Goal: Transaction & Acquisition: Purchase product/service

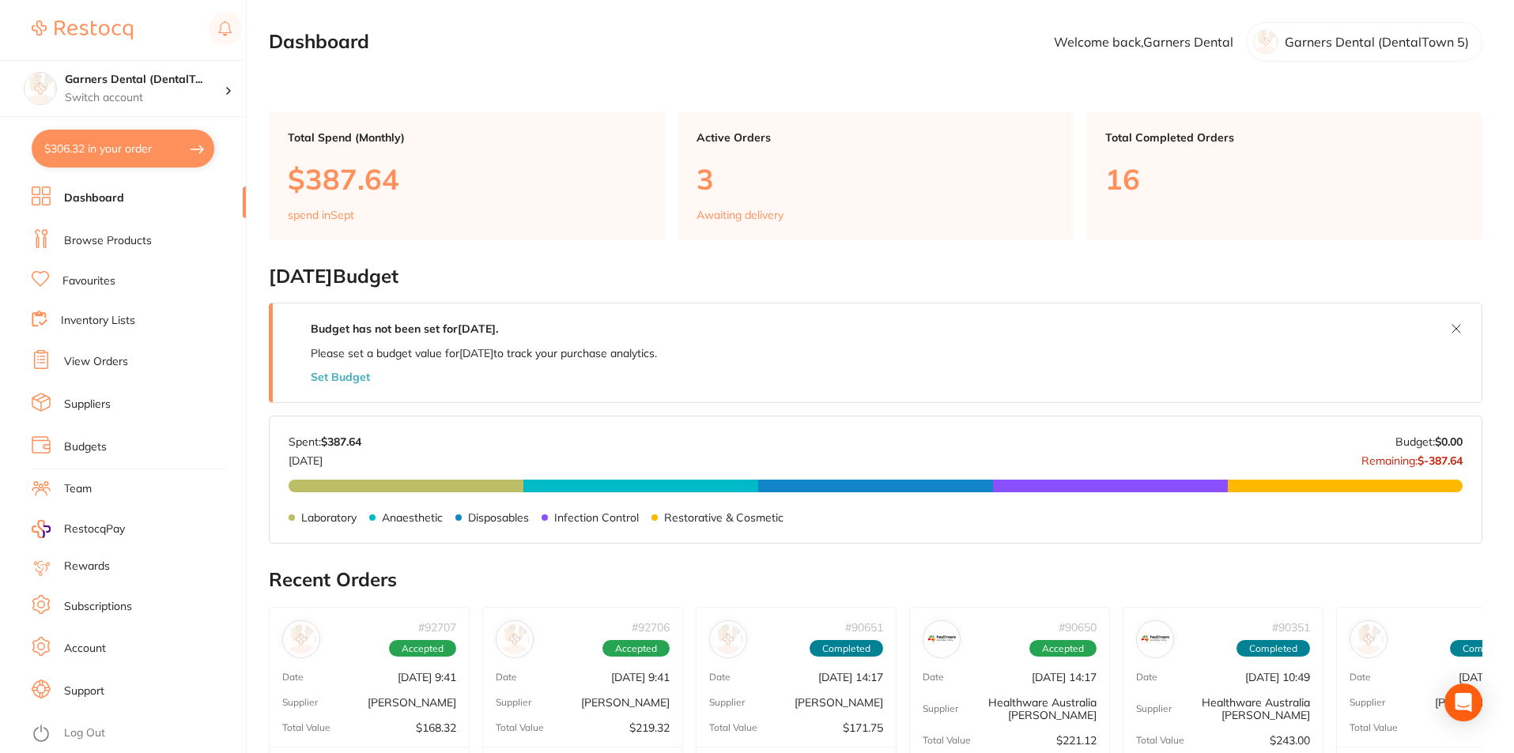
click at [148, 242] on link "Browse Products" at bounding box center [108, 241] width 88 height 16
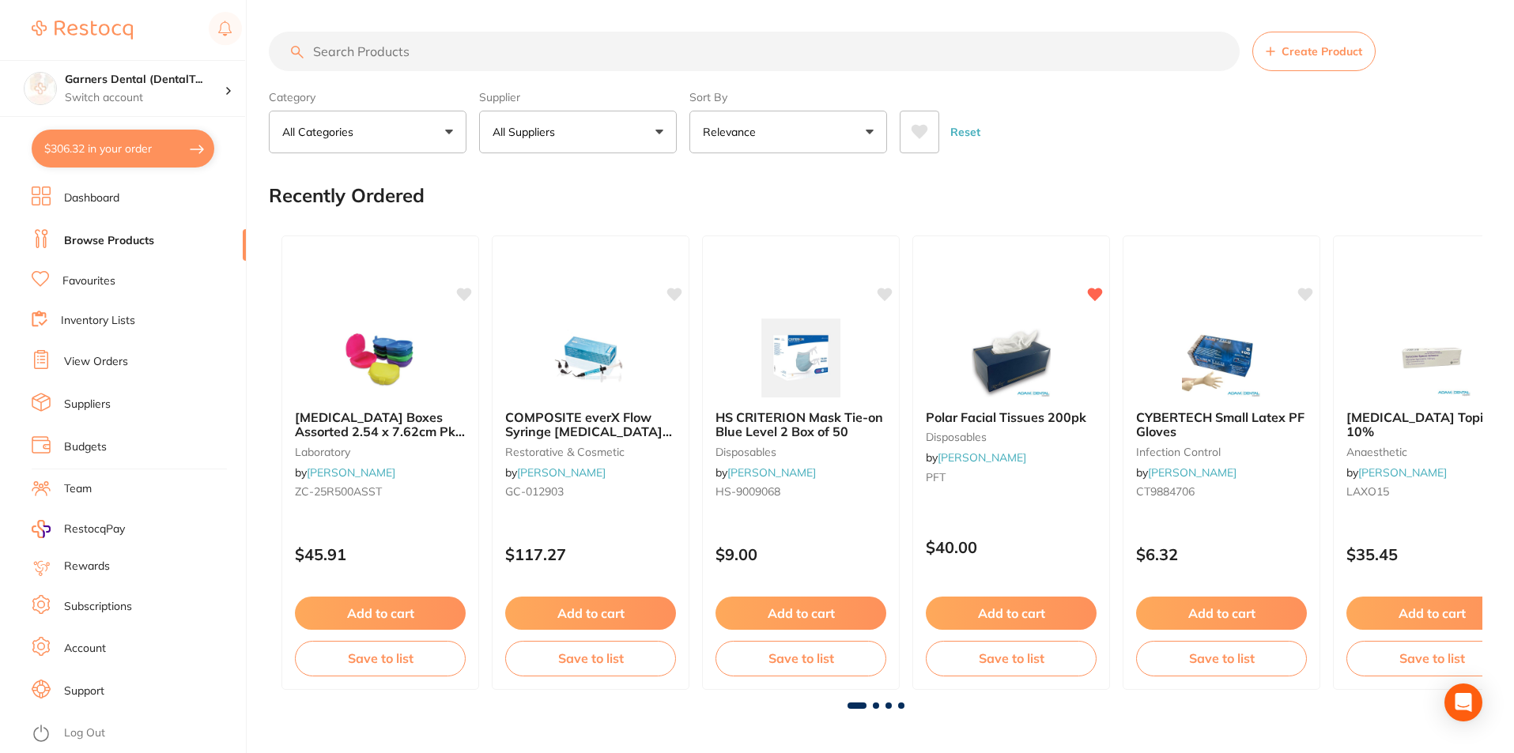
click at [405, 52] on input "search" at bounding box center [754, 52] width 971 height 40
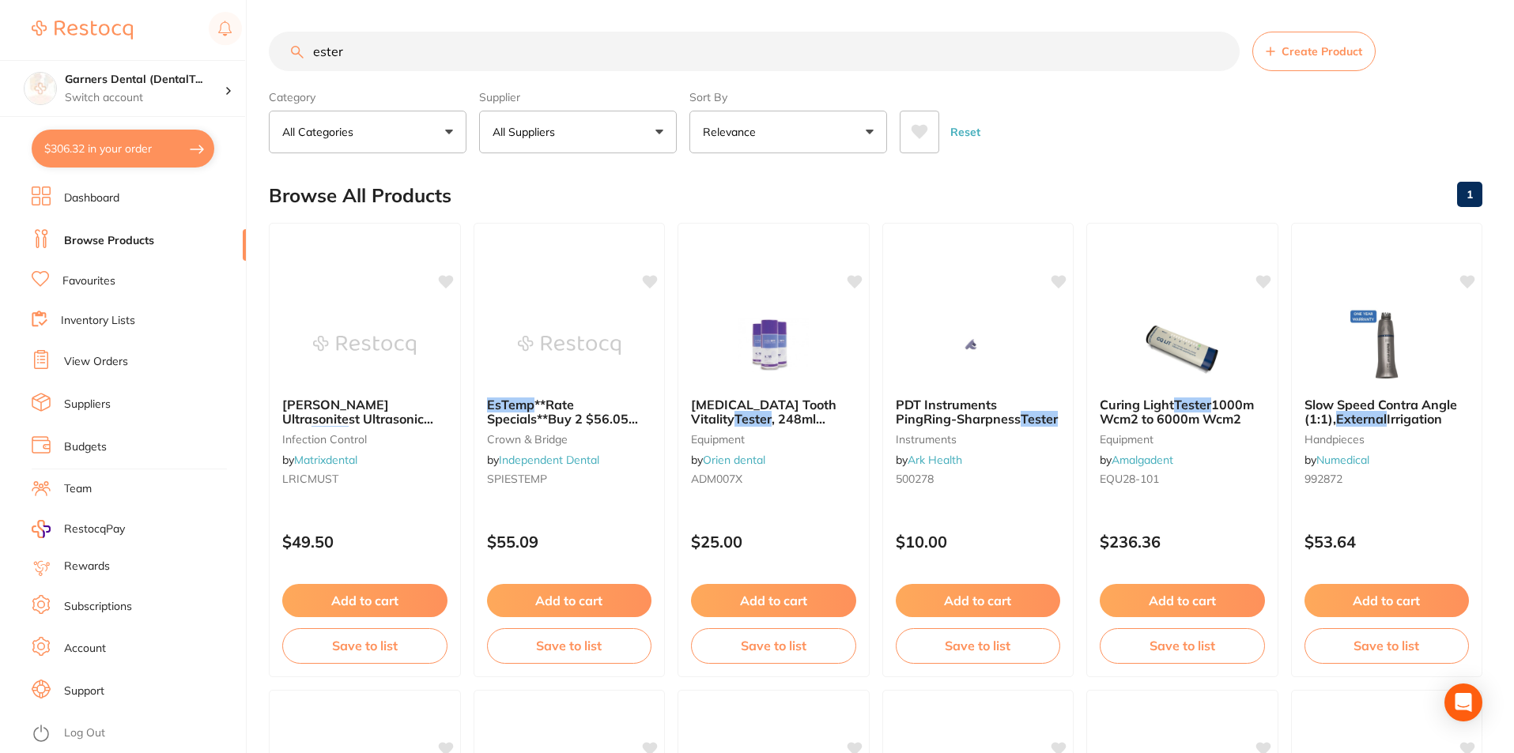
drag, startPoint x: 367, startPoint y: 58, endPoint x: 36, endPoint y: -2, distance: 335.7
click at [36, 0] on html "$306.32 Garners Dental (DentalT... Switch account Garners Dental (DentalTown 5)…" at bounding box center [757, 376] width 1514 height 753
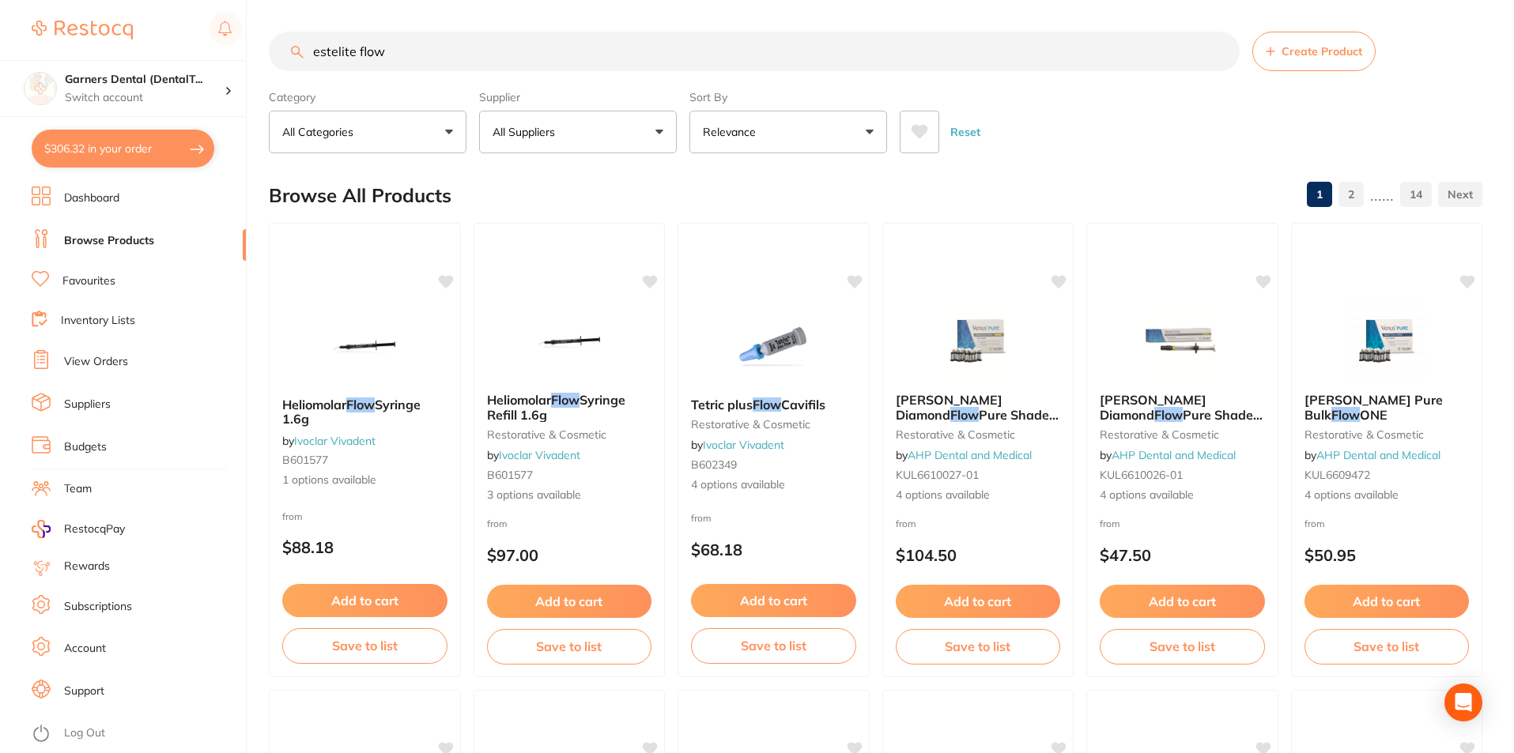
click at [356, 52] on input "estelite flow" at bounding box center [754, 52] width 971 height 40
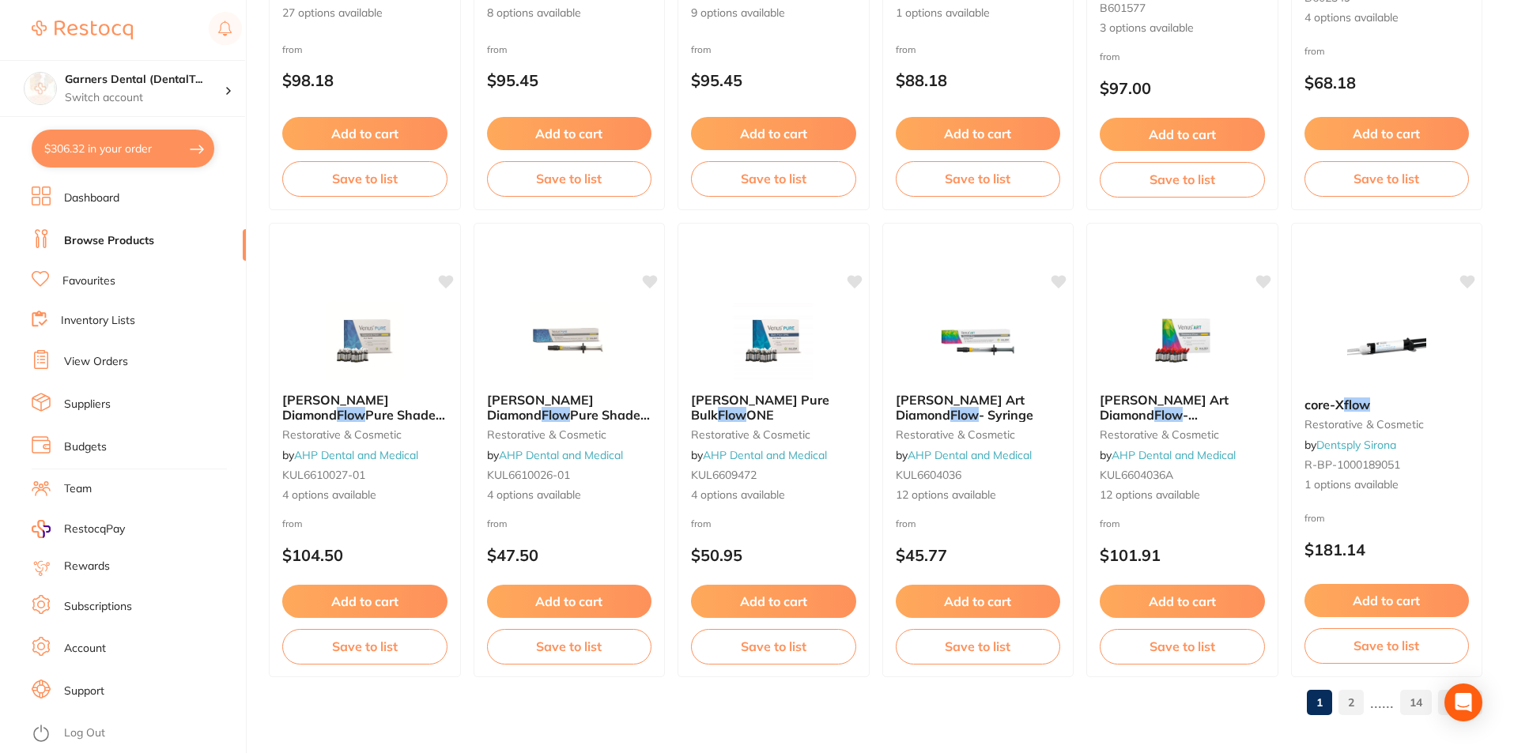
scroll to position [3743, 0]
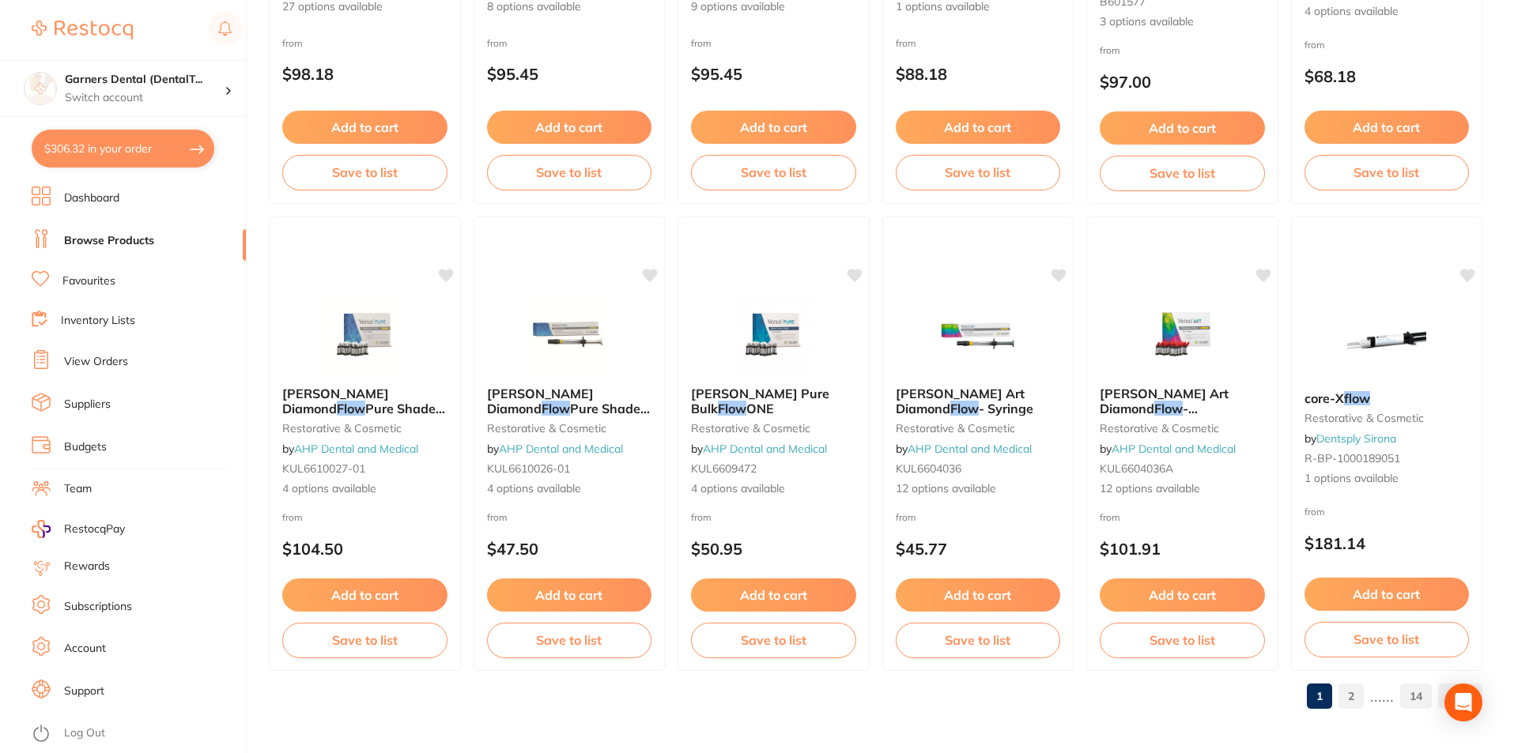
click at [1352, 696] on link "2" at bounding box center [1350, 697] width 25 height 32
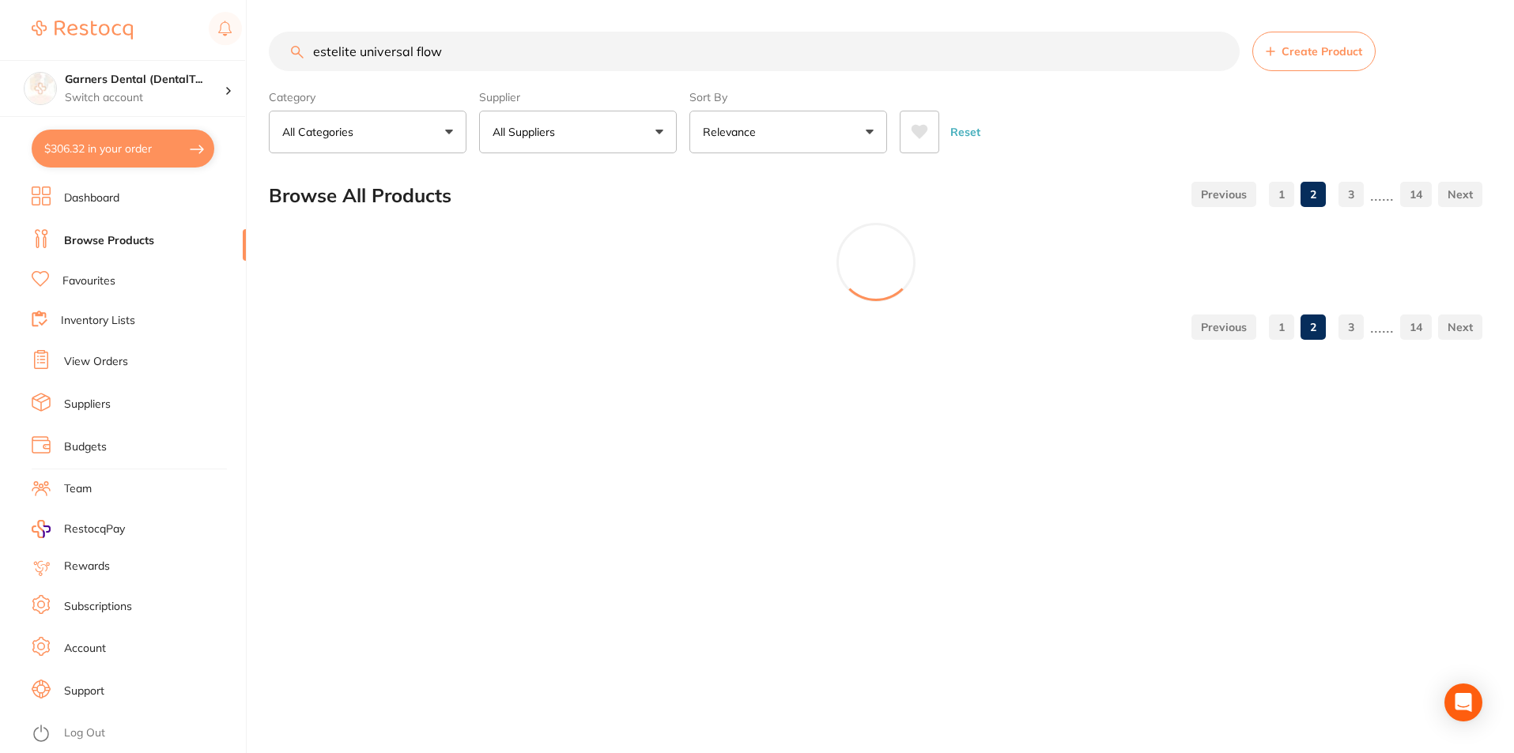
scroll to position [0, 0]
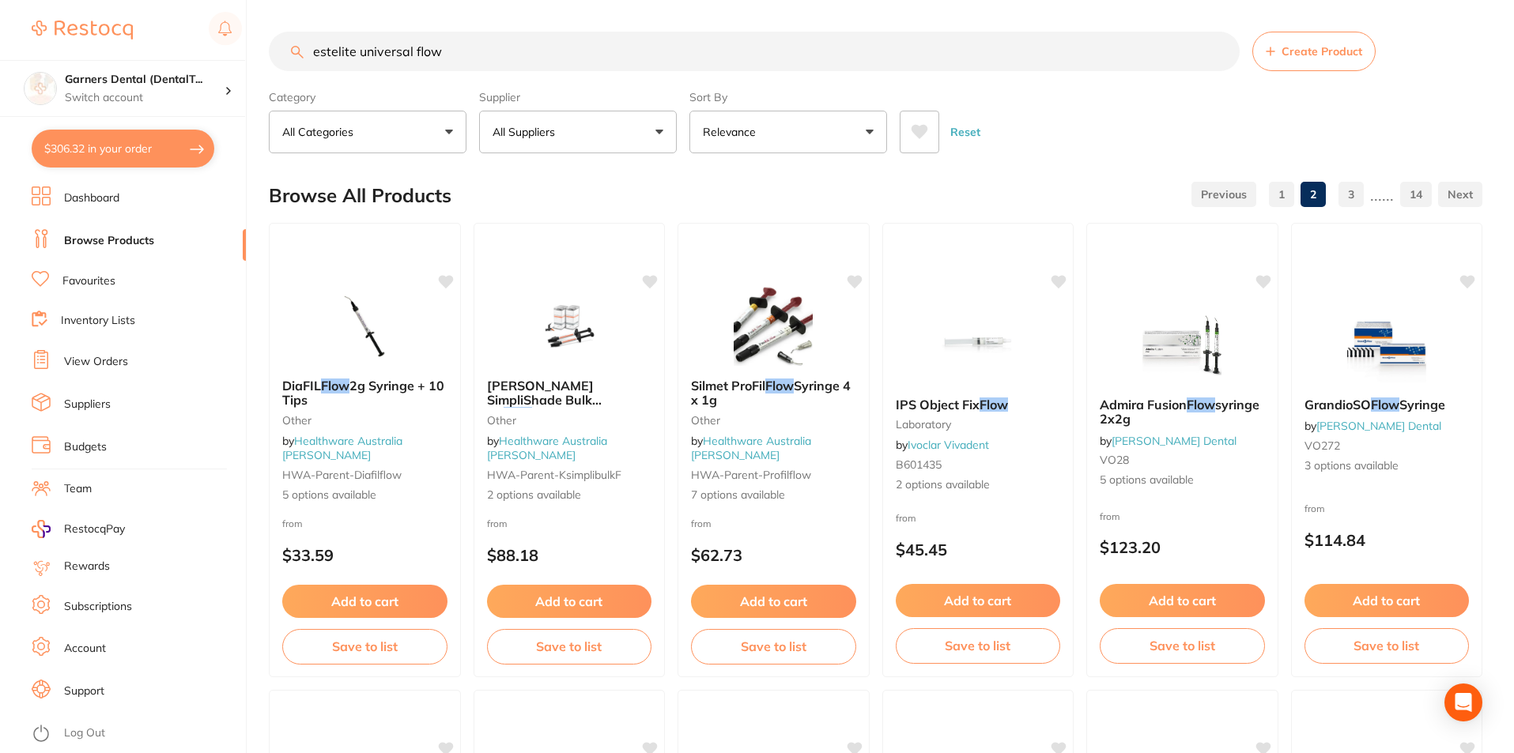
drag, startPoint x: 467, startPoint y: 51, endPoint x: 160, endPoint y: 47, distance: 306.7
click at [163, 46] on div "$306.32 Garners Dental (DentalT... Switch account Garners Dental (DentalTown 5)…" at bounding box center [757, 376] width 1514 height 753
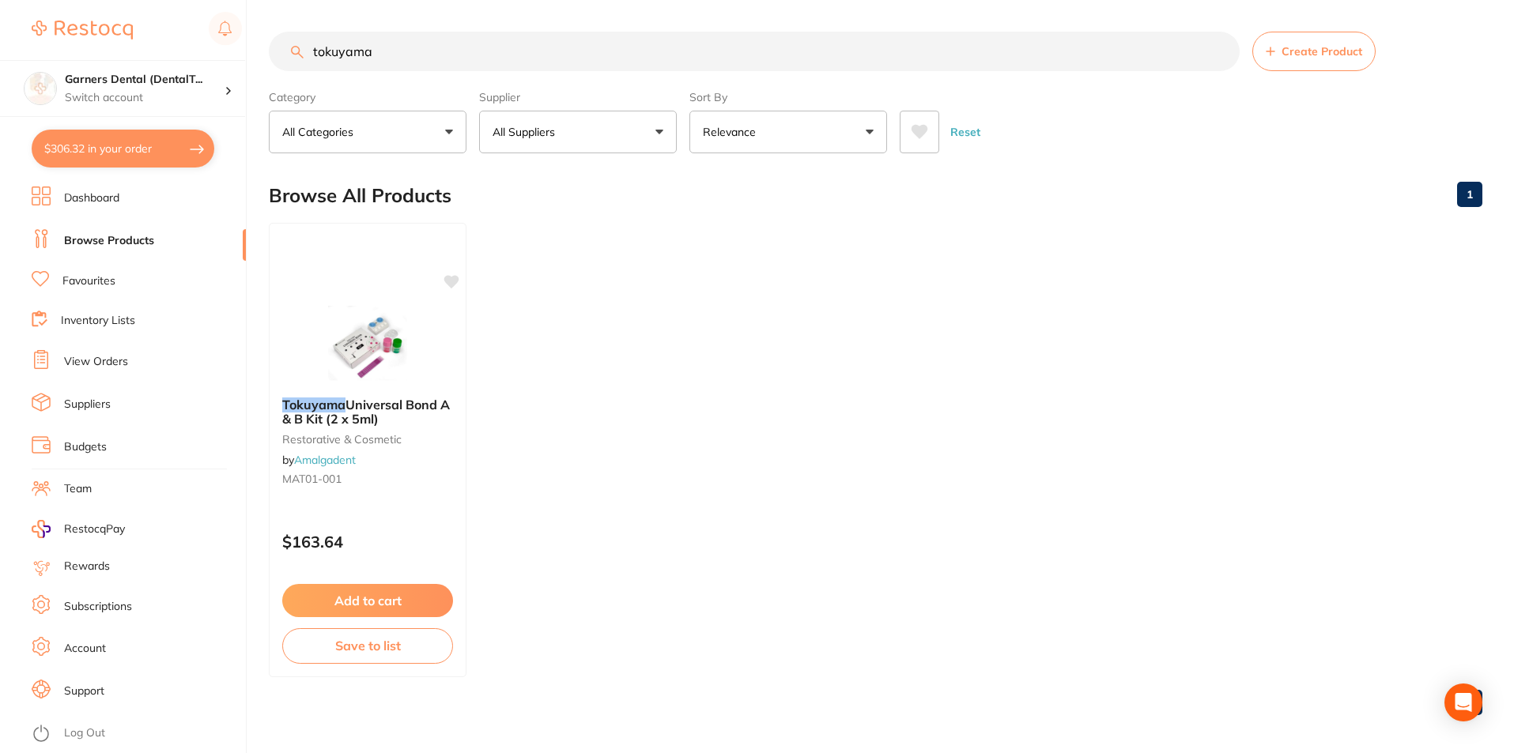
type input "tokuyama"
click at [126, 193] on li "Dashboard" at bounding box center [139, 199] width 214 height 24
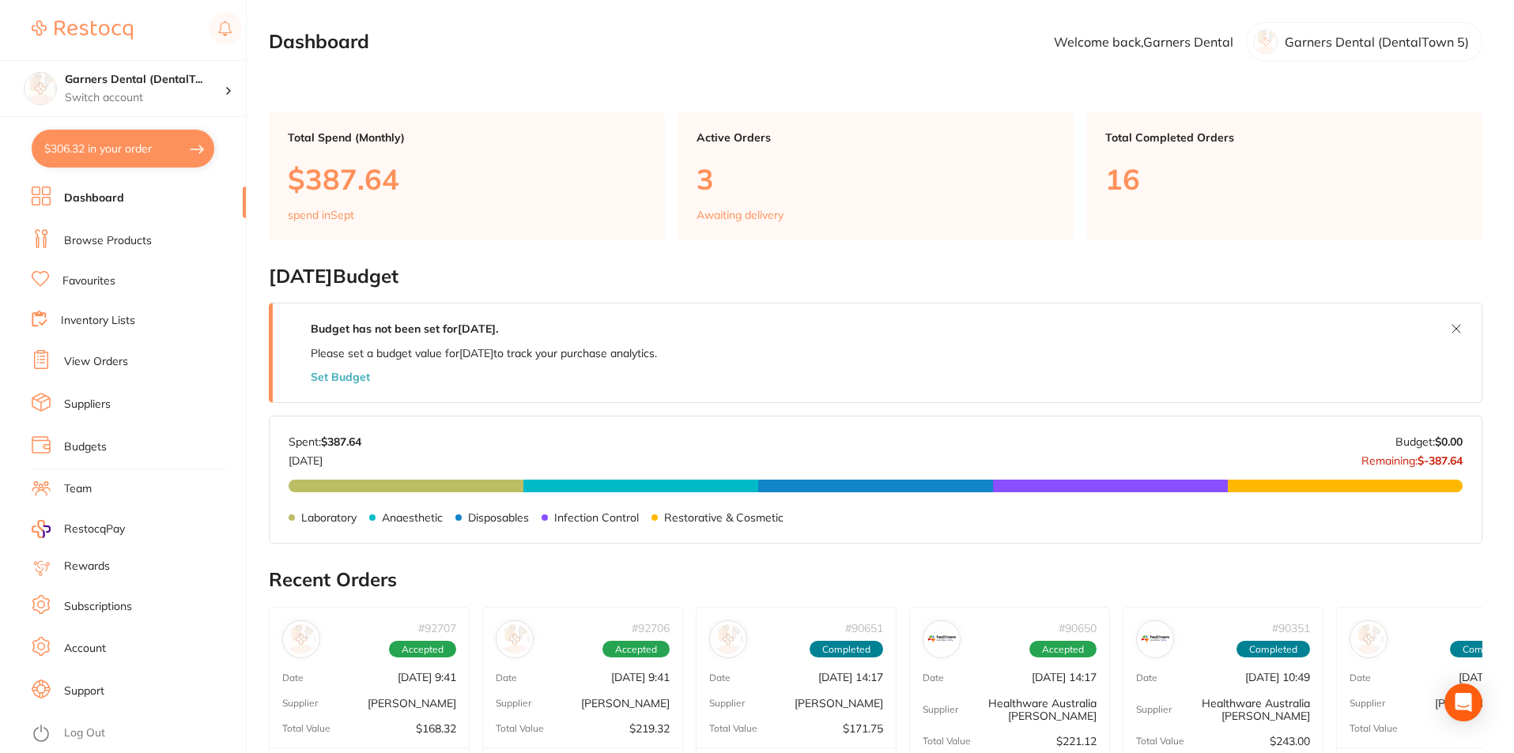
click at [115, 397] on li "Suppliers" at bounding box center [139, 405] width 214 height 24
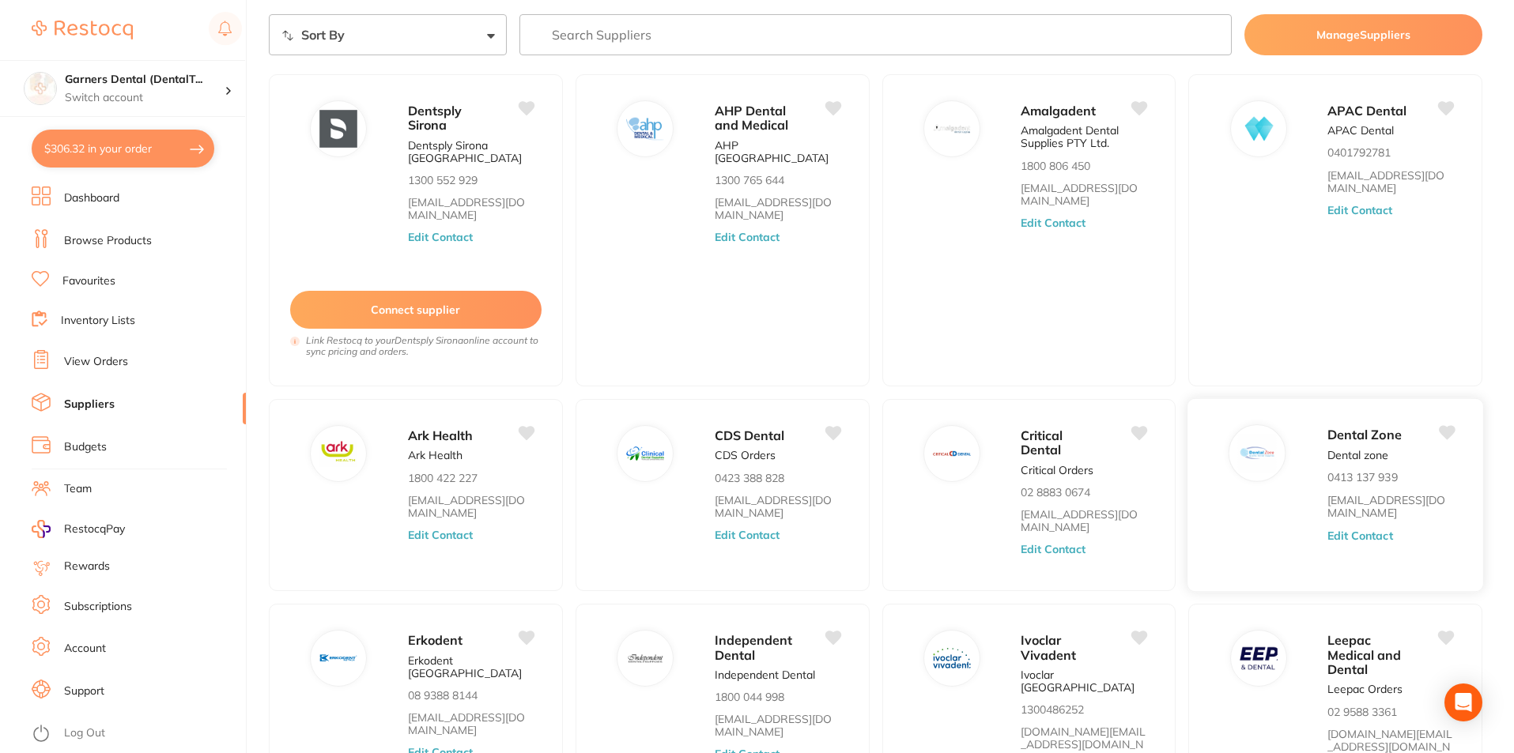
scroll to position [211, 0]
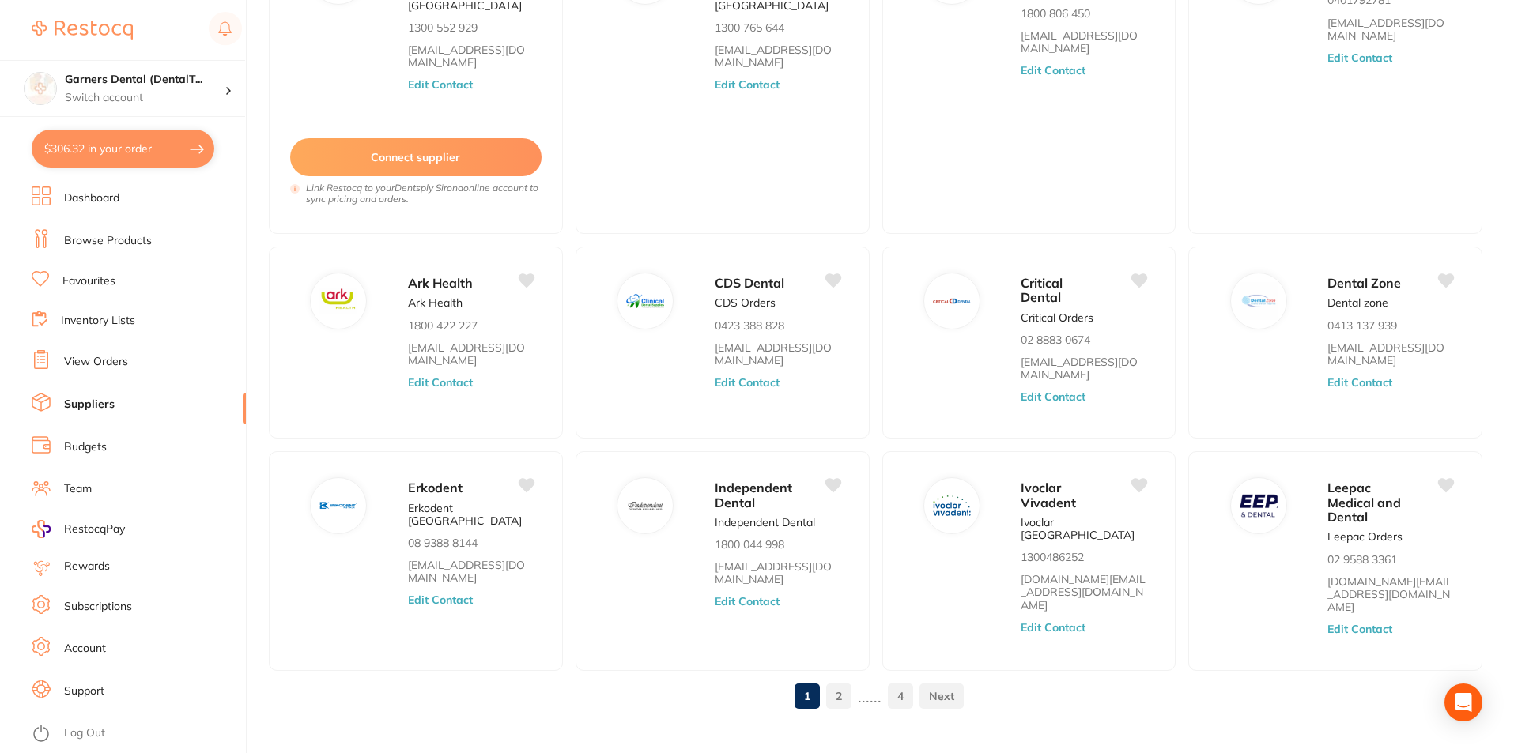
click at [837, 681] on link "2" at bounding box center [838, 697] width 25 height 32
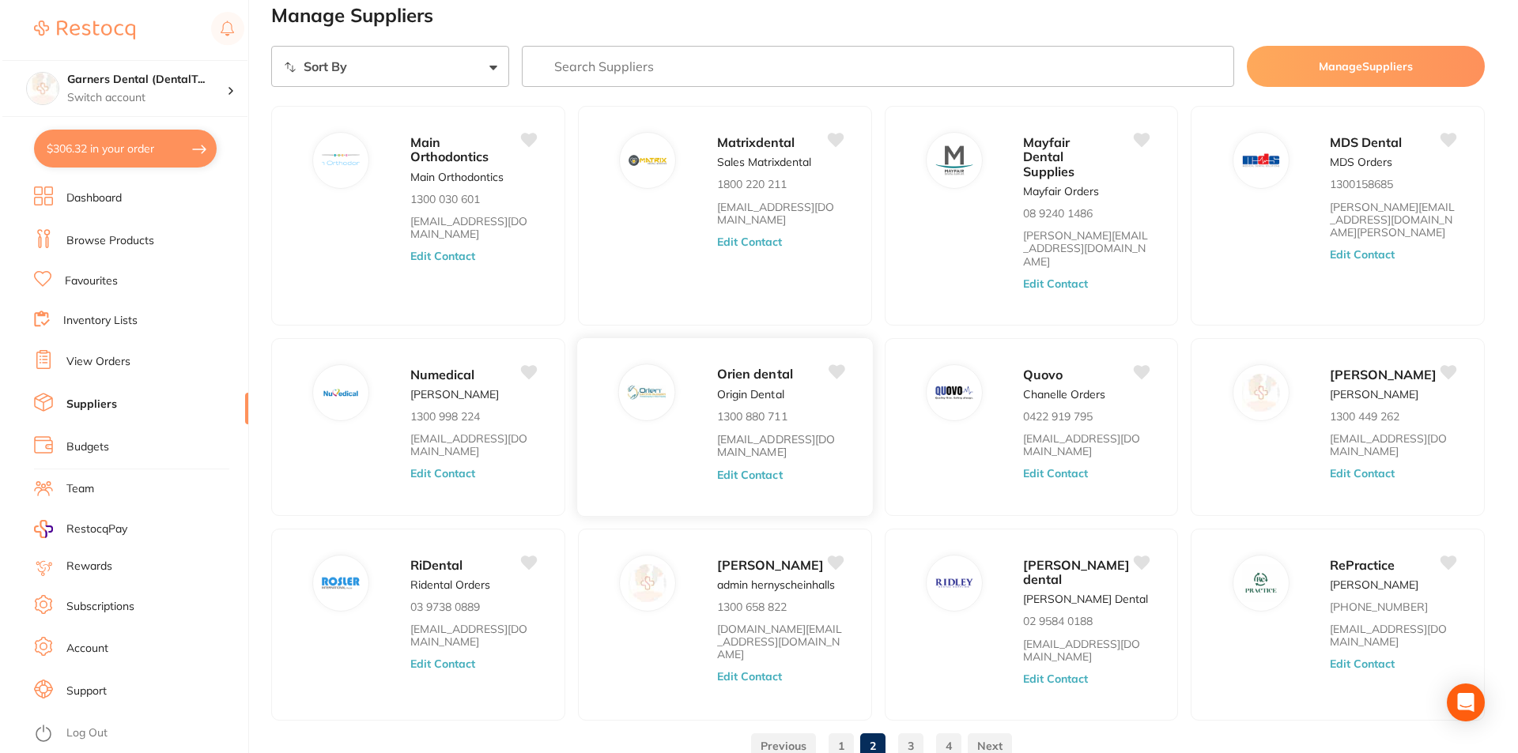
scroll to position [0, 0]
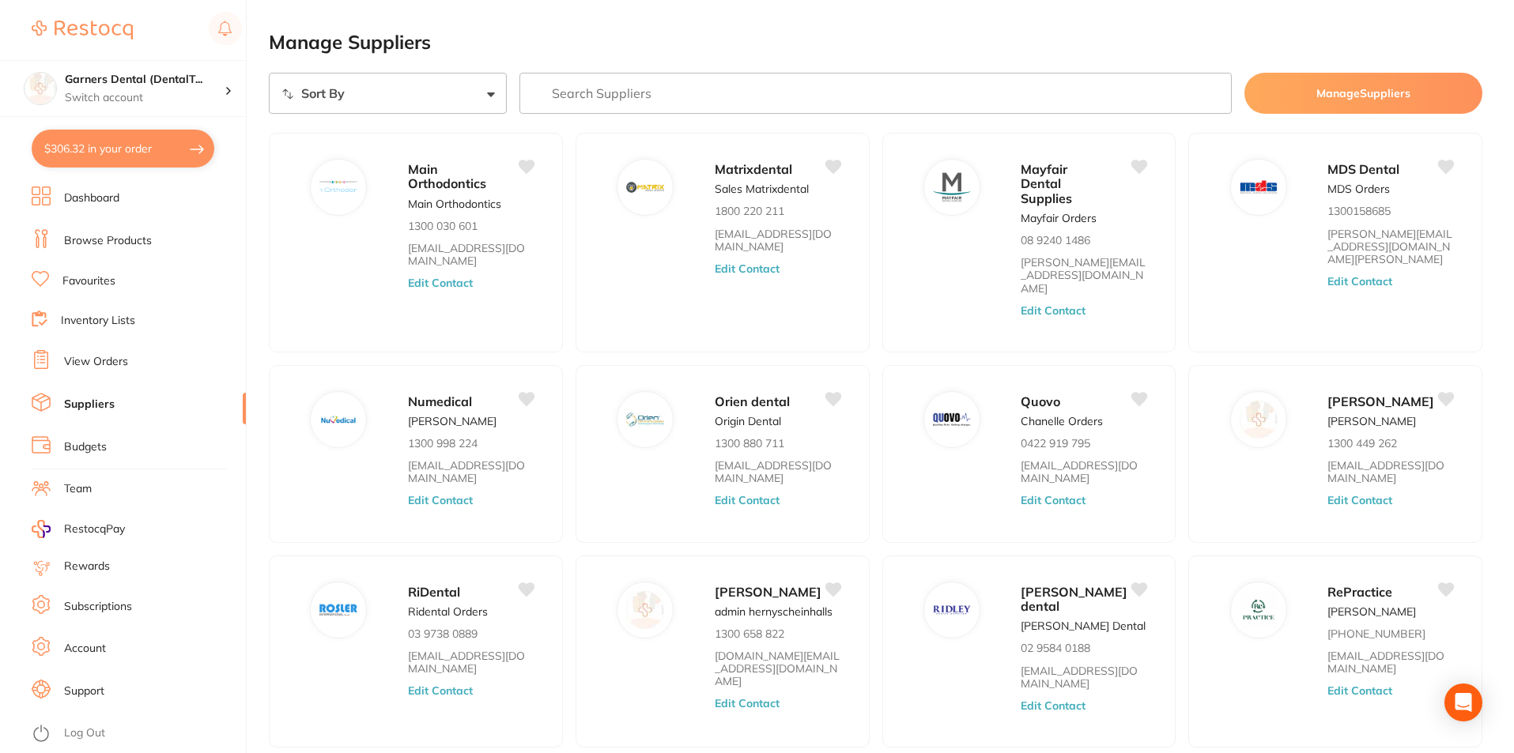
click at [666, 95] on input "search" at bounding box center [875, 93] width 713 height 41
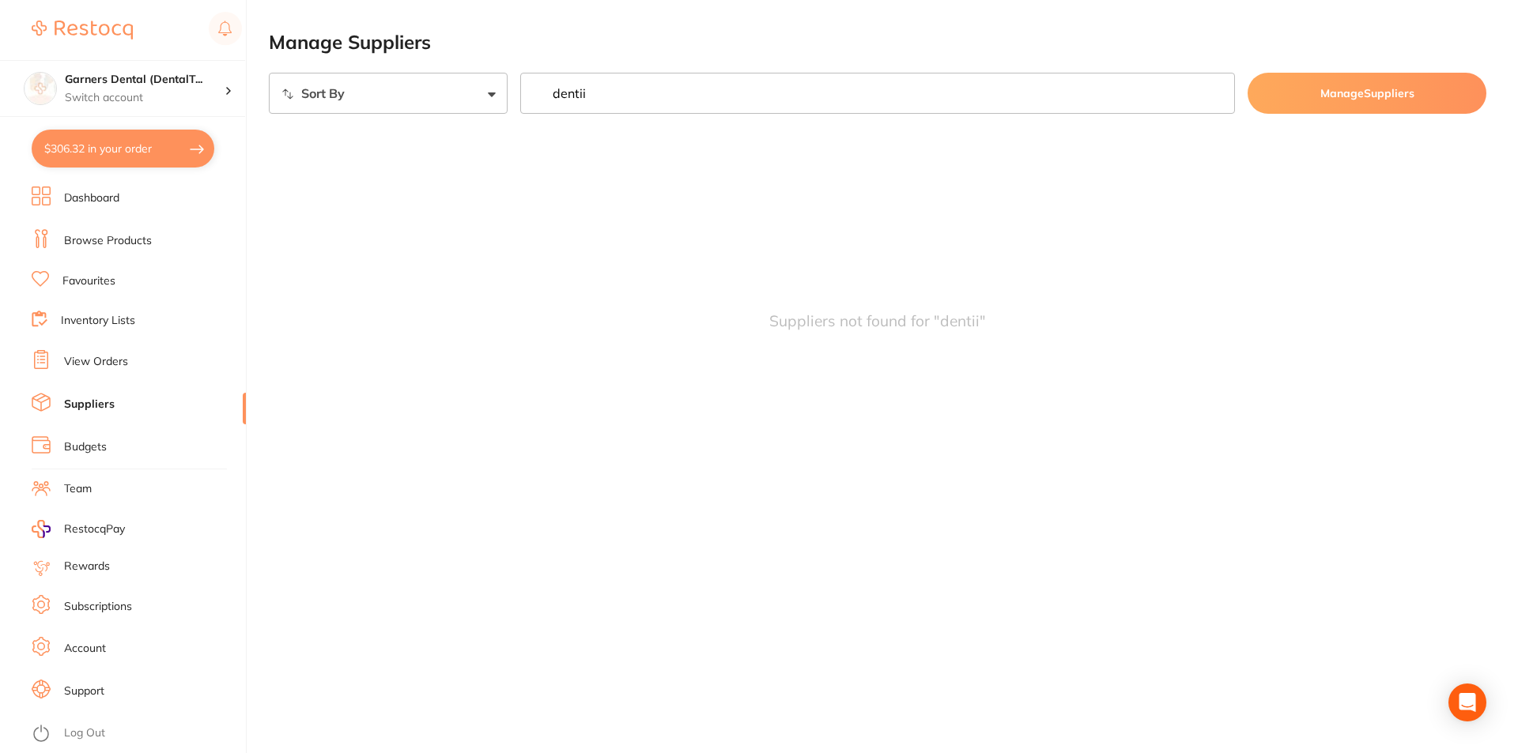
type input "dentii"
drag, startPoint x: 152, startPoint y: 148, endPoint x: 249, endPoint y: 159, distance: 97.8
click at [152, 147] on button "$306.32 in your order" at bounding box center [123, 149] width 183 height 38
checkbox input "true"
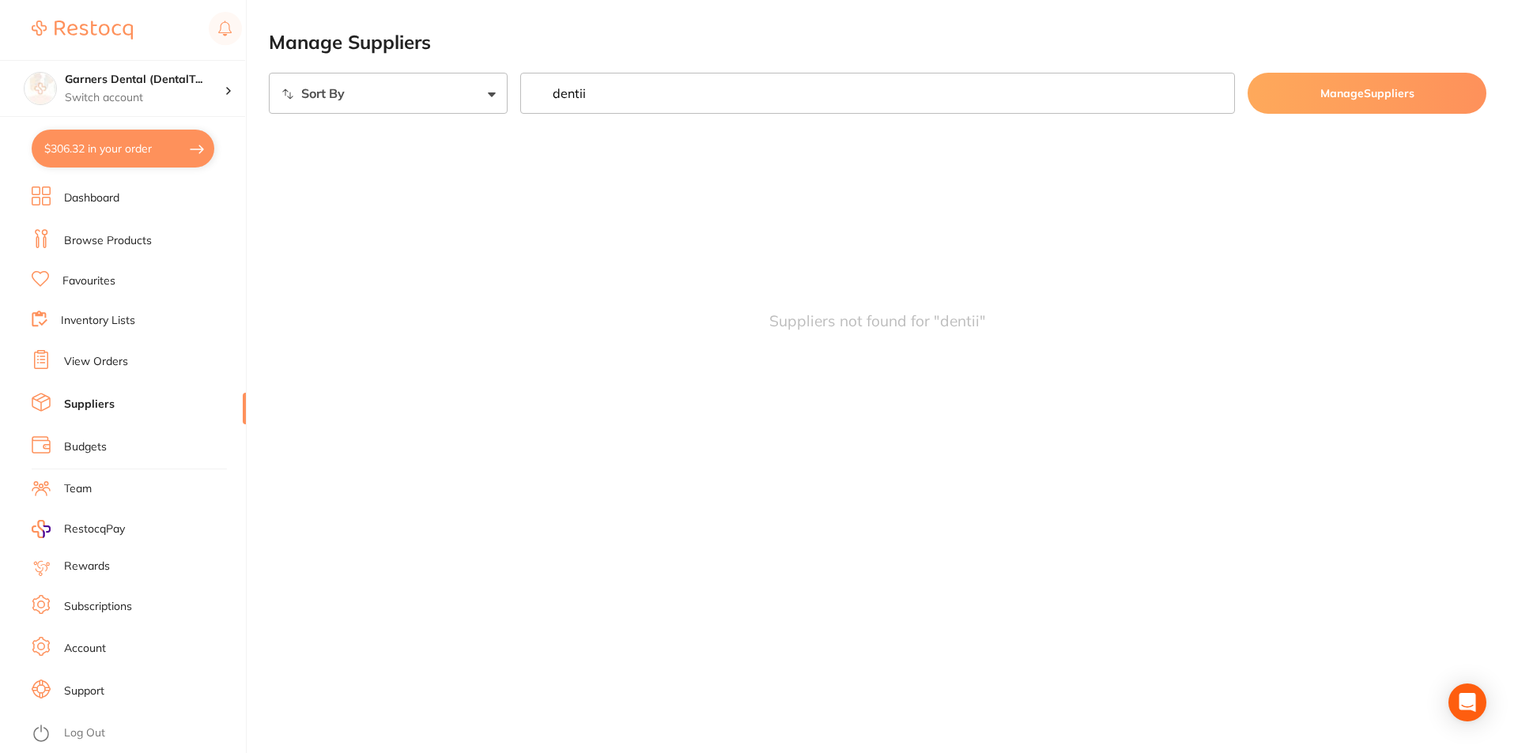
checkbox input "true"
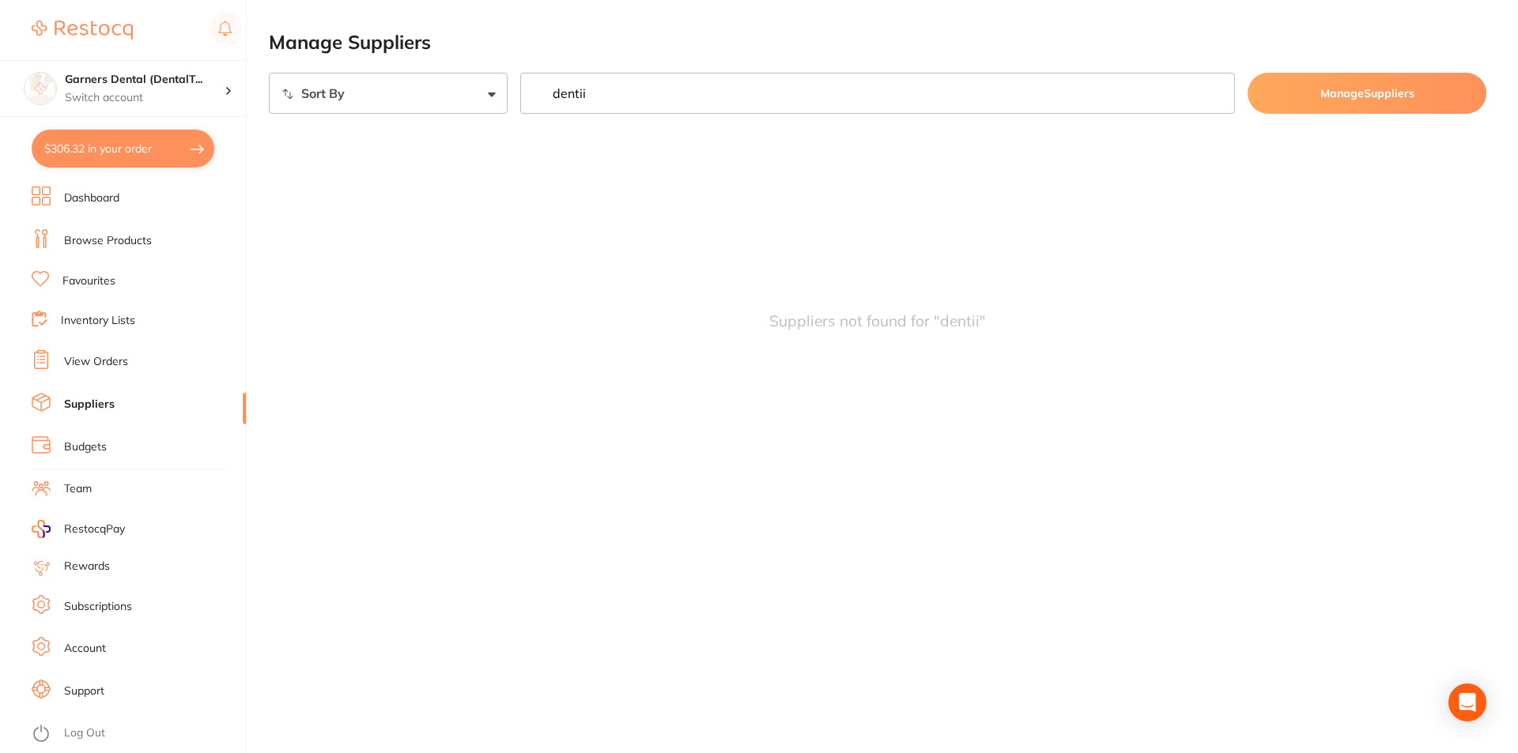
checkbox input "true"
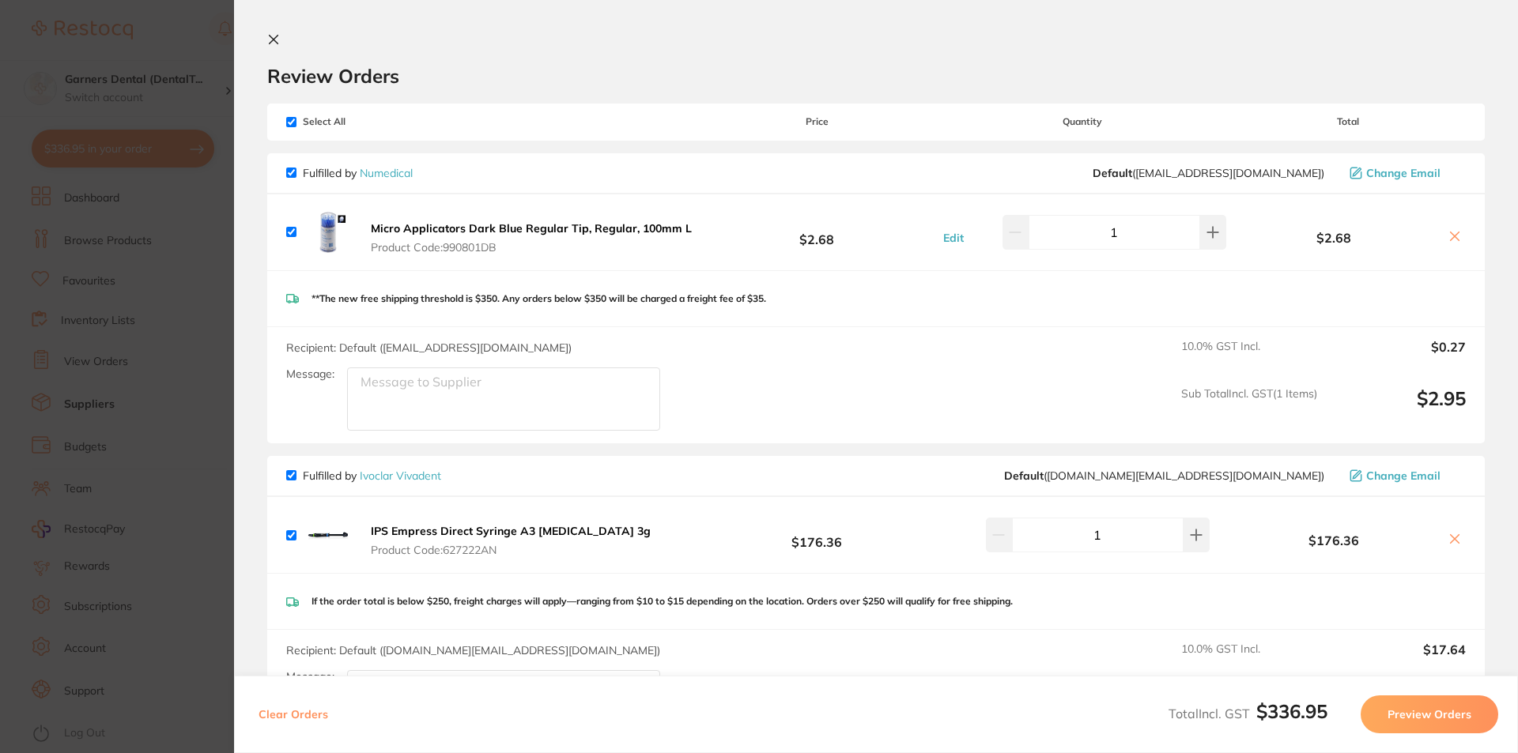
scroll to position [158, 0]
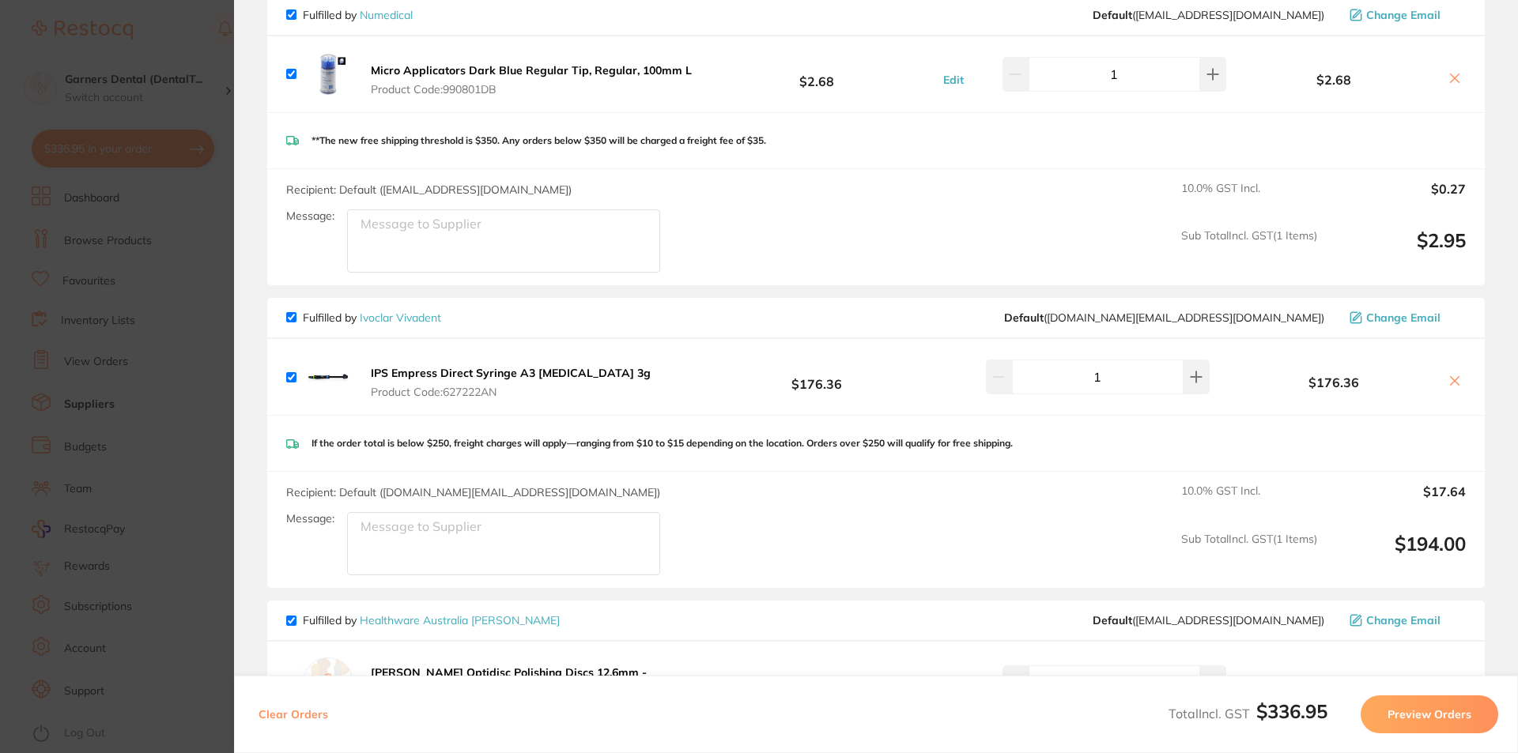
click at [420, 372] on b "IPS Empress Direct Syringe A3 [MEDICAL_DATA] 3g" at bounding box center [511, 373] width 280 height 14
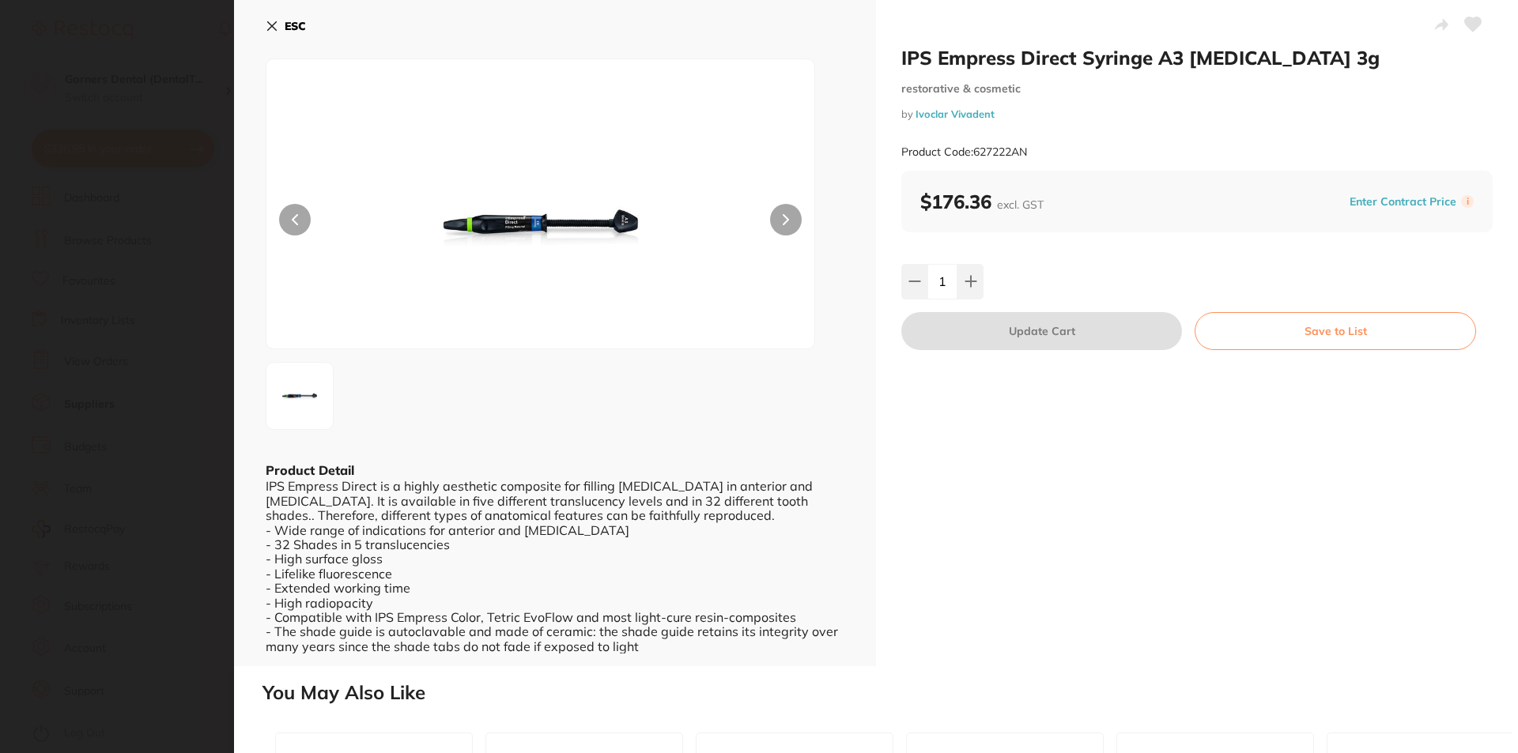
click at [301, 28] on b "ESC" at bounding box center [295, 26] width 21 height 14
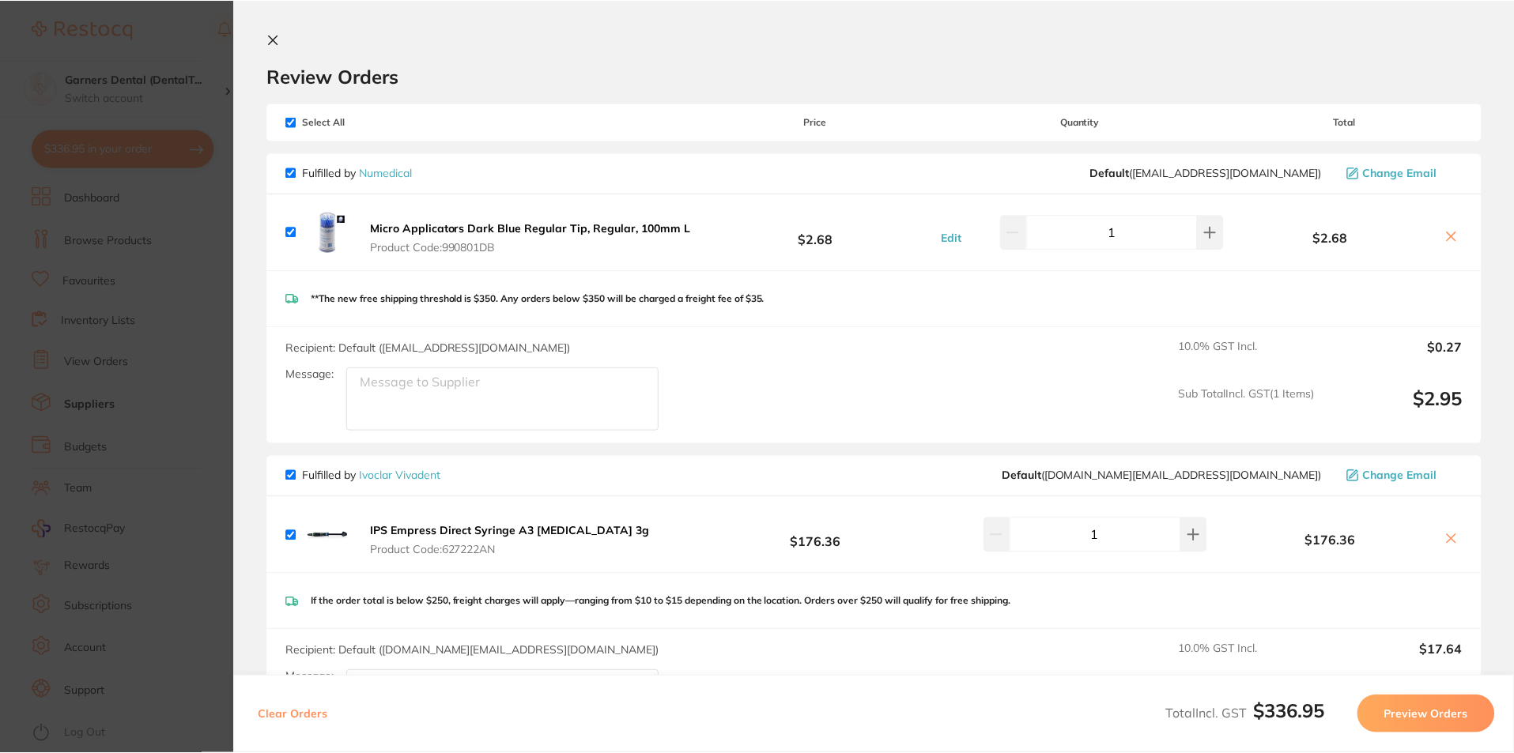
scroll to position [0, 0]
drag, startPoint x: 273, startPoint y: 39, endPoint x: 383, endPoint y: 44, distance: 110.0
click at [276, 38] on icon at bounding box center [274, 40] width 9 height 9
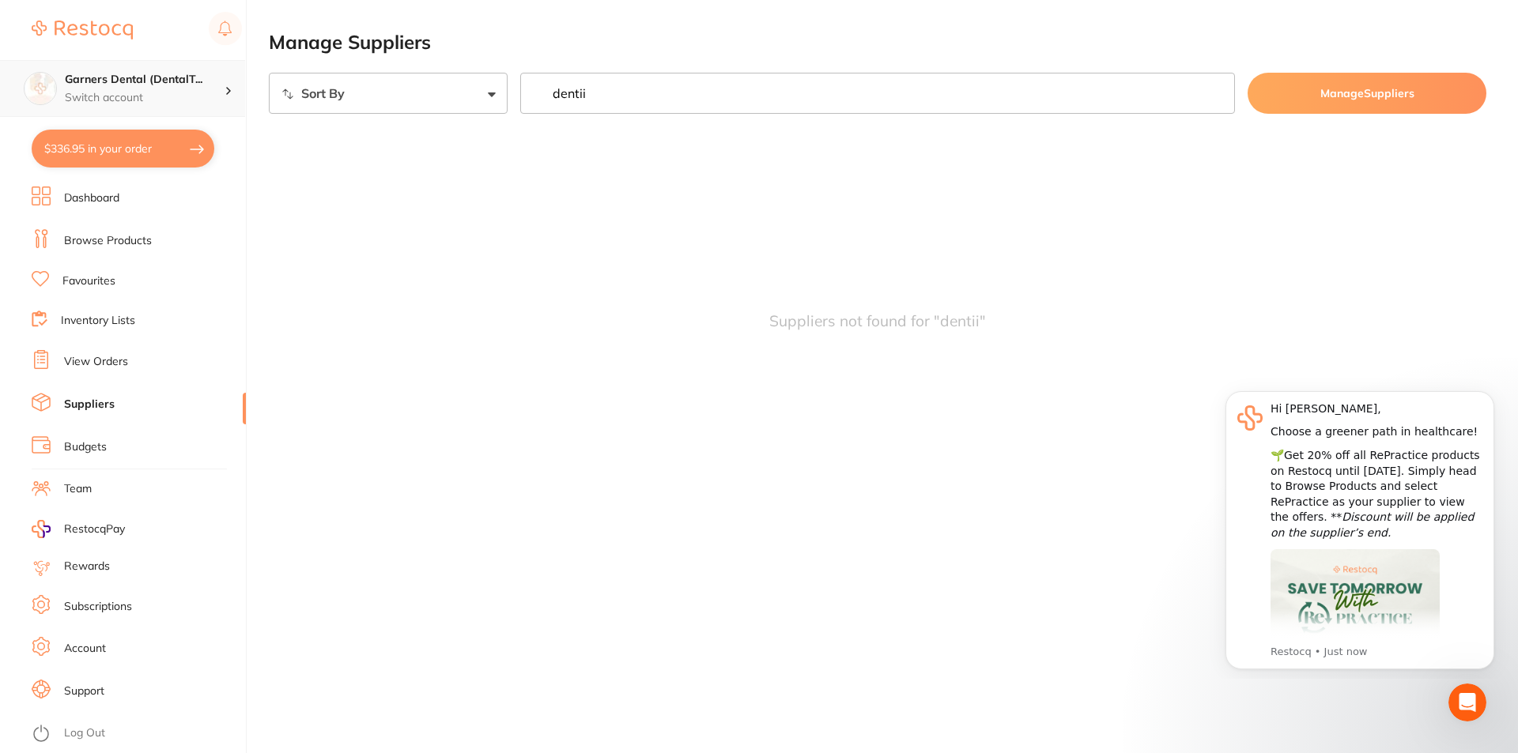
drag, startPoint x: 666, startPoint y: 93, endPoint x: 195, endPoint y: 75, distance: 471.4
click at [196, 76] on div "$336.95 Garners Dental (DentalT... Switch account Garners Dental (DentalTown 5)…" at bounding box center [759, 376] width 1518 height 753
type input "iva"
click at [1214, 93] on input "iva" at bounding box center [877, 93] width 715 height 41
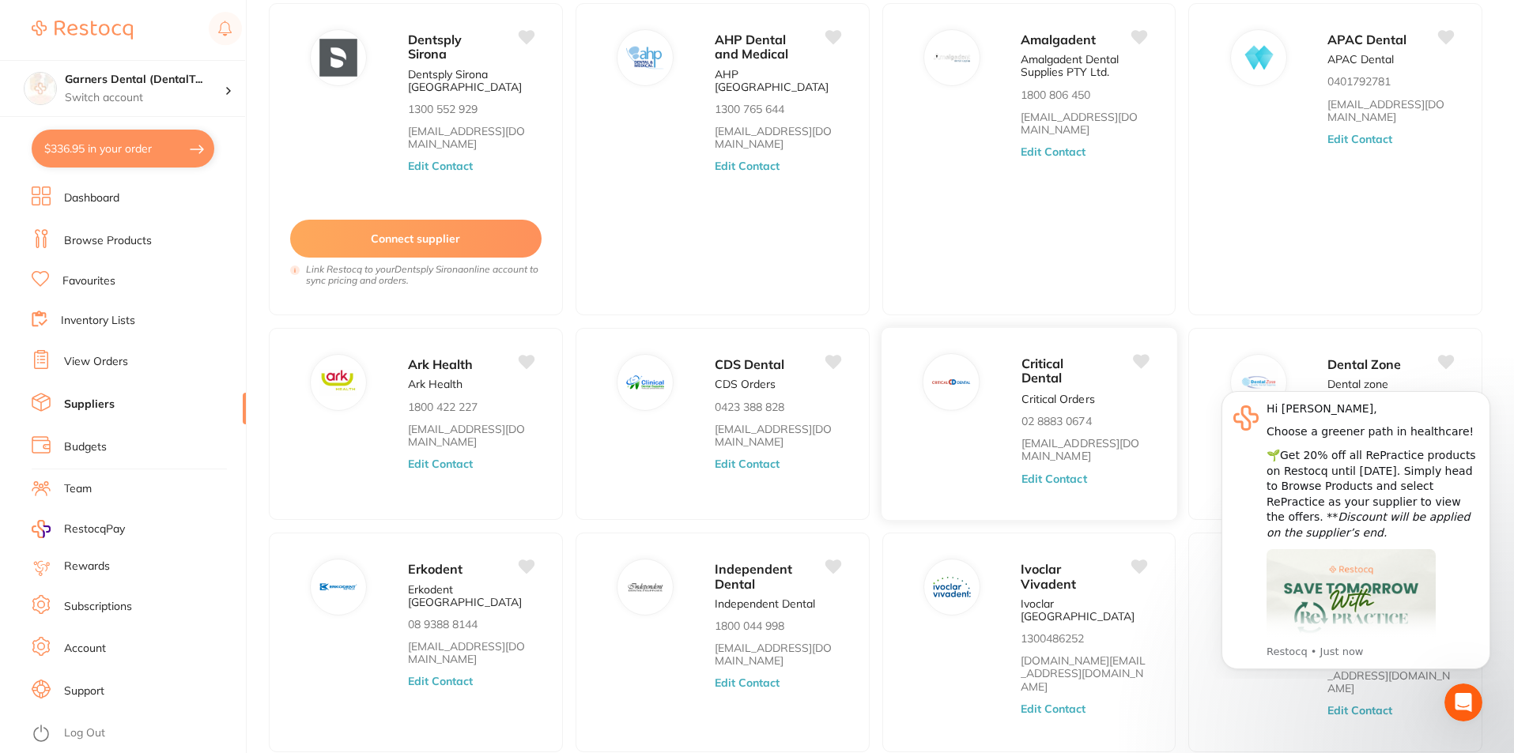
scroll to position [211, 0]
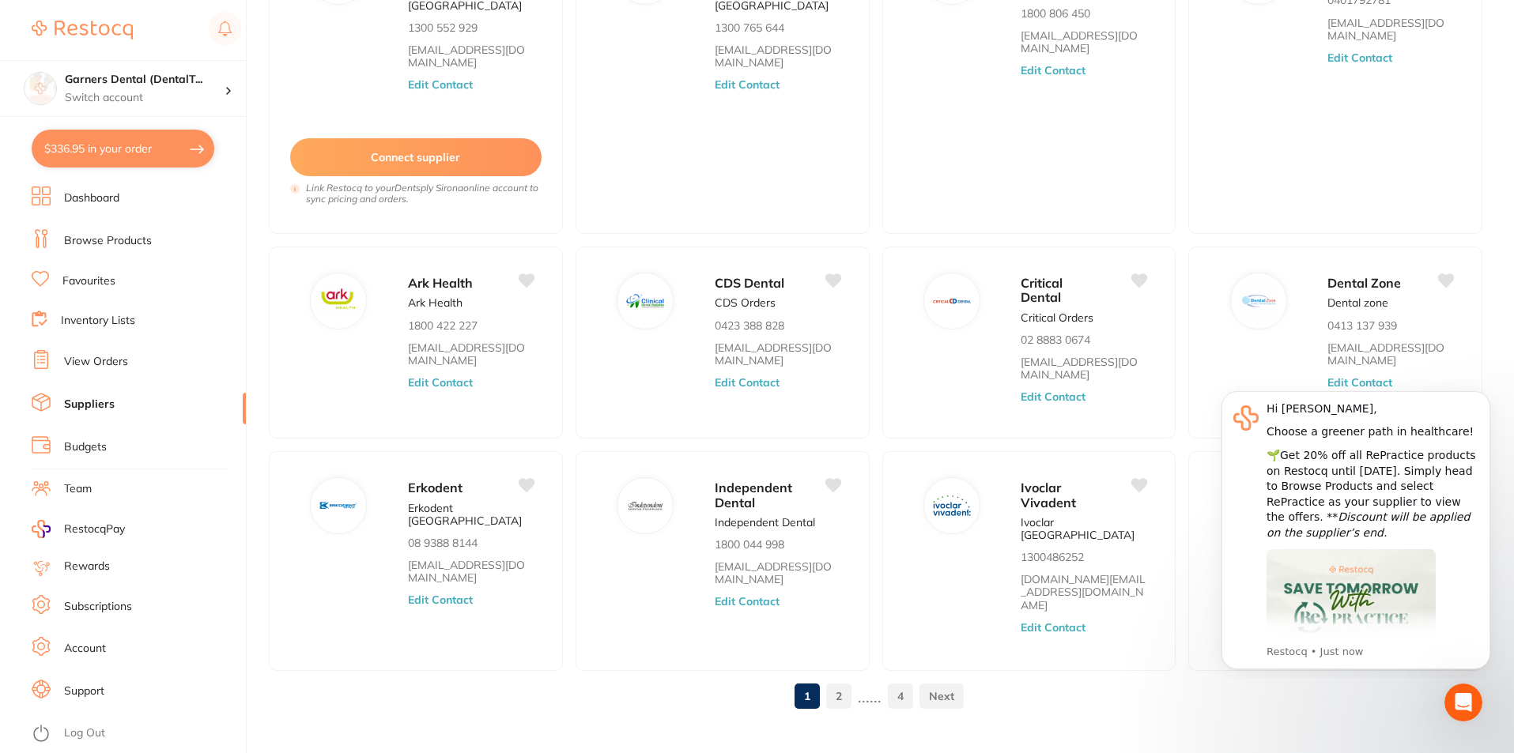
click at [1206, 700] on main "Manage Suppliers Sort By A-Z Z-A Manage Suppliers Dentsply Sirona Dentsply Siro…" at bounding box center [891, 284] width 1245 height 990
click at [1368, 489] on div "🌱Get 20% off all RePractice products on Restocq until 3 October 2025. Simply he…" at bounding box center [1372, 494] width 212 height 93
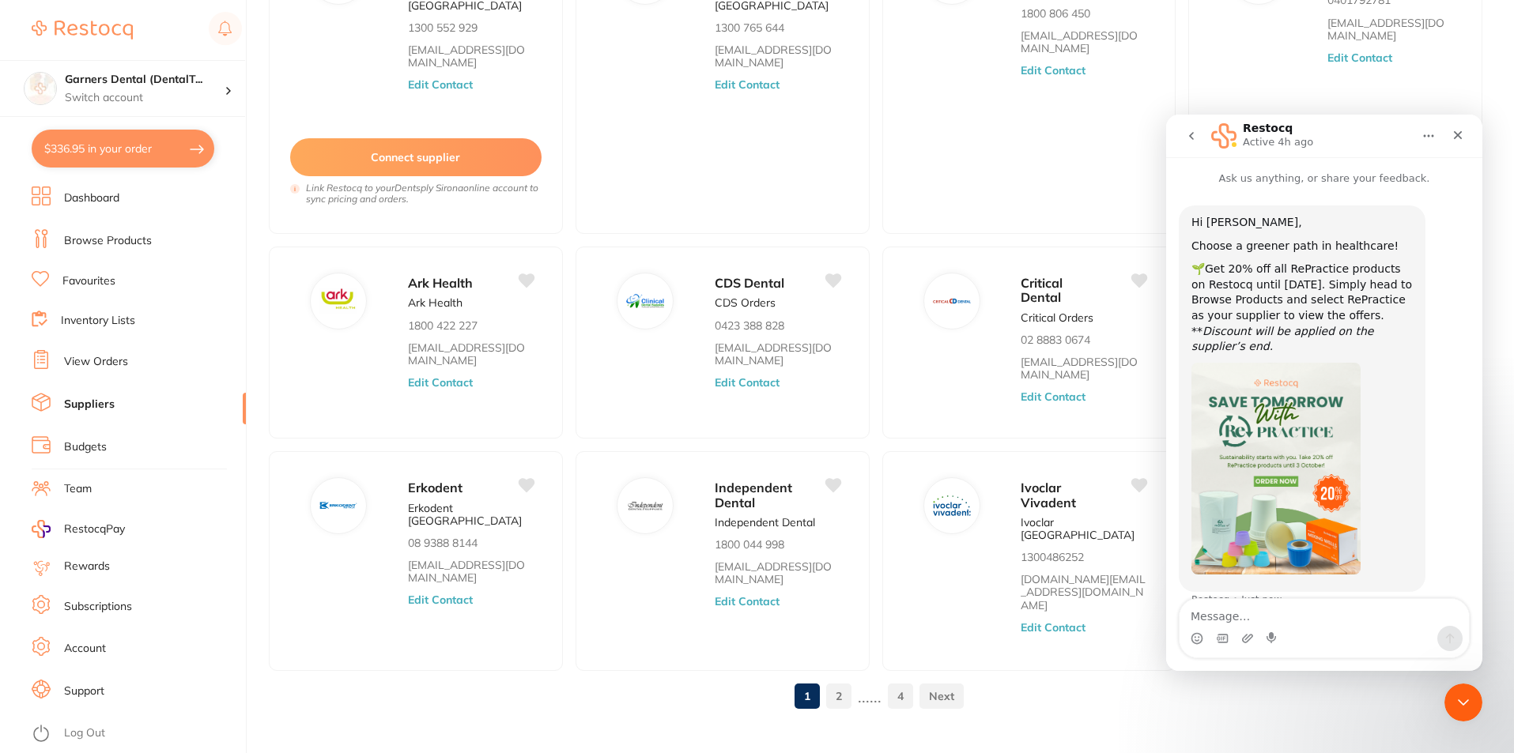
scroll to position [10, 0]
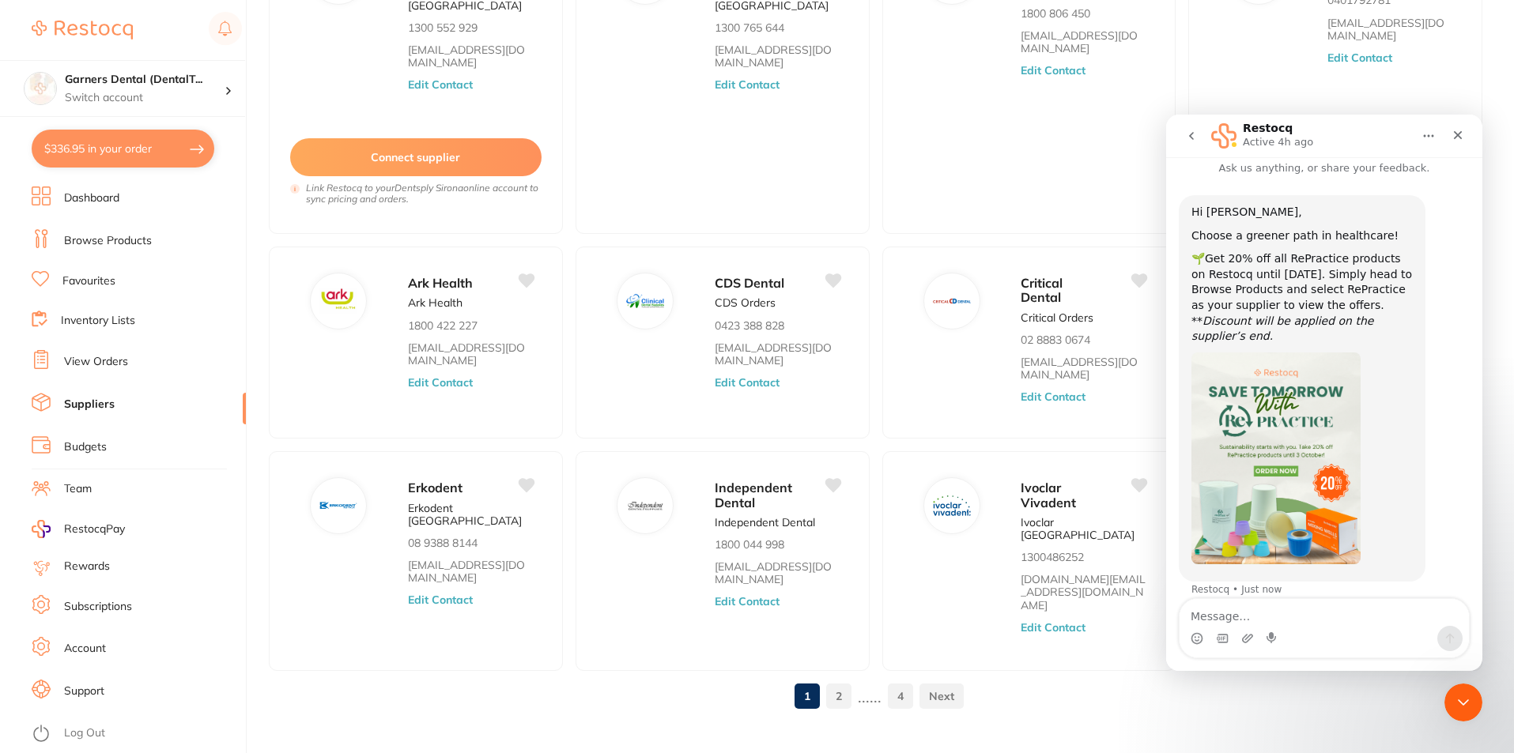
click at [1266, 461] on img "Restocq says…" at bounding box center [1275, 459] width 169 height 212
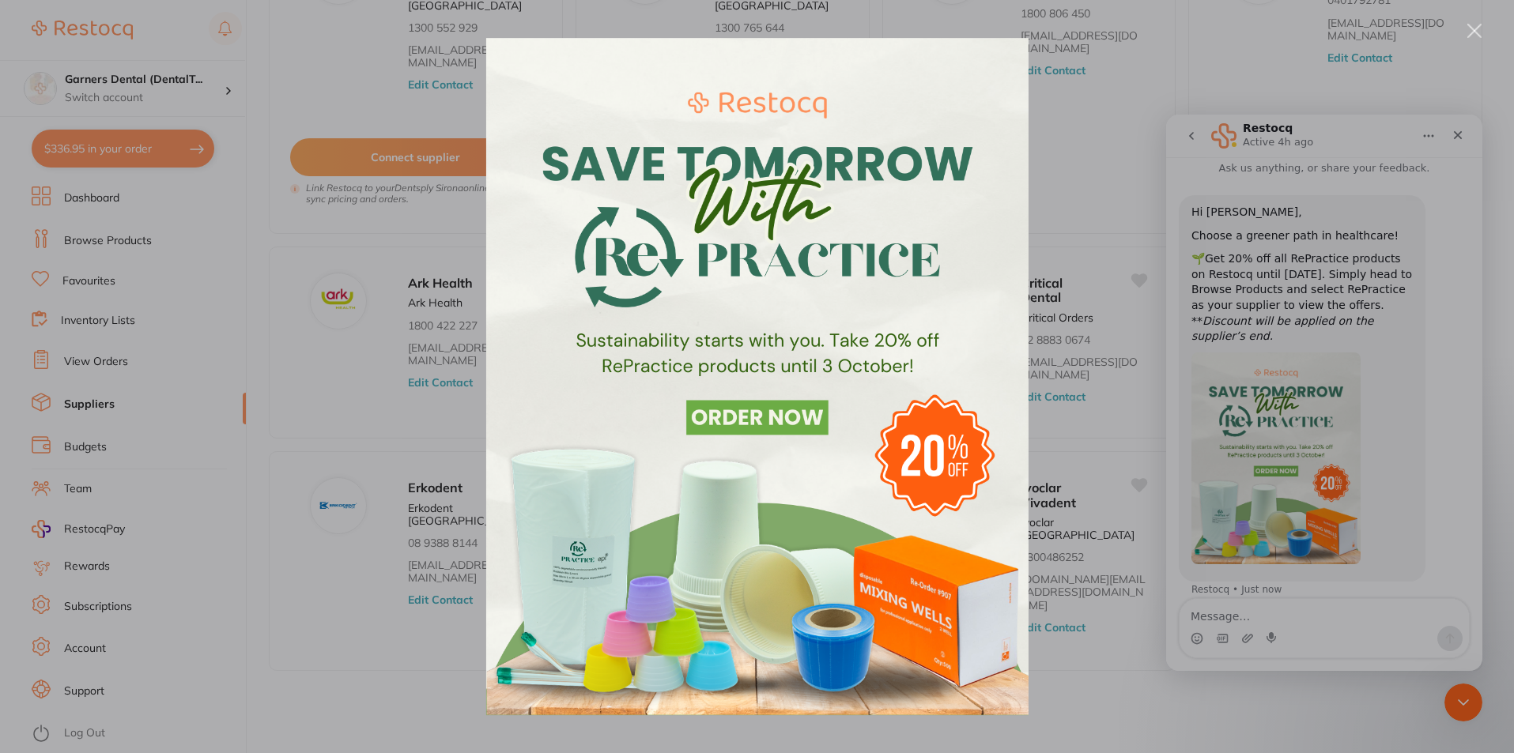
click at [1099, 361] on div "Intercom messenger" at bounding box center [757, 376] width 1514 height 753
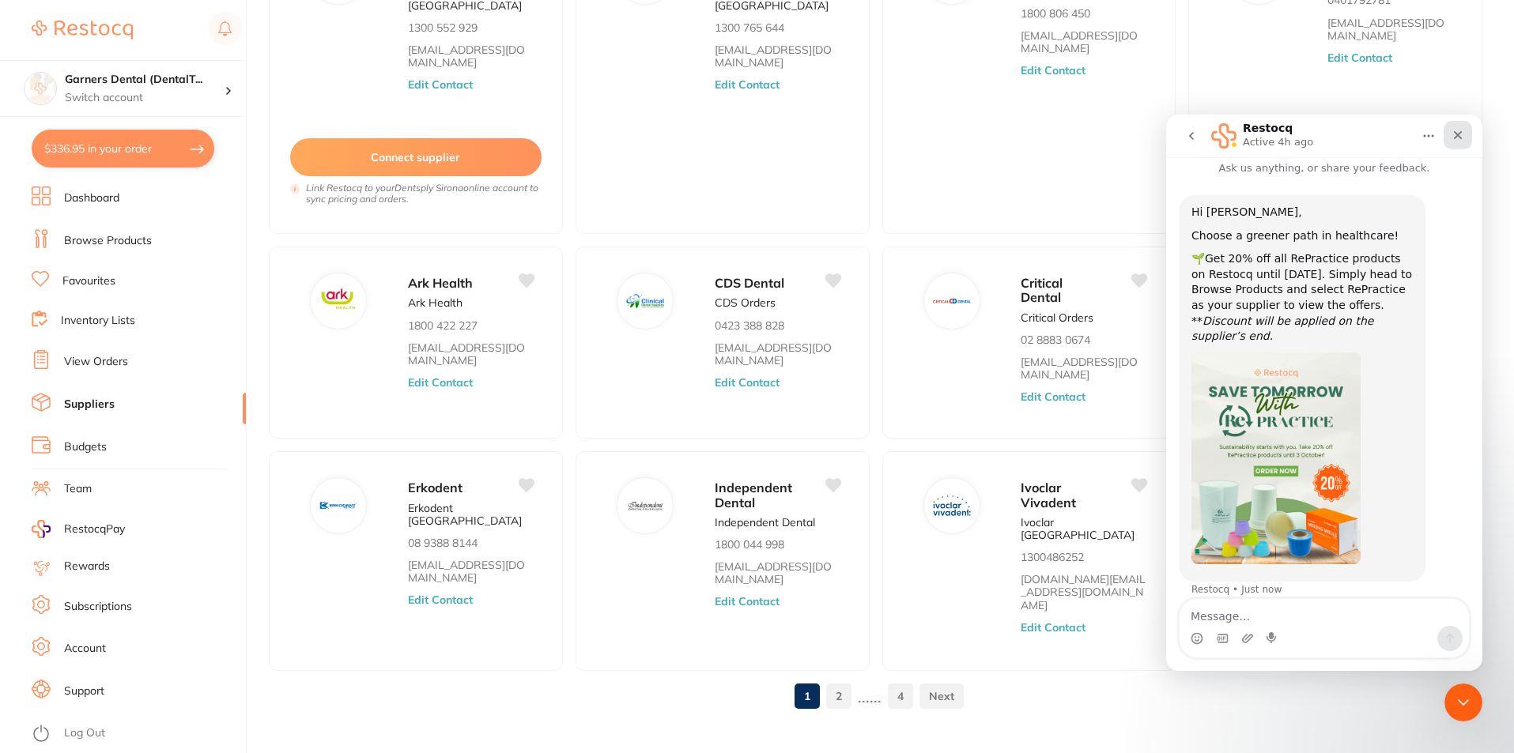
click at [1461, 134] on icon "Close" at bounding box center [1457, 135] width 13 height 13
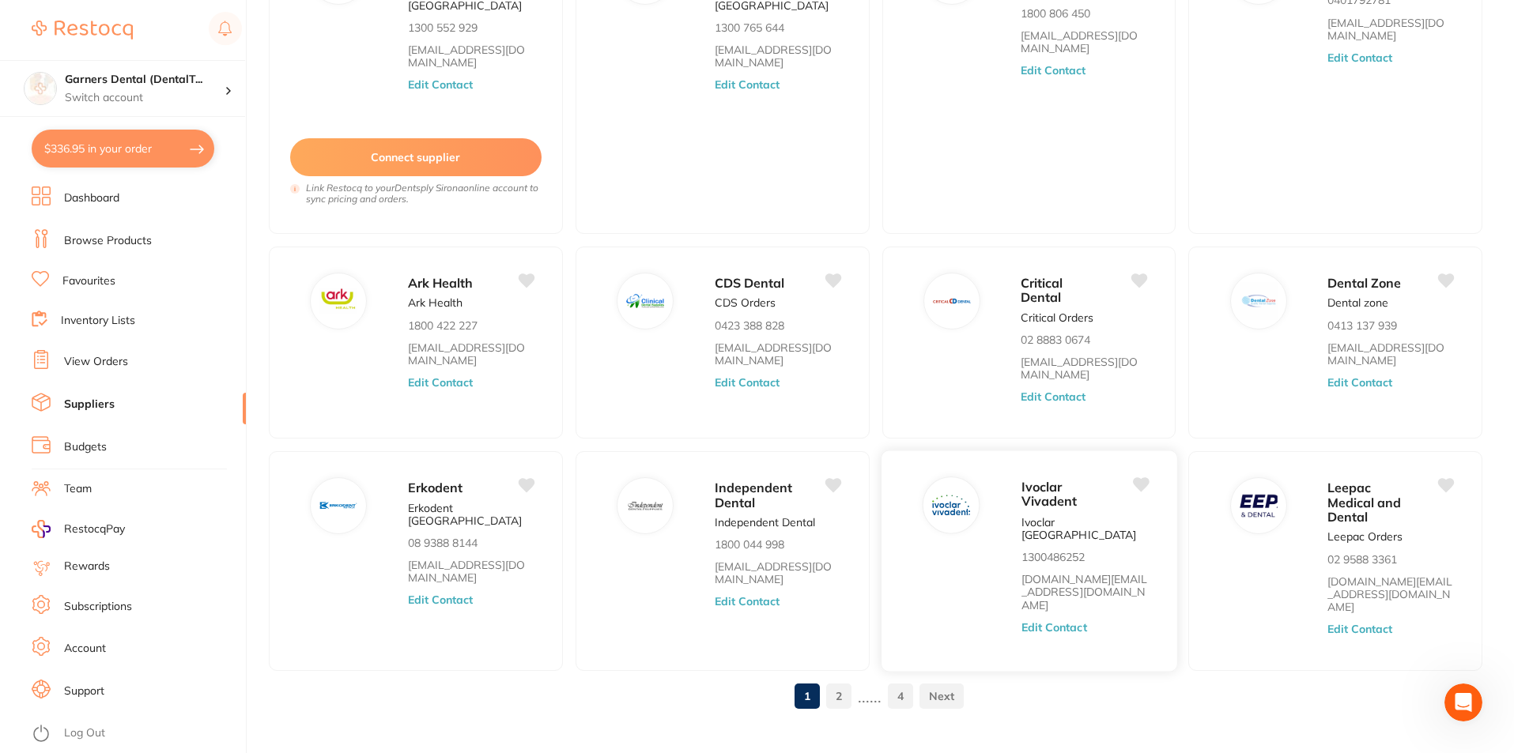
scroll to position [10, 0]
click at [1026, 515] on p "Ivoclar Australia" at bounding box center [1083, 528] width 126 height 26
click at [977, 503] on div at bounding box center [951, 505] width 56 height 56
click at [943, 504] on img at bounding box center [951, 506] width 38 height 38
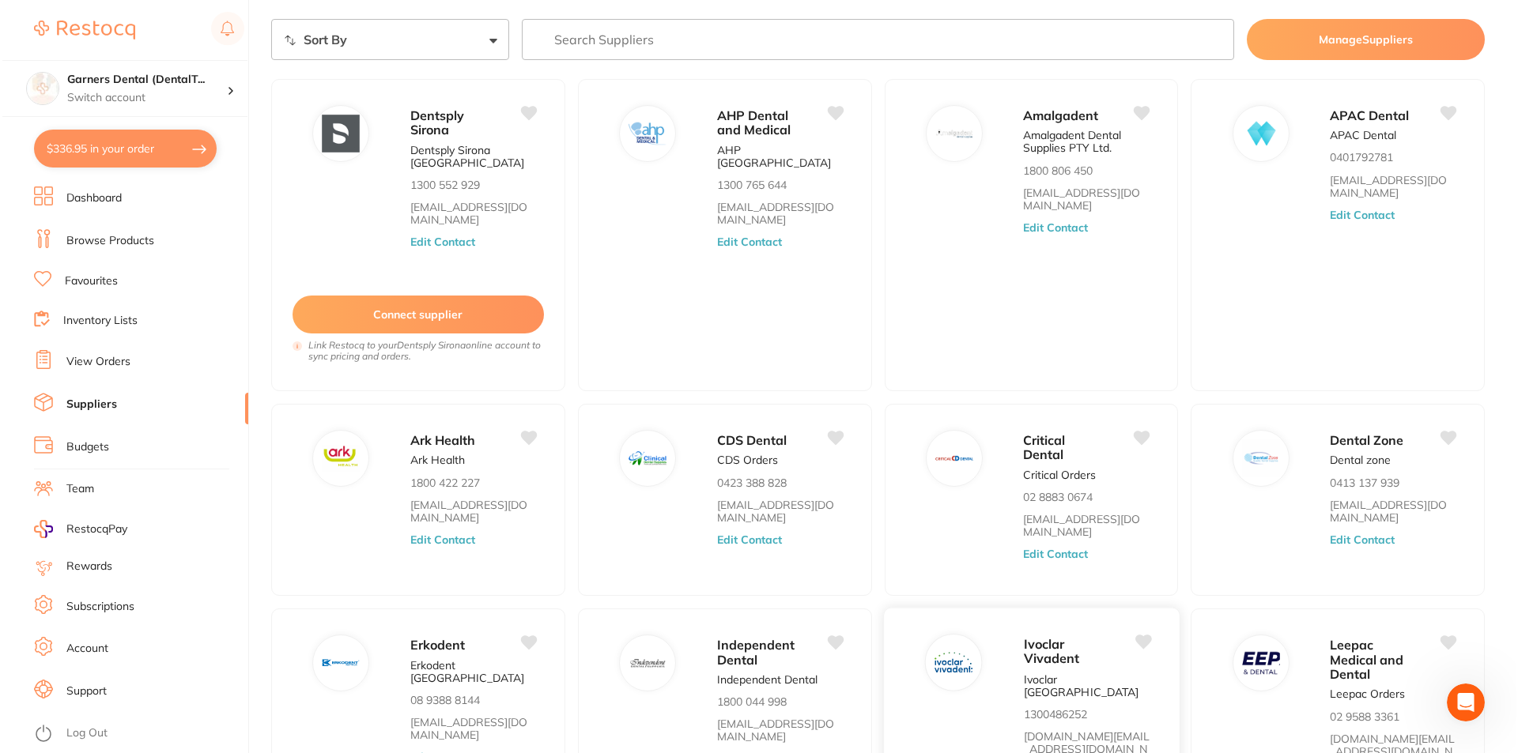
scroll to position [0, 0]
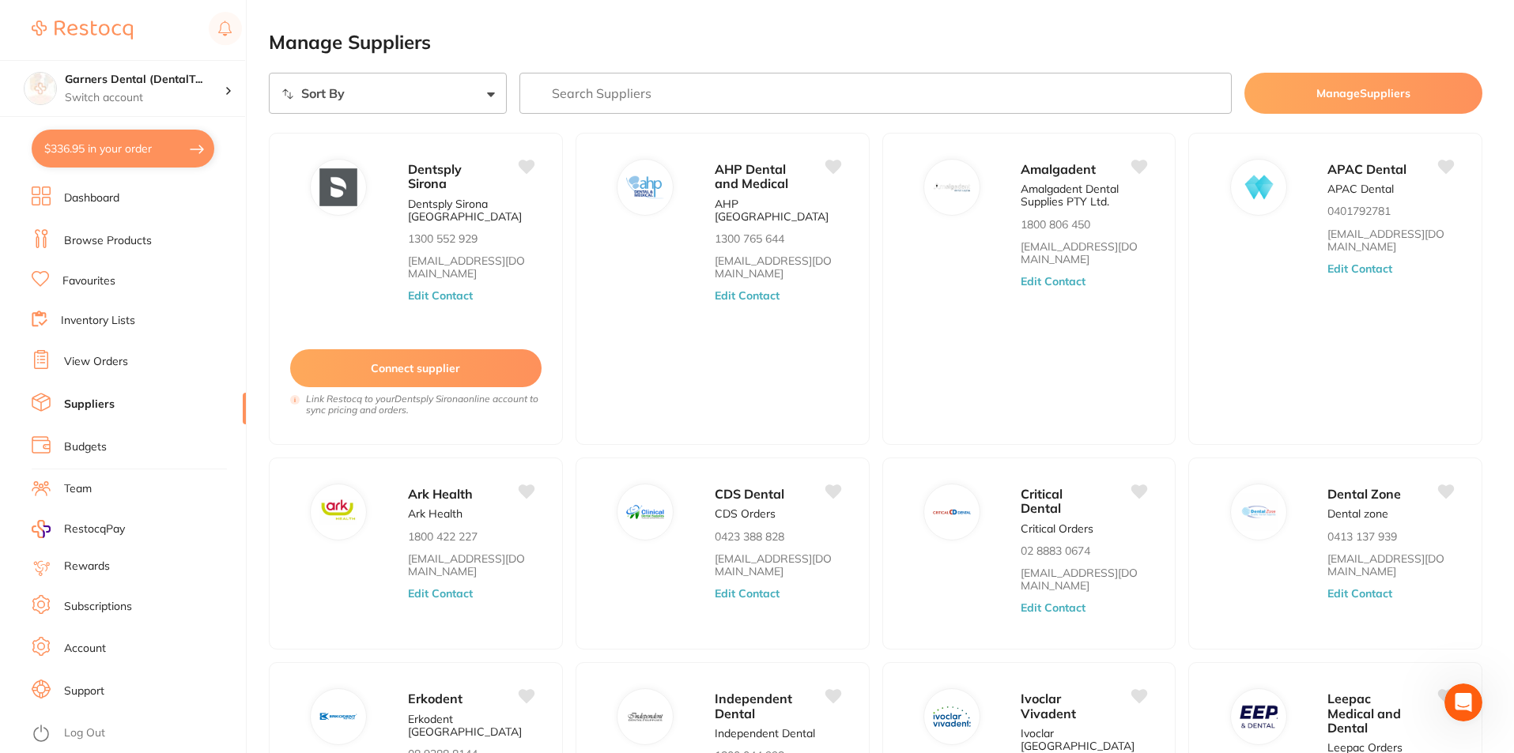
click at [748, 82] on input "search" at bounding box center [875, 93] width 713 height 41
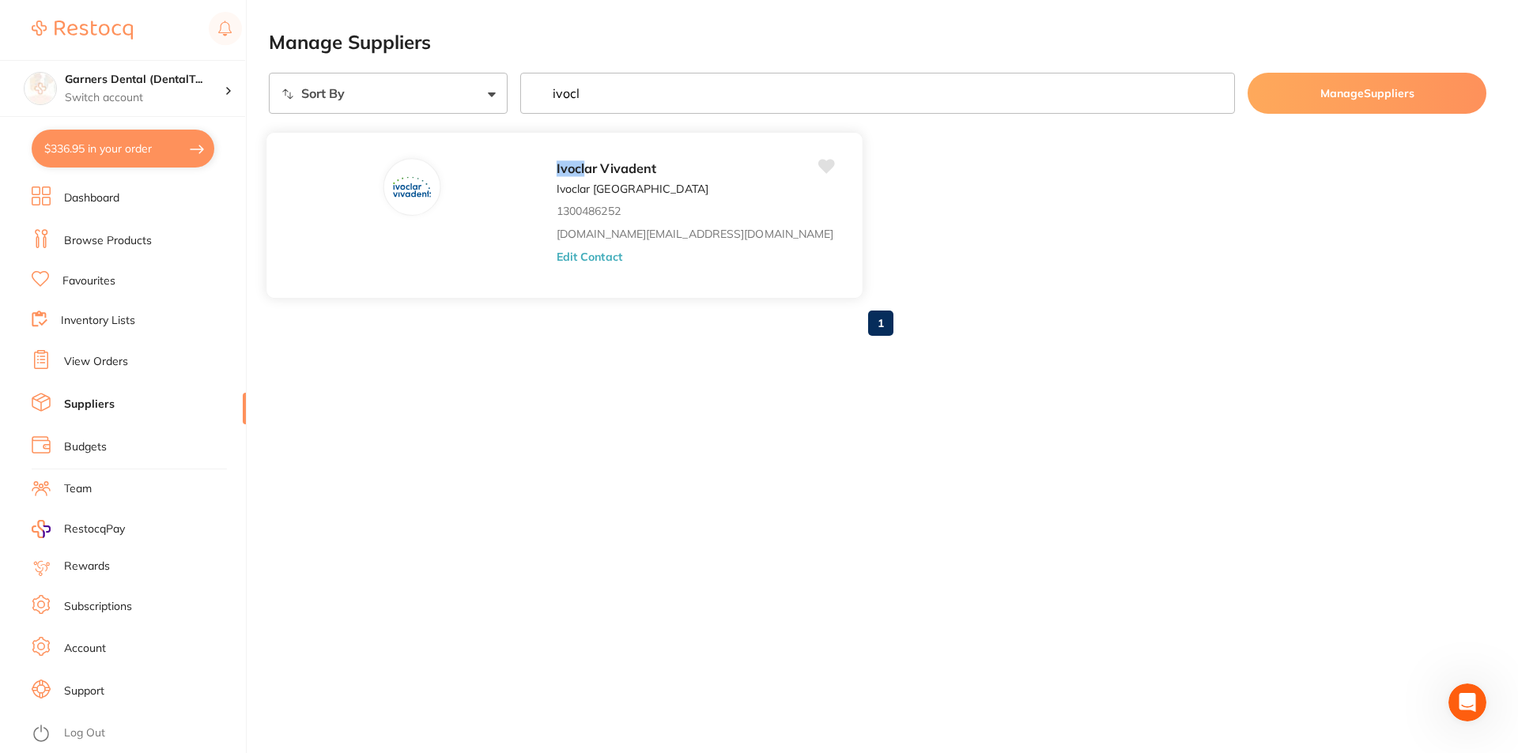
type input "ivocl"
click at [556, 200] on div "Ivocl ar Vivadent Ivoclar Australia 1300486252 orders.au@ivoclar.com Edit Conta…" at bounding box center [701, 219] width 290 height 123
click at [556, 202] on div "Ivocl ar Vivadent Ivoclar Australia 1300486252 orders.au@ivoclar.com Edit Conta…" at bounding box center [701, 219] width 290 height 123
click at [118, 198] on link "Dashboard" at bounding box center [91, 198] width 55 height 16
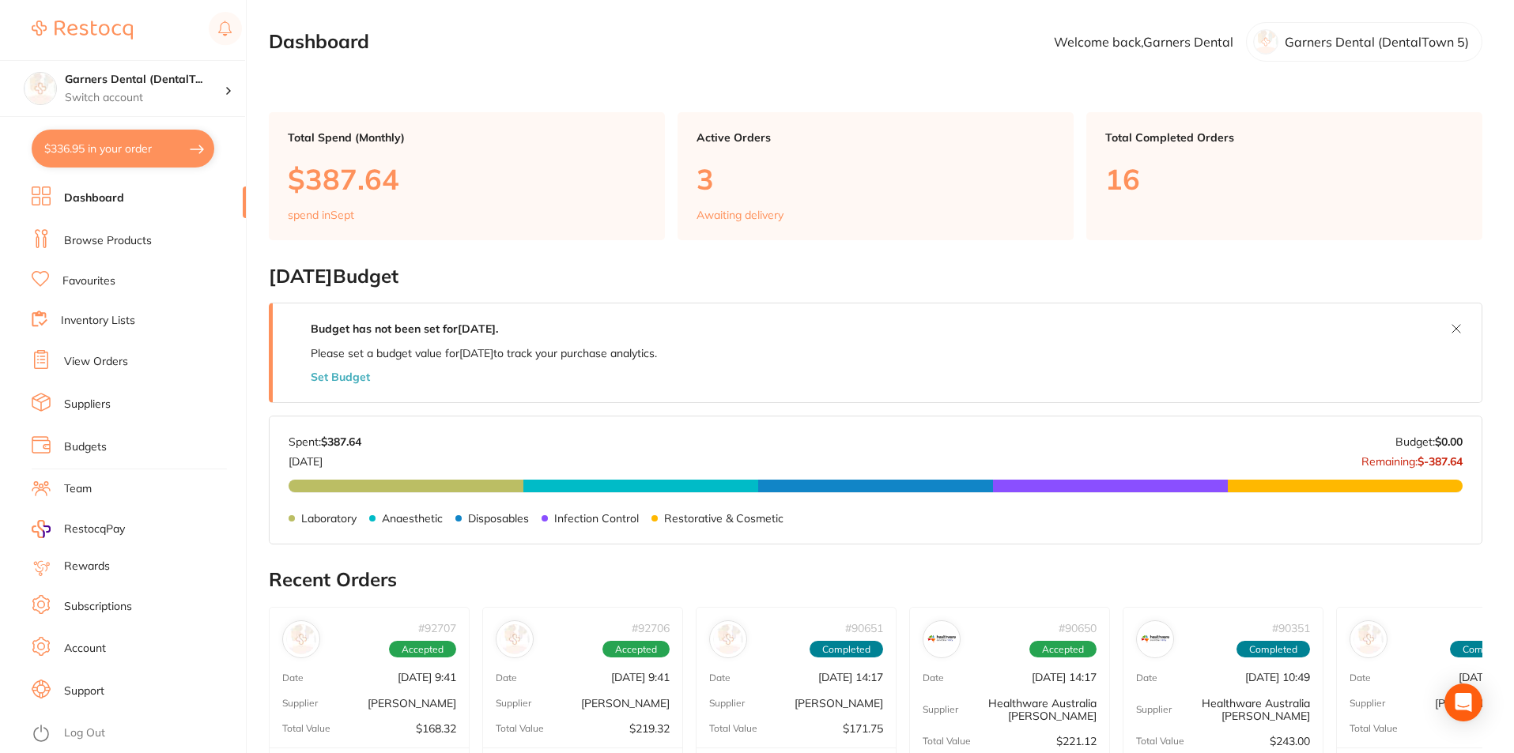
click at [96, 236] on link "Browse Products" at bounding box center [108, 241] width 88 height 16
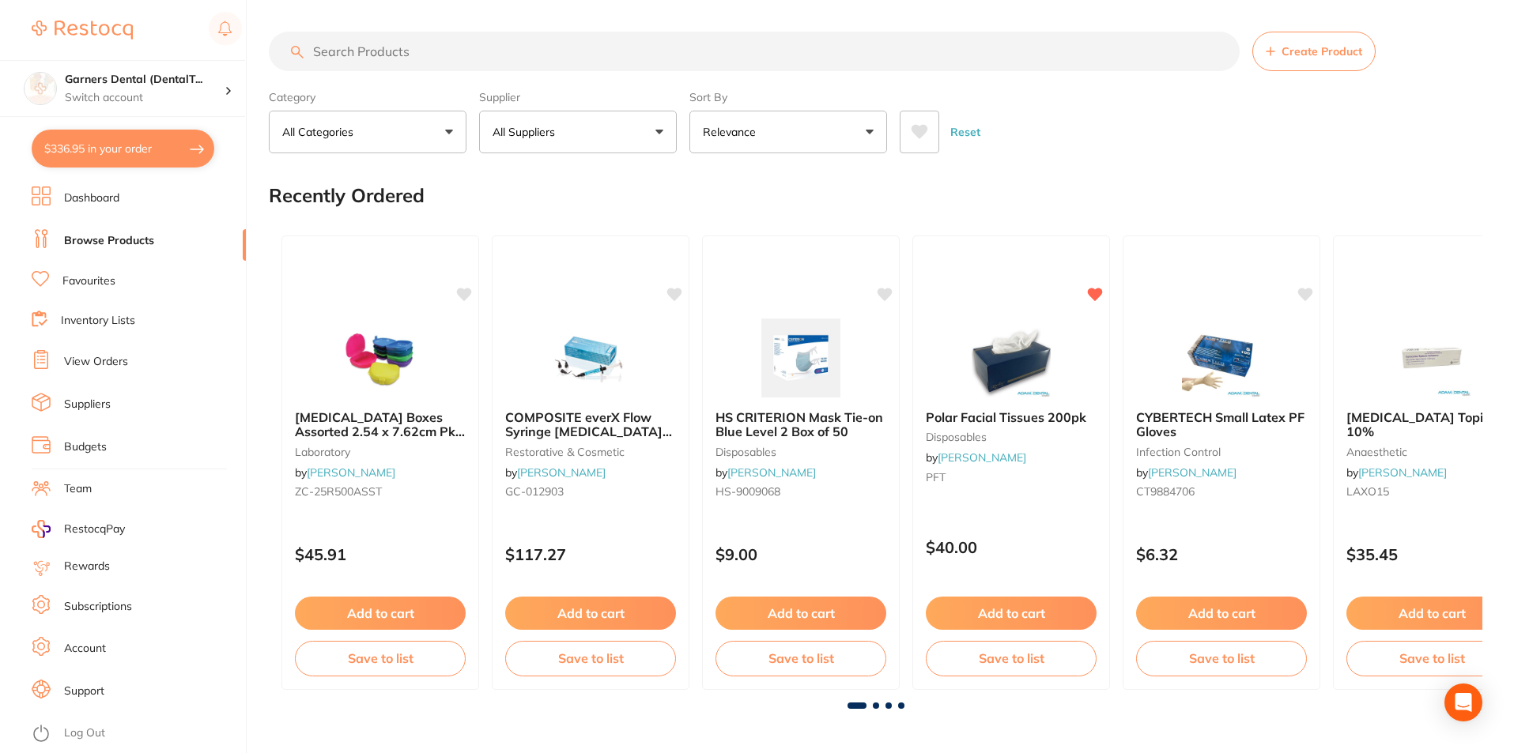
click at [492, 55] on input "search" at bounding box center [754, 52] width 971 height 40
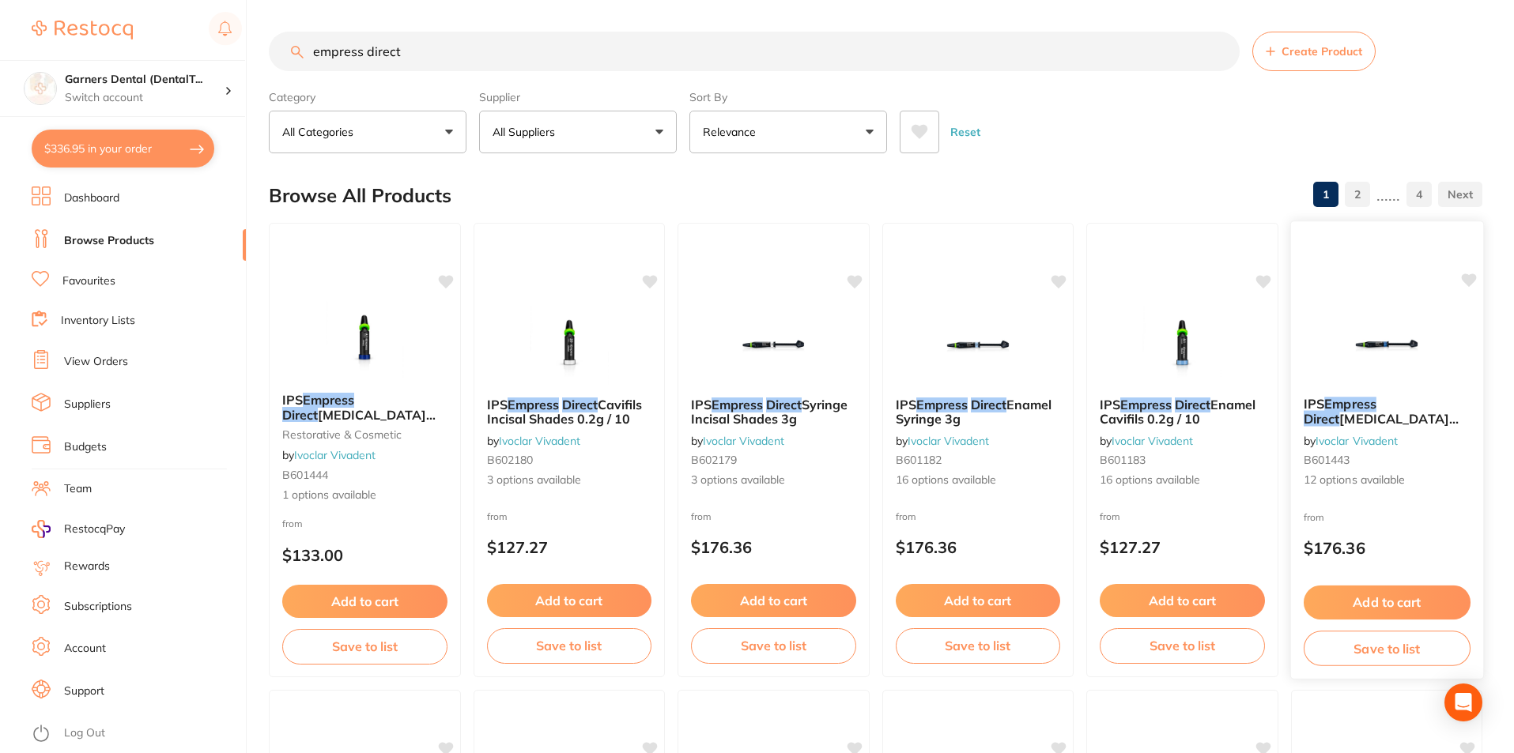
type input "empress direct"
click at [1408, 354] on img at bounding box center [1386, 344] width 104 height 80
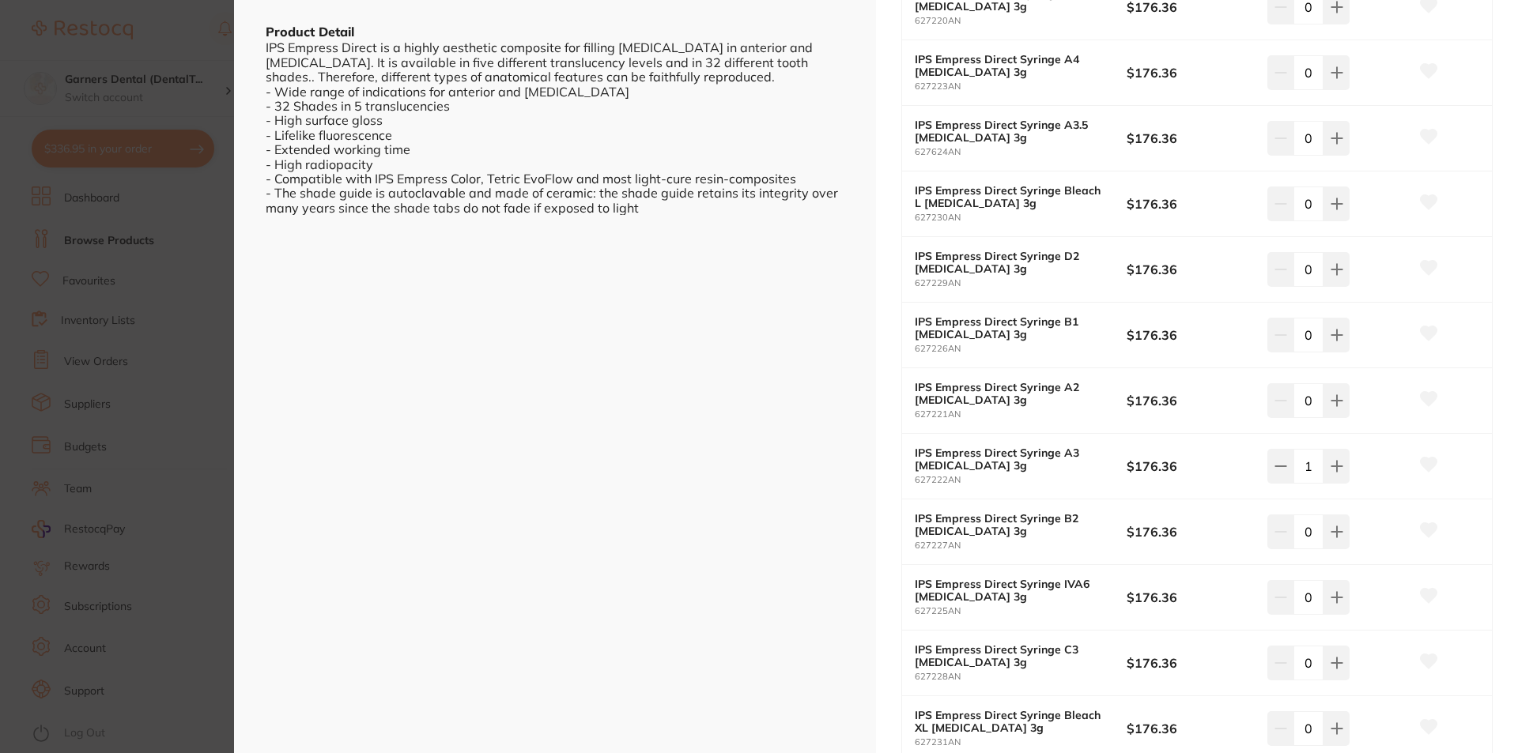
scroll to position [474, 0]
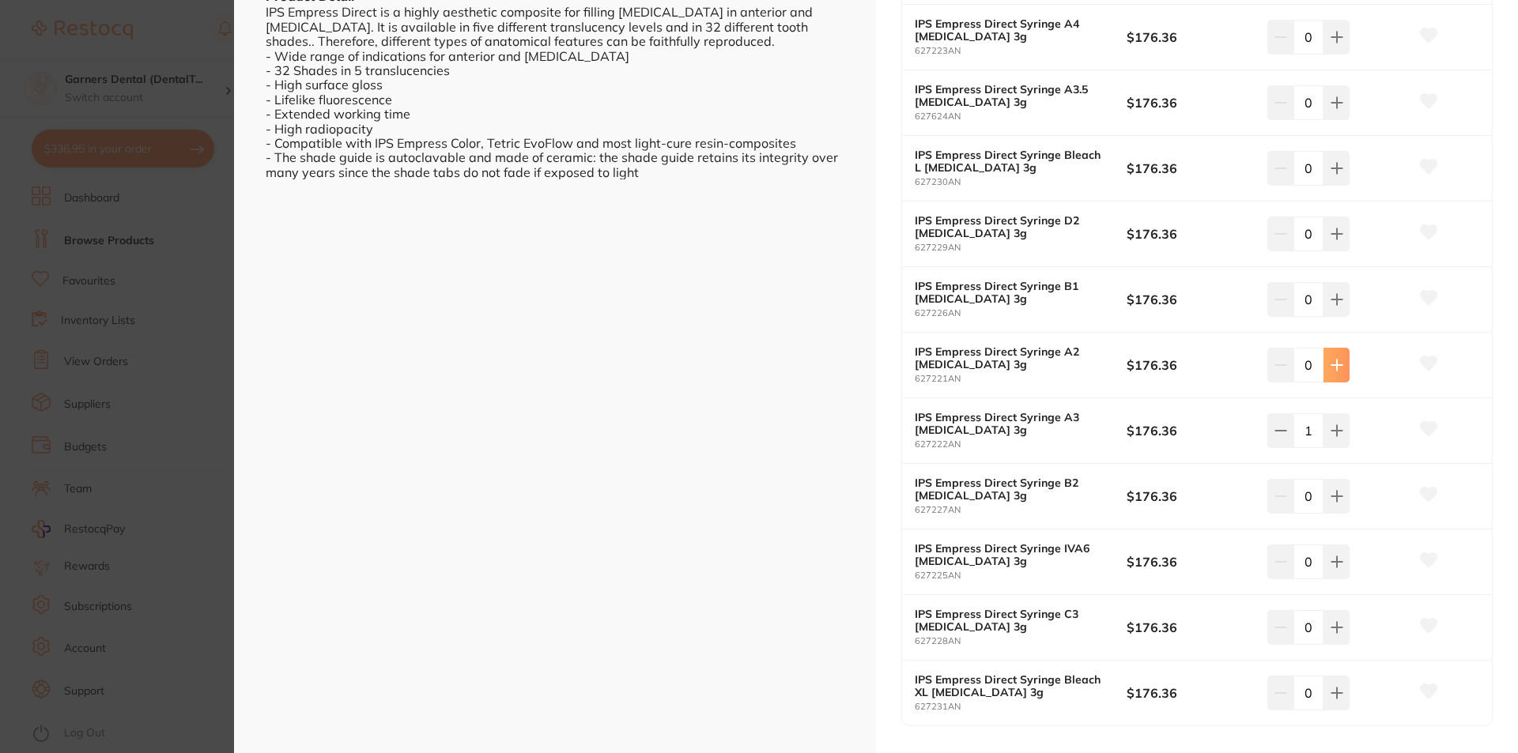
click at [1344, 362] on button at bounding box center [1336, 365] width 26 height 35
type input "1"
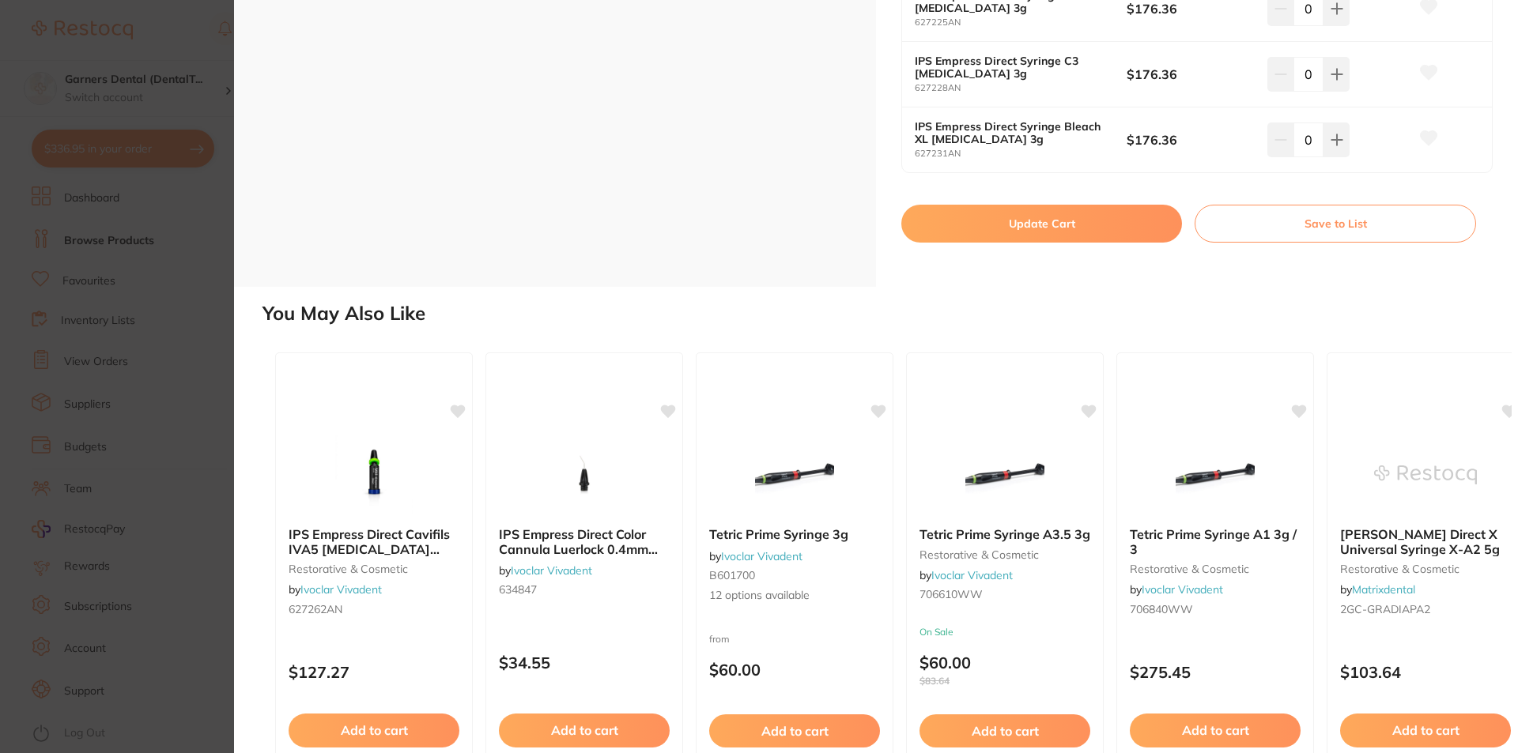
click at [1125, 221] on button "Update Cart" at bounding box center [1041, 224] width 281 height 38
checkbox input "false"
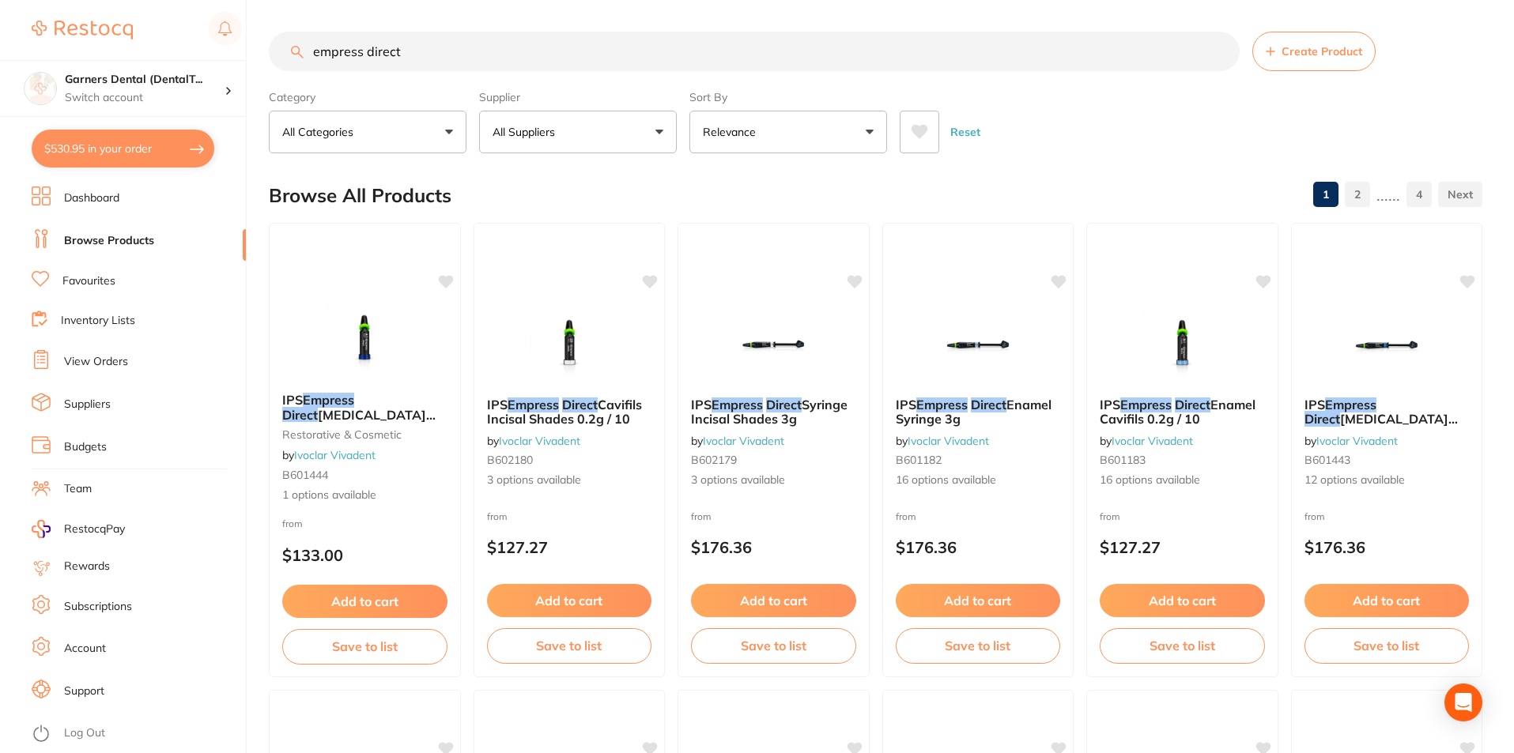
drag, startPoint x: 415, startPoint y: 51, endPoint x: 135, endPoint y: 58, distance: 279.9
click at [148, 58] on div "$530.95 Garners Dental (DentalT... Switch account Garners Dental (DentalTown 5)…" at bounding box center [757, 376] width 1514 height 753
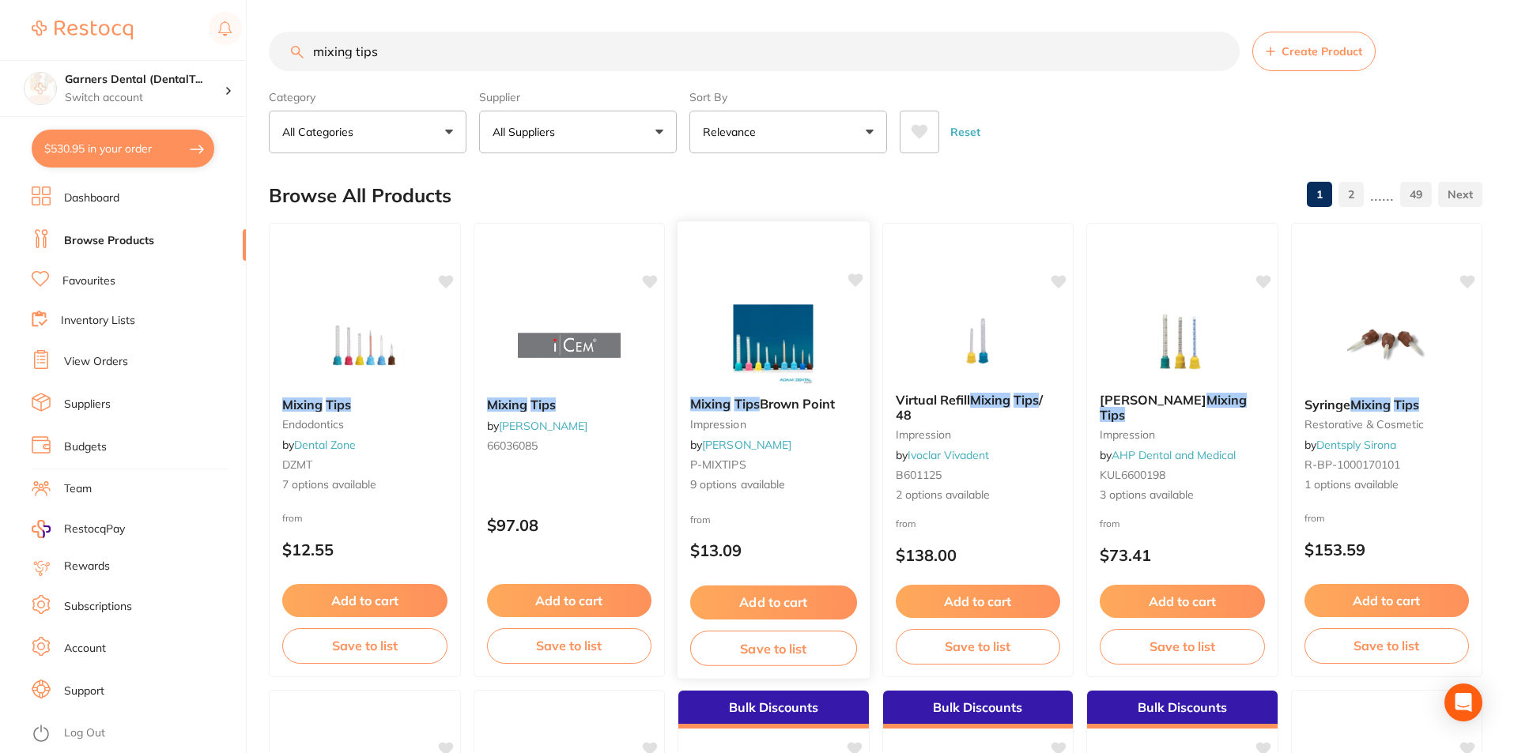
click at [796, 335] on img at bounding box center [774, 344] width 104 height 80
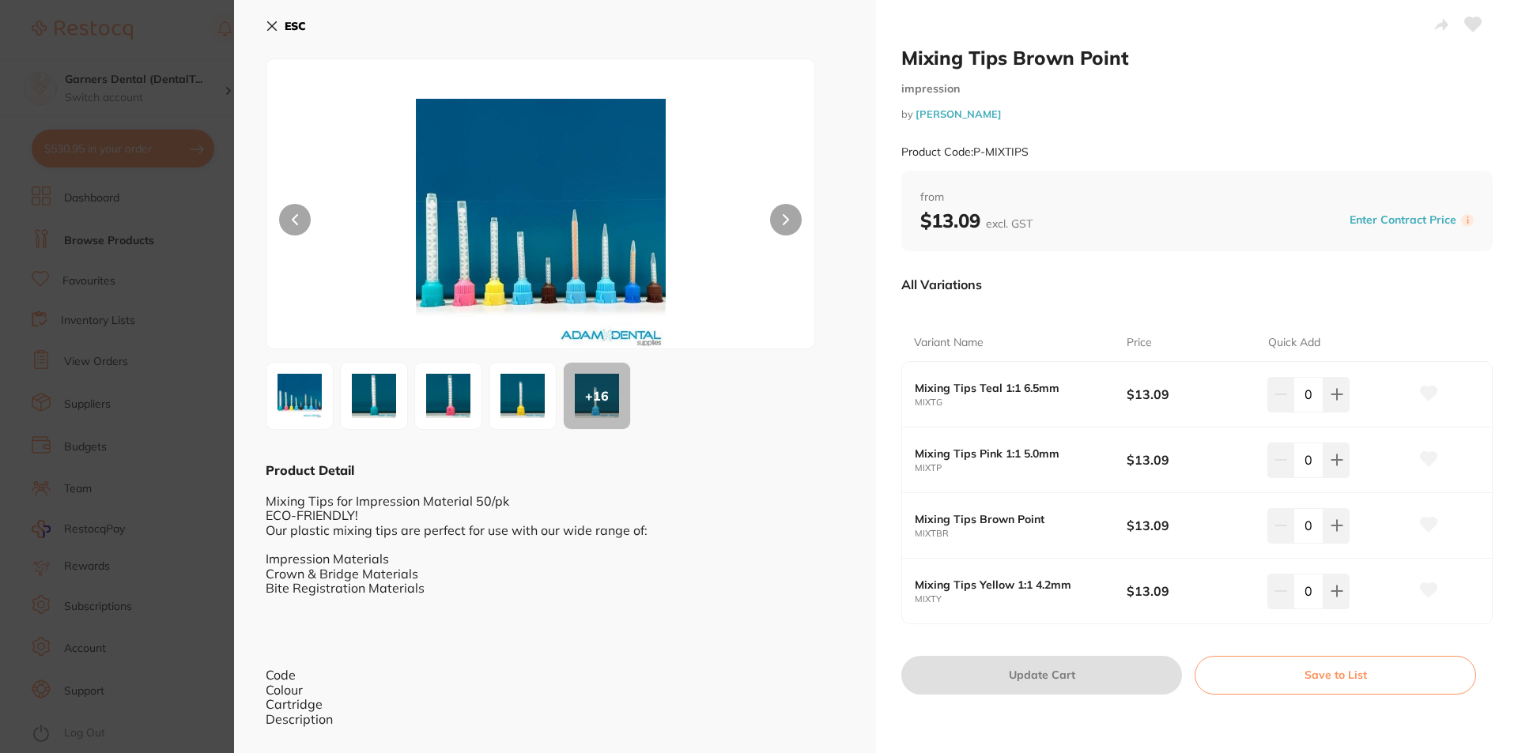
click at [601, 393] on div "+ 16" at bounding box center [597, 396] width 66 height 66
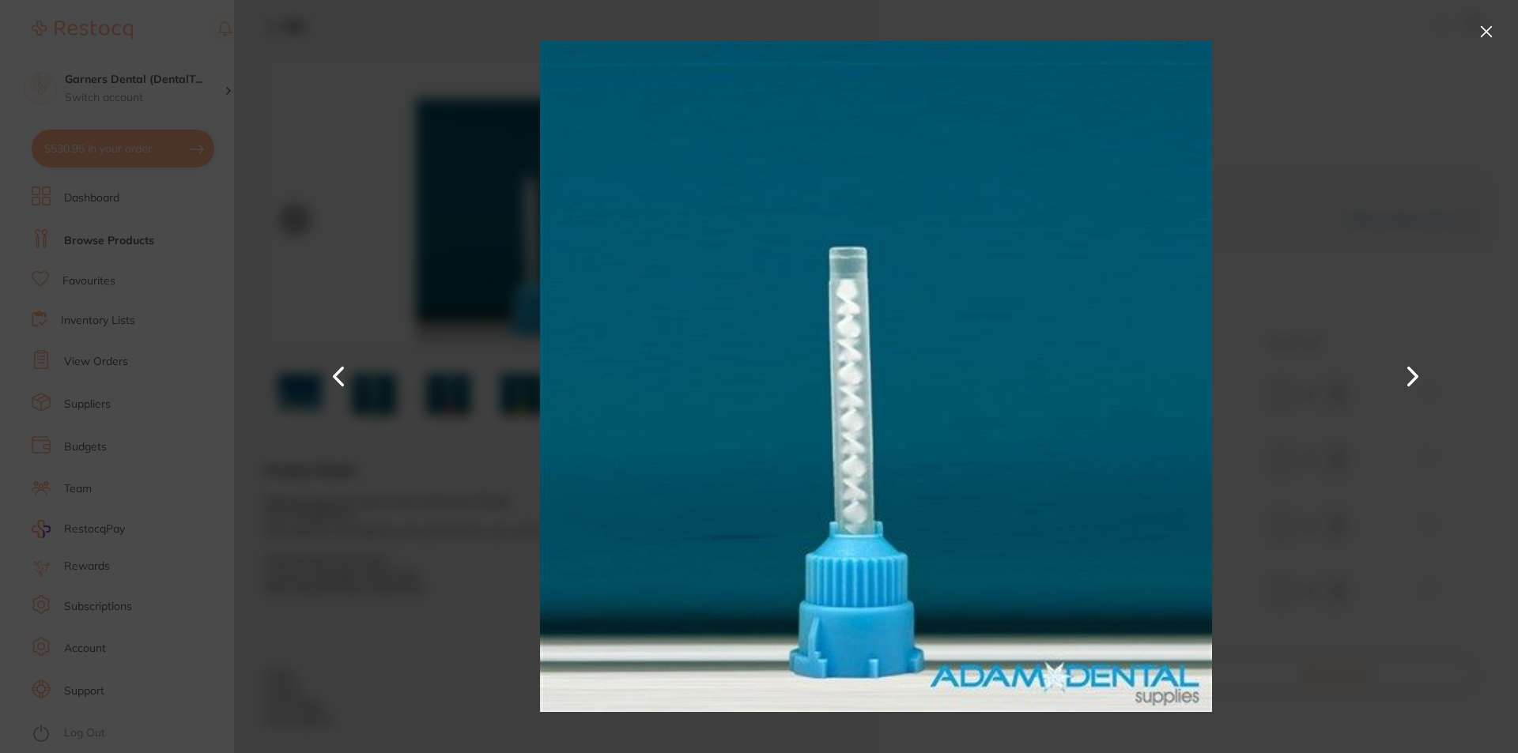
click at [1482, 28] on button at bounding box center [1485, 31] width 25 height 25
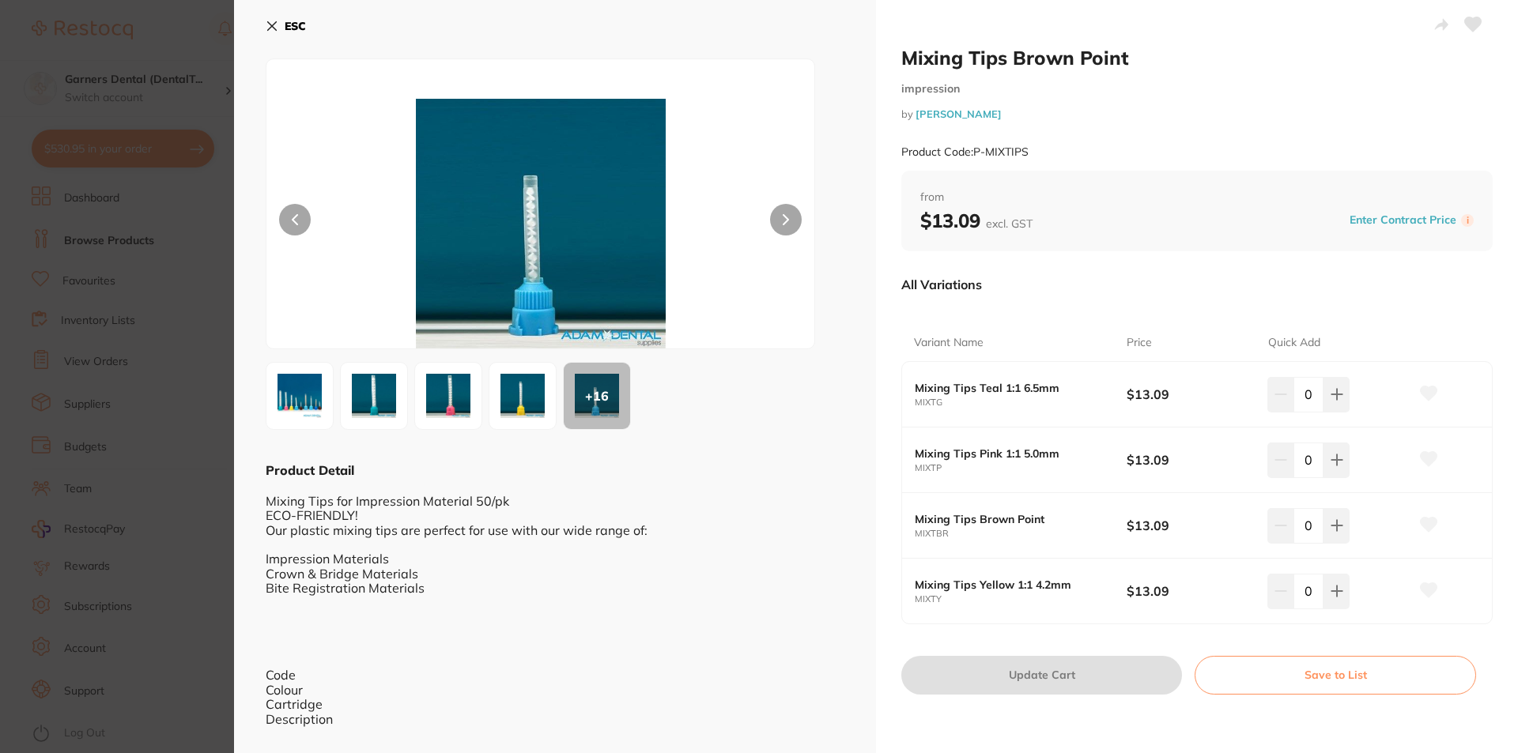
click at [956, 520] on b "Mixing Tips Brown Point" at bounding box center [1009, 519] width 190 height 13
click at [971, 518] on b "Mixing Tips Brown Point" at bounding box center [1009, 519] width 190 height 13
click at [992, 515] on b "Mixing Tips Brown Point" at bounding box center [1009, 519] width 190 height 13
click at [1043, 511] on div "Mixing Tips Brown Point MIXTBR $13.09 0" at bounding box center [1197, 526] width 590 height 66
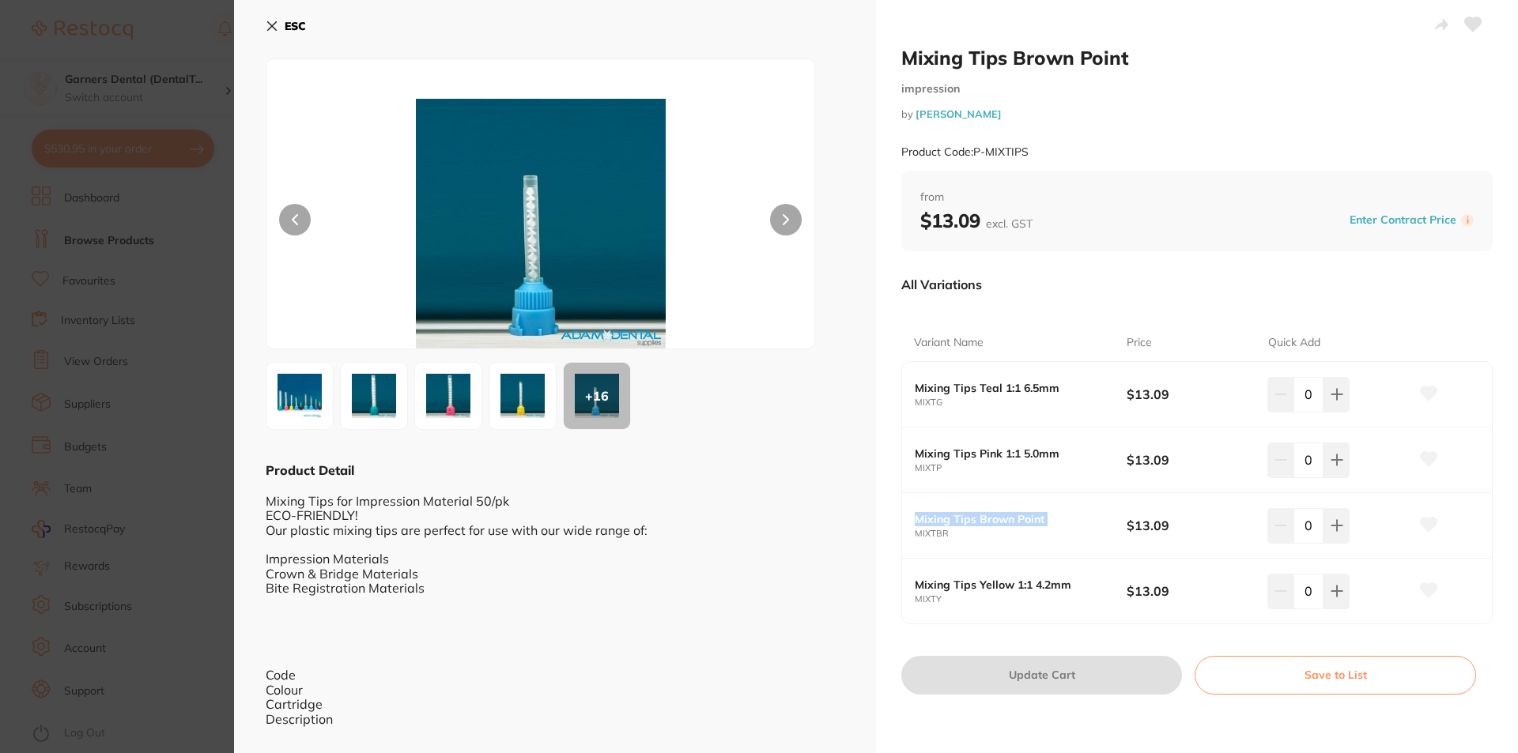
click at [1043, 511] on div "Mixing Tips Brown Point MIXTBR $13.09 0" at bounding box center [1197, 526] width 590 height 66
click at [1012, 417] on div "Mixing Tips Teal 1:1 6.5mm MIXTG $13.09 0" at bounding box center [1197, 395] width 590 height 66
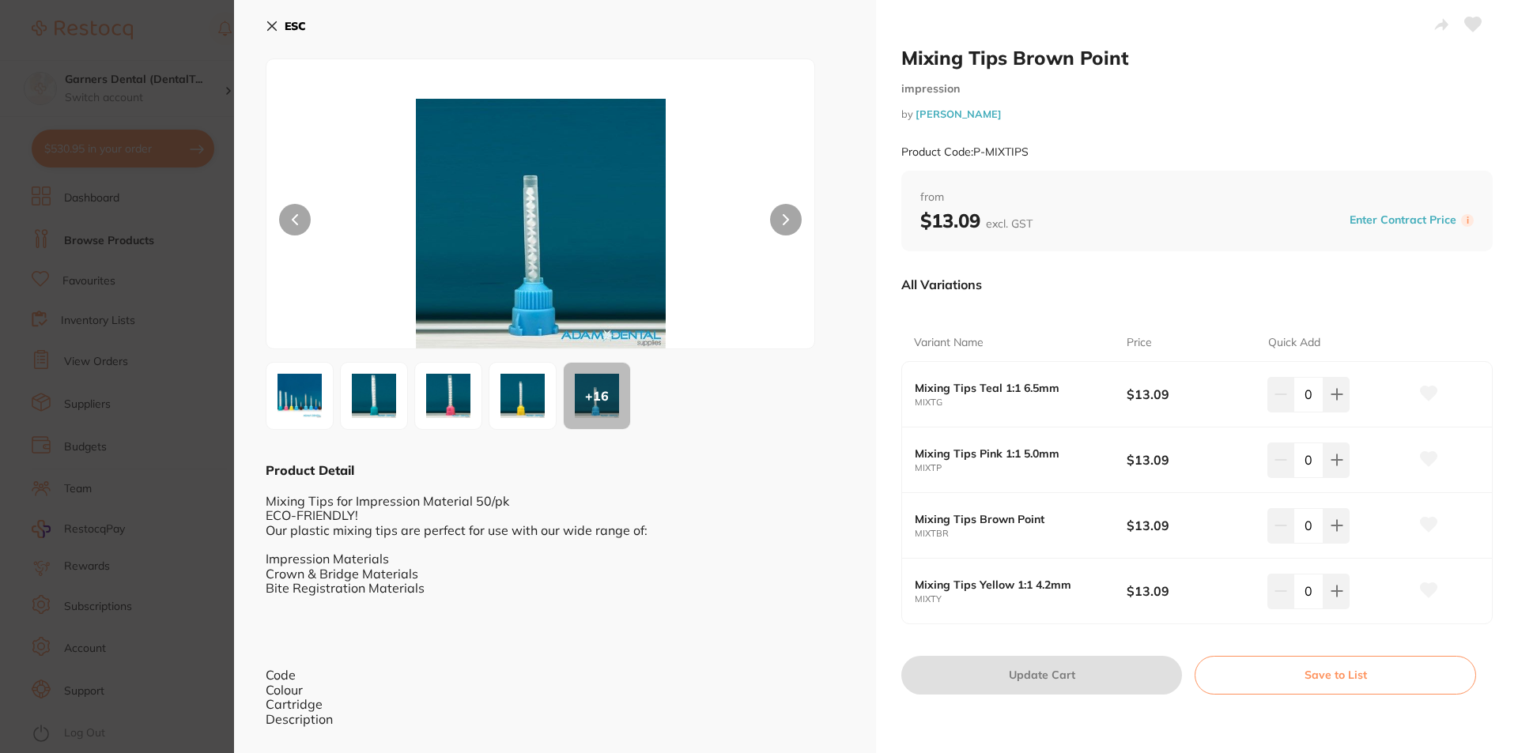
click at [920, 287] on p "All Variations" at bounding box center [941, 285] width 81 height 16
click at [286, 22] on b "ESC" at bounding box center [295, 26] width 21 height 14
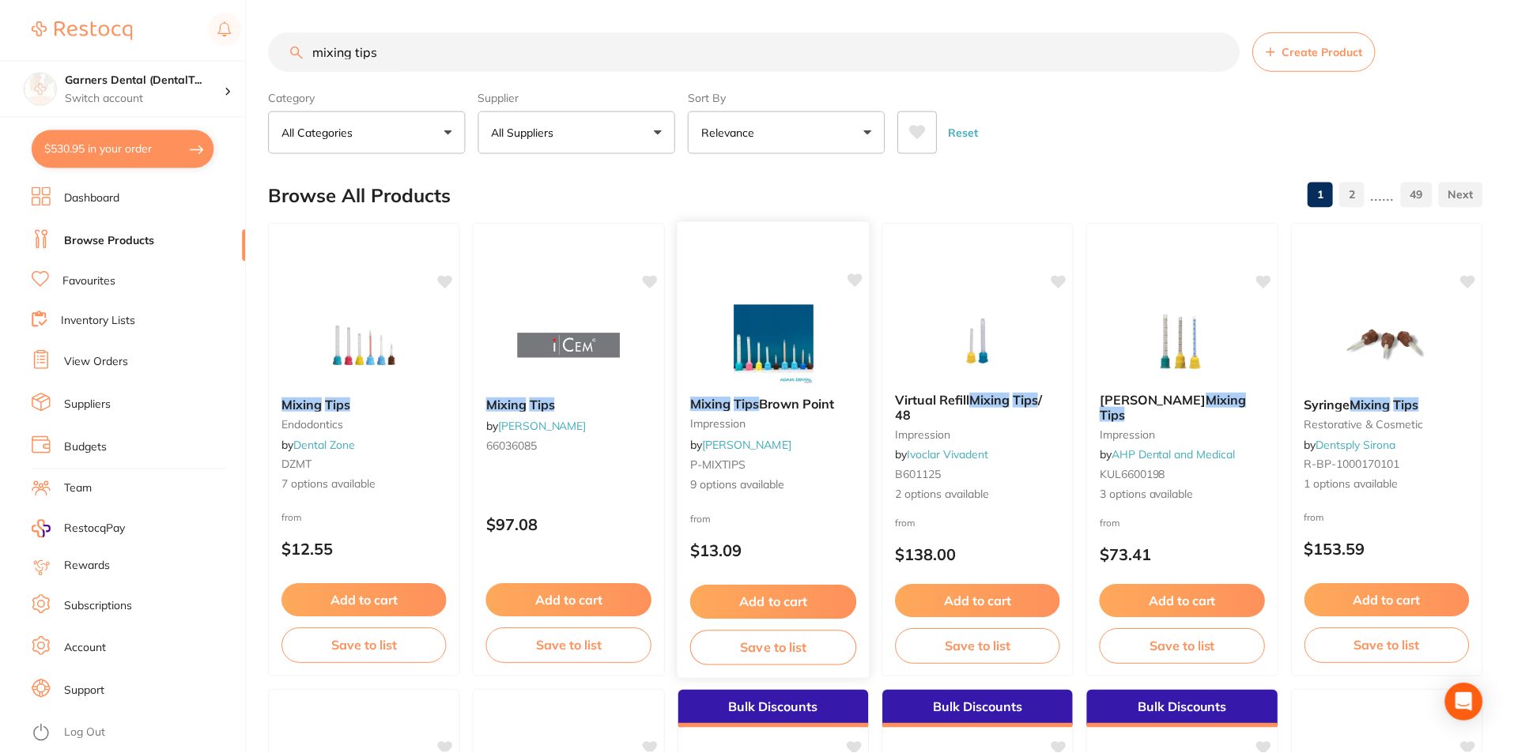
scroll to position [1, 0]
click at [449, 54] on input "mixing tips" at bounding box center [754, 51] width 971 height 40
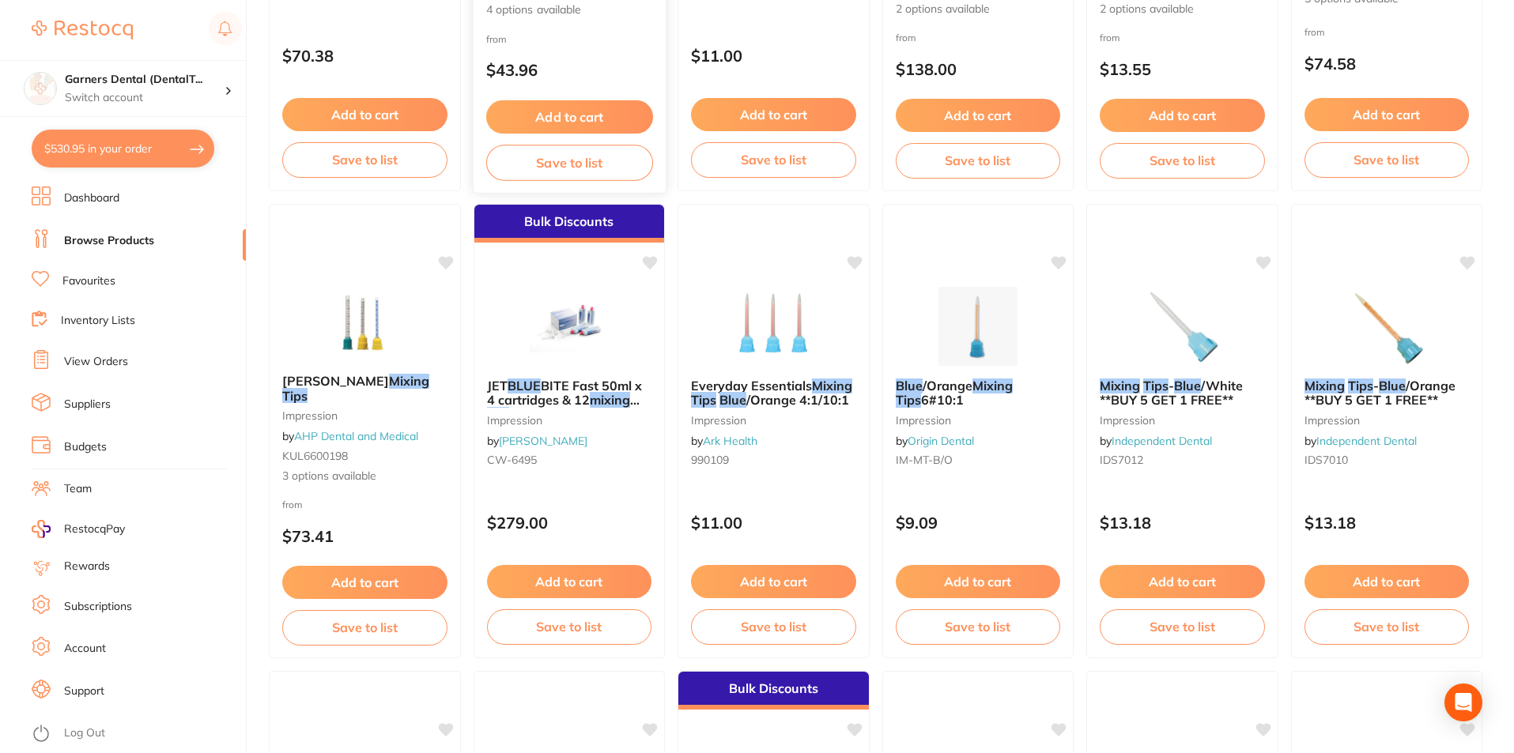
scroll to position [1897, 0]
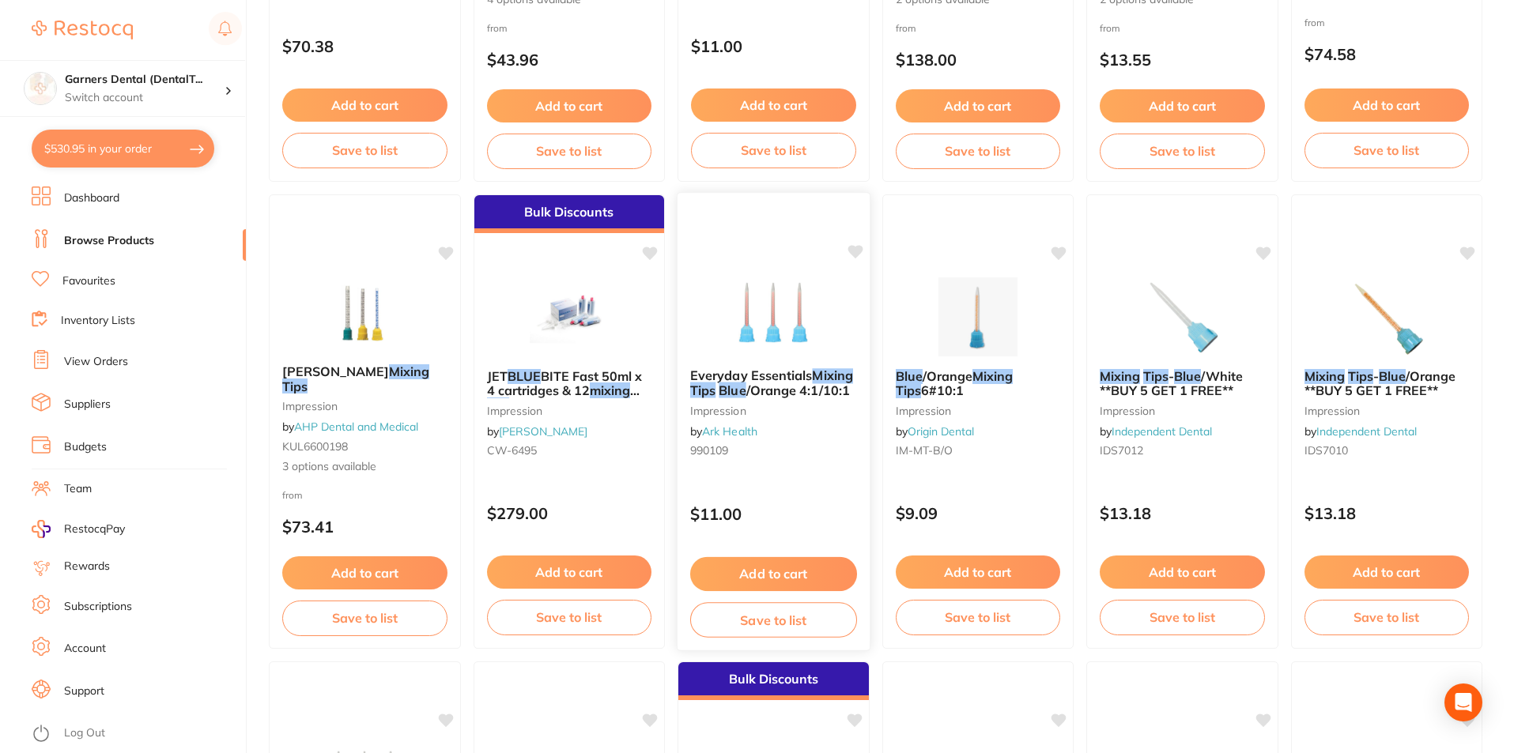
type input "mixing tips blue"
click at [778, 383] on span "/Orange 4:1/10:1" at bounding box center [798, 391] width 104 height 16
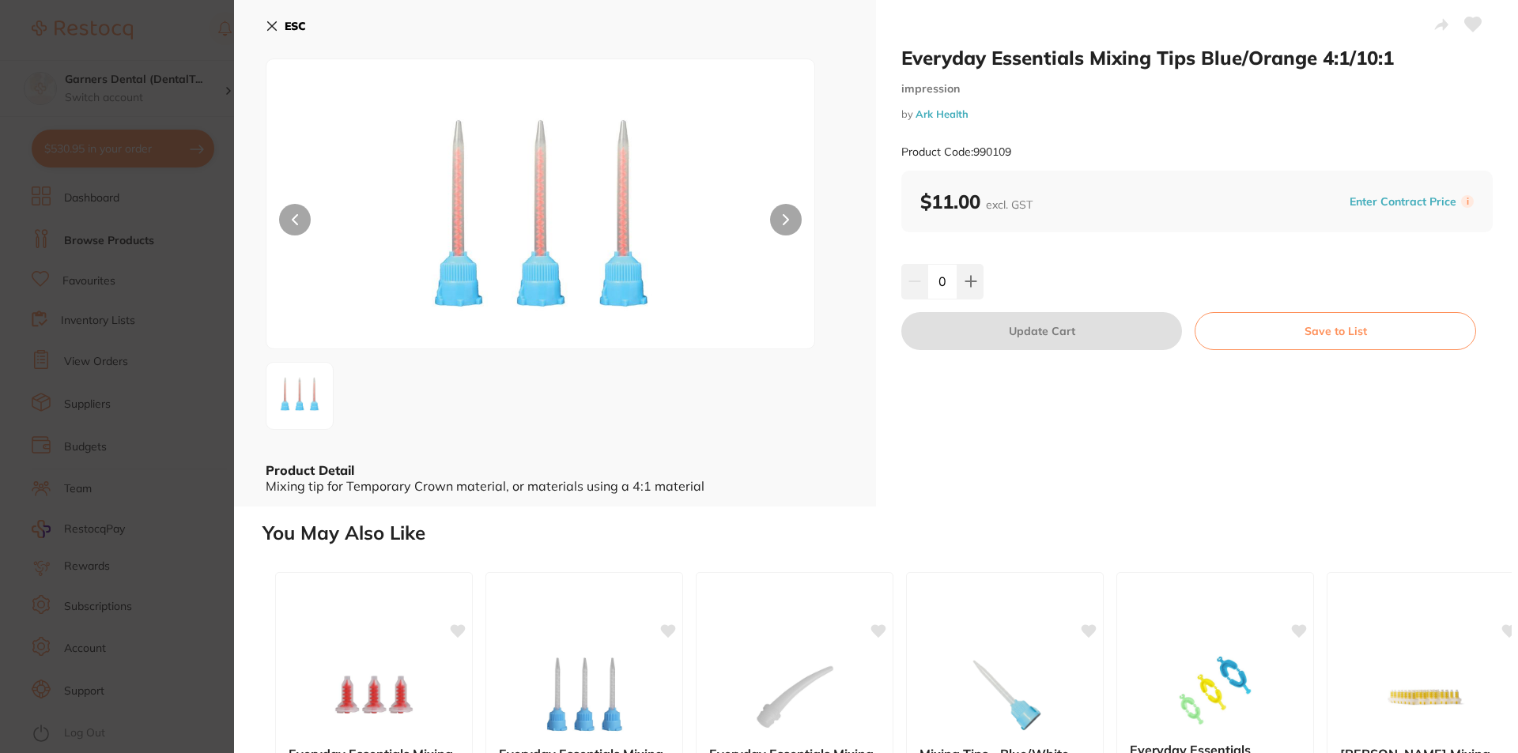
click at [284, 17] on button "ESC" at bounding box center [286, 26] width 40 height 27
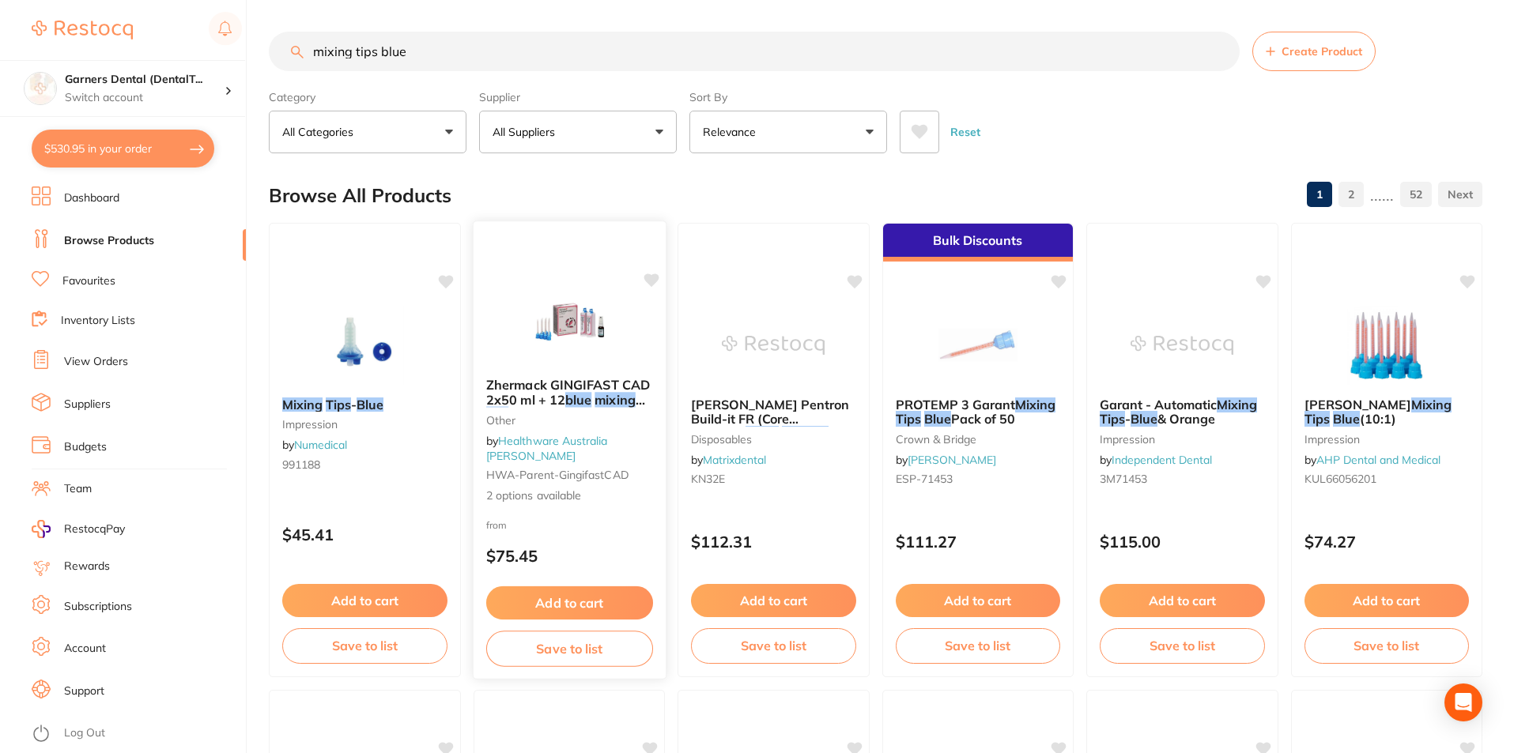
click at [600, 365] on img at bounding box center [569, 325] width 104 height 80
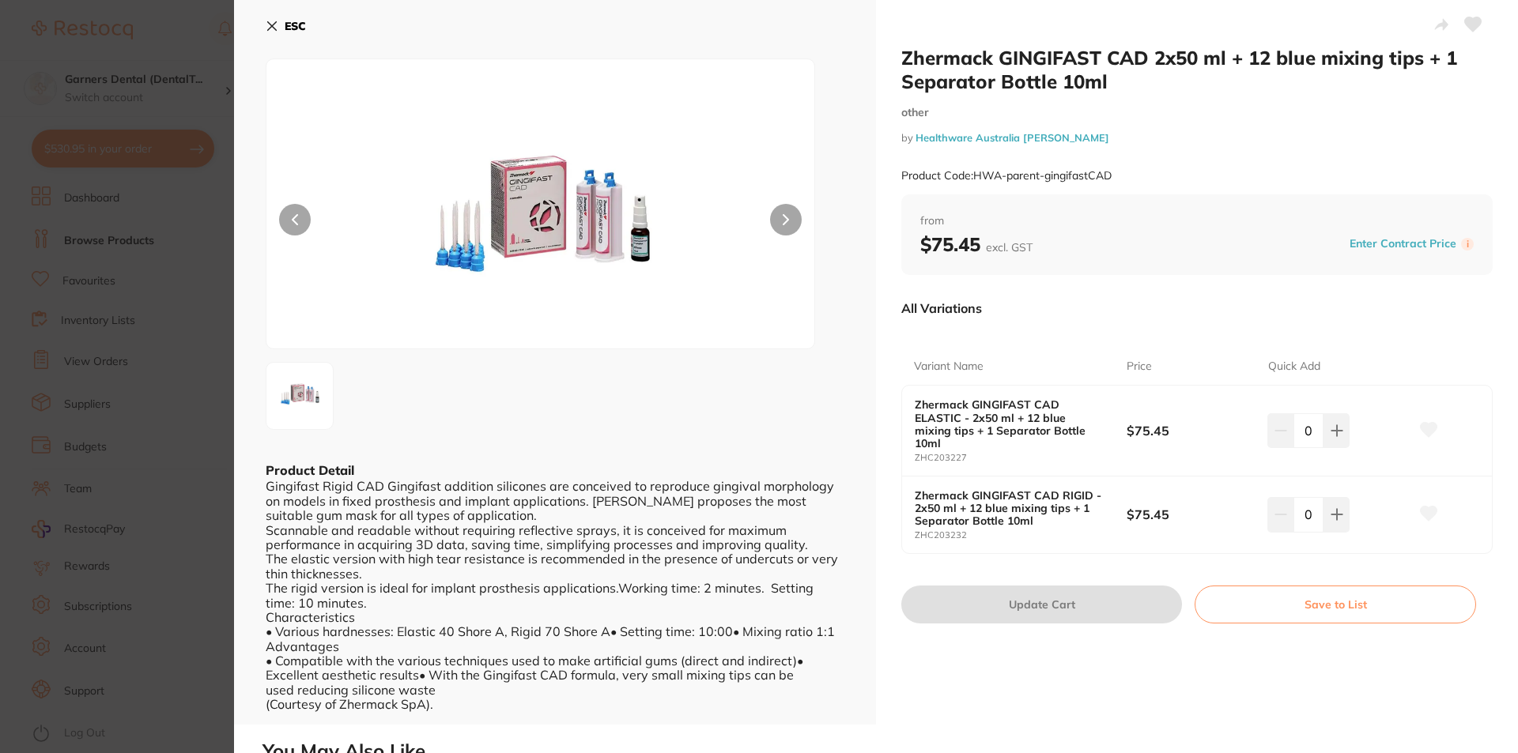
click at [287, 13] on button "ESC" at bounding box center [286, 26] width 40 height 27
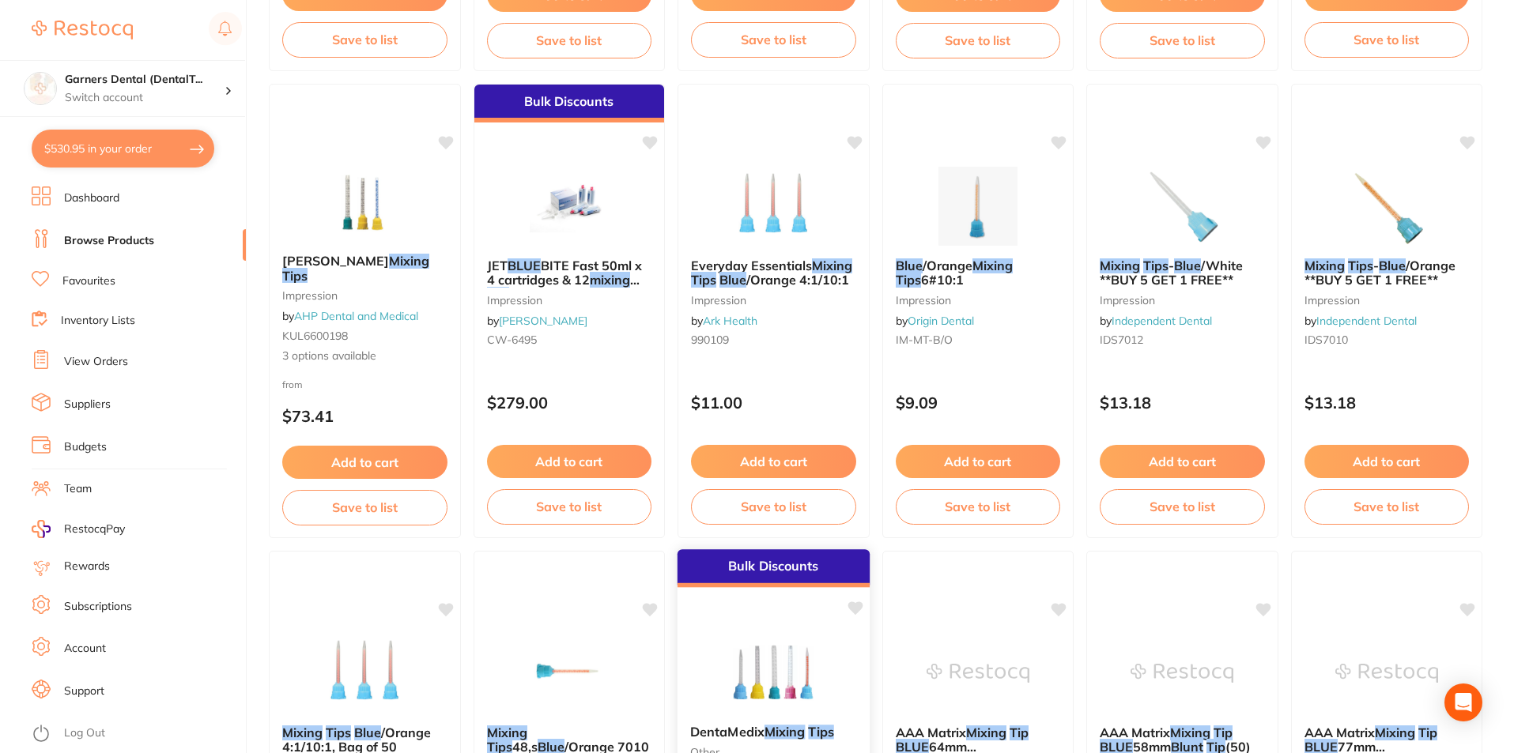
scroll to position [2292, 0]
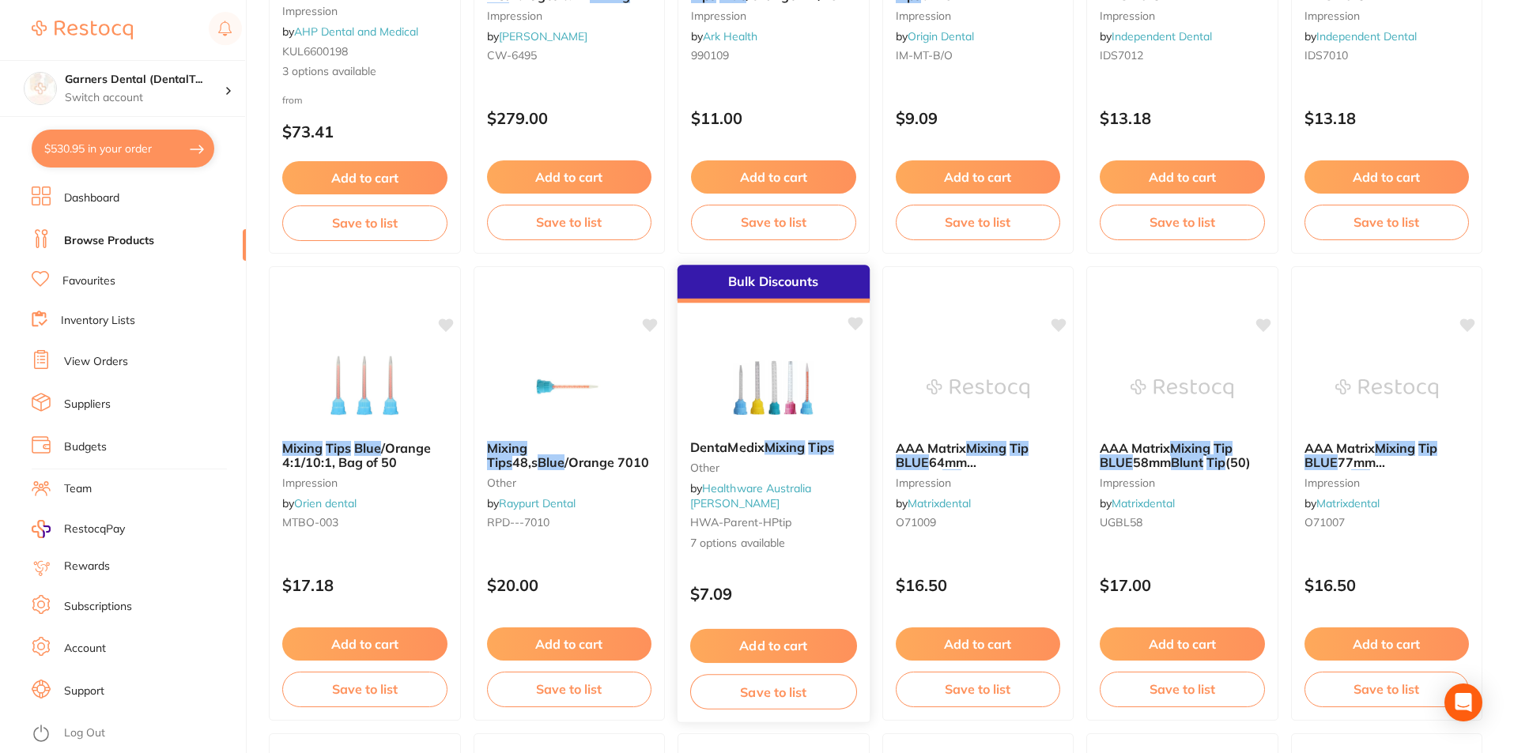
click at [769, 385] on img at bounding box center [774, 388] width 104 height 80
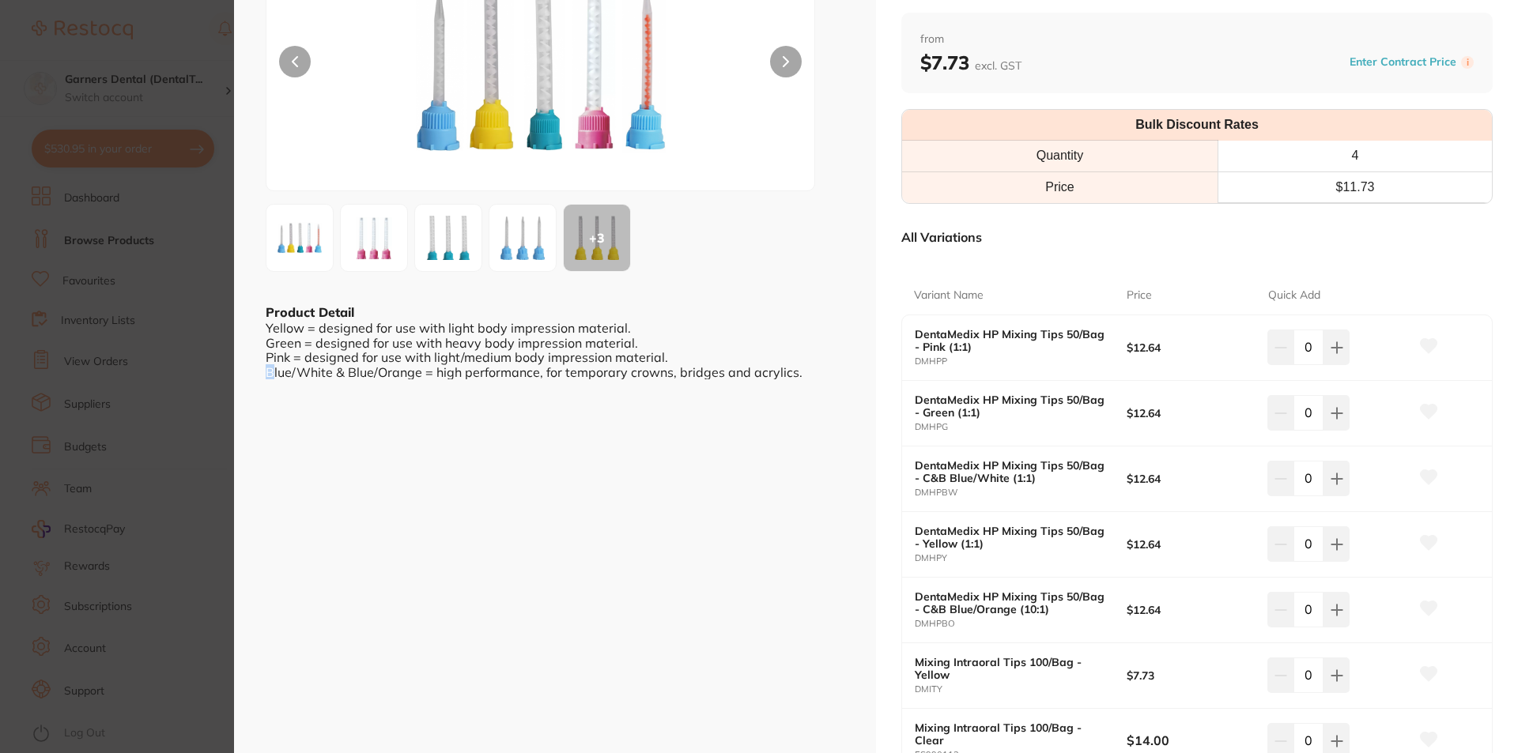
scroll to position [1, 0]
drag, startPoint x: 270, startPoint y: 374, endPoint x: 748, endPoint y: 373, distance: 478.2
click at [748, 373] on div "Yellow = designed for use with light body impression material. Green = designed…" at bounding box center [555, 349] width 579 height 58
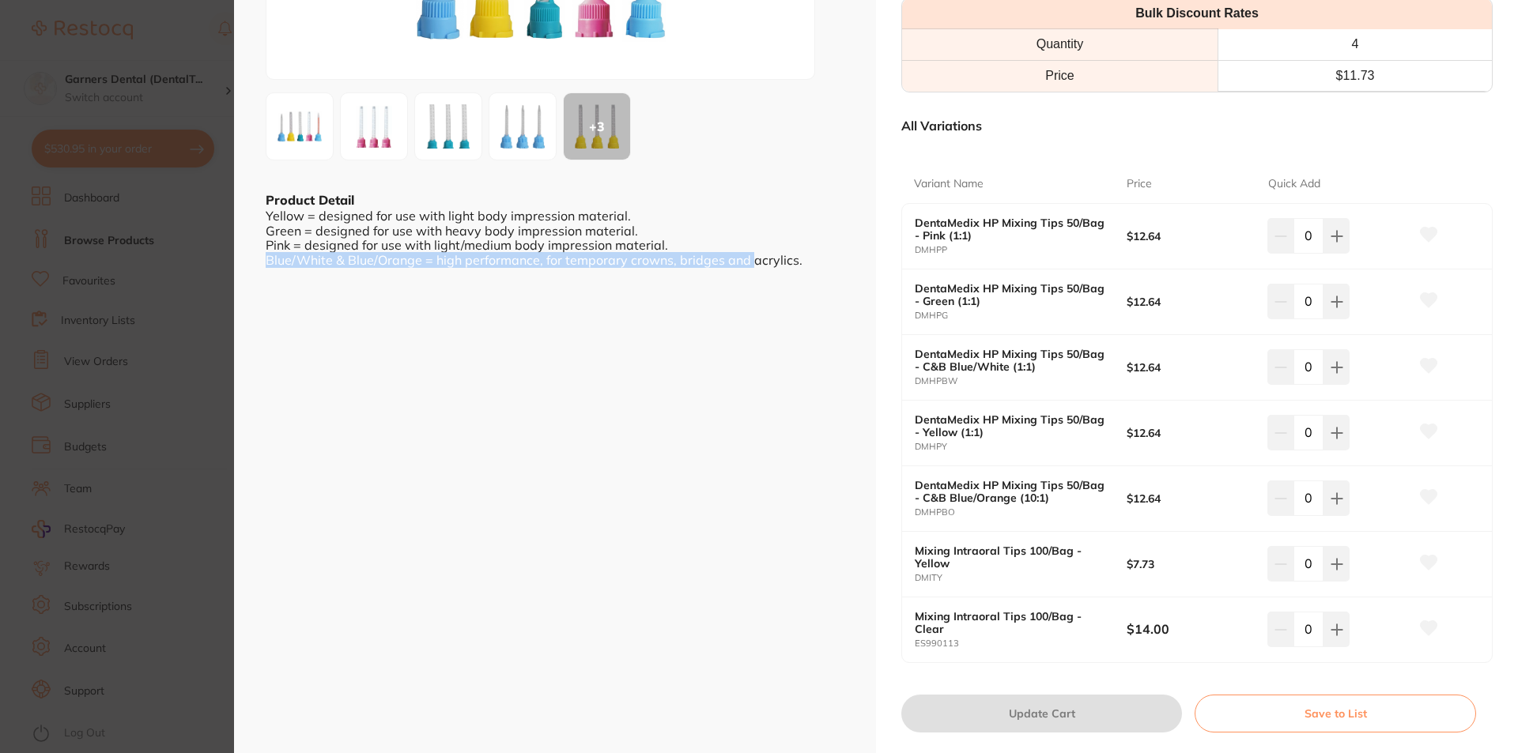
scroll to position [316, 0]
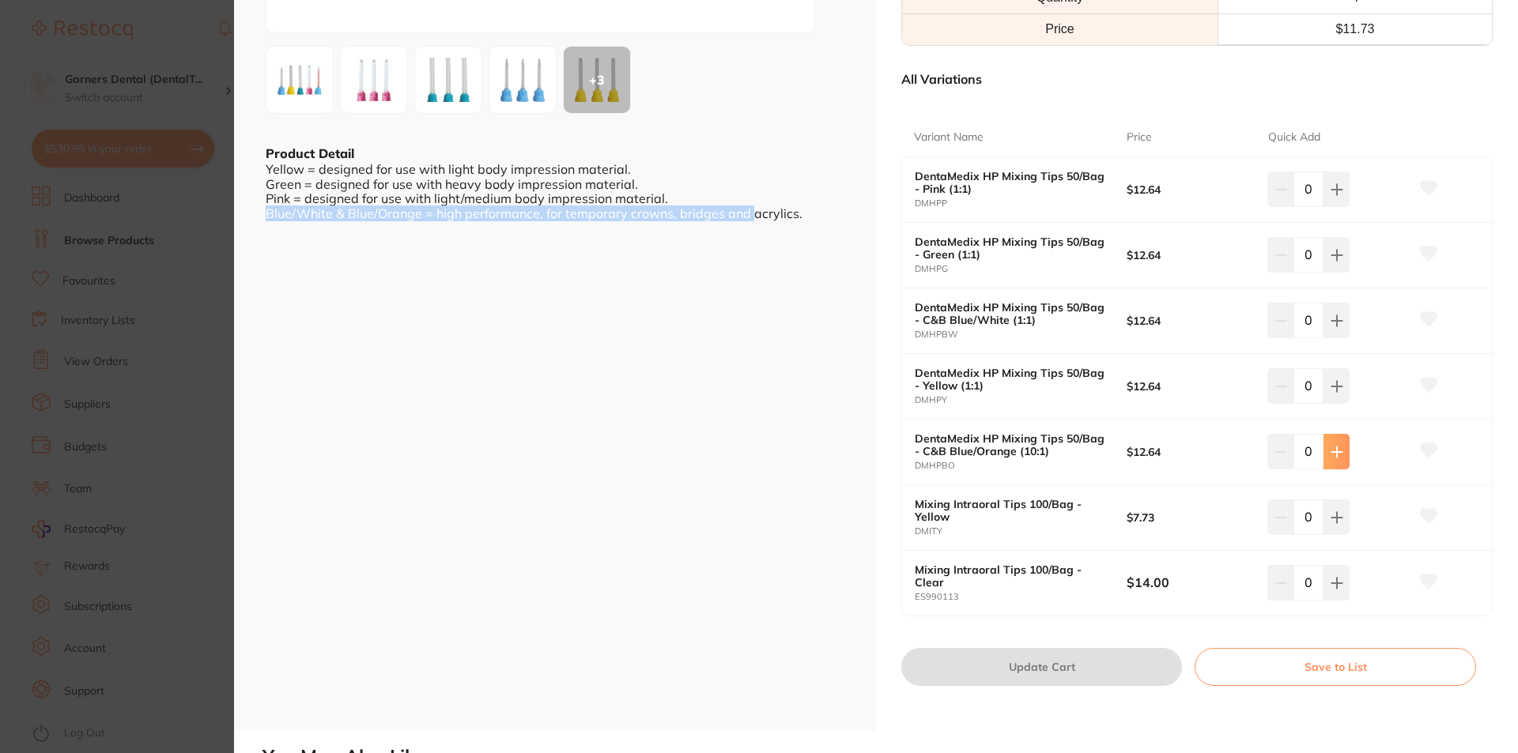
click at [1336, 454] on icon at bounding box center [1336, 452] width 13 height 13
type input "1"
click at [1081, 671] on button "Update Cart" at bounding box center [1041, 667] width 281 height 38
checkbox input "false"
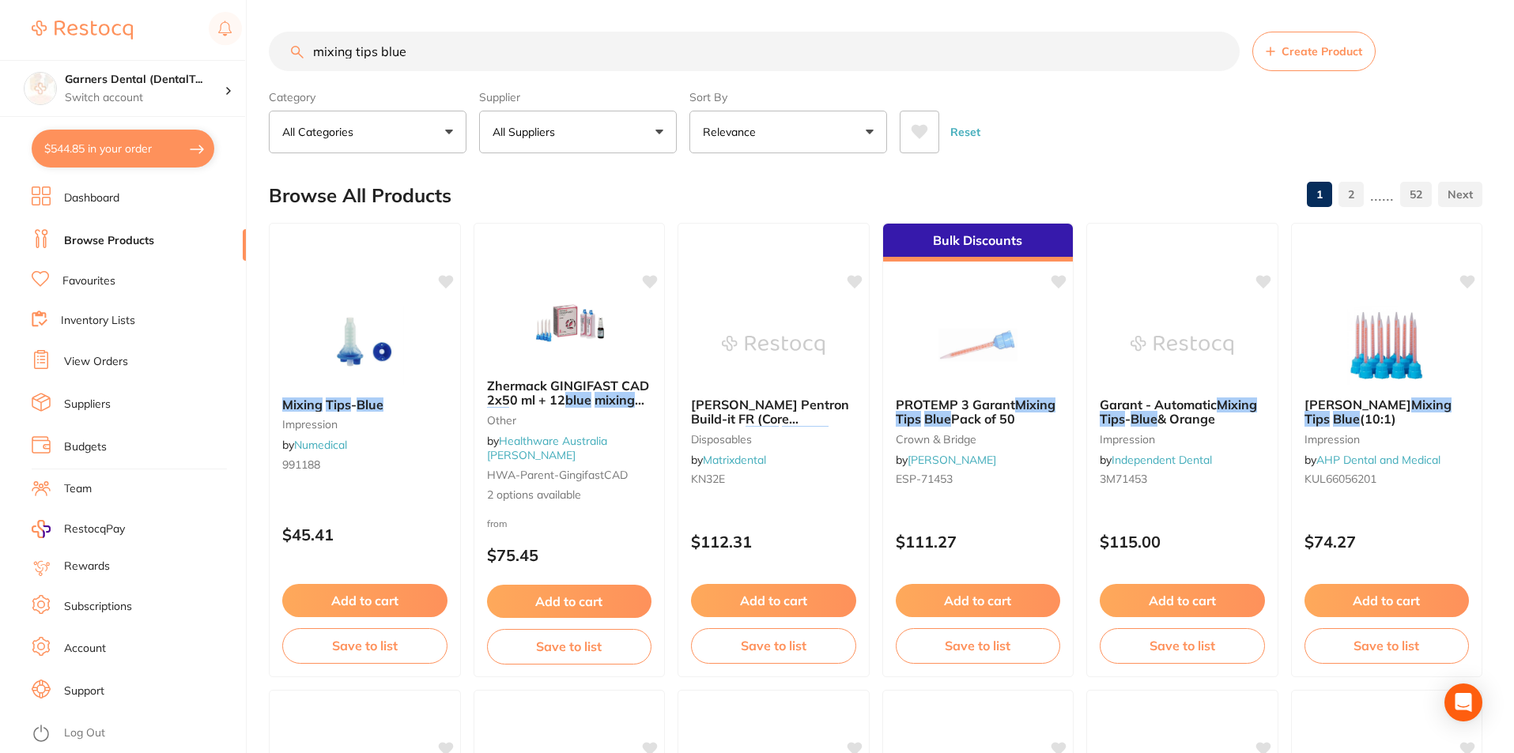
drag, startPoint x: 455, startPoint y: 57, endPoint x: 0, endPoint y: 51, distance: 455.3
click at [0, 52] on div "$544.85 Garners Dental (DentalT... Switch account Garners Dental (DentalTown 5)…" at bounding box center [757, 376] width 1514 height 753
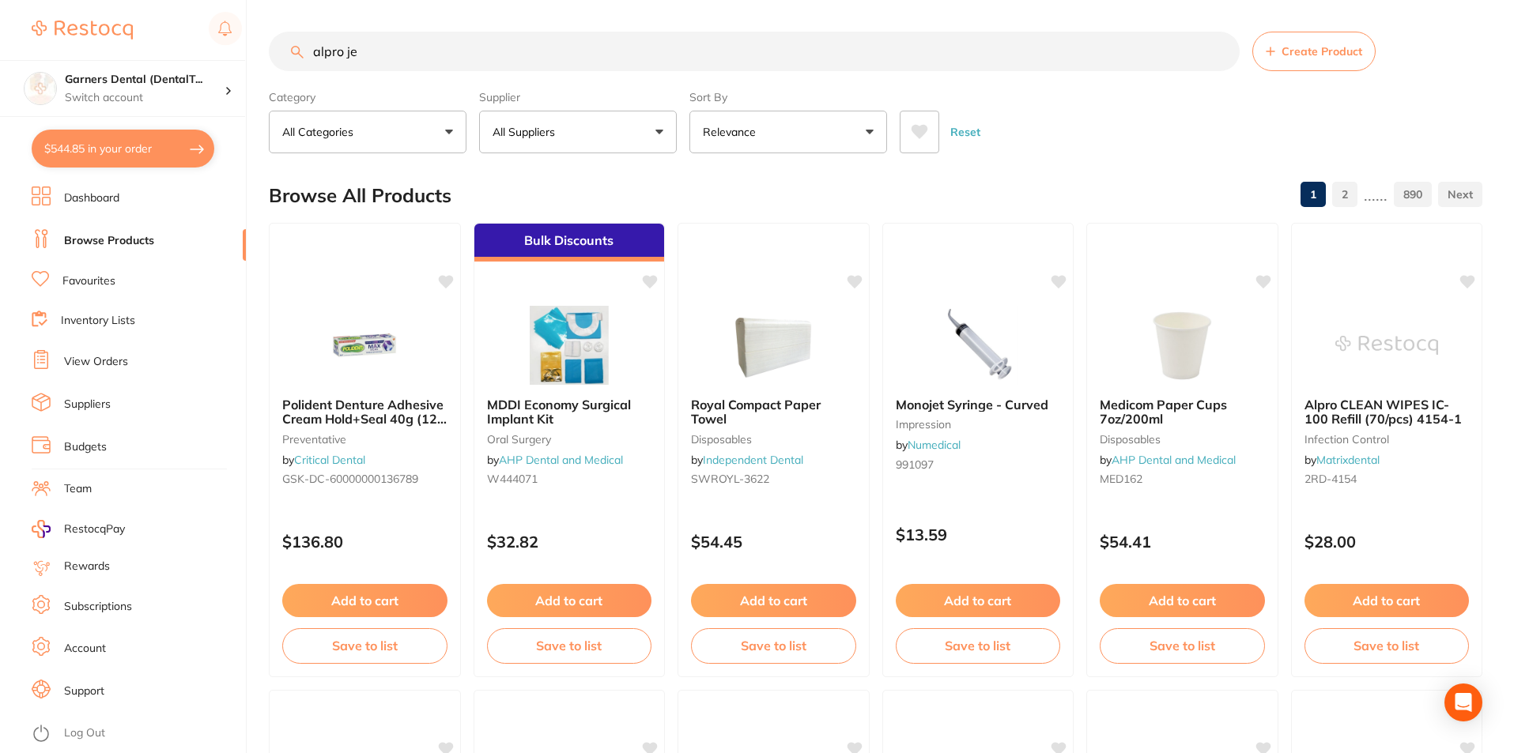
type input "alpro jet"
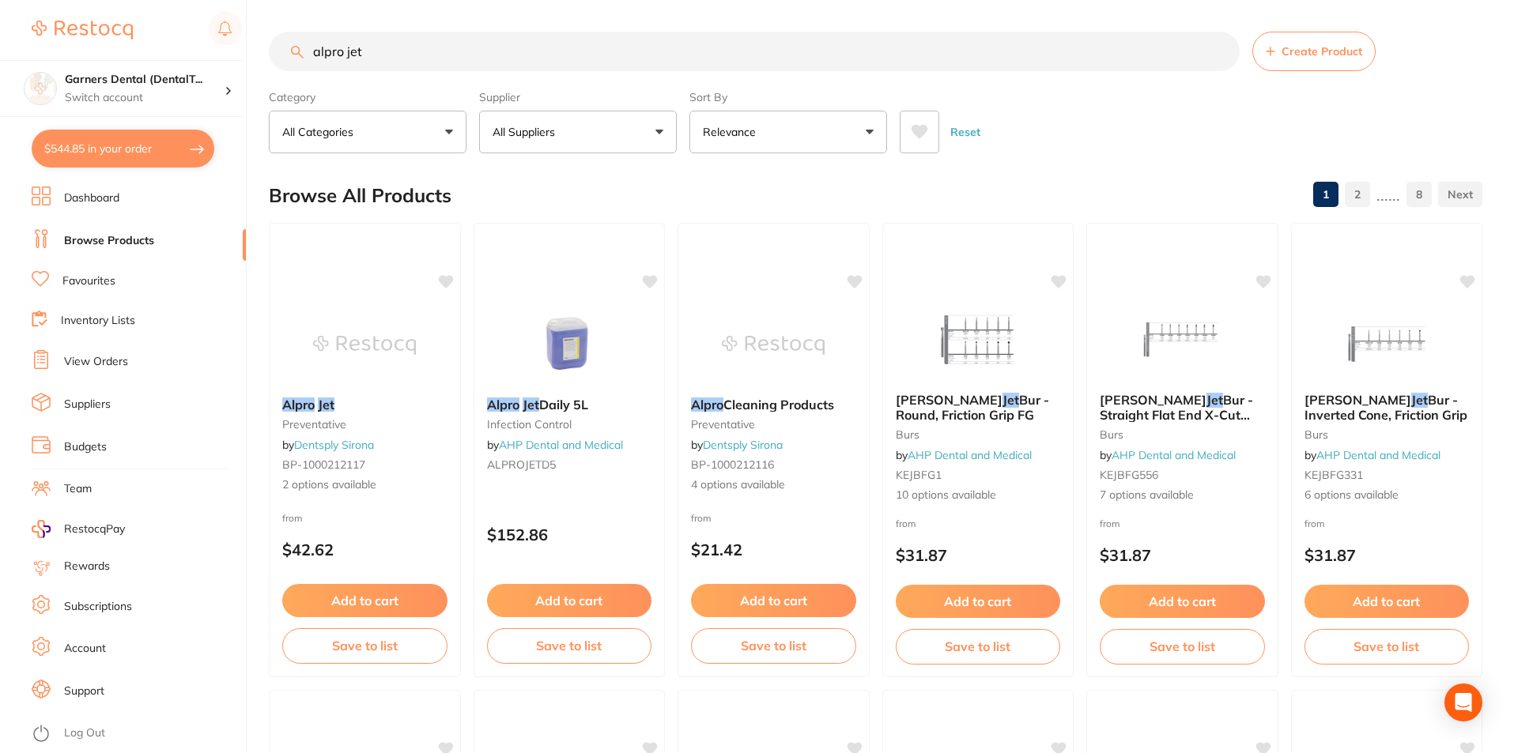
drag, startPoint x: 373, startPoint y: 52, endPoint x: 182, endPoint y: 48, distance: 191.3
click at [179, 54] on div "$544.85 Garners Dental (DentalT... Switch account Garners Dental (DentalTown 5)…" at bounding box center [757, 376] width 1514 height 753
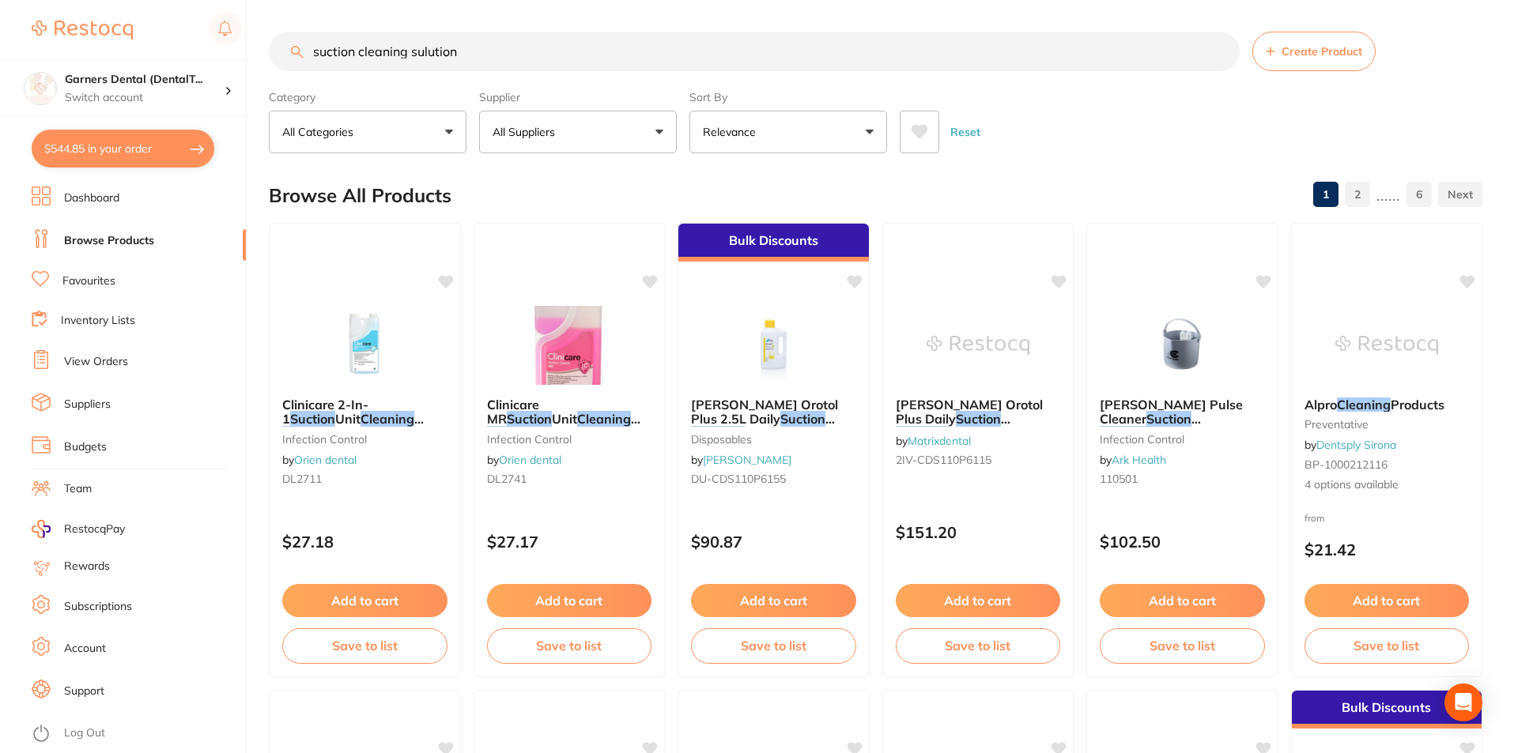
drag, startPoint x: 475, startPoint y: 51, endPoint x: 44, endPoint y: 31, distance: 431.2
click at [48, 32] on div "$544.85 Garners Dental (DentalT... Switch account Garners Dental (DentalTown 5)…" at bounding box center [757, 376] width 1514 height 753
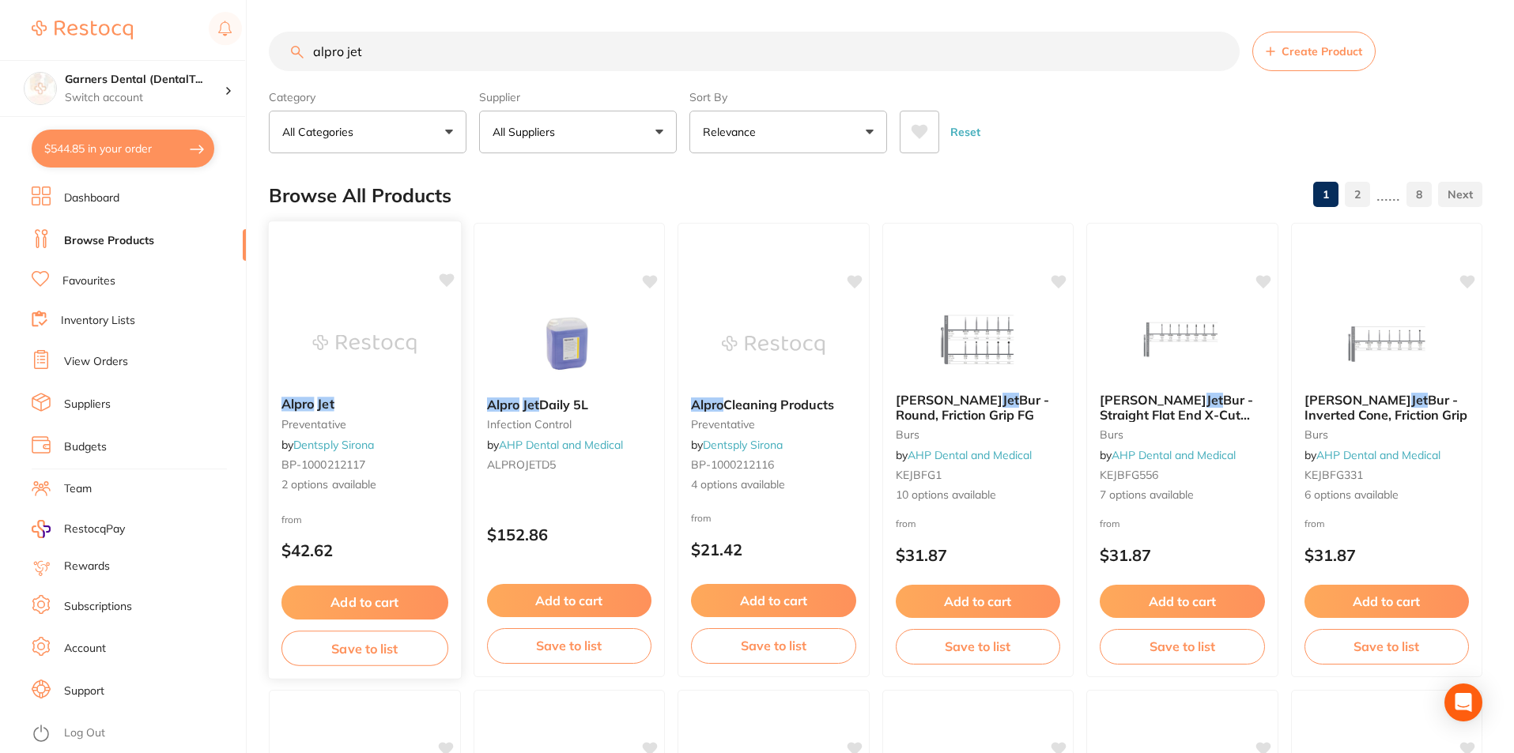
type input "alpro jet"
click at [359, 305] on img at bounding box center [365, 344] width 104 height 80
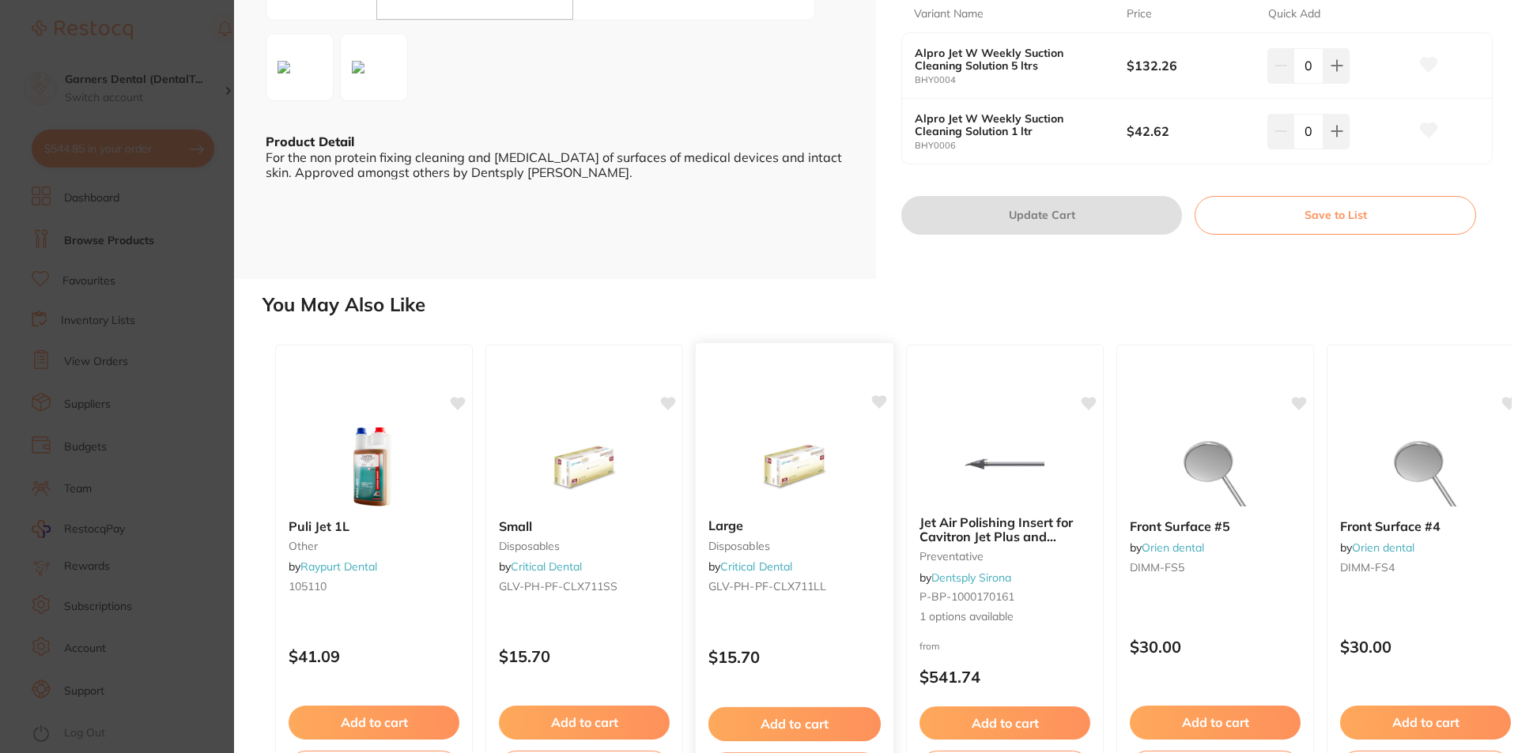
scroll to position [394, 0]
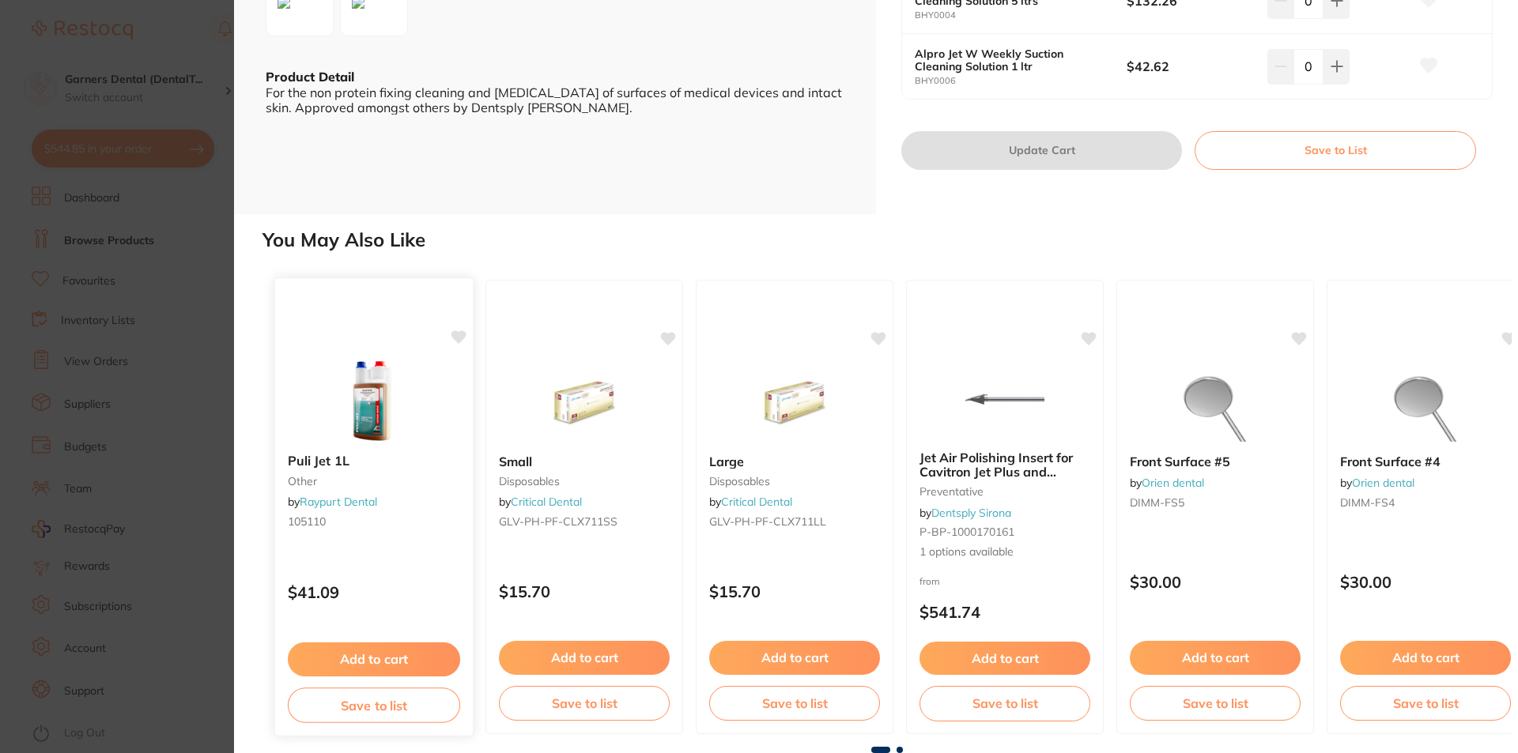
click at [391, 659] on button "Add to cart" at bounding box center [374, 660] width 172 height 34
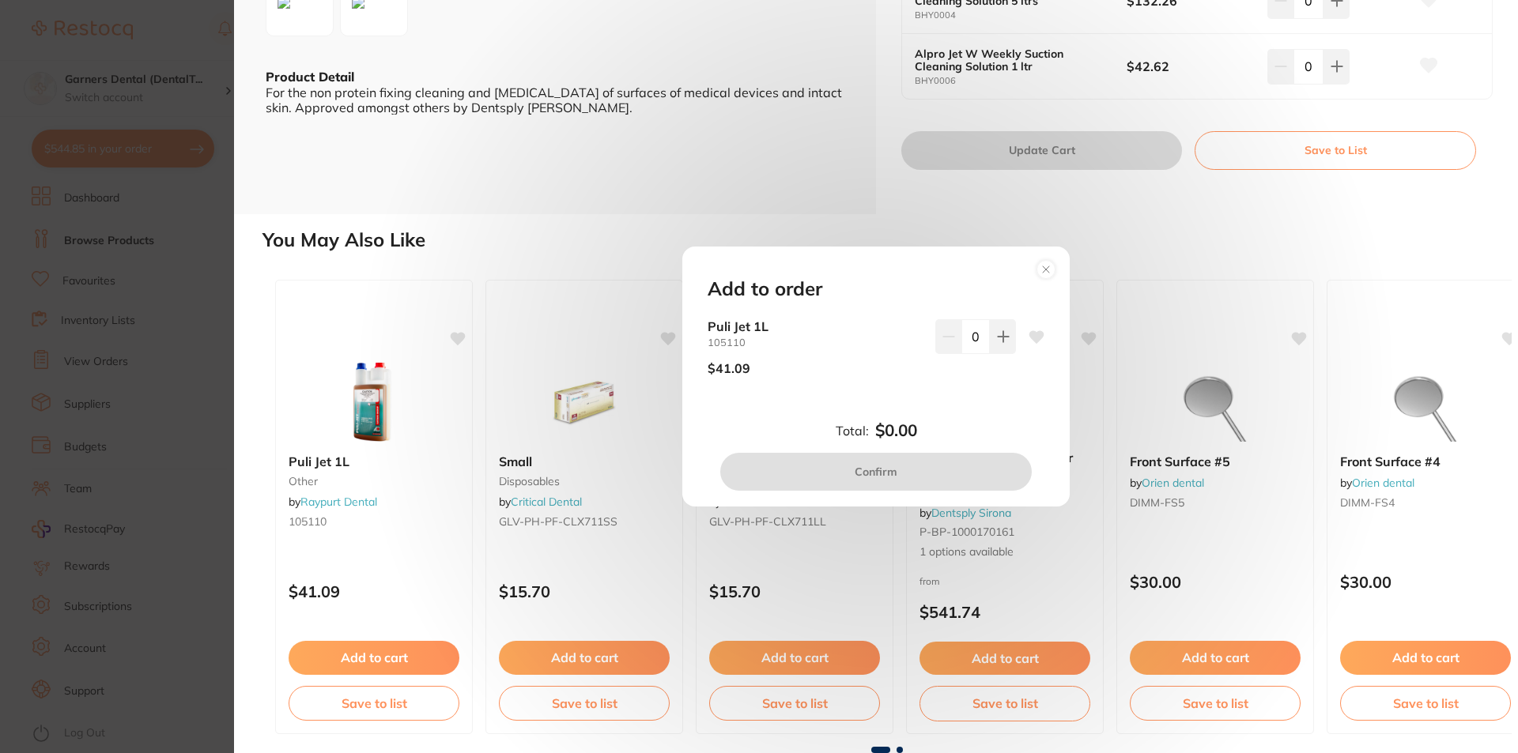
click at [1046, 270] on circle at bounding box center [1046, 269] width 18 height 18
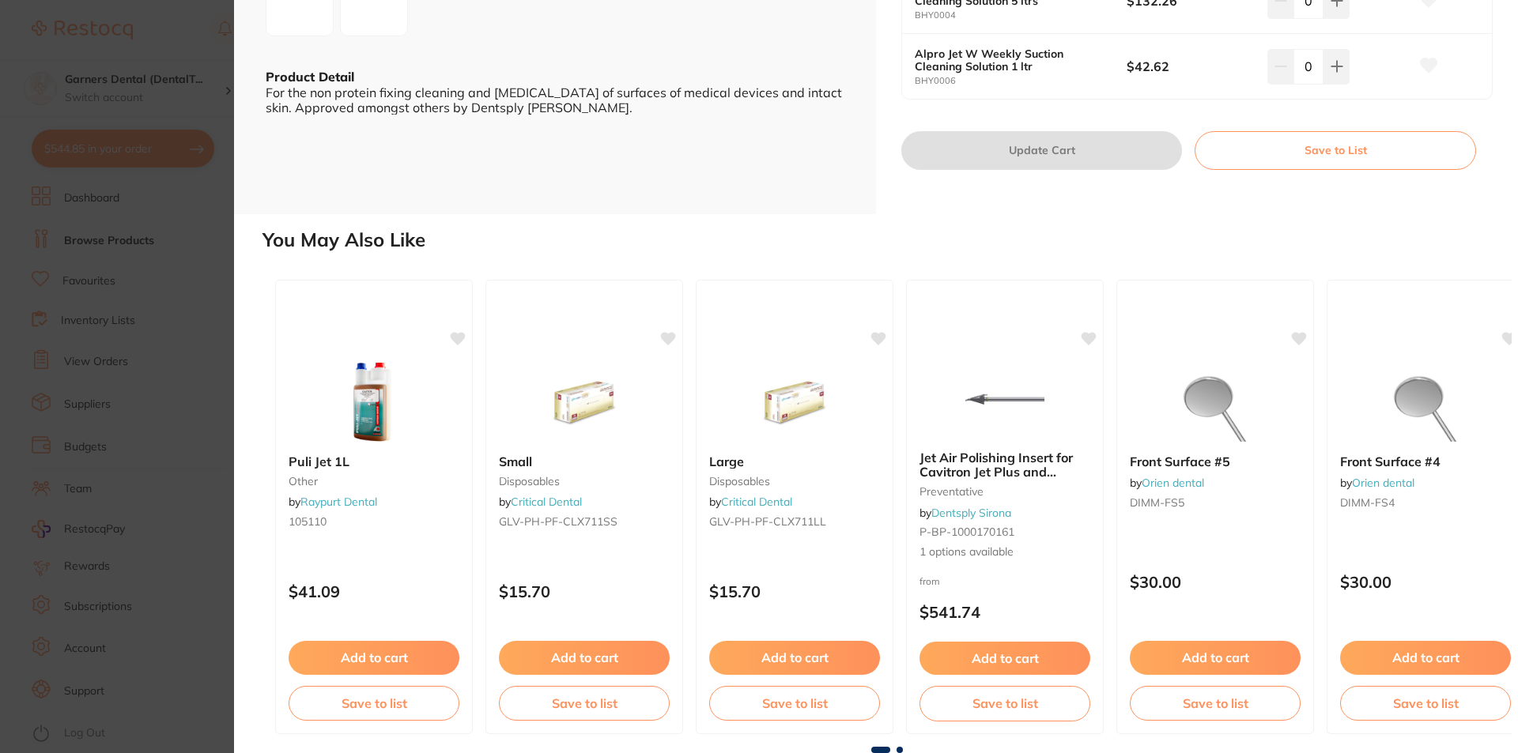
scroll to position [0, 0]
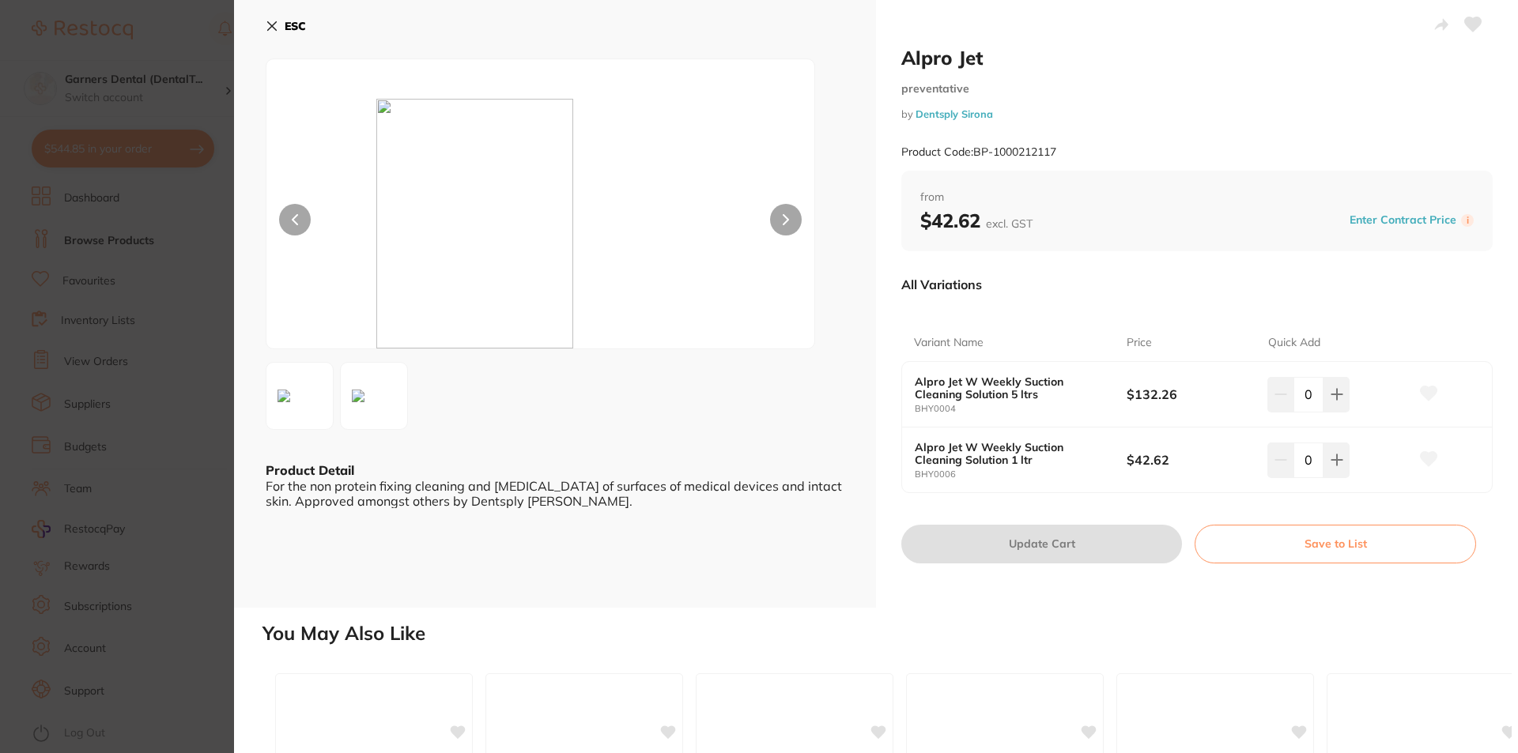
click at [292, 17] on button "ESC" at bounding box center [286, 26] width 40 height 27
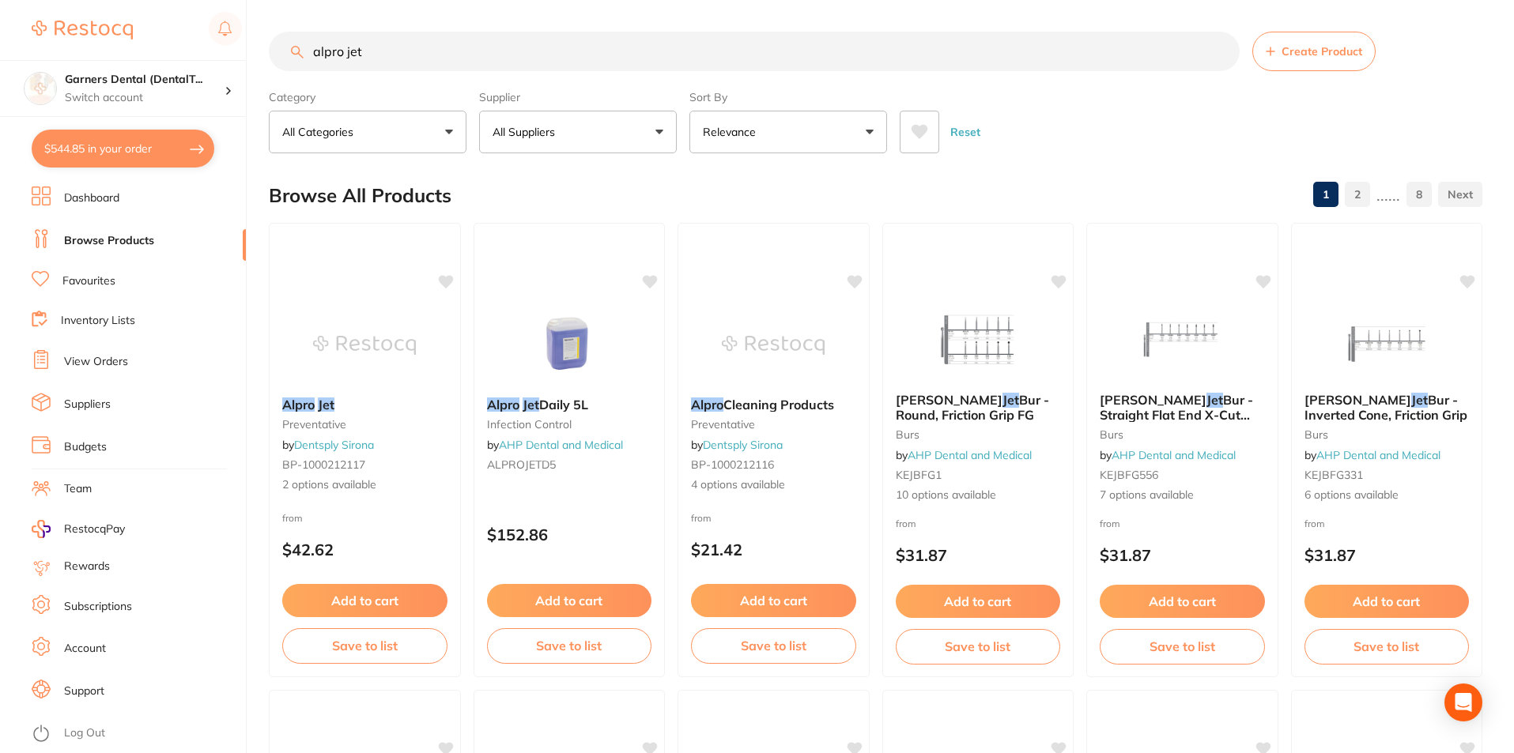
drag, startPoint x: 375, startPoint y: 52, endPoint x: 36, endPoint y: 55, distance: 338.3
click at [36, 55] on div "$544.85 Garners Dental (DentalT... Switch account Garners Dental (DentalTown 5)…" at bounding box center [757, 376] width 1514 height 753
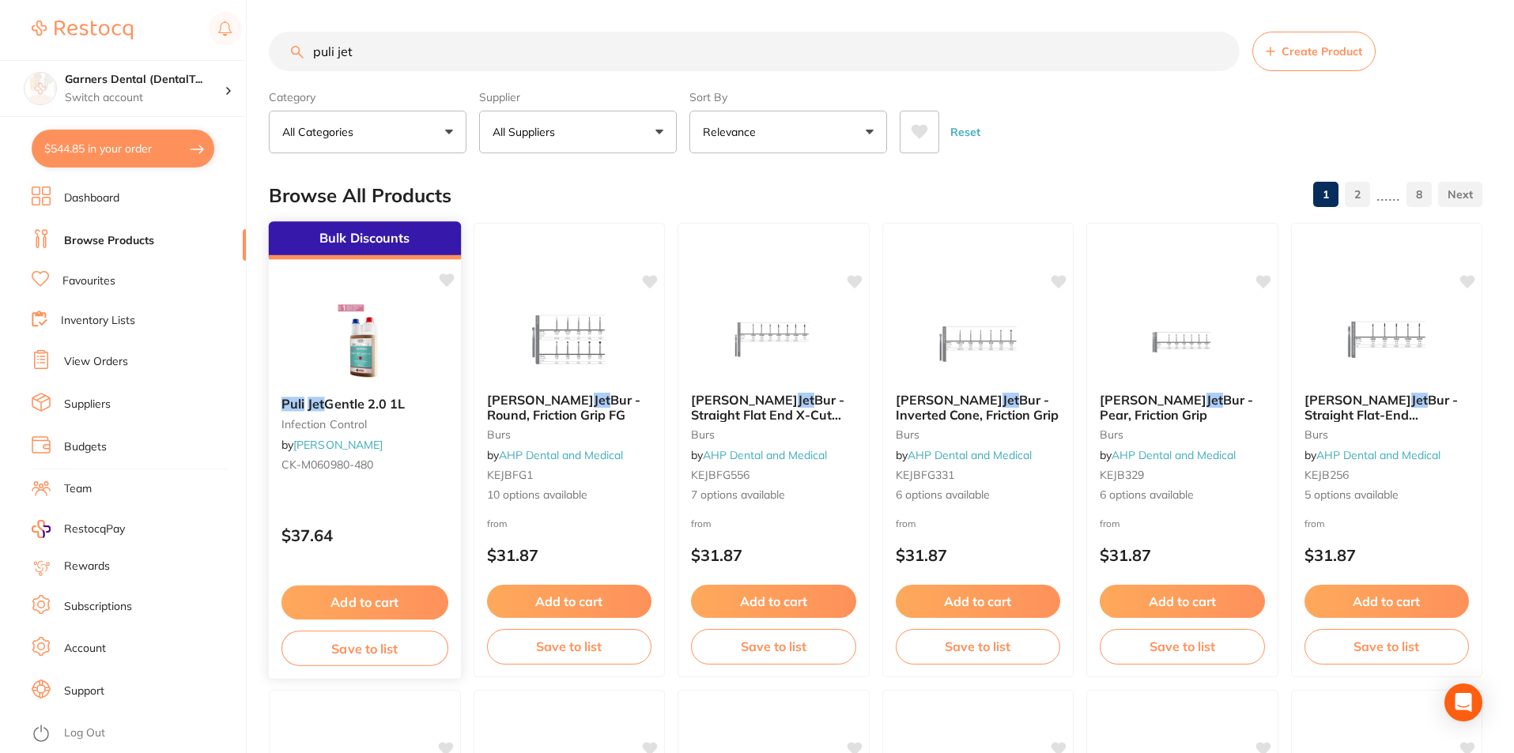
type input "puli jet"
click at [397, 430] on small "infection control" at bounding box center [364, 424] width 167 height 13
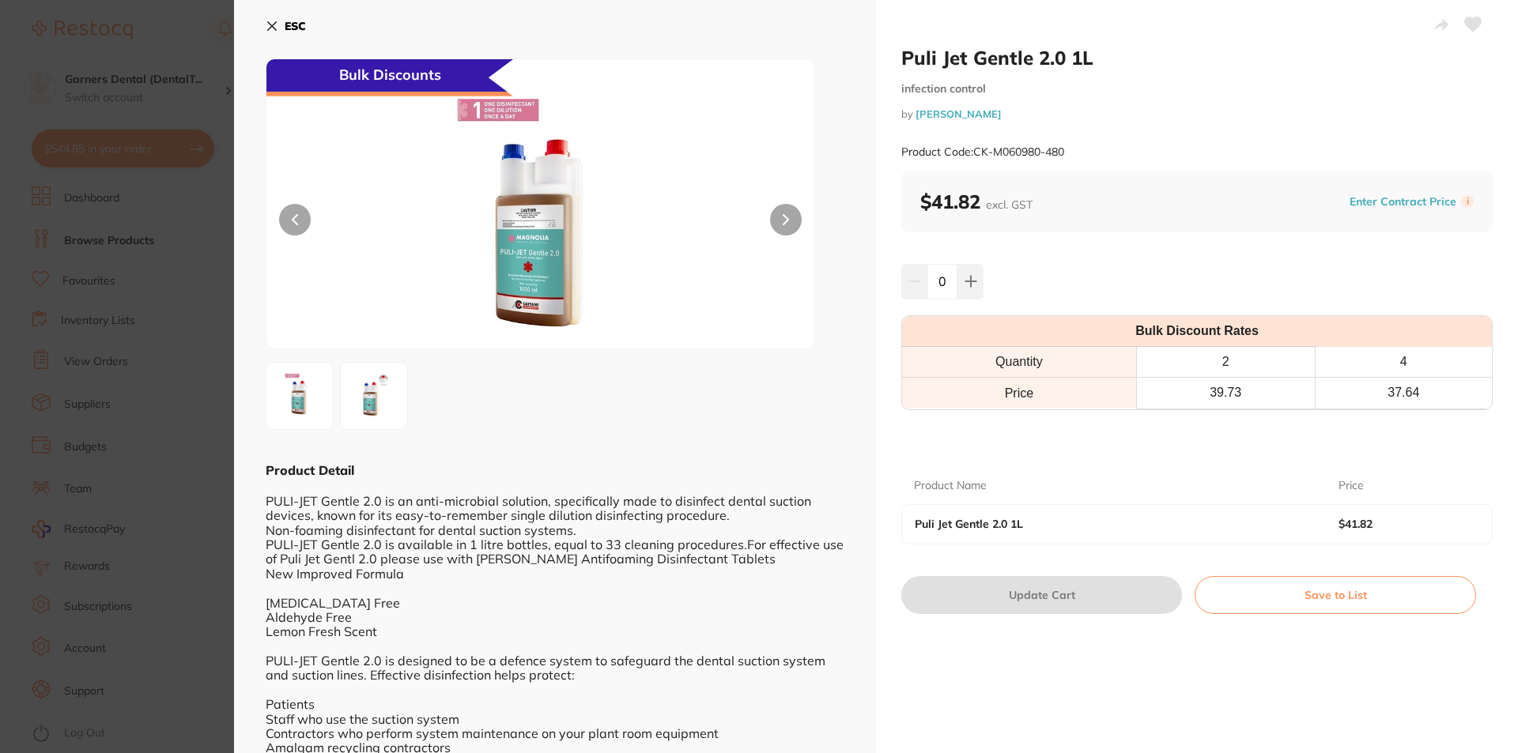
scroll to position [1, 0]
click at [375, 388] on img at bounding box center [373, 396] width 57 height 57
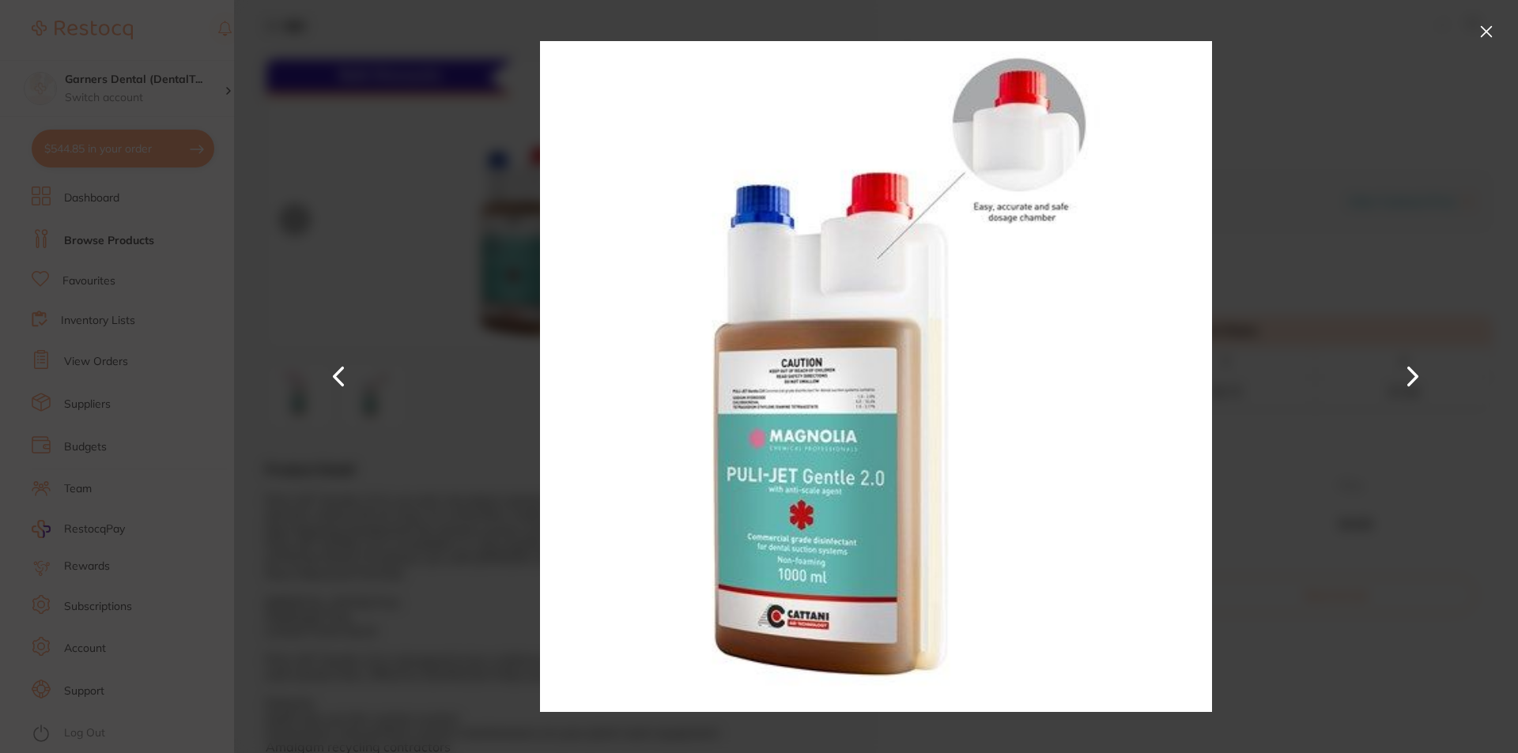
click at [1482, 29] on button at bounding box center [1485, 31] width 25 height 25
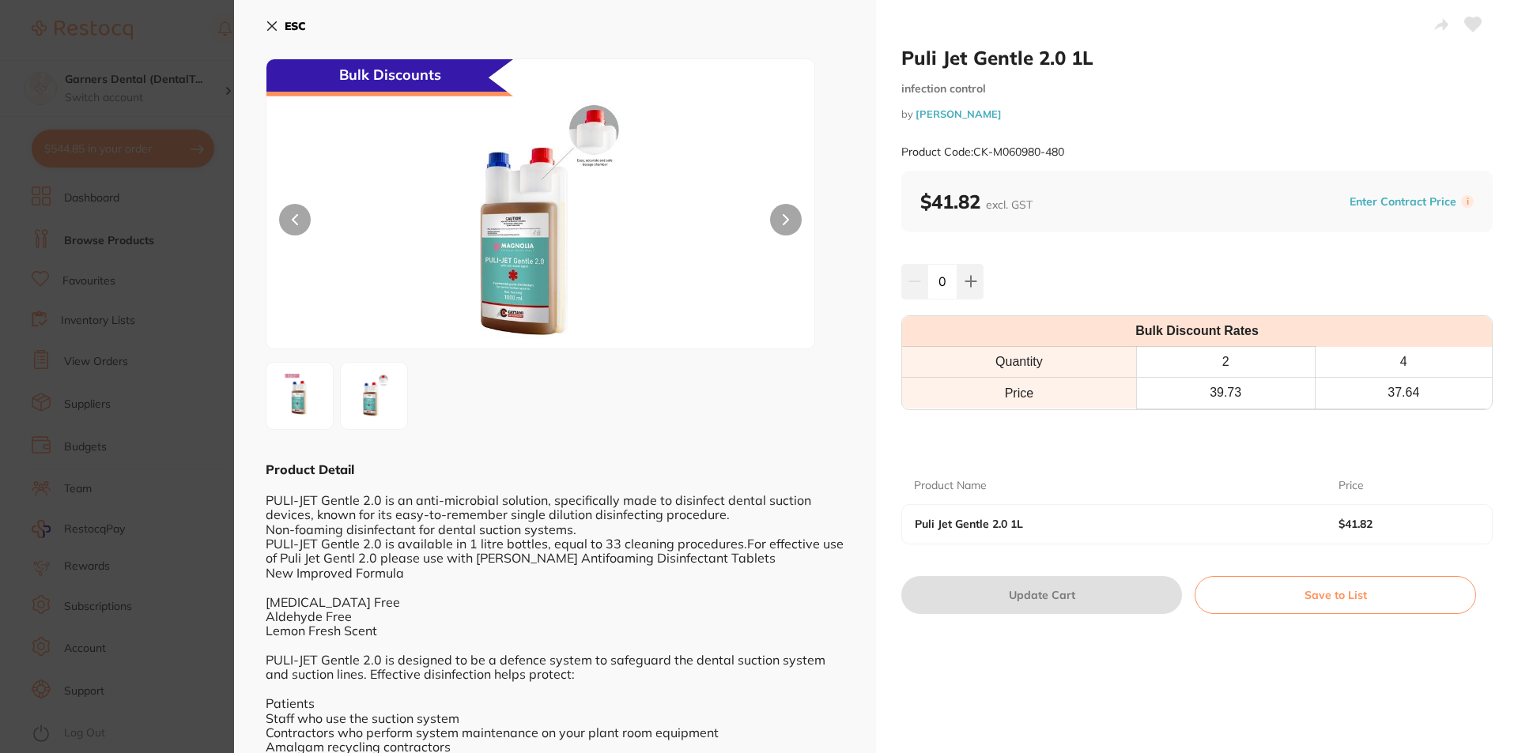
click at [296, 398] on img at bounding box center [299, 396] width 57 height 57
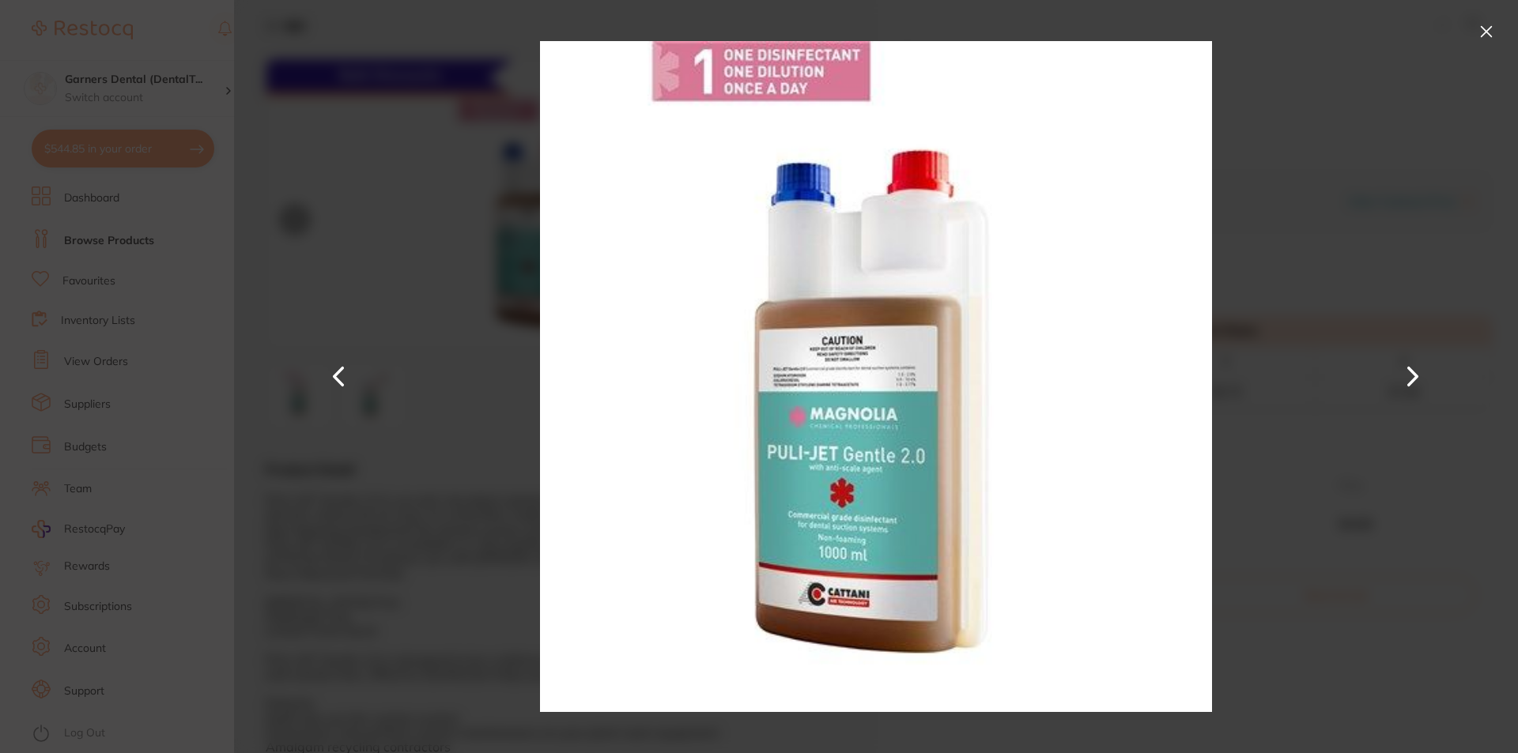
click at [1485, 28] on button at bounding box center [1485, 31] width 25 height 25
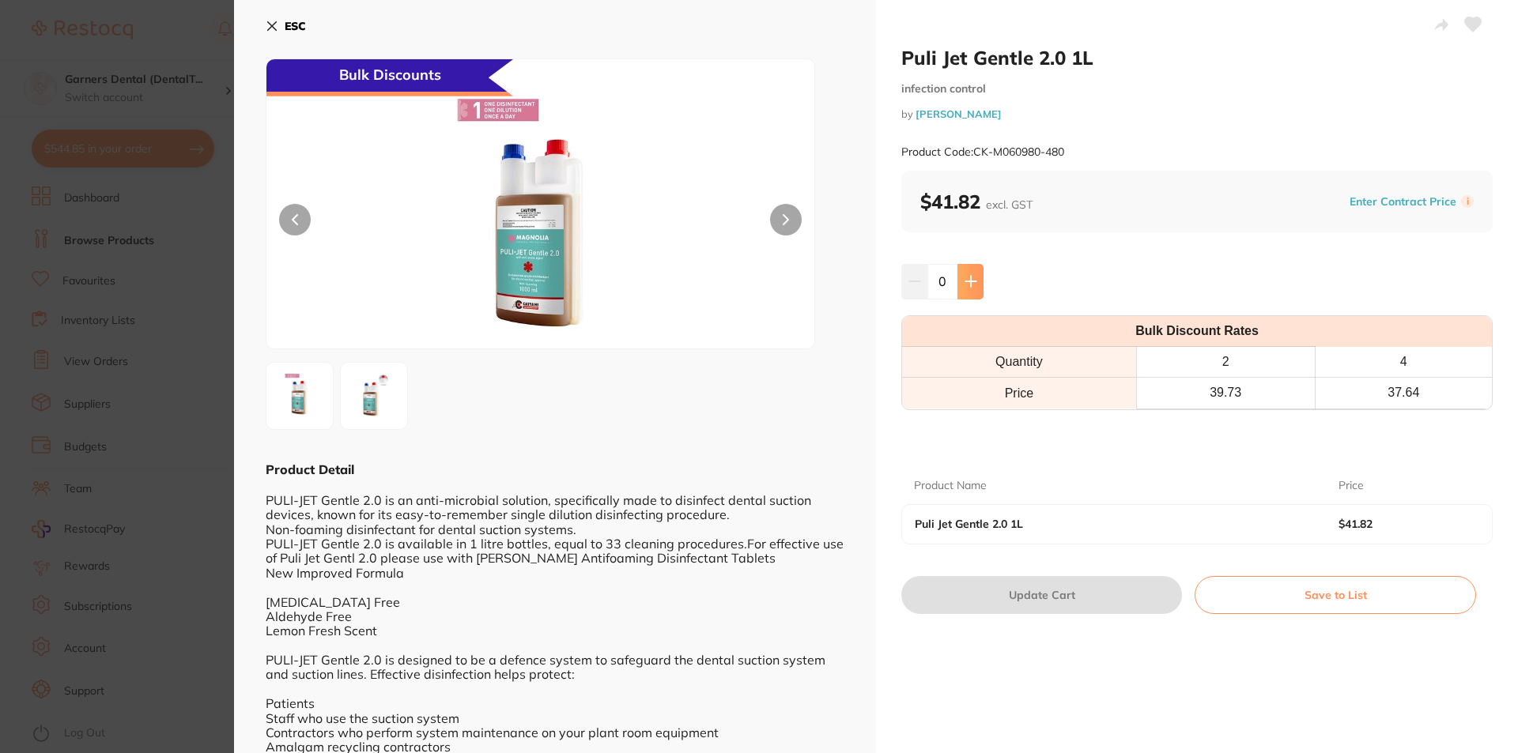
click at [968, 285] on icon at bounding box center [970, 282] width 10 height 10
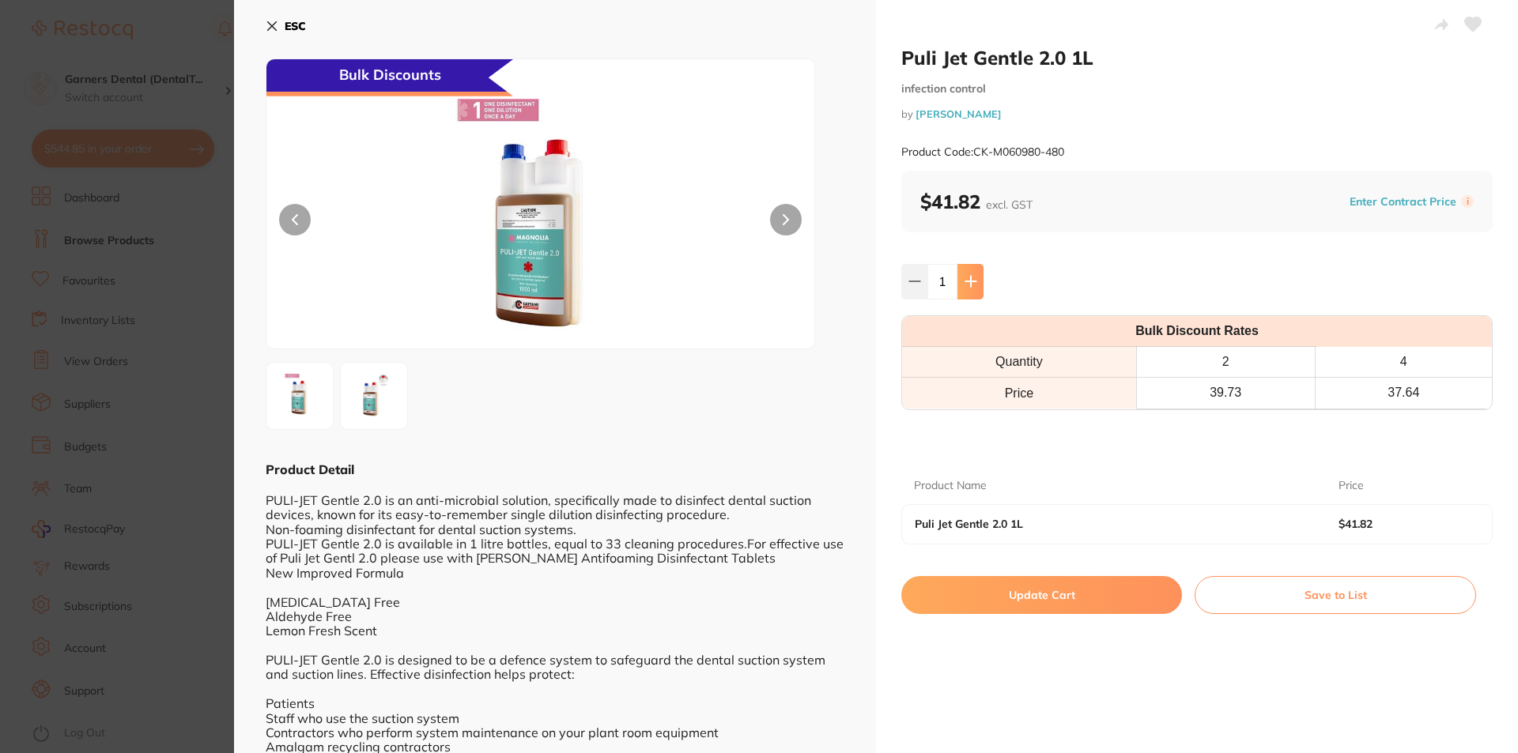
click at [968, 285] on icon at bounding box center [970, 282] width 10 height 10
type input "2"
click at [1066, 585] on button "Update Cart" at bounding box center [1041, 595] width 281 height 38
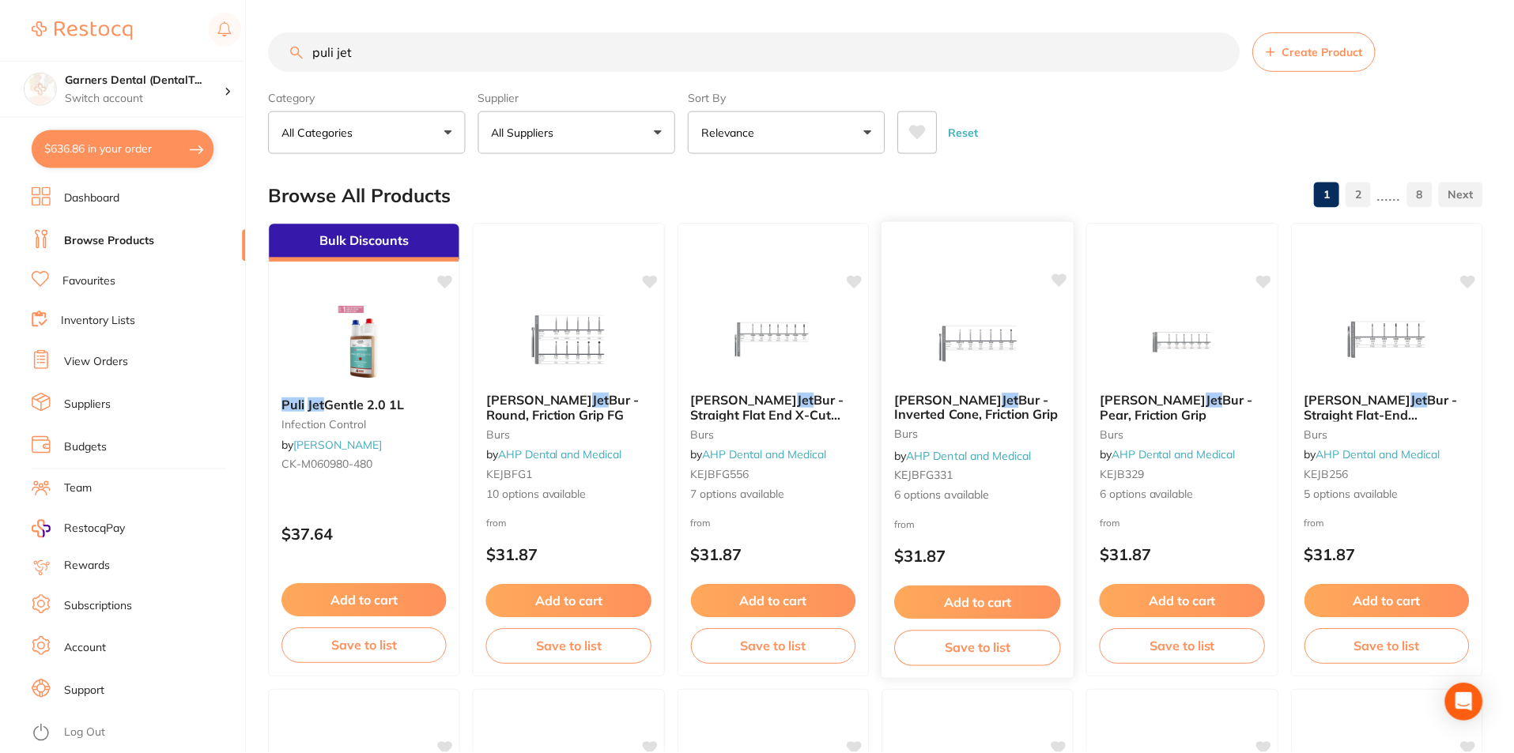
scroll to position [1, 0]
click at [123, 153] on button "$632.26 in your order" at bounding box center [123, 149] width 183 height 38
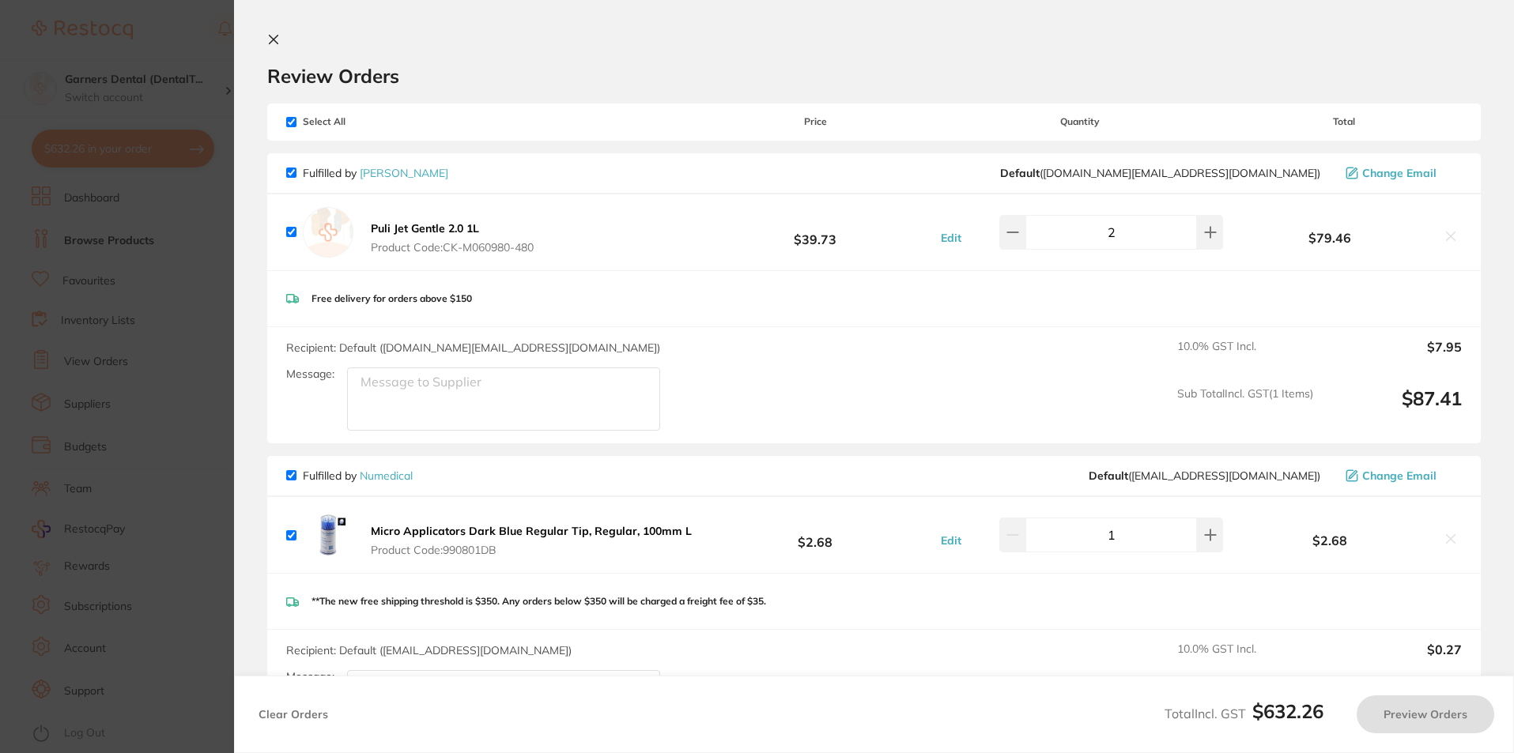
checkbox input "true"
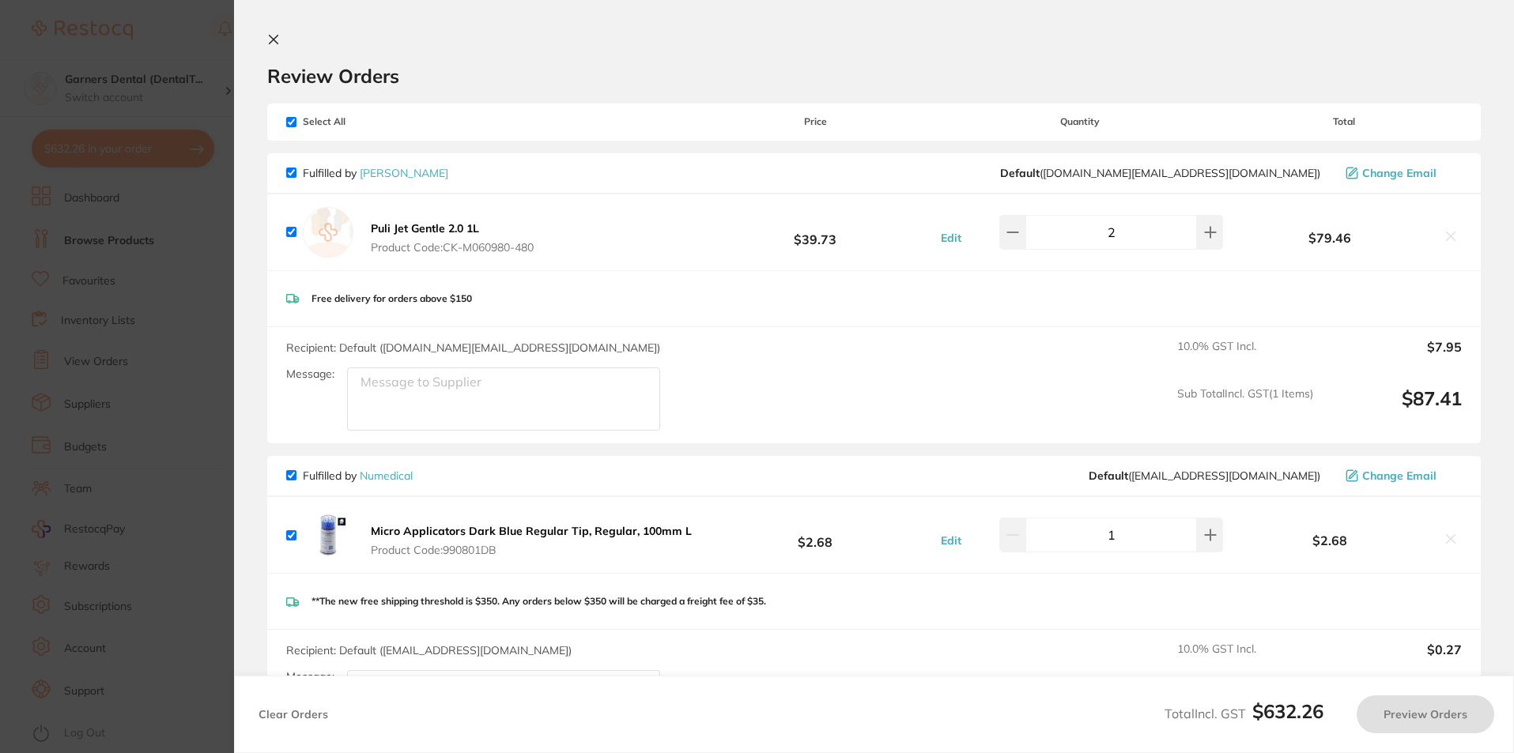
checkbox input "true"
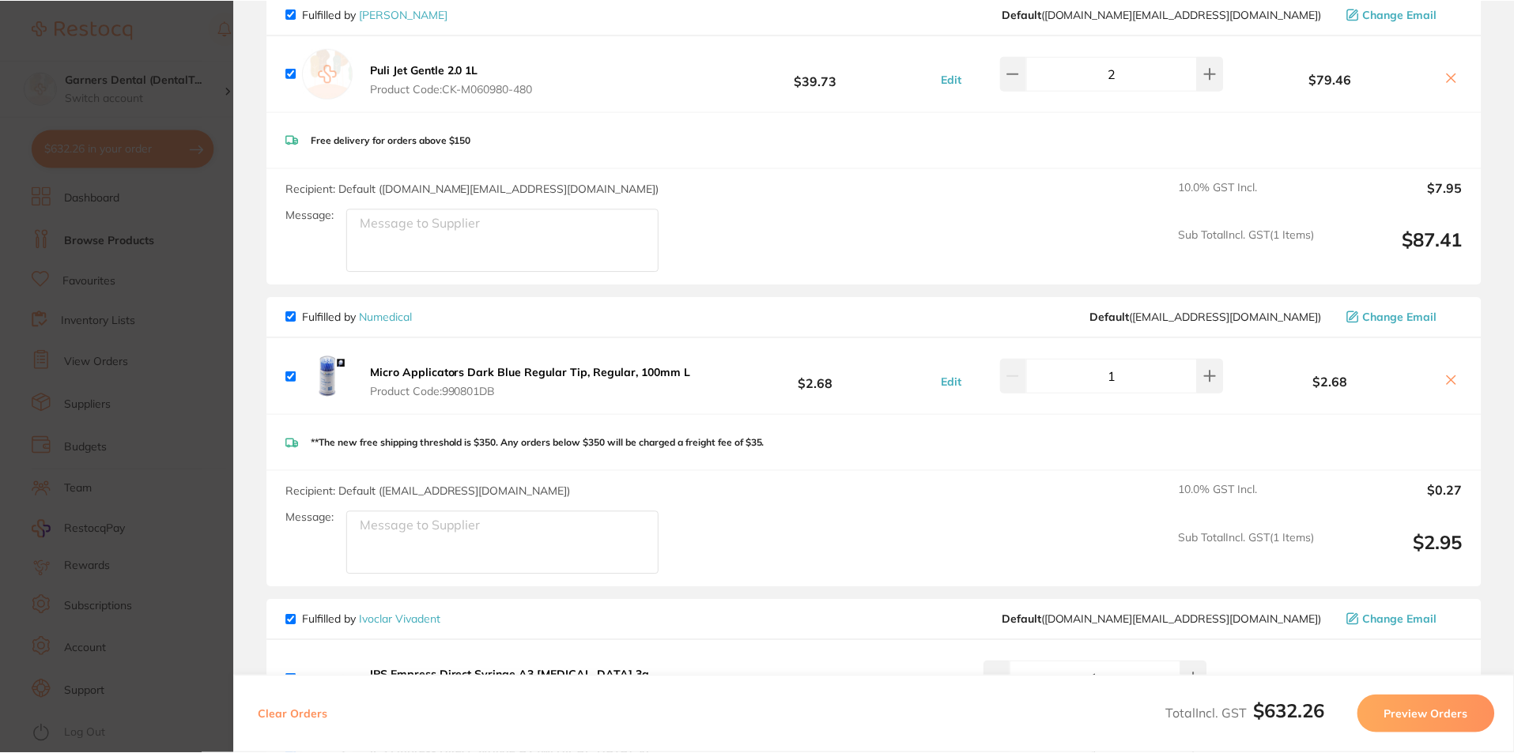
scroll to position [237, 0]
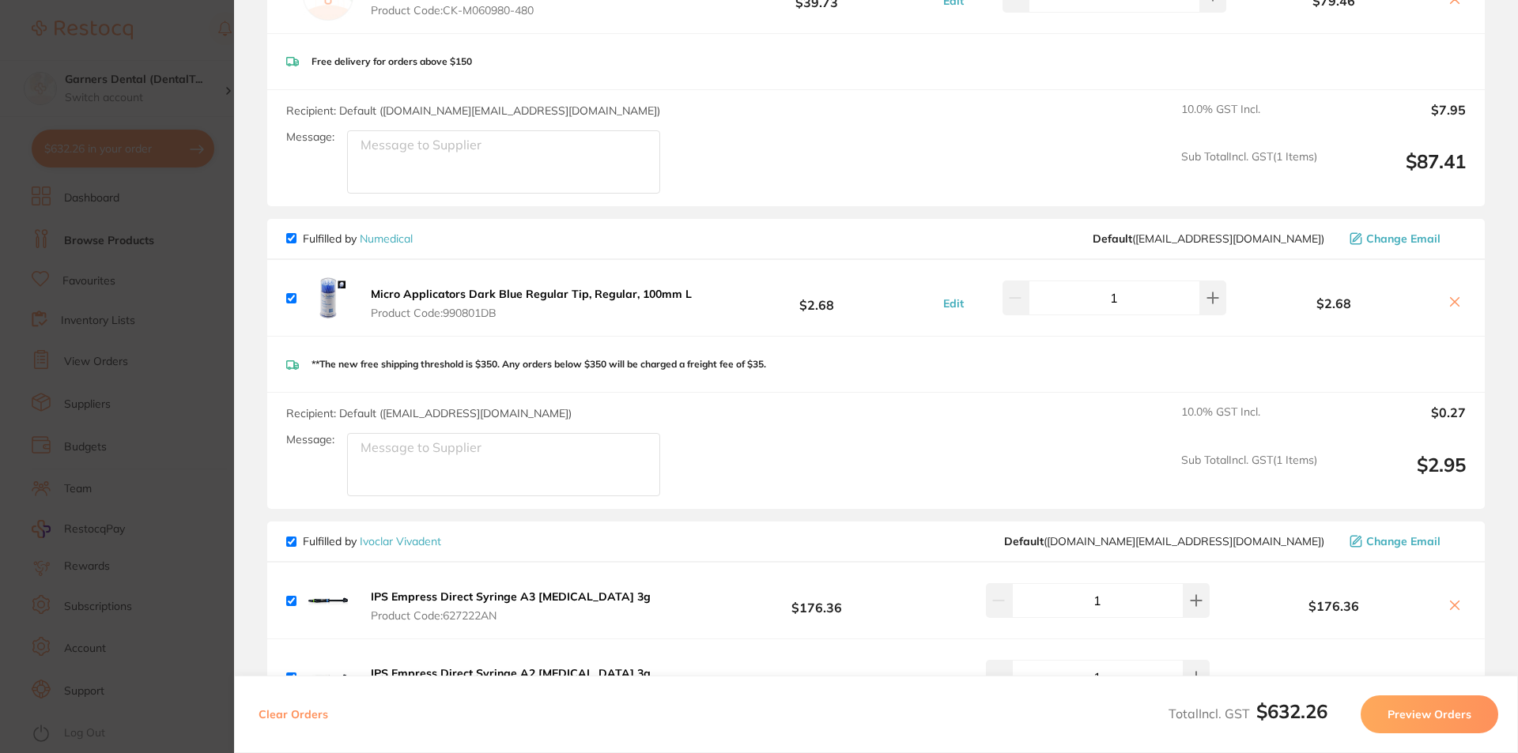
click at [387, 236] on link "Numedical" at bounding box center [386, 239] width 53 height 14
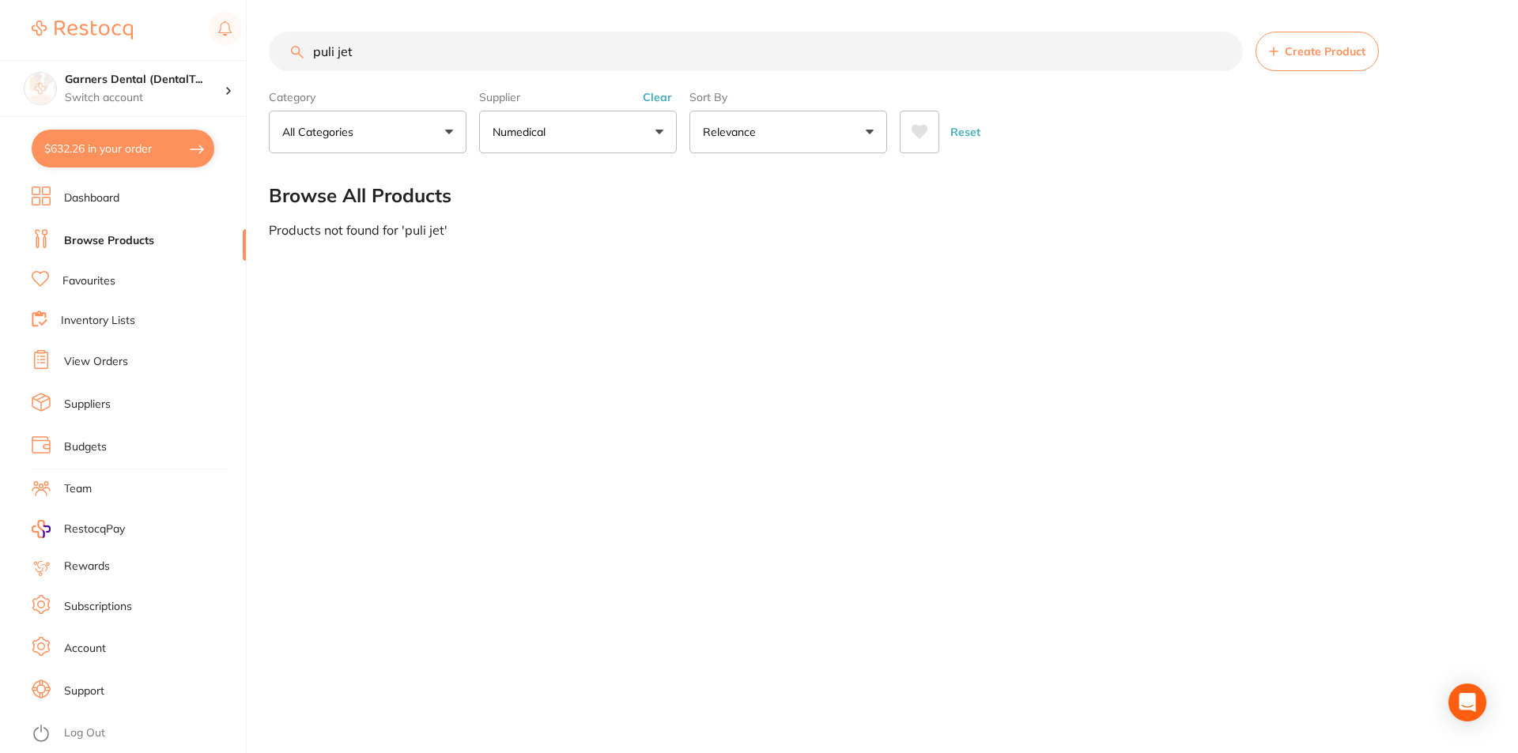
drag, startPoint x: 425, startPoint y: 57, endPoint x: 66, endPoint y: 46, distance: 359.0
click at [67, 47] on div "$632.26 Garners Dental (DentalT... Switch account Garners Dental (DentalTown 5)…" at bounding box center [759, 376] width 1518 height 753
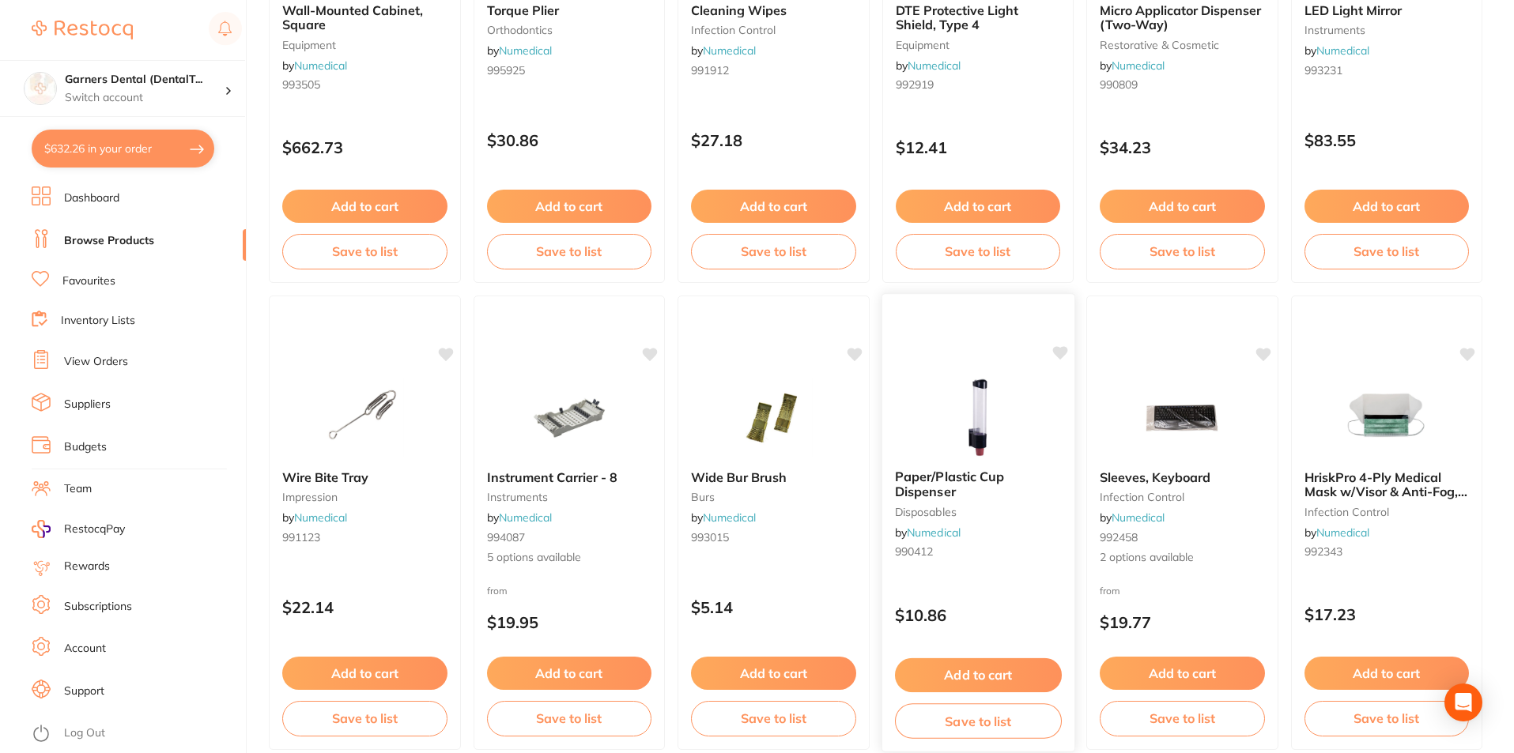
scroll to position [3743, 0]
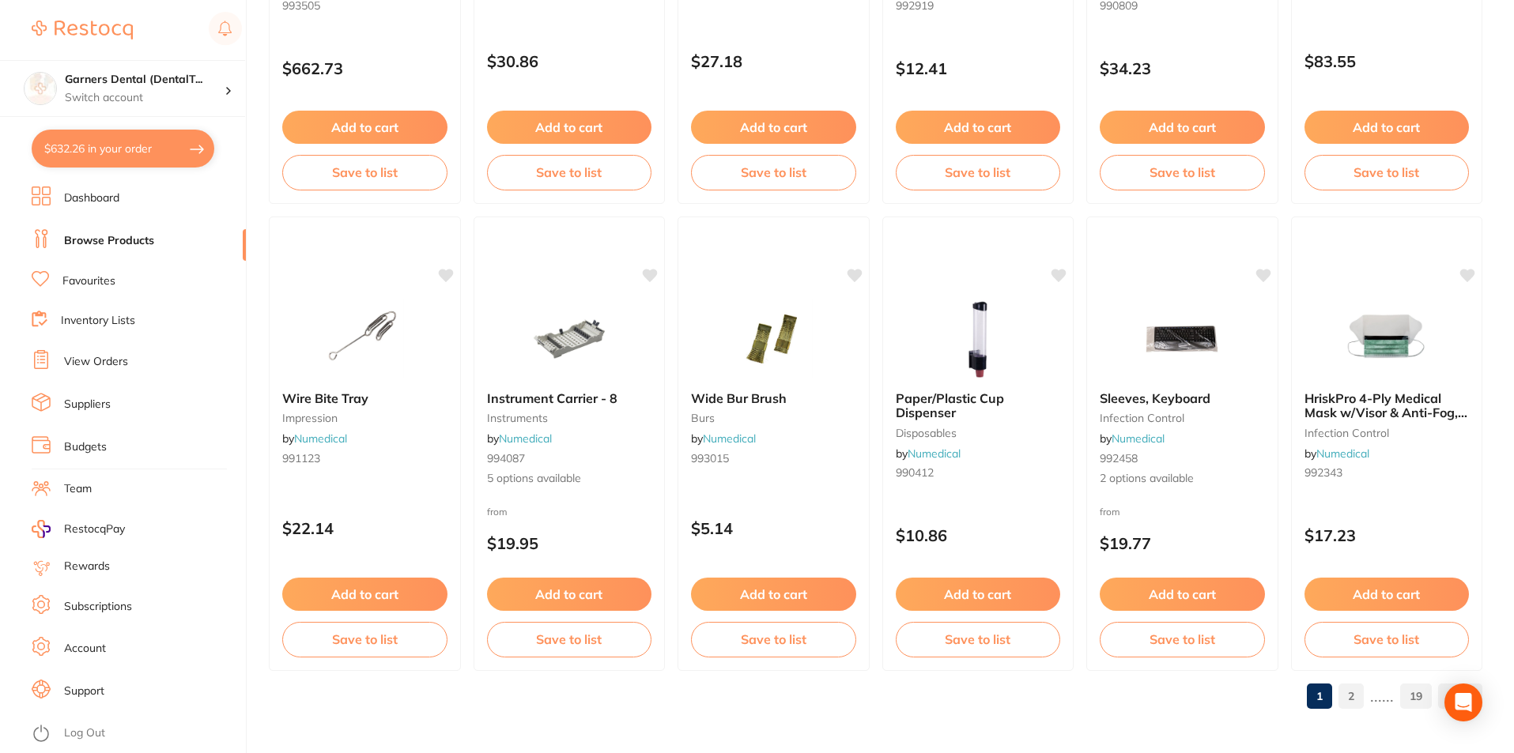
click at [1352, 693] on link "2" at bounding box center [1350, 697] width 25 height 32
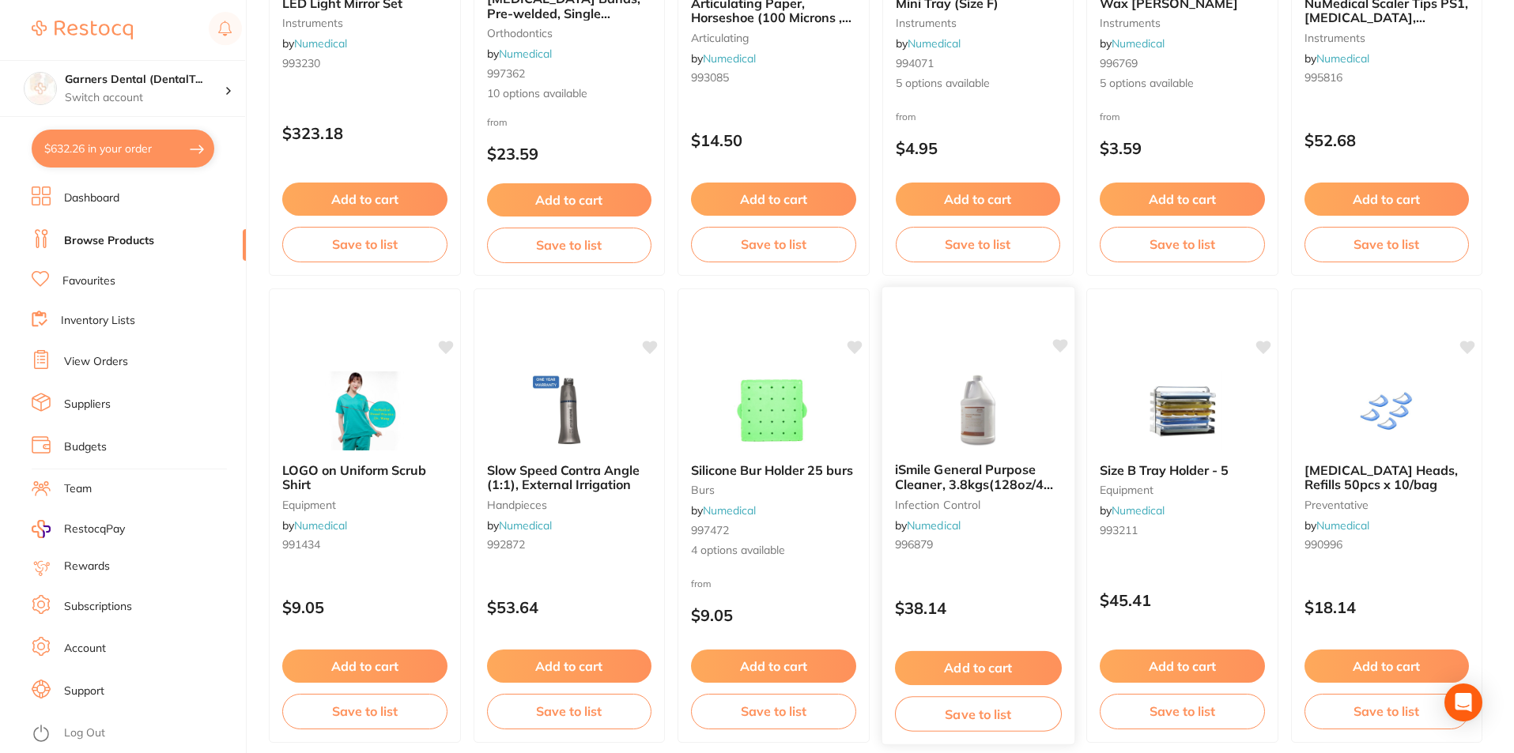
scroll to position [1344, 0]
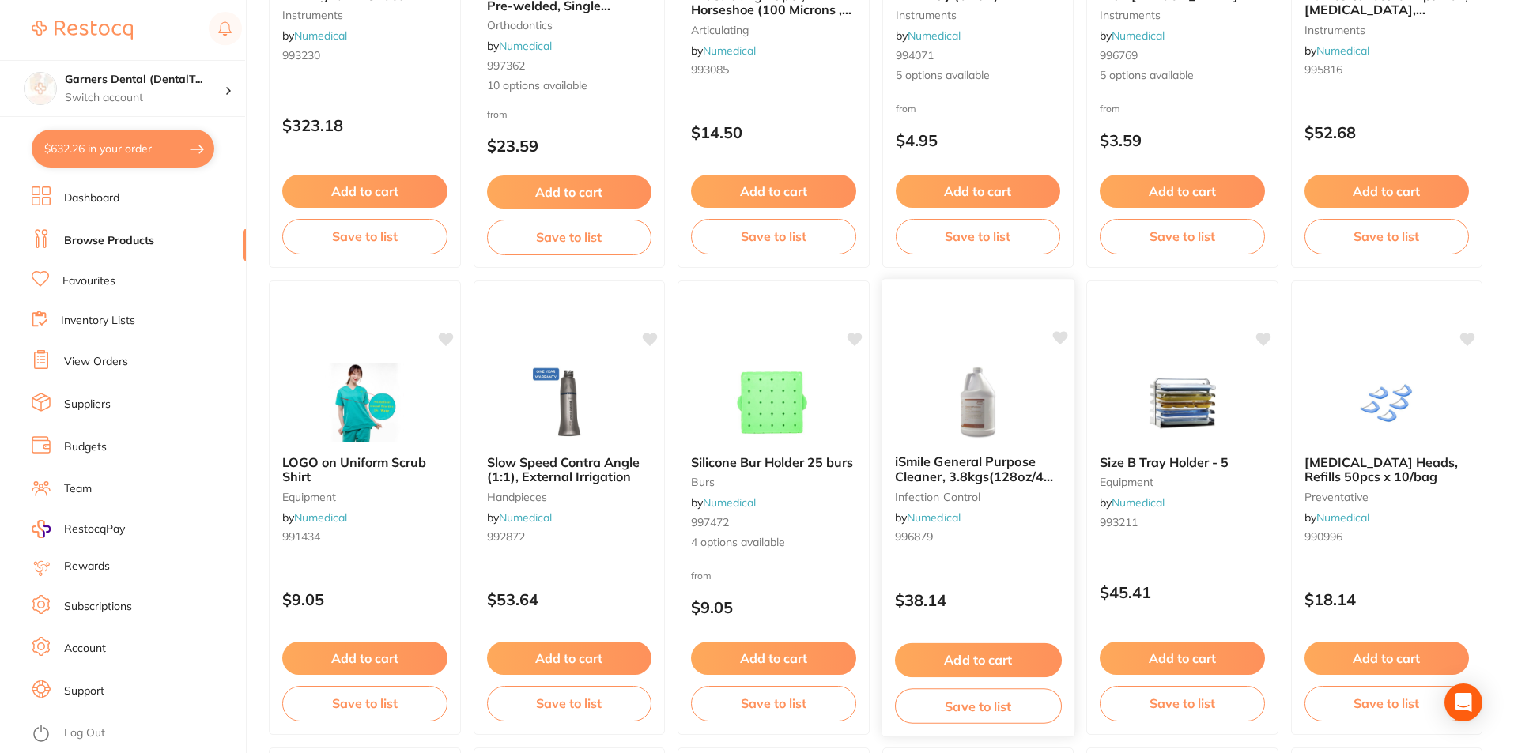
click at [993, 407] on img at bounding box center [978, 402] width 104 height 80
click at [974, 460] on span "iSmile General Purpose Cleaner, 3.8kgs(128oz/4 Litre)" at bounding box center [973, 476] width 158 height 45
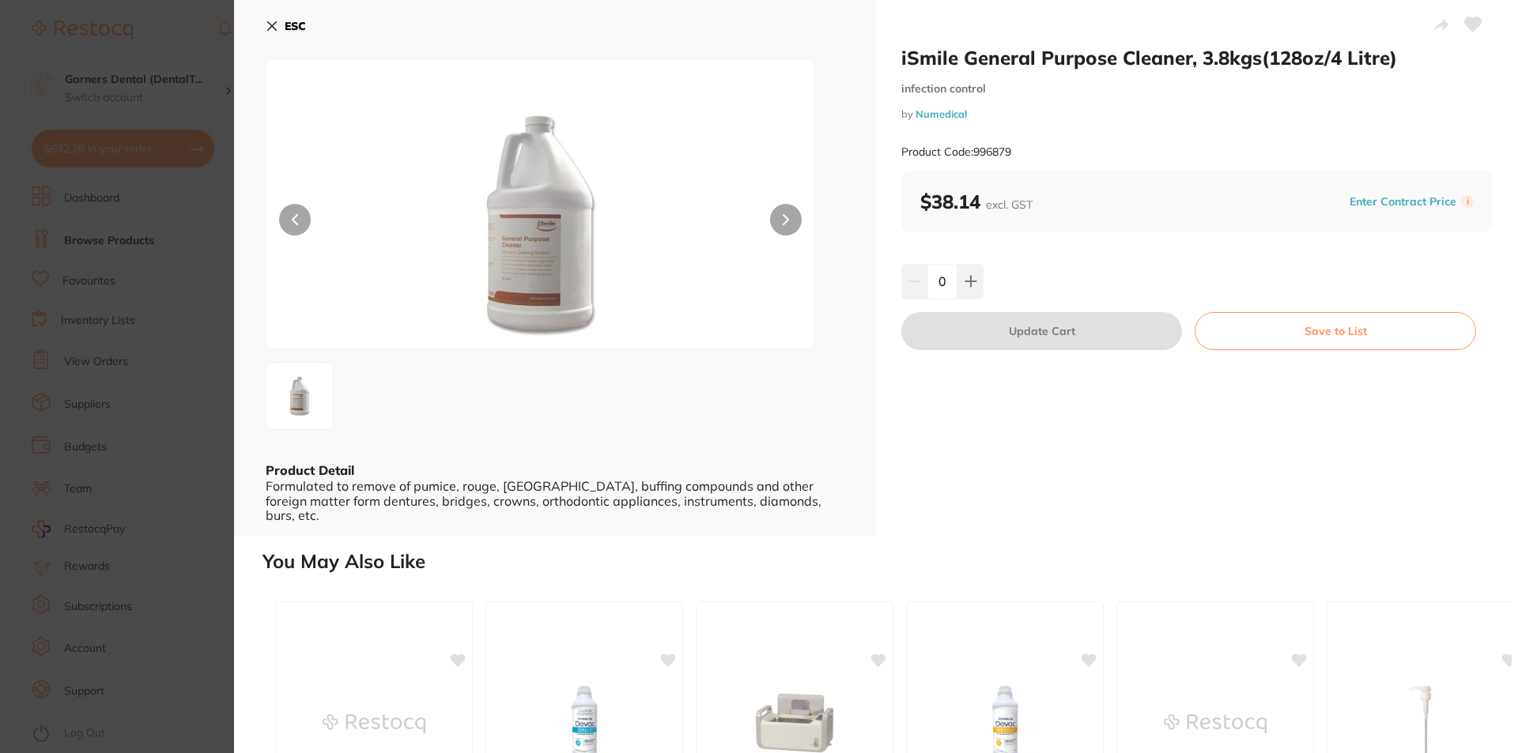
drag, startPoint x: 278, startPoint y: 22, endPoint x: 342, endPoint y: 51, distance: 70.1
click at [278, 21] on button "ESC" at bounding box center [286, 26] width 40 height 27
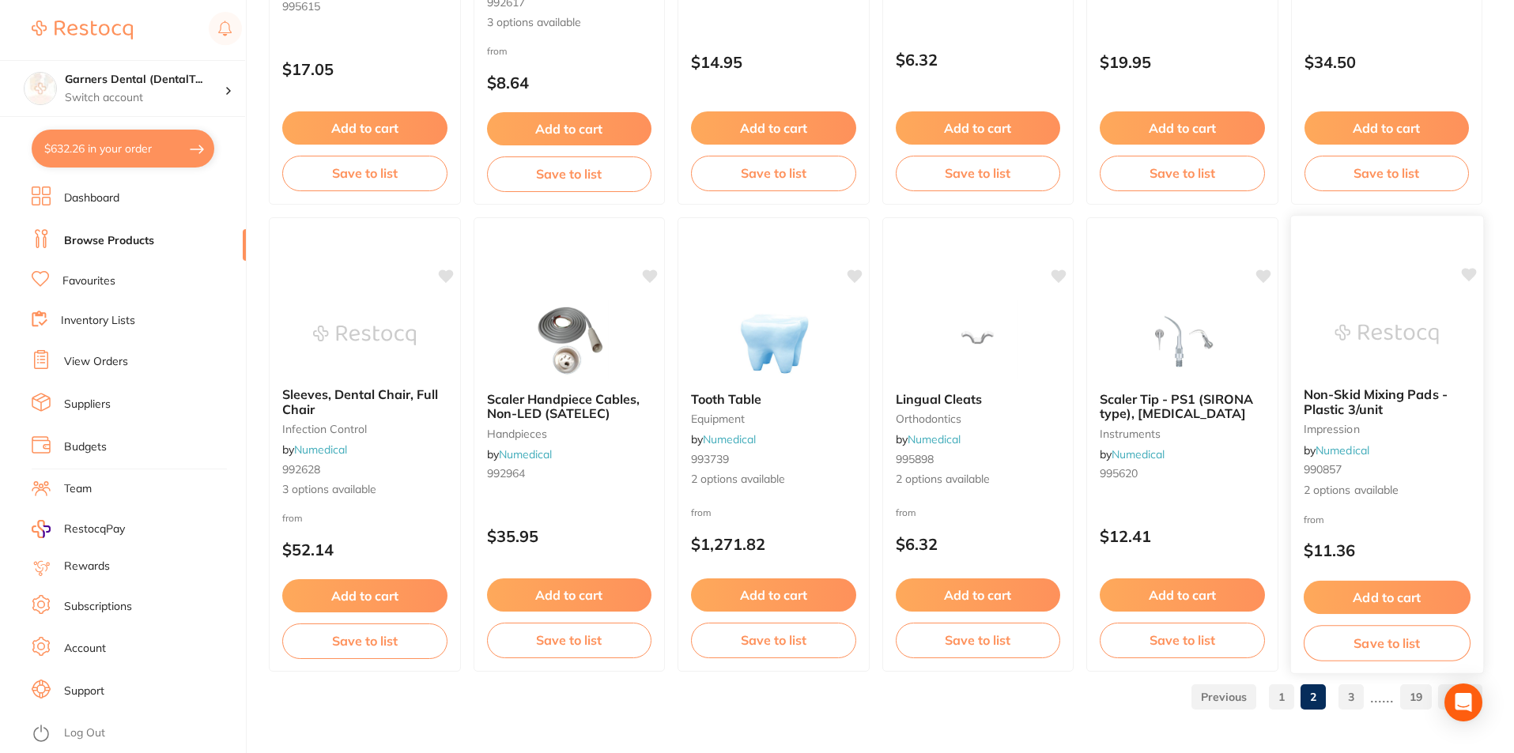
scroll to position [3743, 0]
click at [1357, 692] on link "3" at bounding box center [1350, 697] width 25 height 32
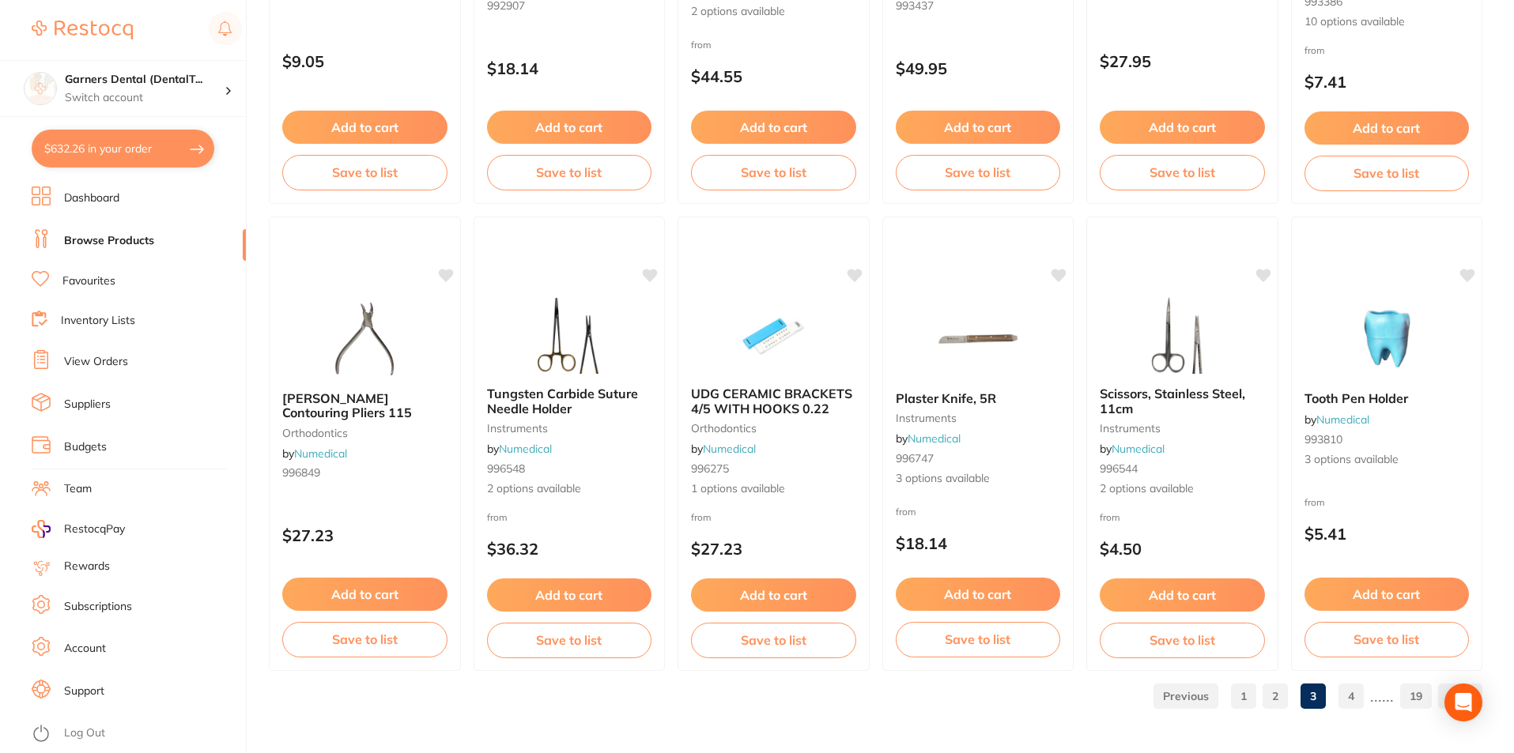
click at [1349, 697] on link "4" at bounding box center [1350, 697] width 25 height 32
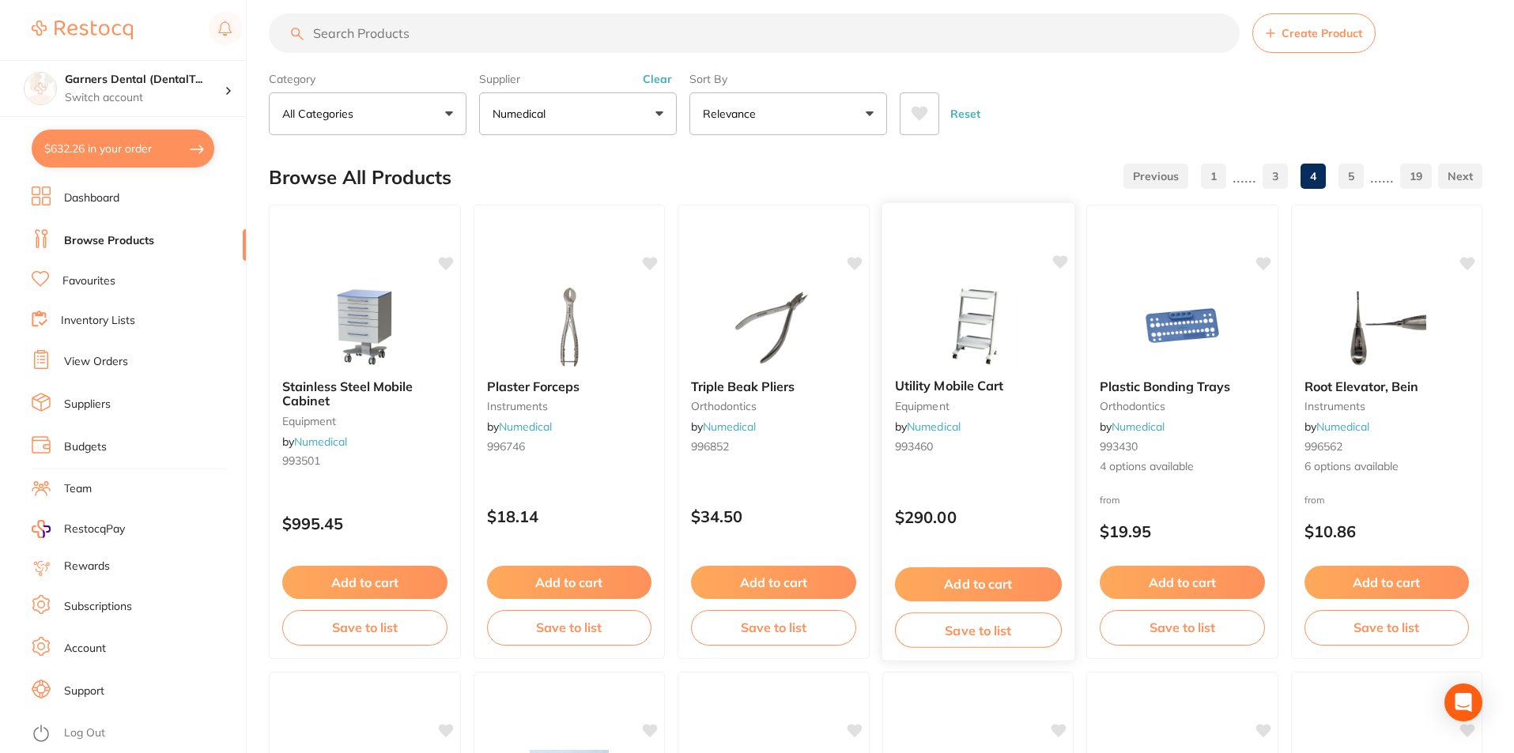
scroll to position [0, 0]
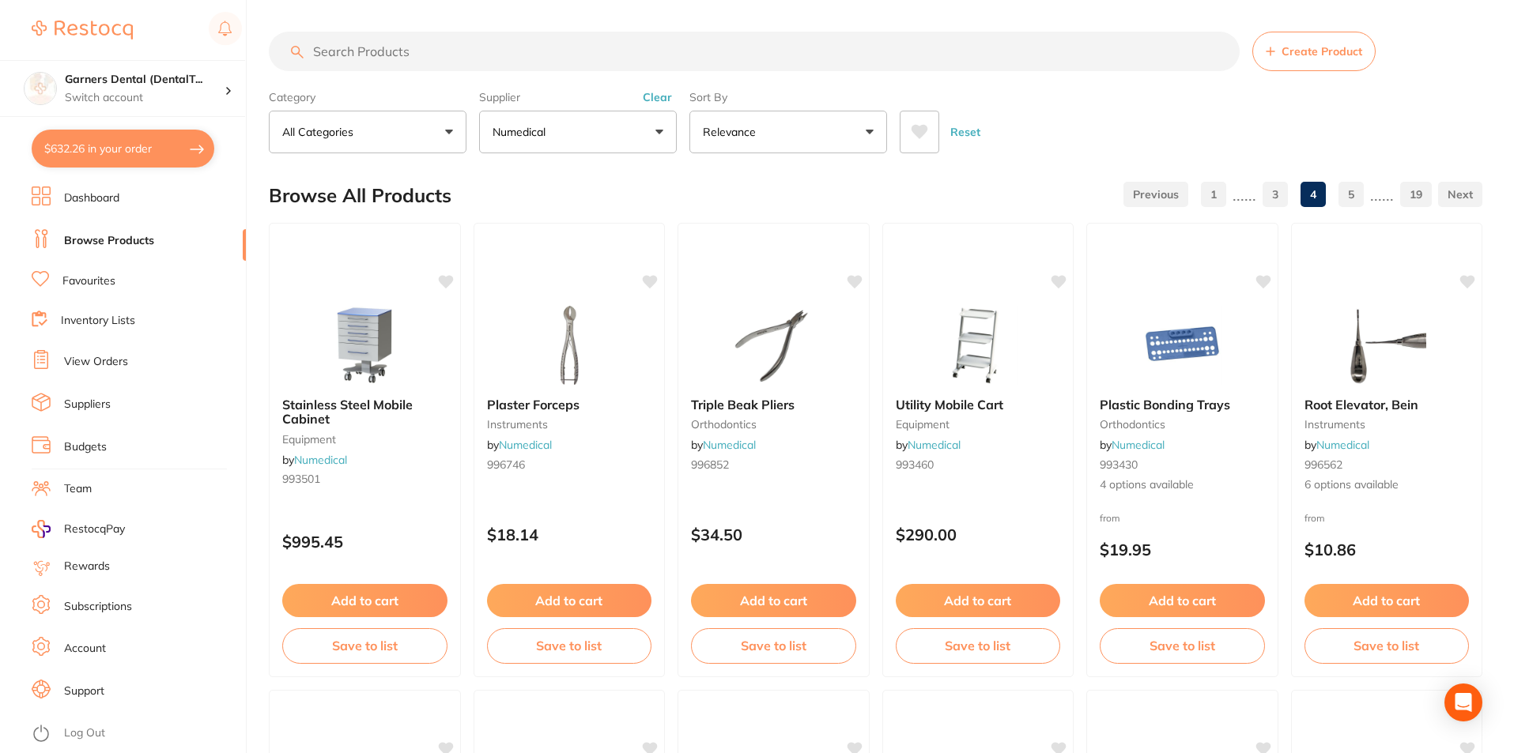
click at [531, 54] on input "search" at bounding box center [754, 52] width 971 height 40
type input "mixing tips"
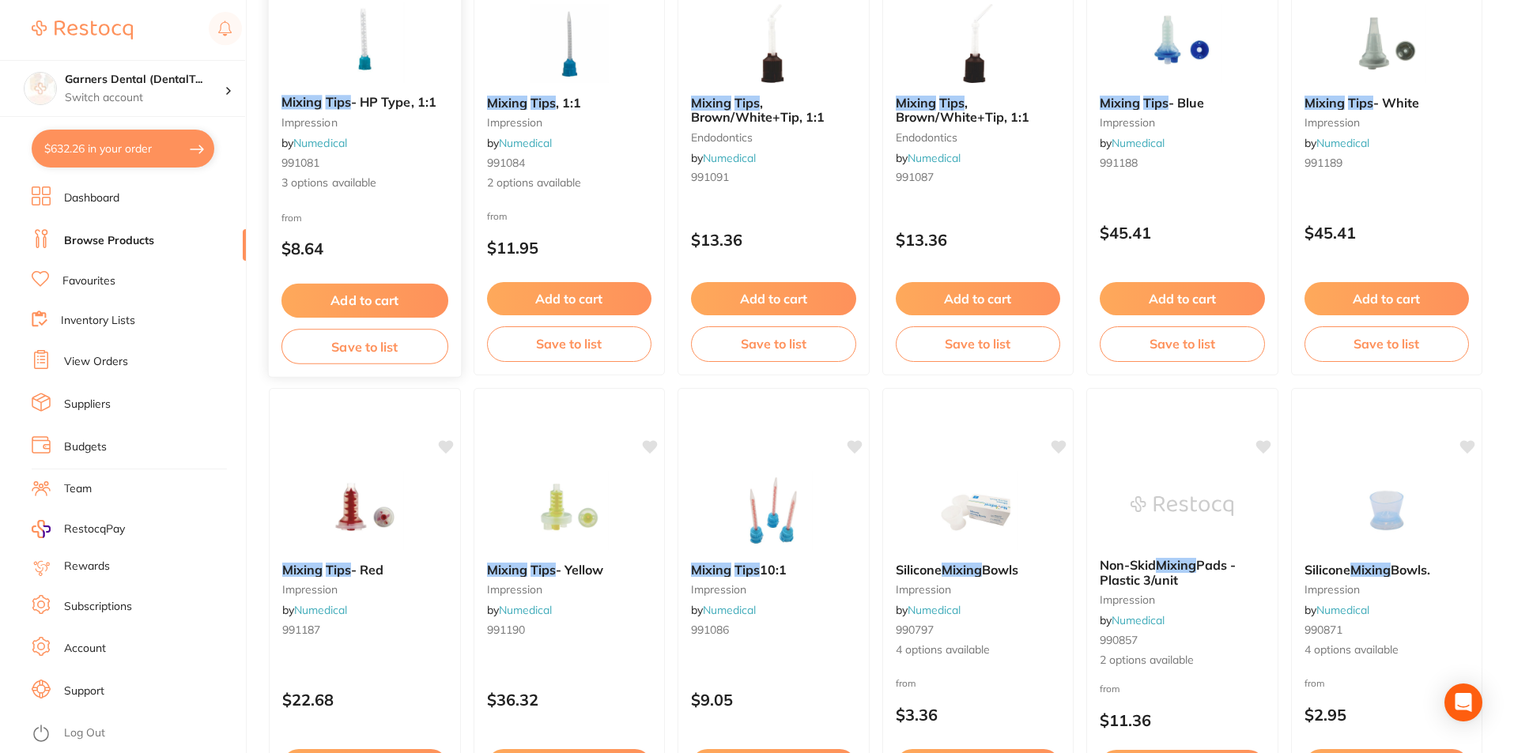
scroll to position [316, 0]
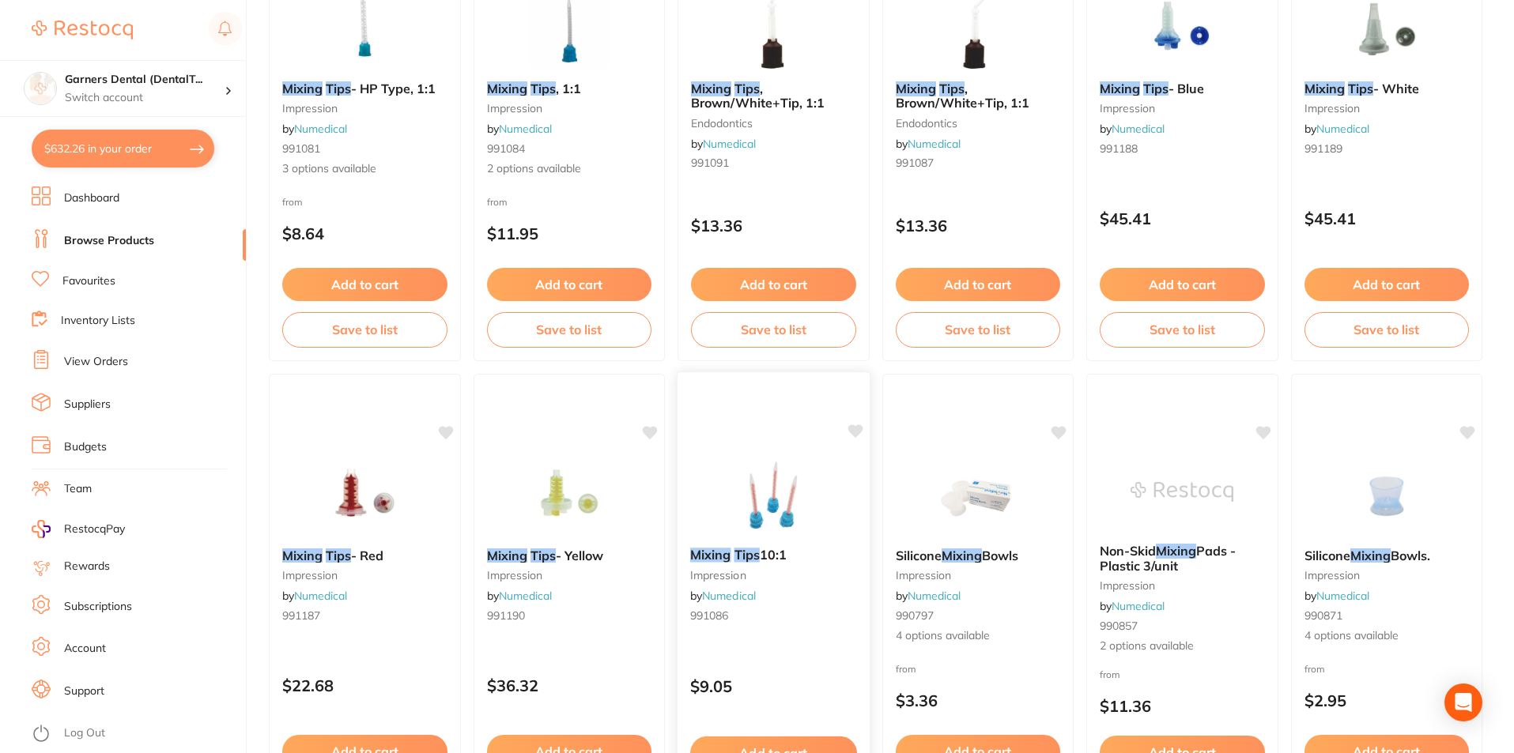
click at [809, 485] on img at bounding box center [774, 495] width 104 height 80
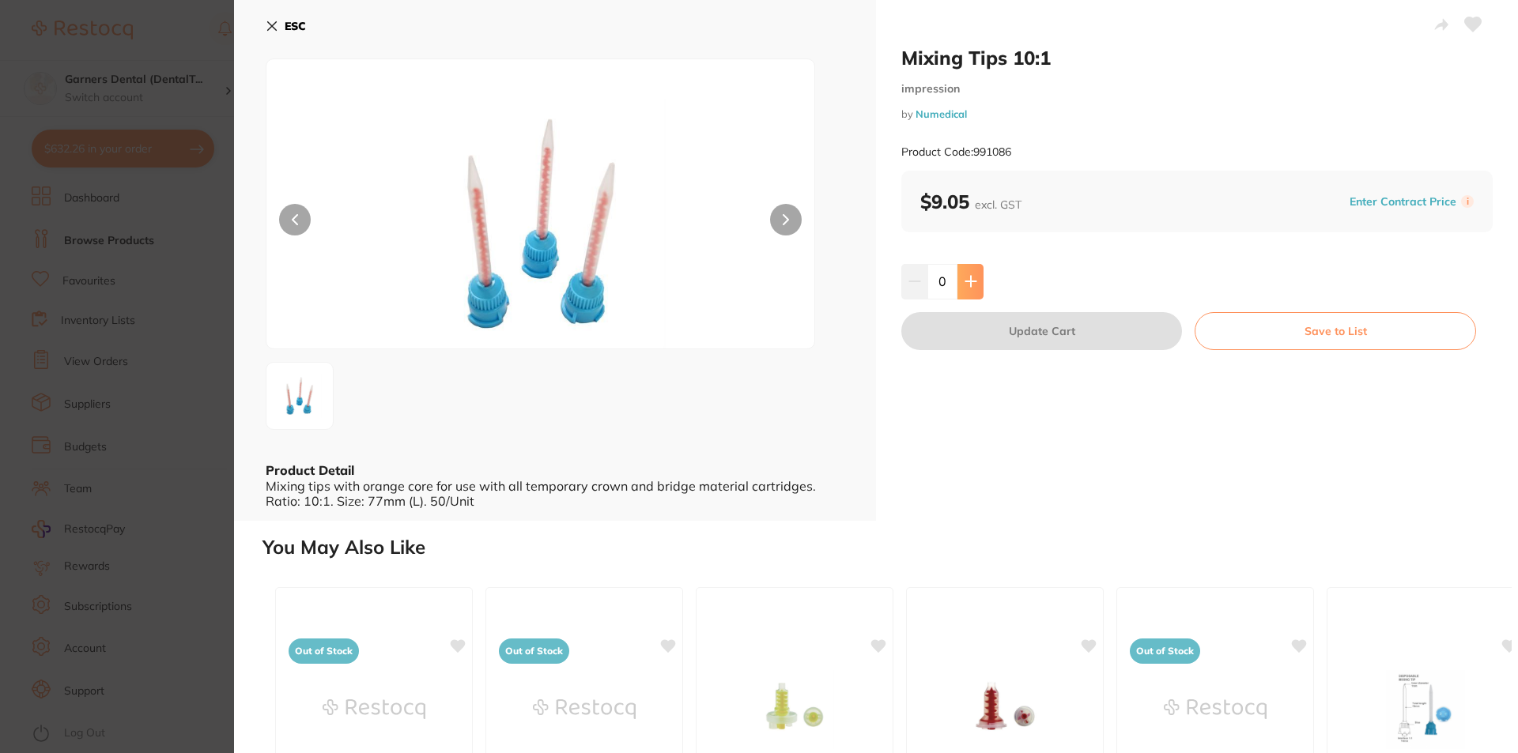
click at [970, 276] on icon at bounding box center [970, 281] width 13 height 13
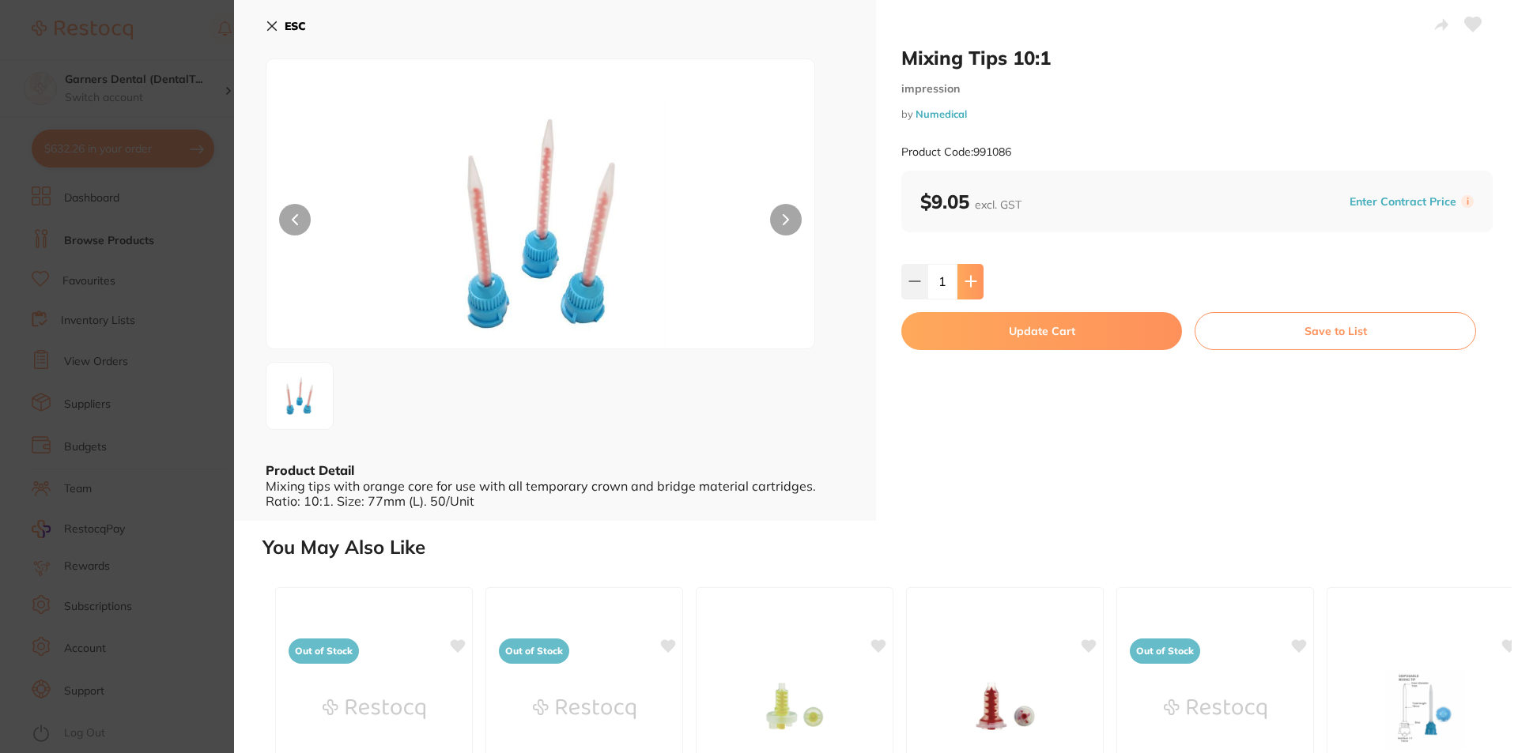
click at [970, 277] on icon at bounding box center [970, 281] width 13 height 13
type input "2"
click at [1054, 326] on button "Update Cart" at bounding box center [1041, 331] width 281 height 38
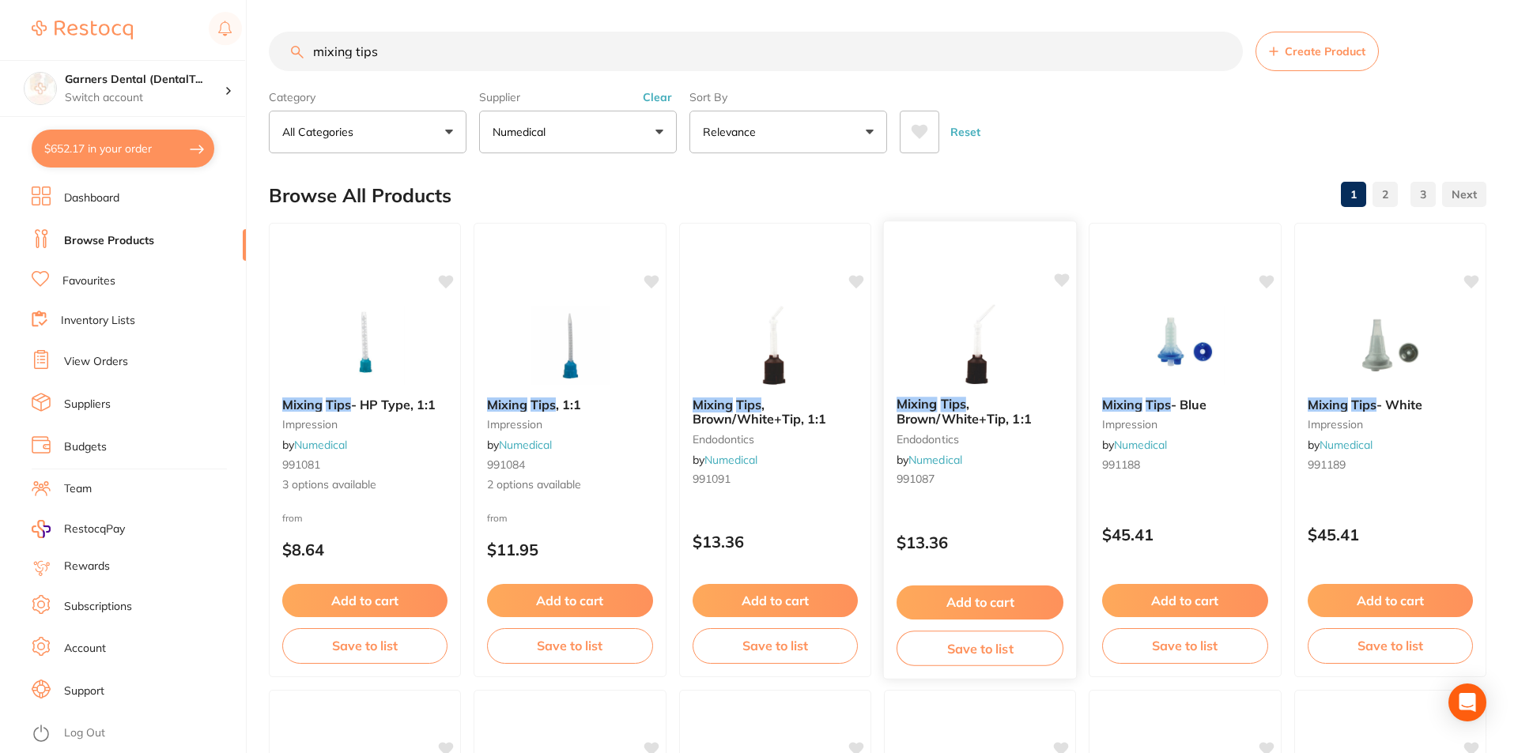
checkbox input "false"
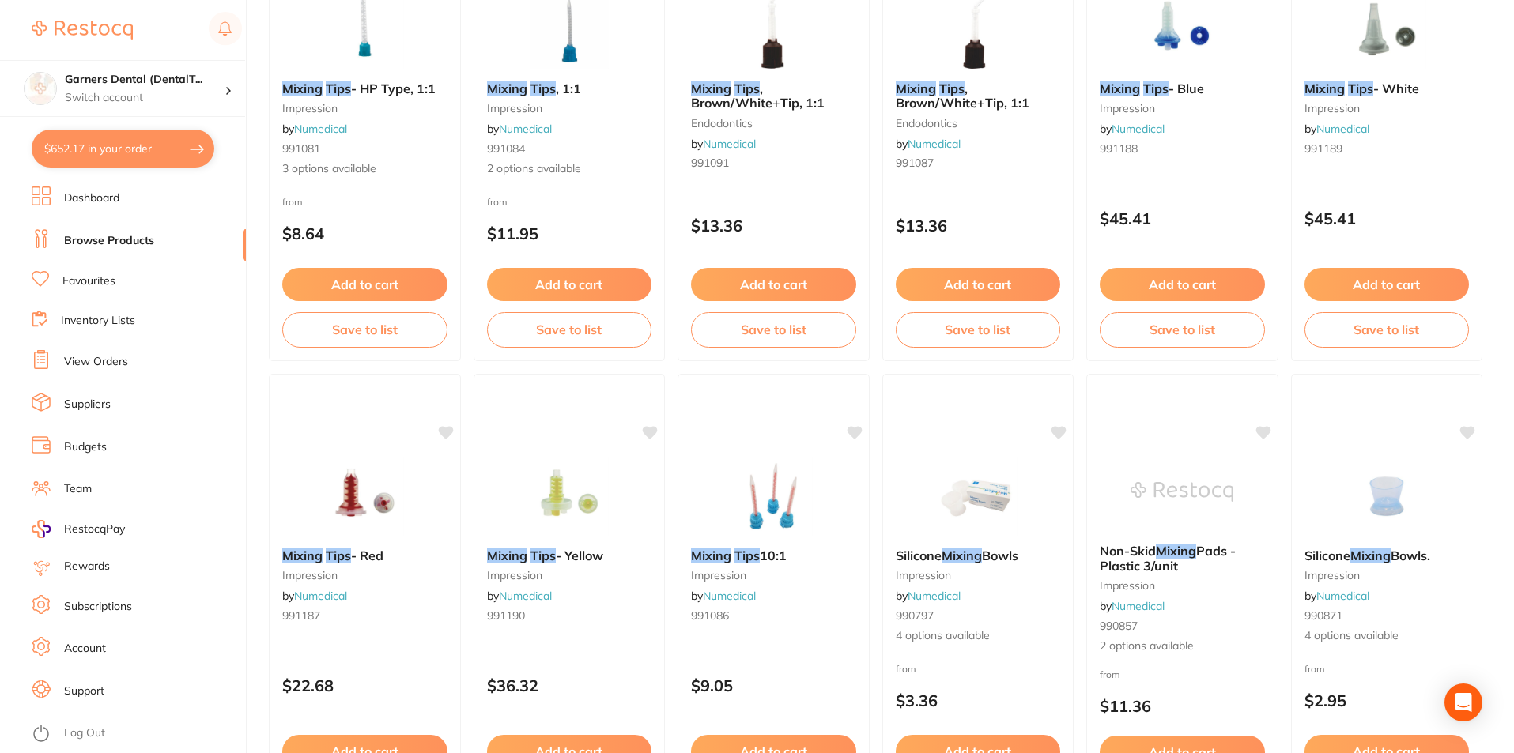
click at [120, 150] on button "$652.17 in your order" at bounding box center [123, 149] width 183 height 38
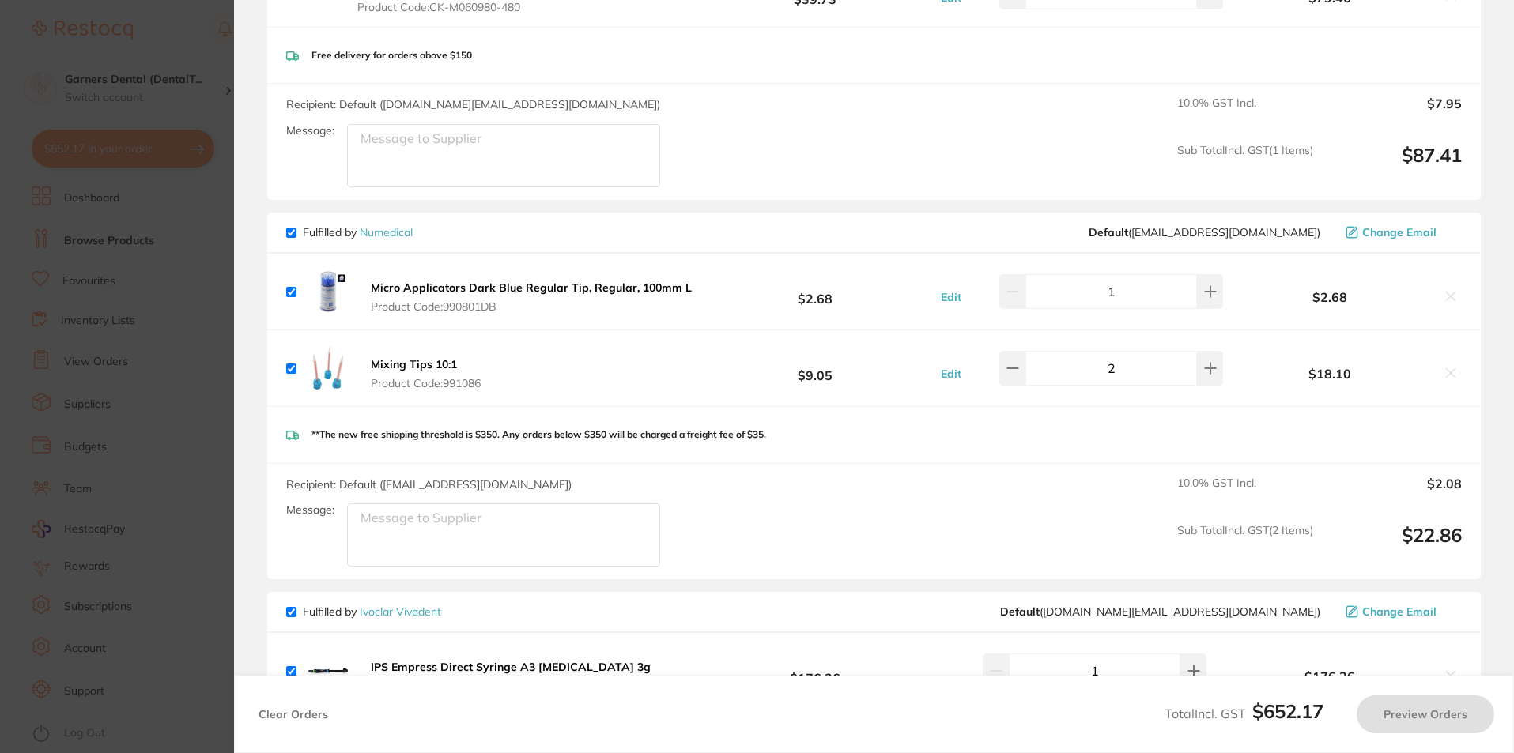
checkbox input "true"
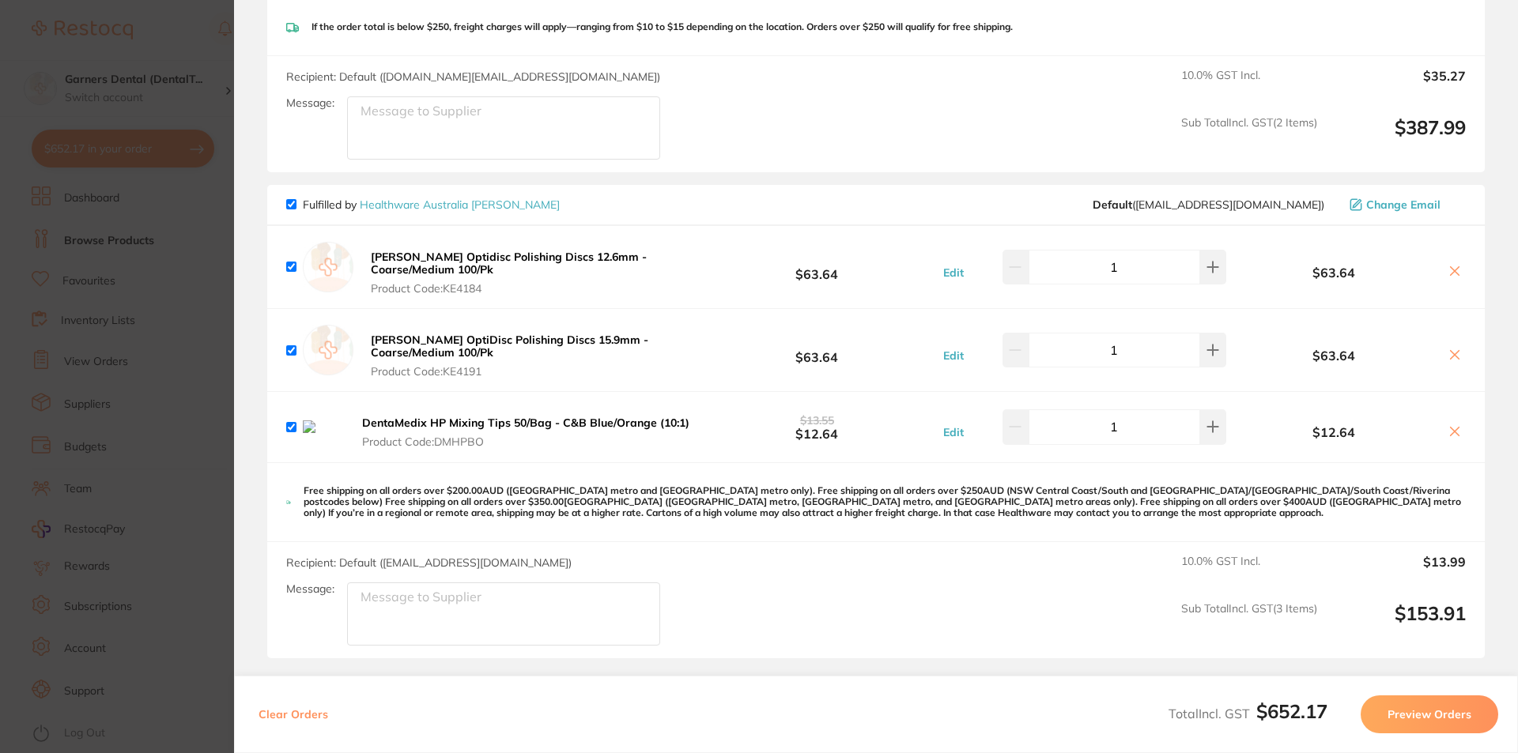
scroll to position [1028, 0]
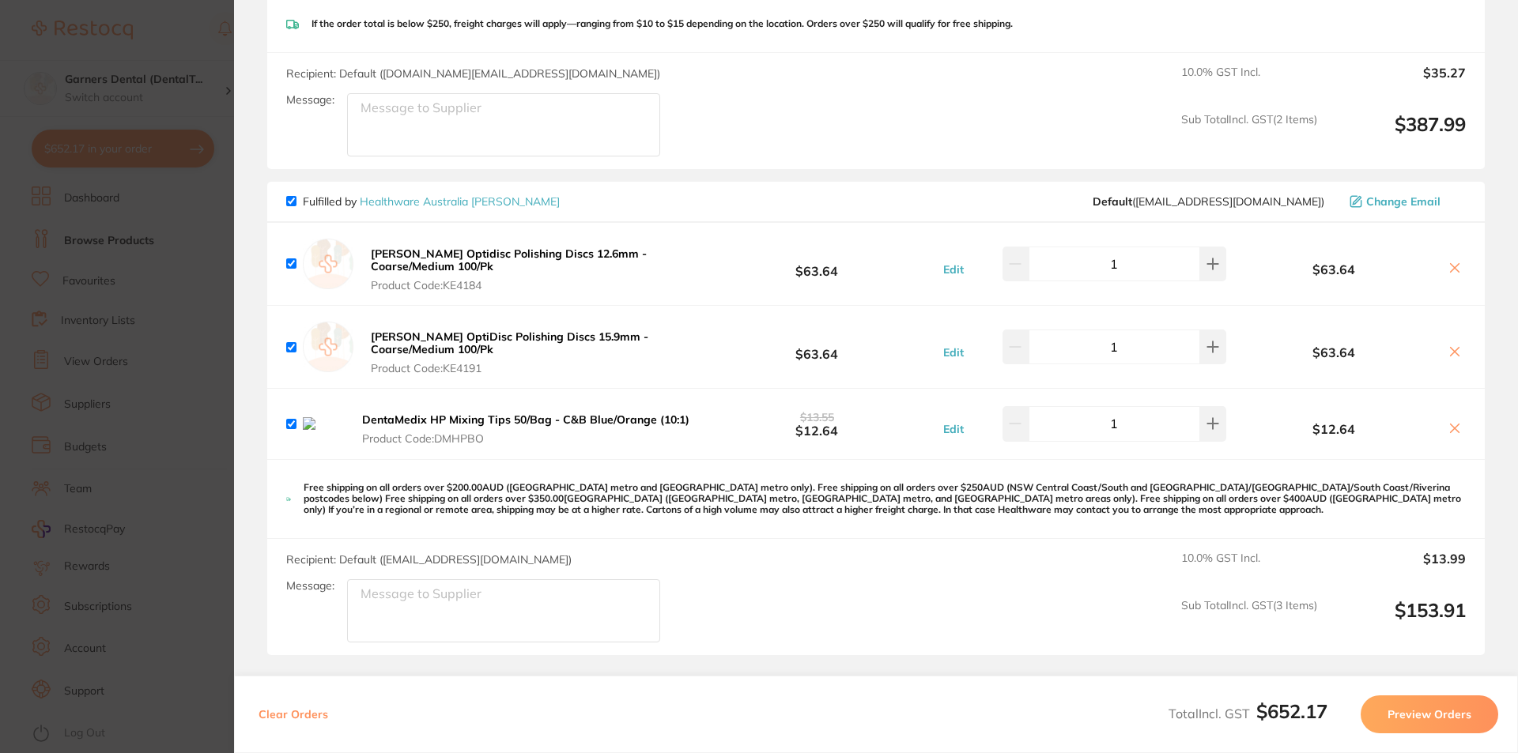
click at [1454, 435] on icon at bounding box center [1454, 428] width 13 height 13
click at [1455, 435] on icon at bounding box center [1454, 428] width 13 height 13
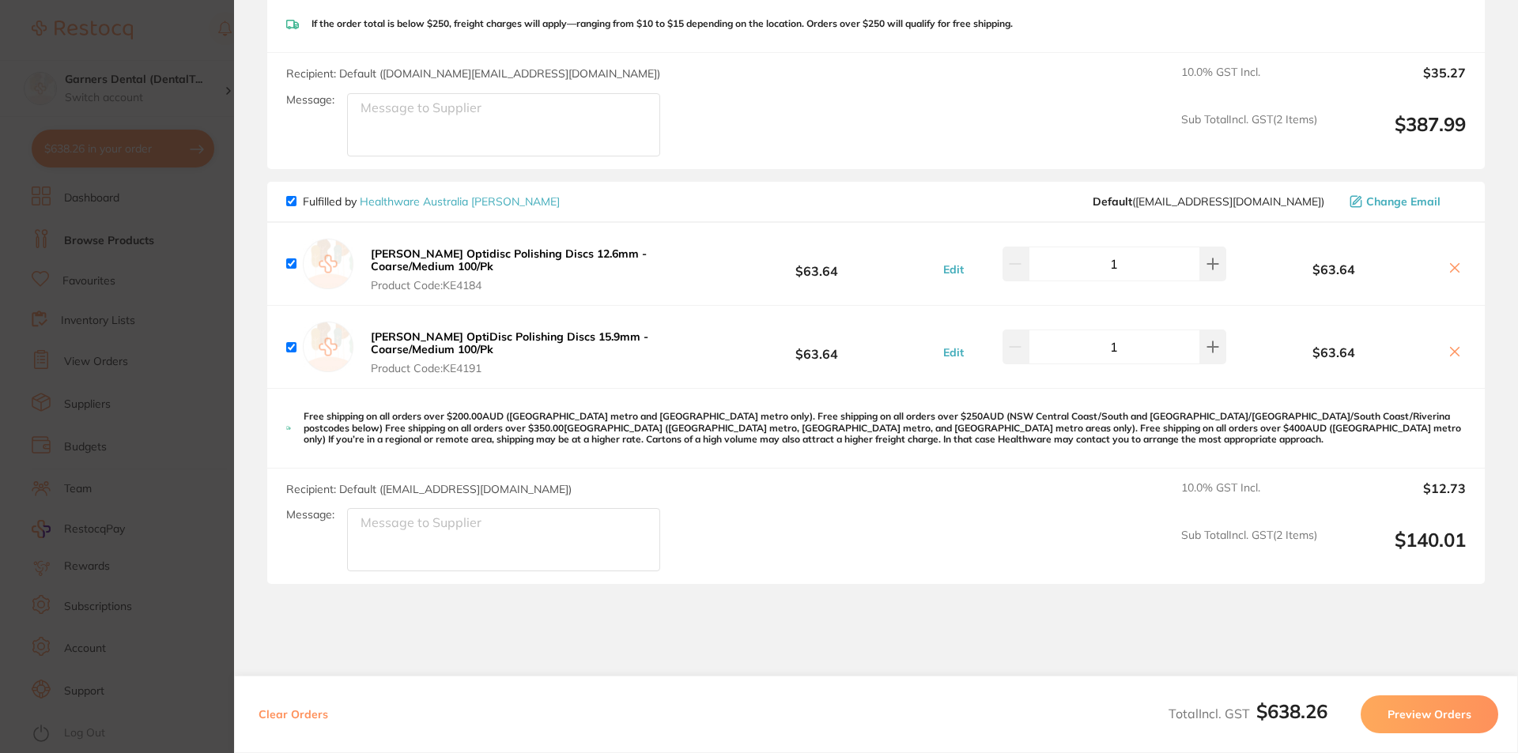
checkbox input "true"
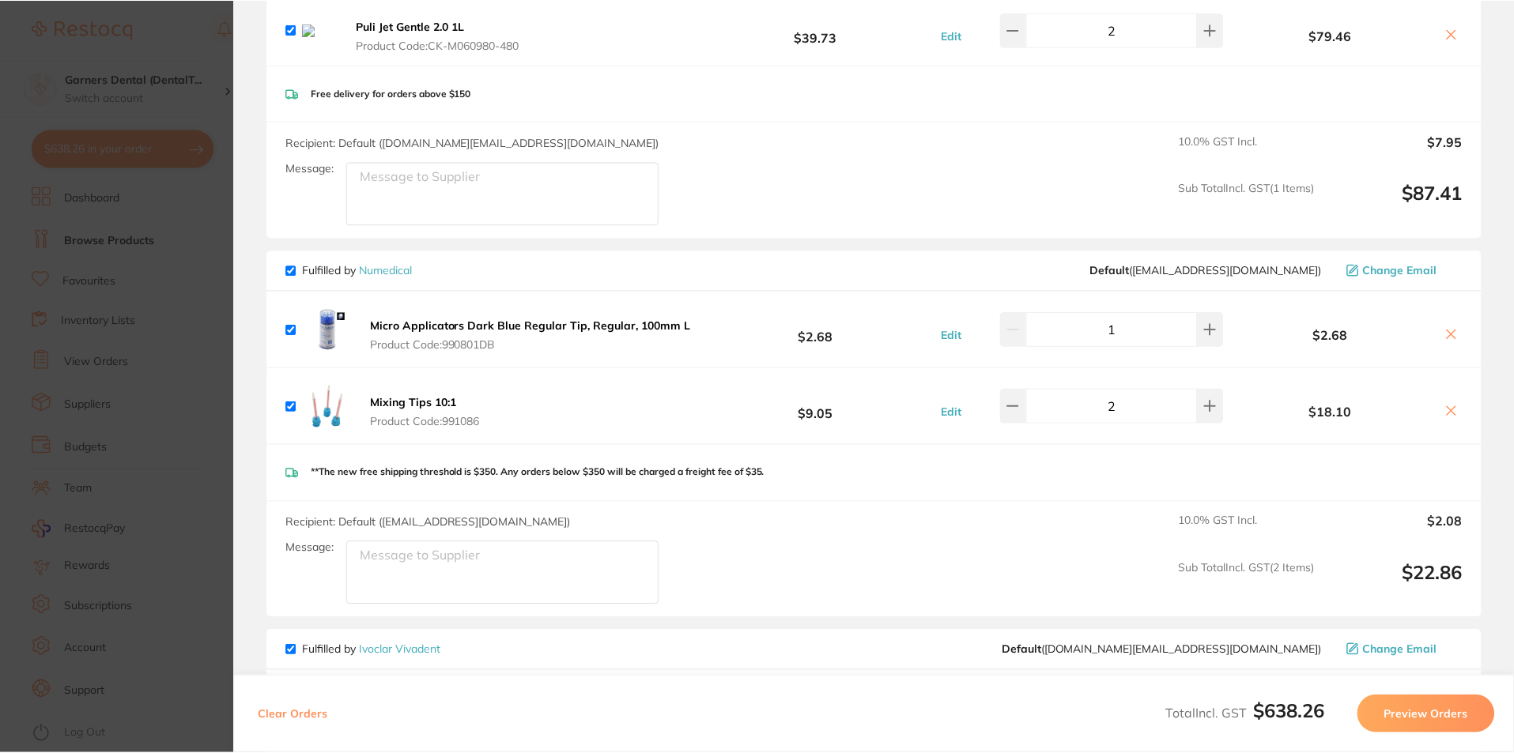
scroll to position [632, 0]
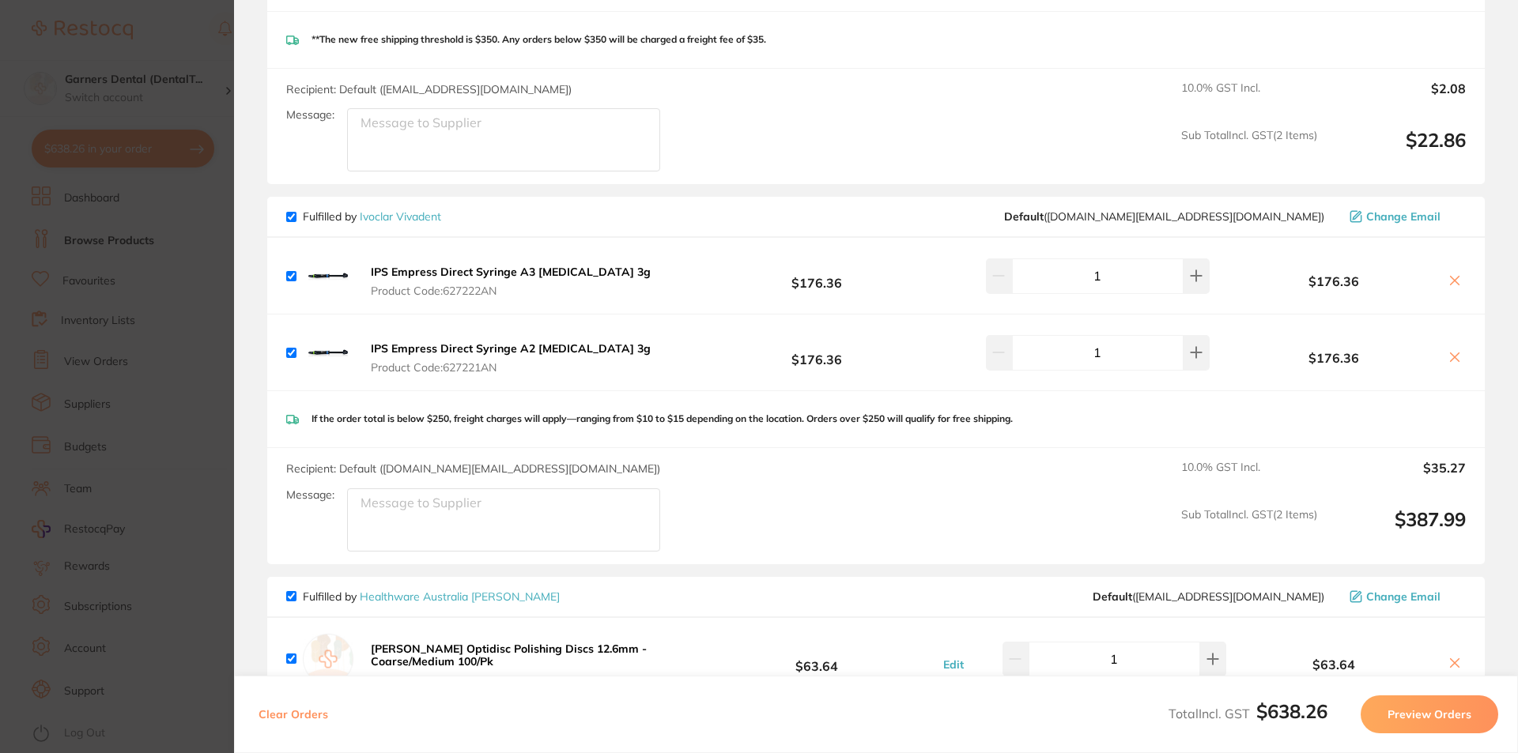
click at [457, 601] on link "Healthware Australia [PERSON_NAME]" at bounding box center [460, 597] width 200 height 14
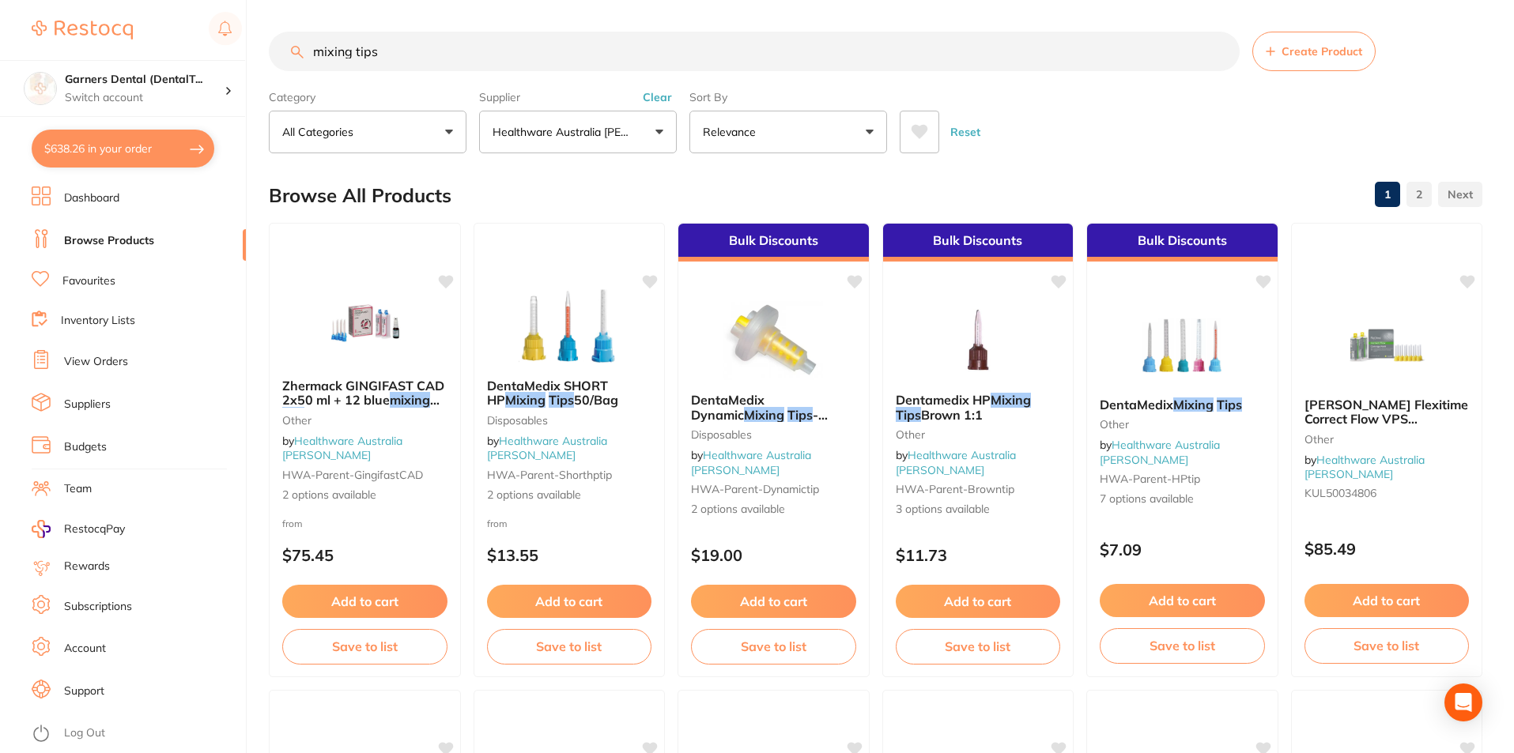
drag, startPoint x: 413, startPoint y: 47, endPoint x: 123, endPoint y: 47, distance: 290.9
click at [123, 47] on div "$638.26 Garners Dental (DentalT... Switch account Garners Dental (DentalTown 5)…" at bounding box center [757, 376] width 1514 height 753
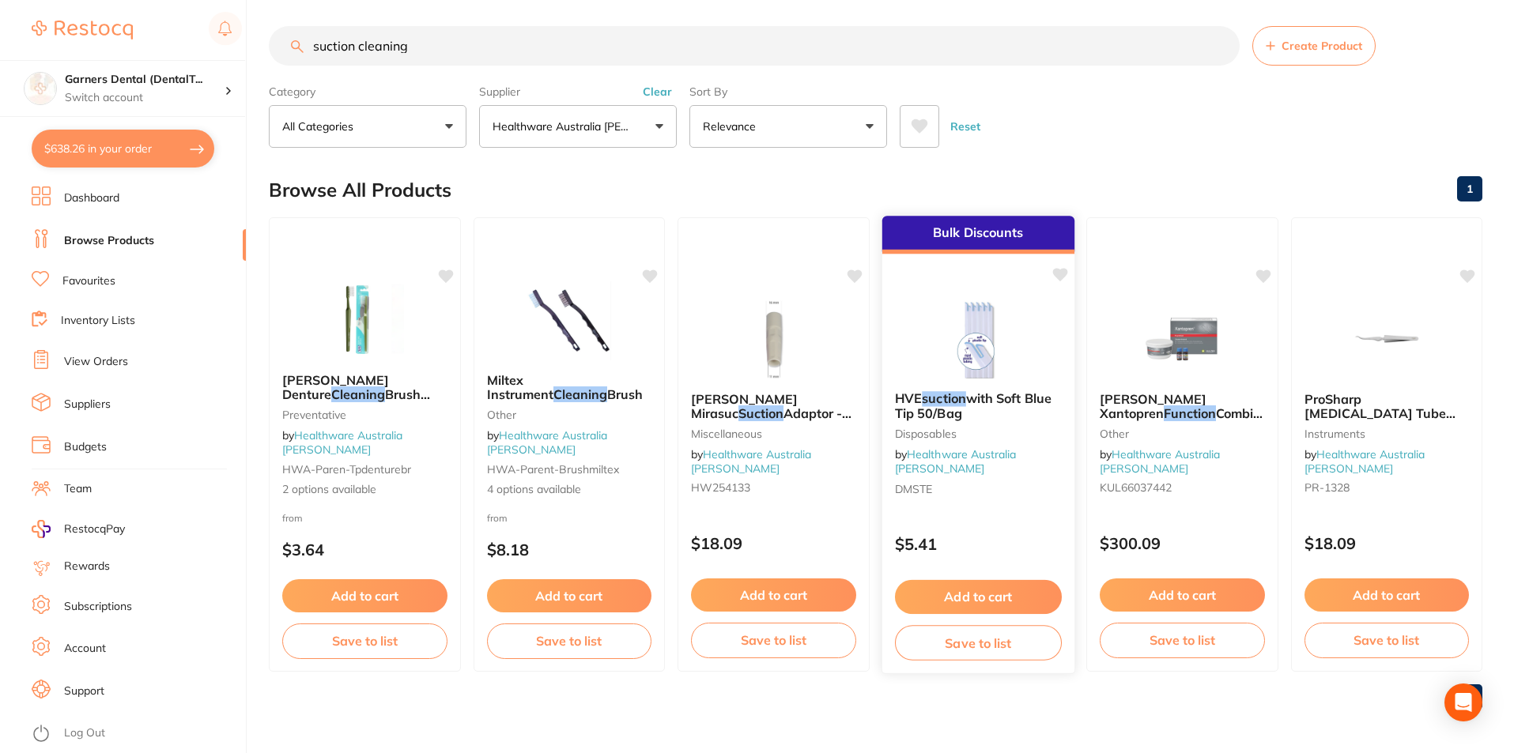
scroll to position [6, 0]
drag, startPoint x: 439, startPoint y: 47, endPoint x: 107, endPoint y: 17, distance: 333.2
click at [110, 17] on div "$638.26 Garners Dental (DentalT... Switch account Garners Dental (DentalTown 5)…" at bounding box center [757, 370] width 1514 height 753
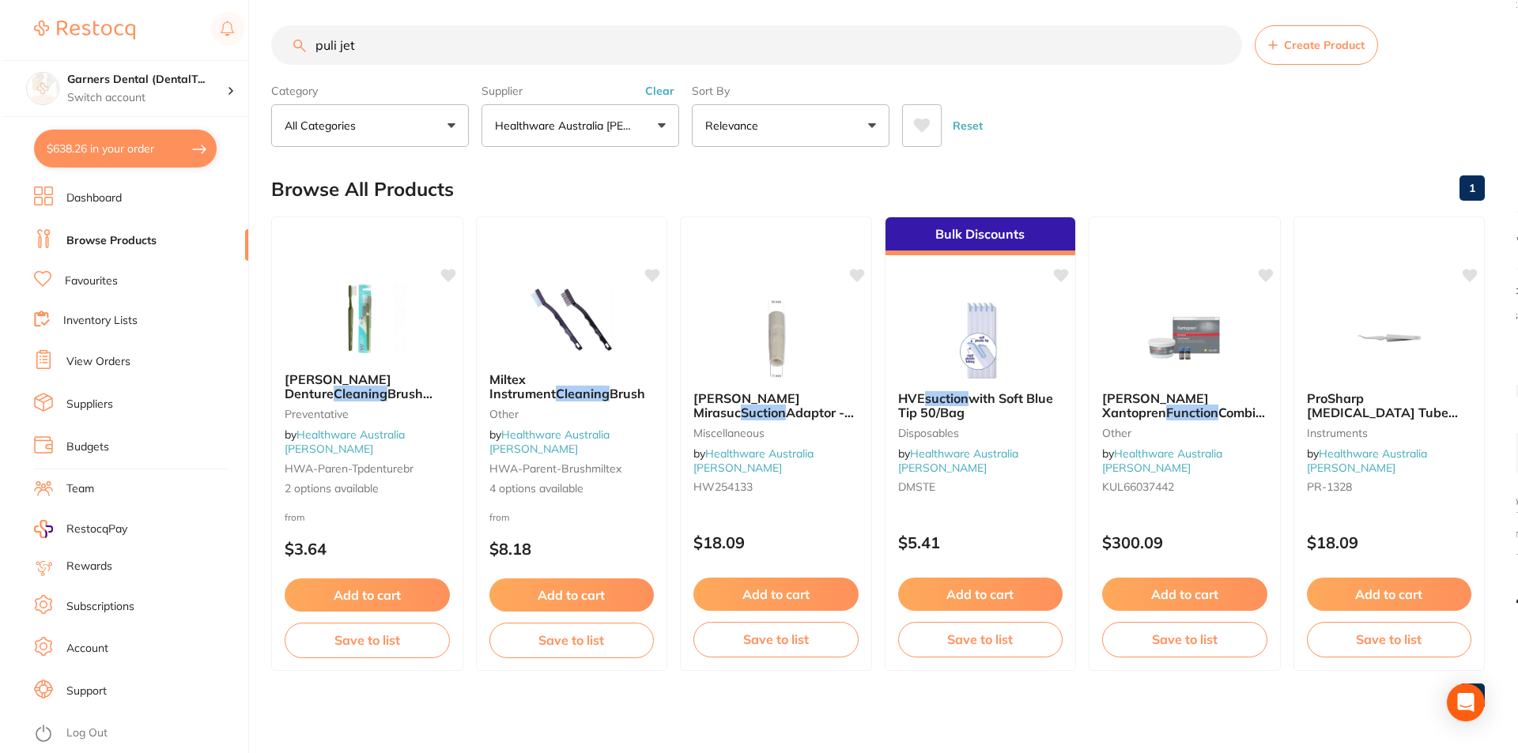
scroll to position [0, 0]
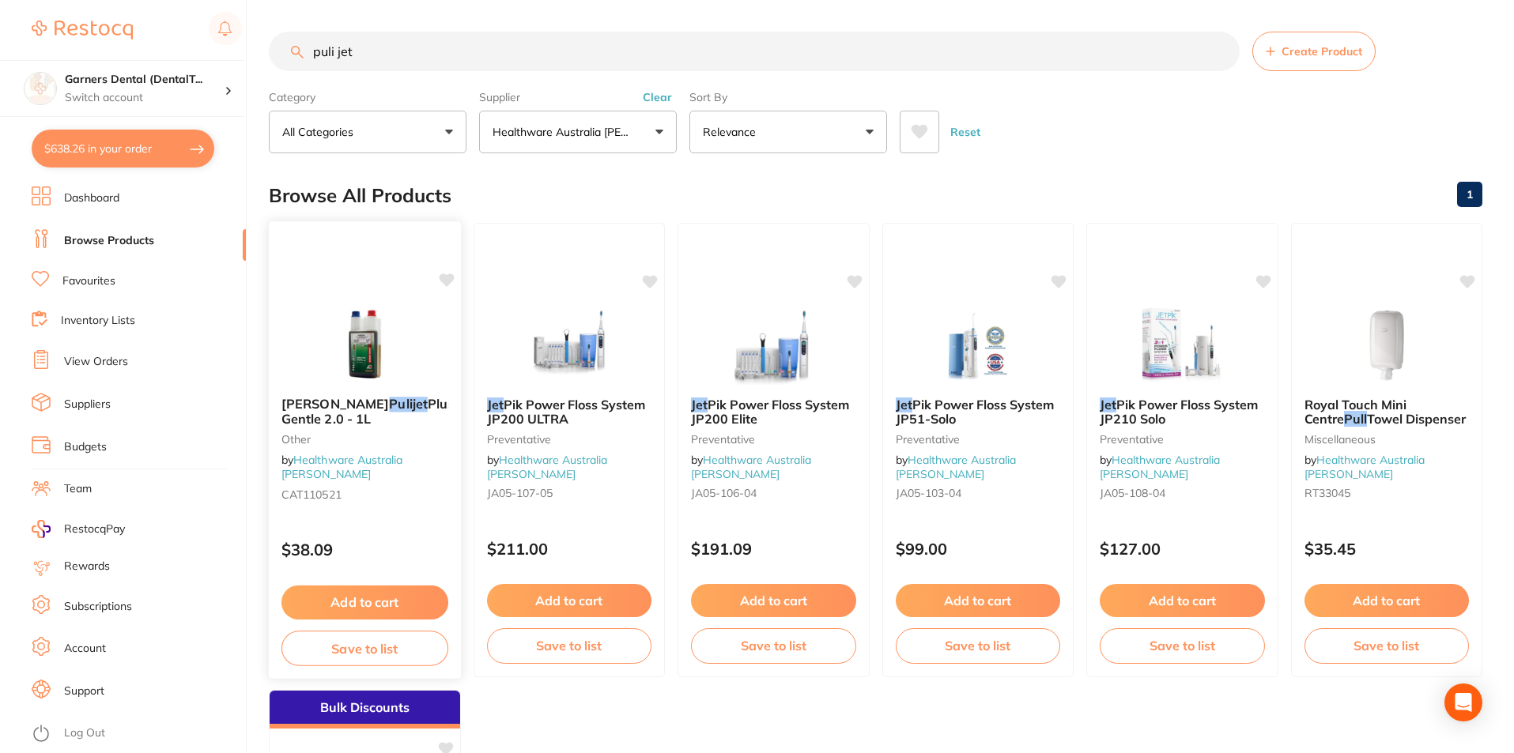
type input "puli jet"
click at [383, 601] on button "Add to cart" at bounding box center [364, 603] width 167 height 34
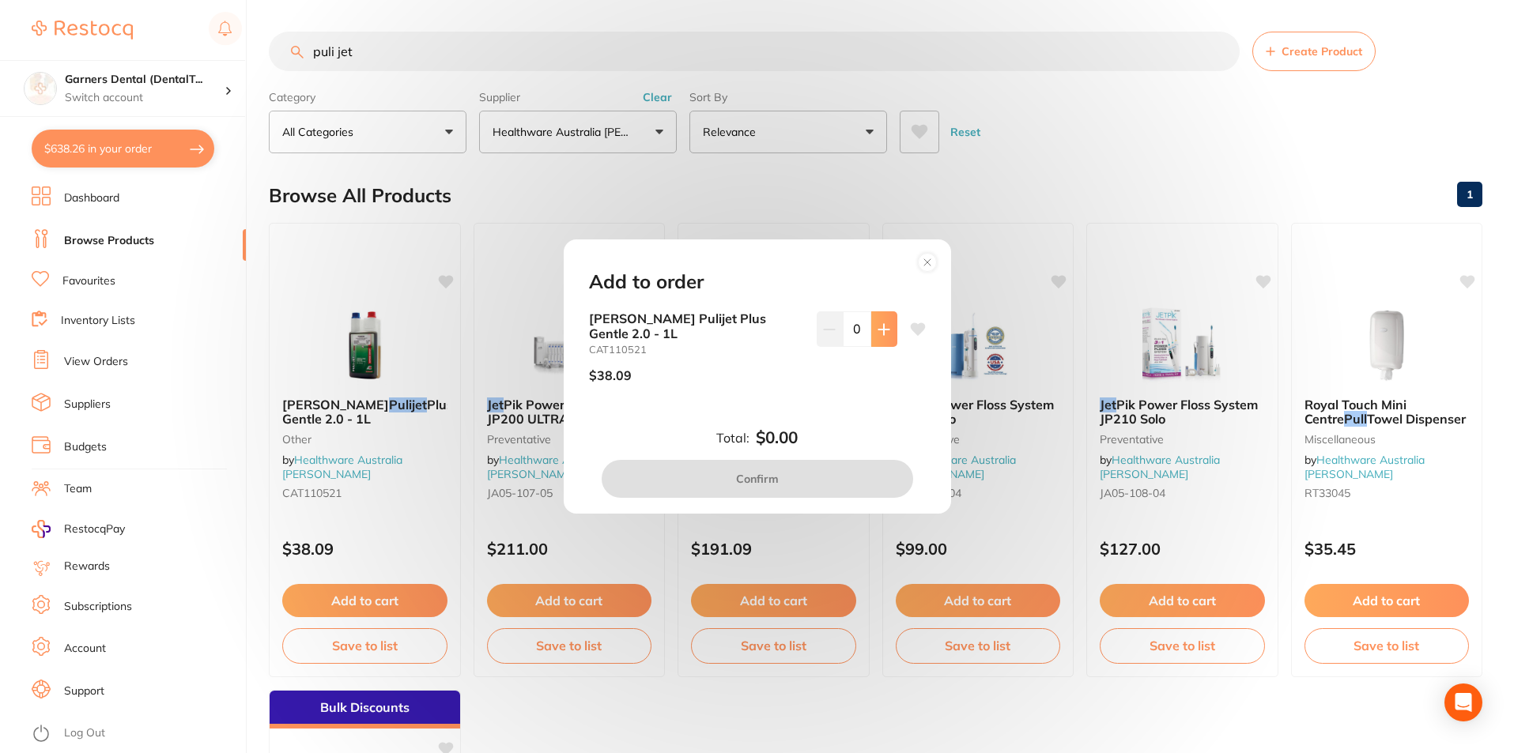
click at [881, 336] on icon at bounding box center [883, 329] width 13 height 13
type input "2"
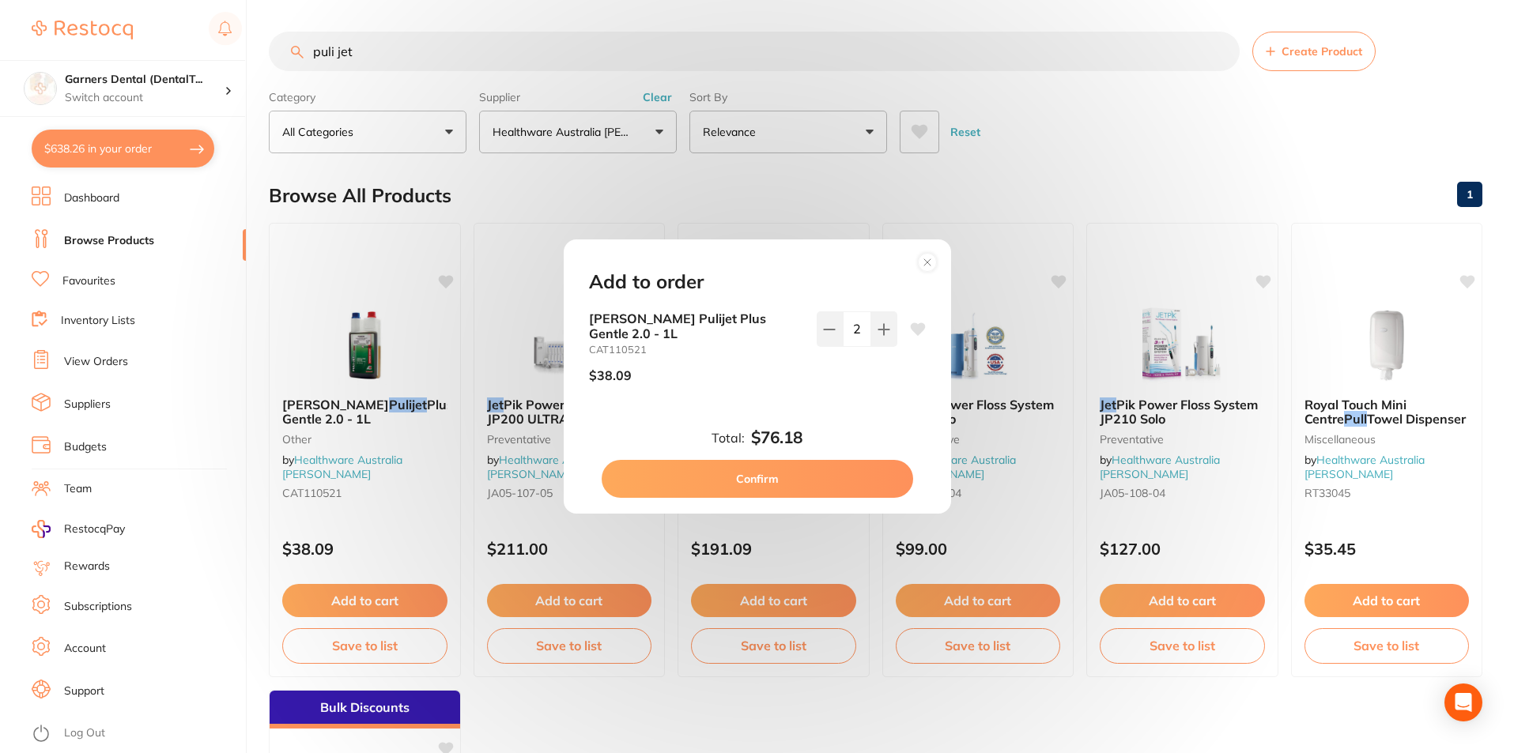
click at [824, 476] on button "Confirm" at bounding box center [756, 479] width 311 height 38
checkbox input "false"
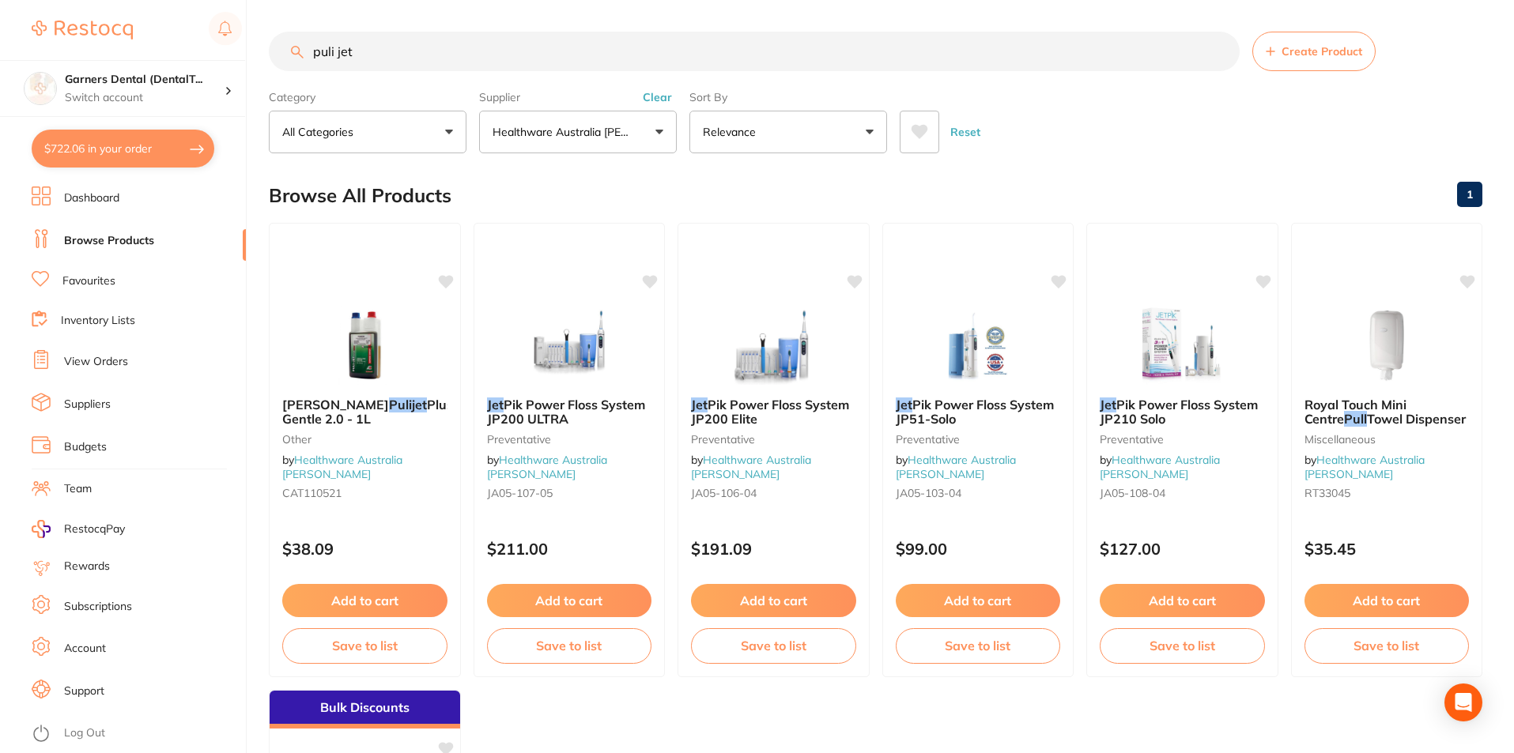
click at [129, 149] on button "$722.06 in your order" at bounding box center [123, 149] width 183 height 38
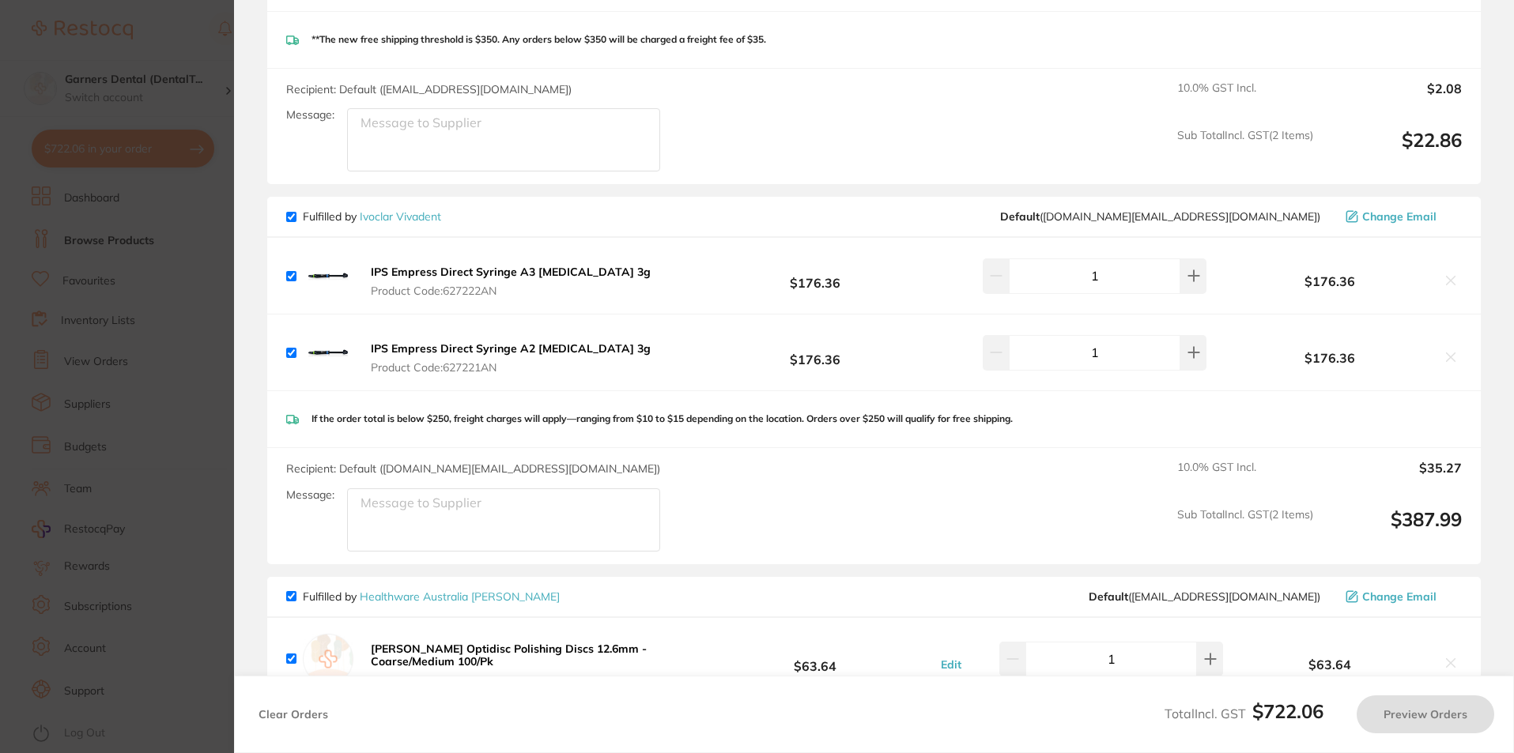
checkbox input "true"
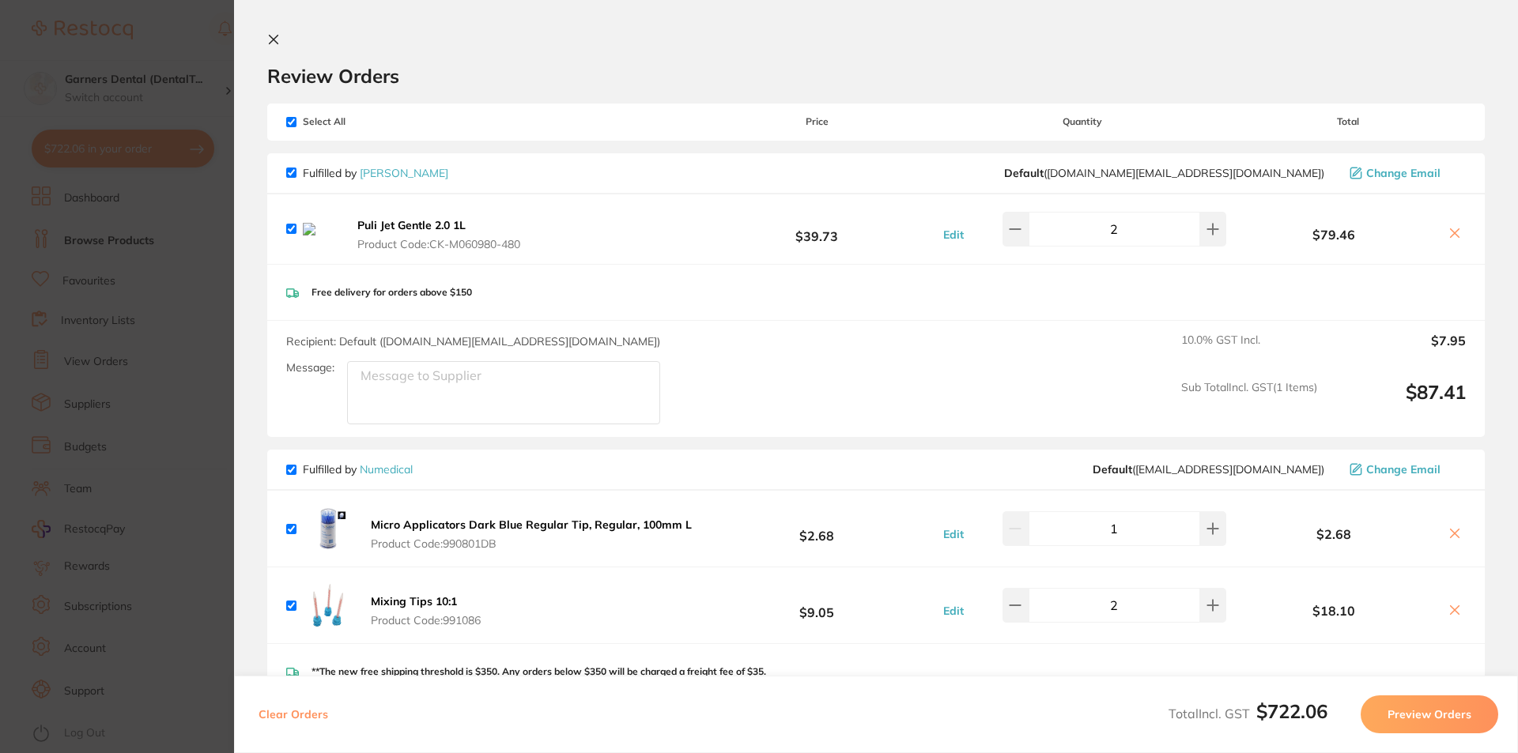
click at [1456, 235] on icon at bounding box center [1454, 233] width 13 height 13
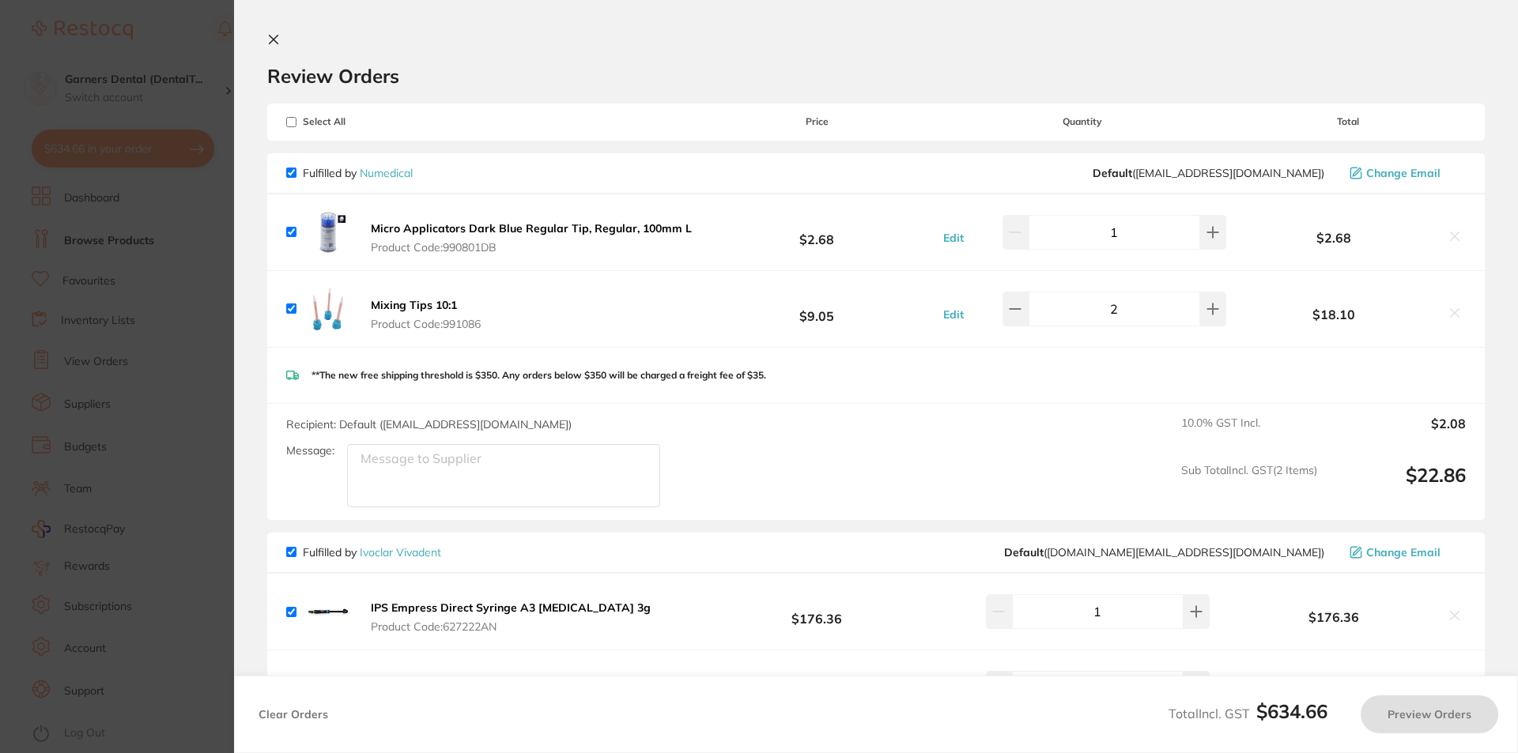
checkbox input "true"
click at [1206, 234] on icon at bounding box center [1212, 232] width 13 height 13
type input "3"
click at [273, 36] on icon at bounding box center [273, 39] width 13 height 13
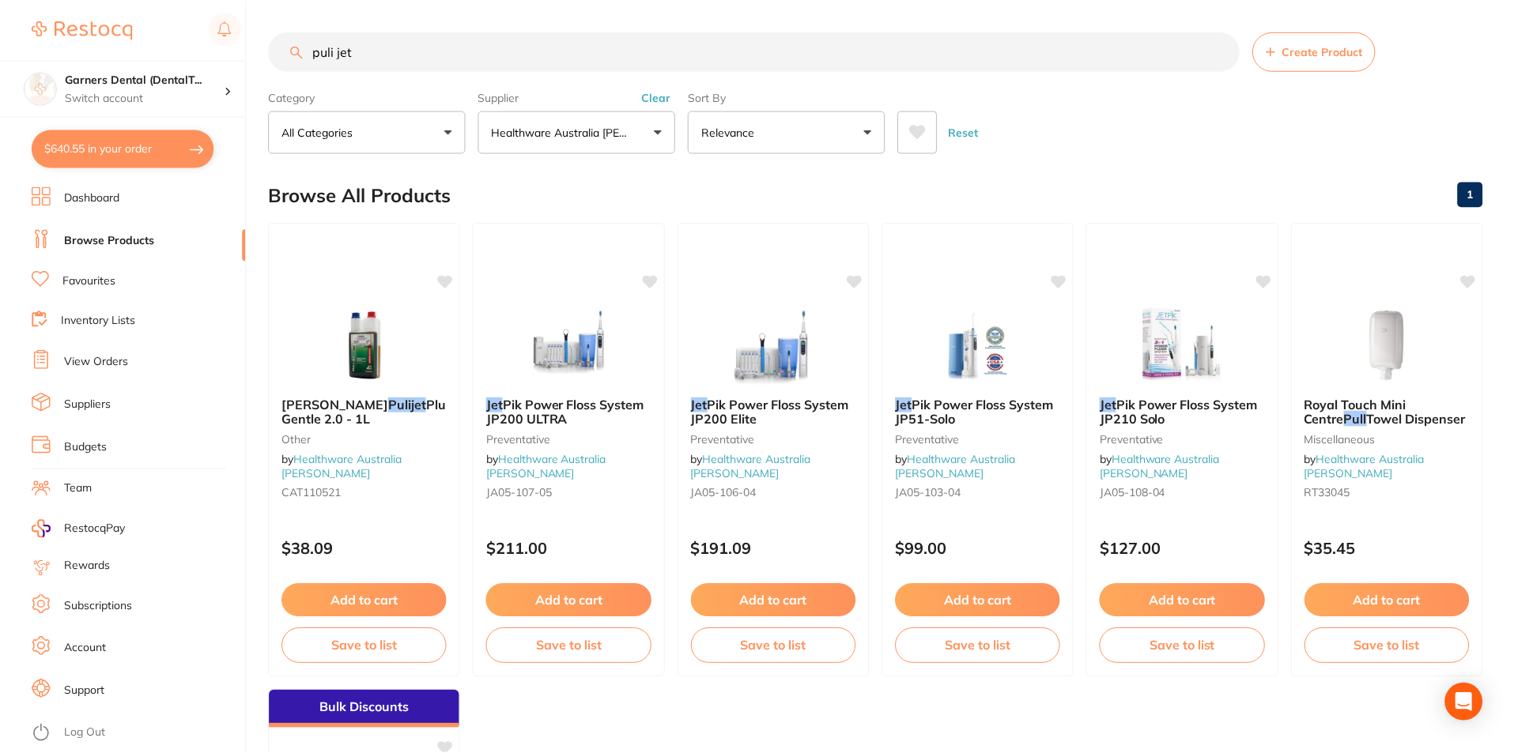
scroll to position [6, 0]
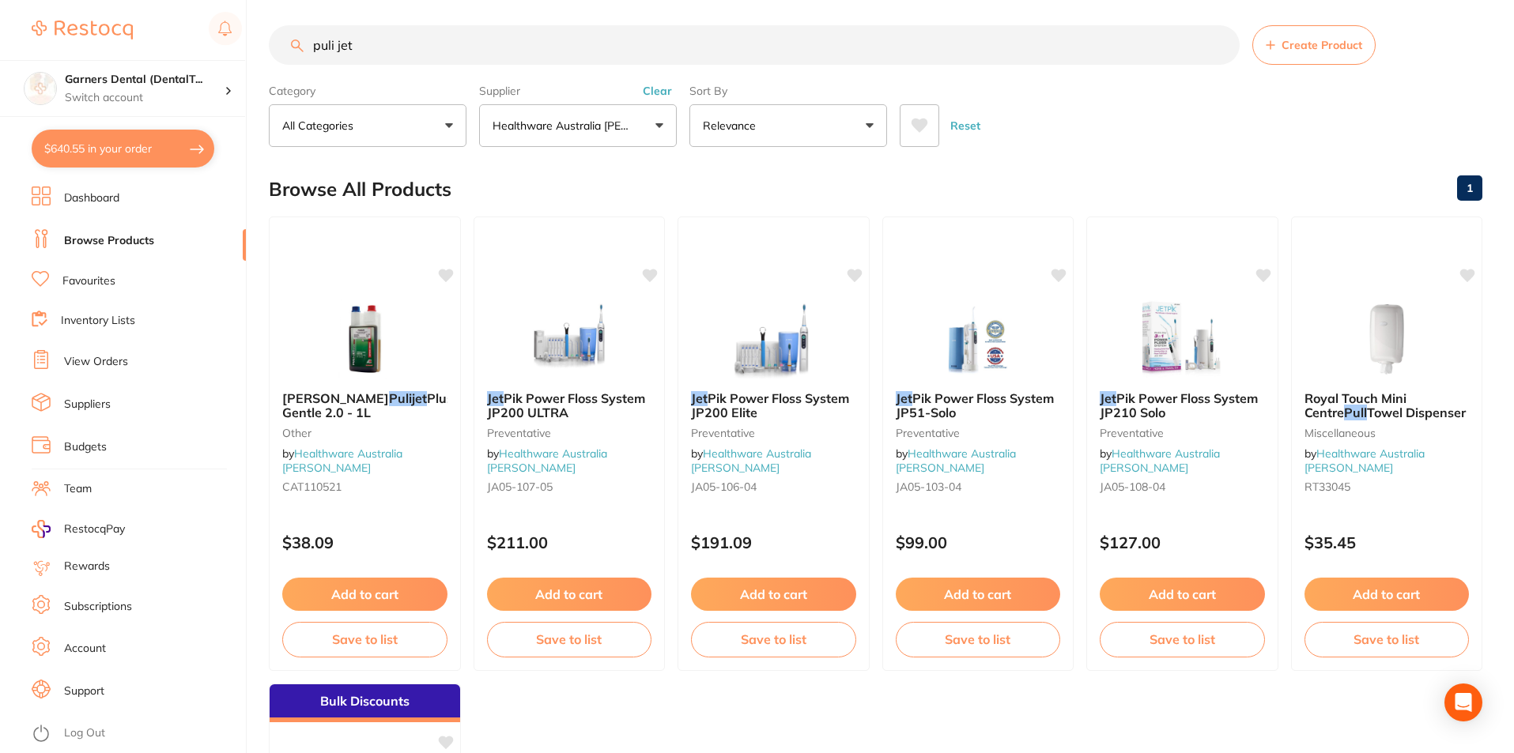
click at [100, 275] on link "Favourites" at bounding box center [88, 281] width 53 height 16
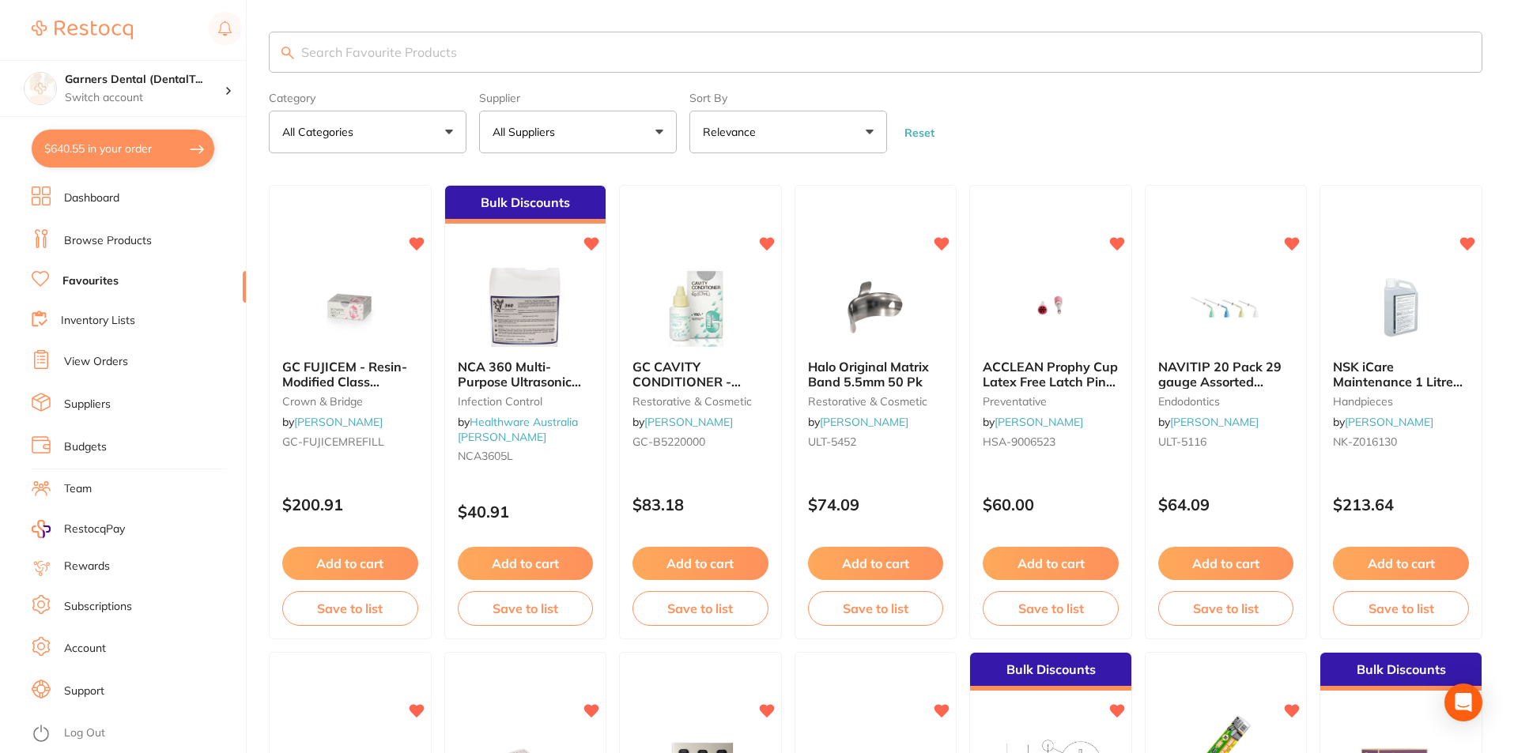
click at [417, 55] on input "search" at bounding box center [875, 52] width 1213 height 41
click at [95, 235] on link "Browse Products" at bounding box center [108, 241] width 88 height 16
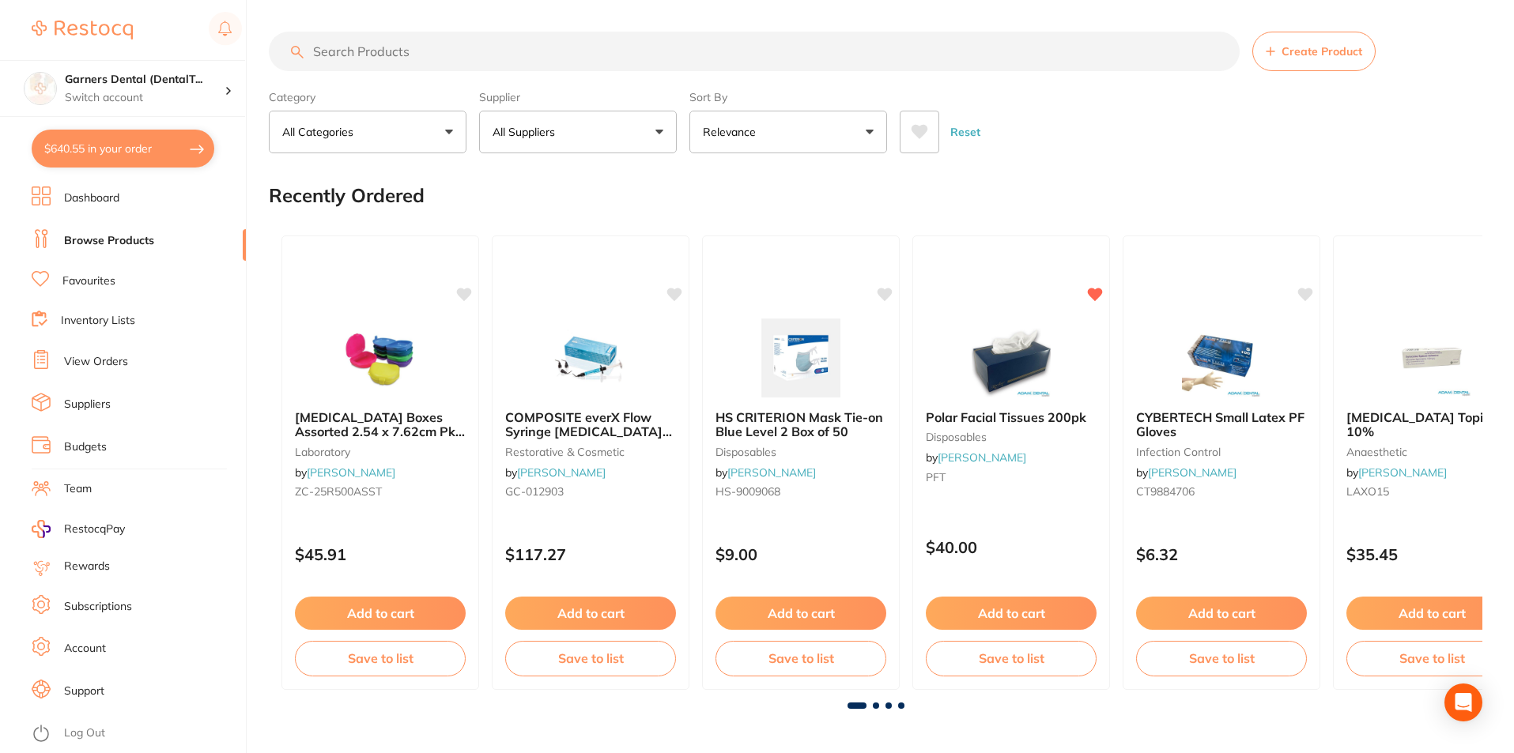
click at [441, 55] on input "search" at bounding box center [754, 52] width 971 height 40
type input "gloves"
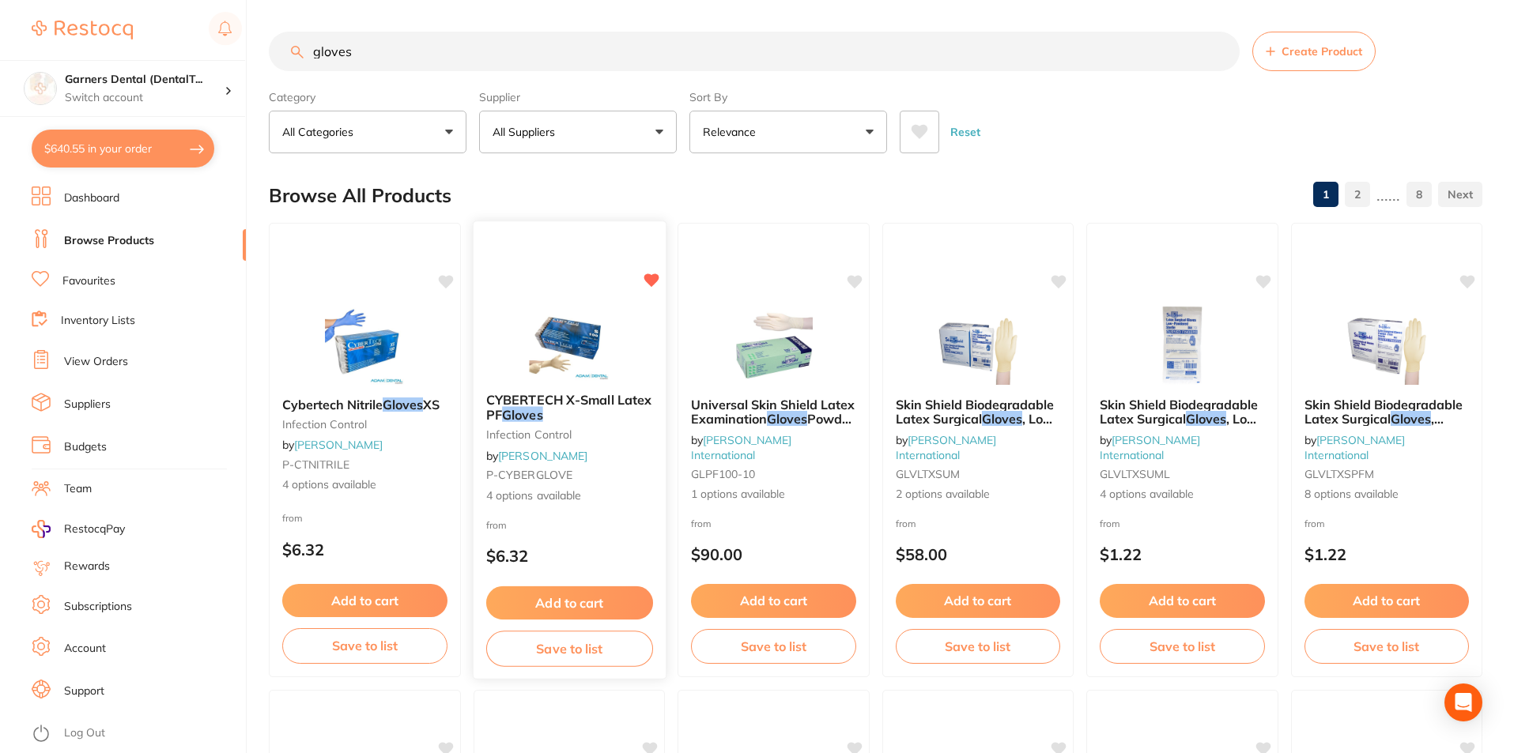
click at [586, 330] on img at bounding box center [569, 340] width 104 height 80
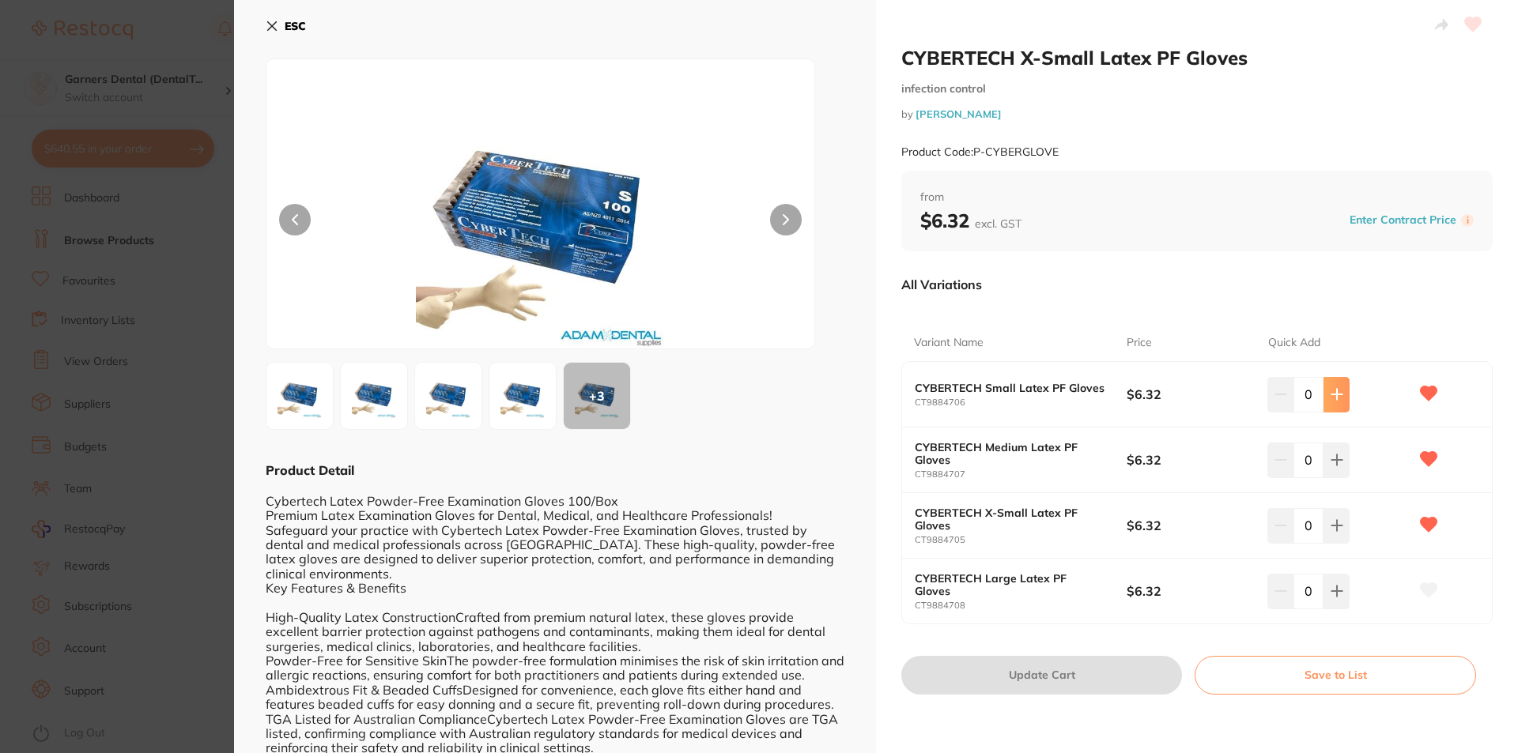
click at [1332, 391] on icon at bounding box center [1336, 394] width 13 height 13
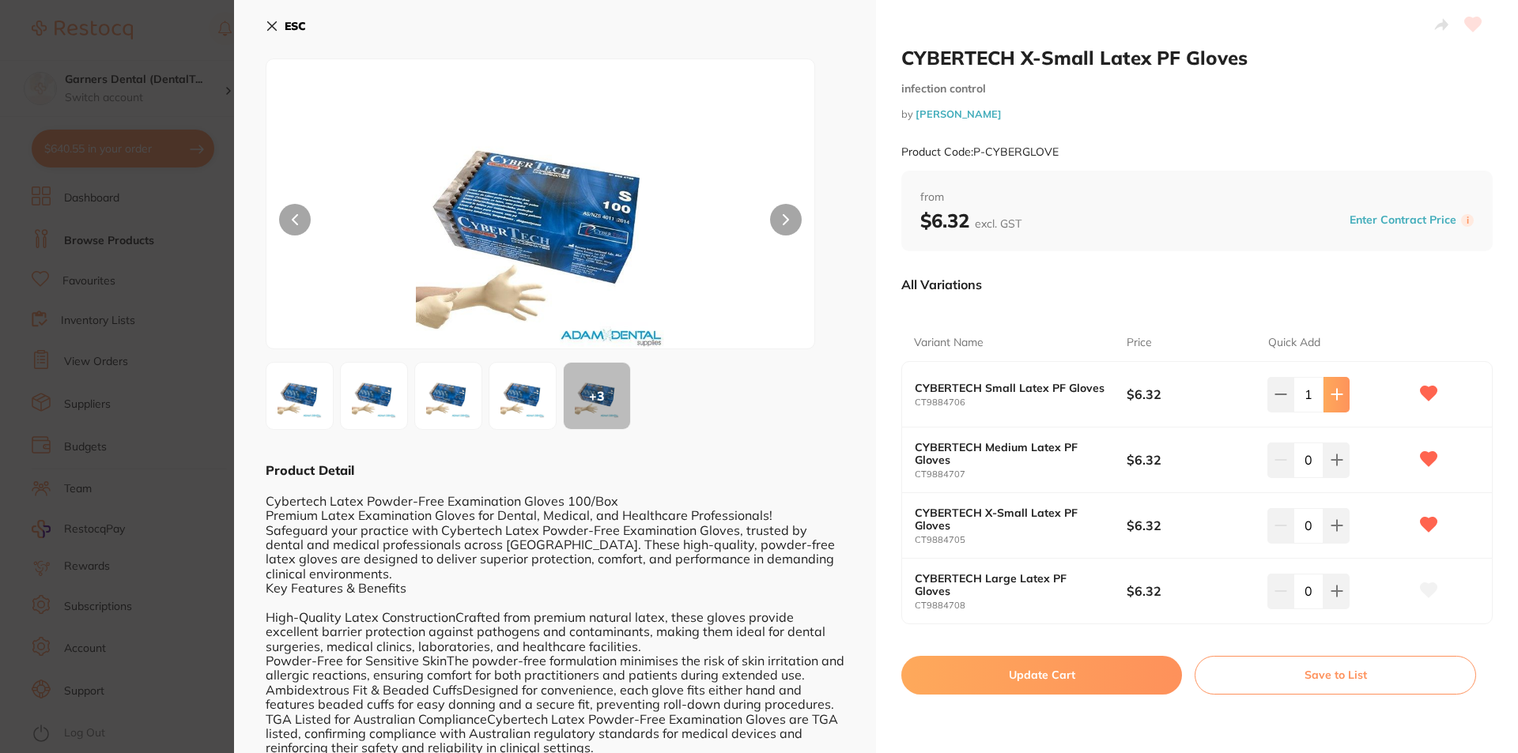
click at [1332, 391] on icon at bounding box center [1336, 394] width 13 height 13
type input "3"
click at [1337, 460] on icon at bounding box center [1336, 460] width 10 height 10
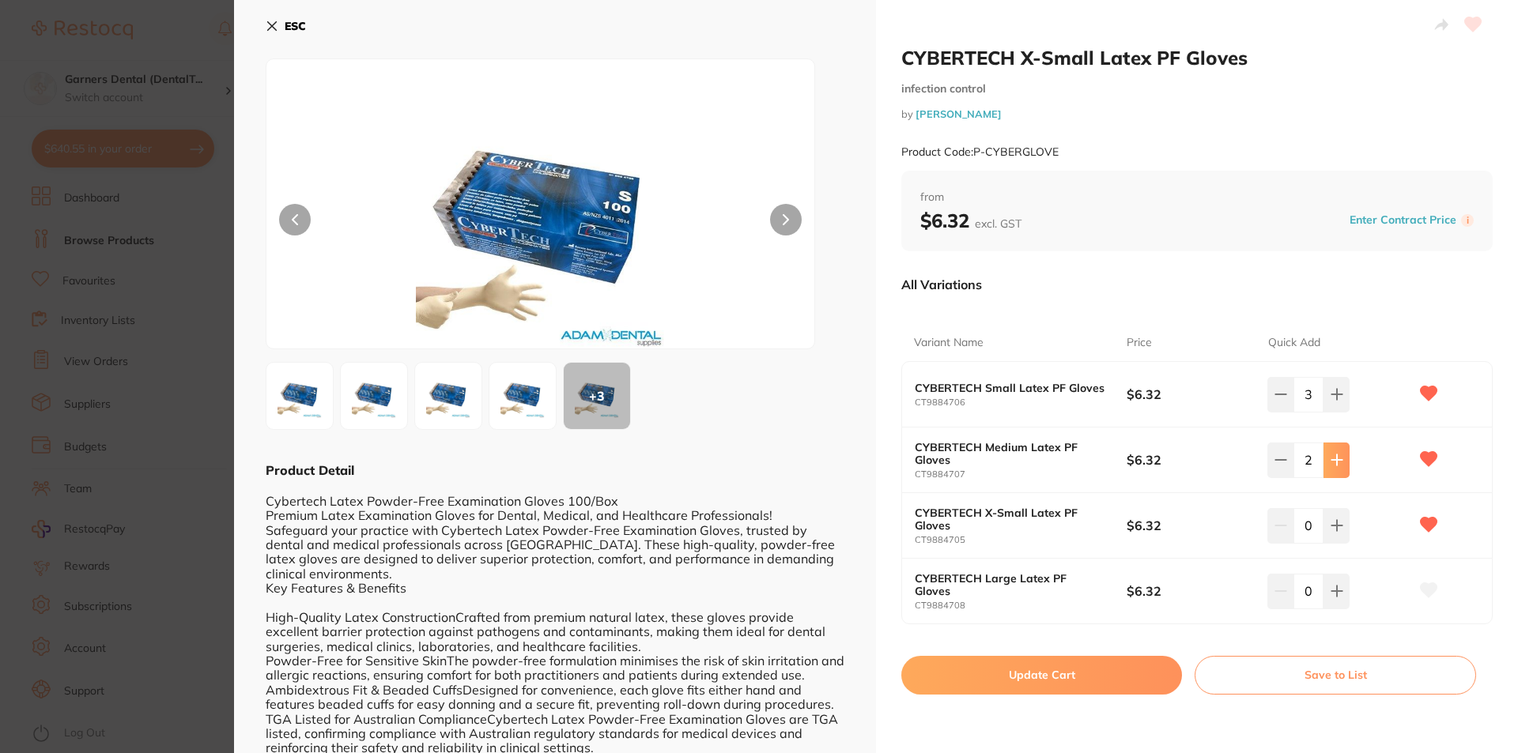
click at [1331, 460] on icon at bounding box center [1336, 460] width 10 height 10
type input "3"
click at [1333, 521] on icon at bounding box center [1336, 526] width 10 height 10
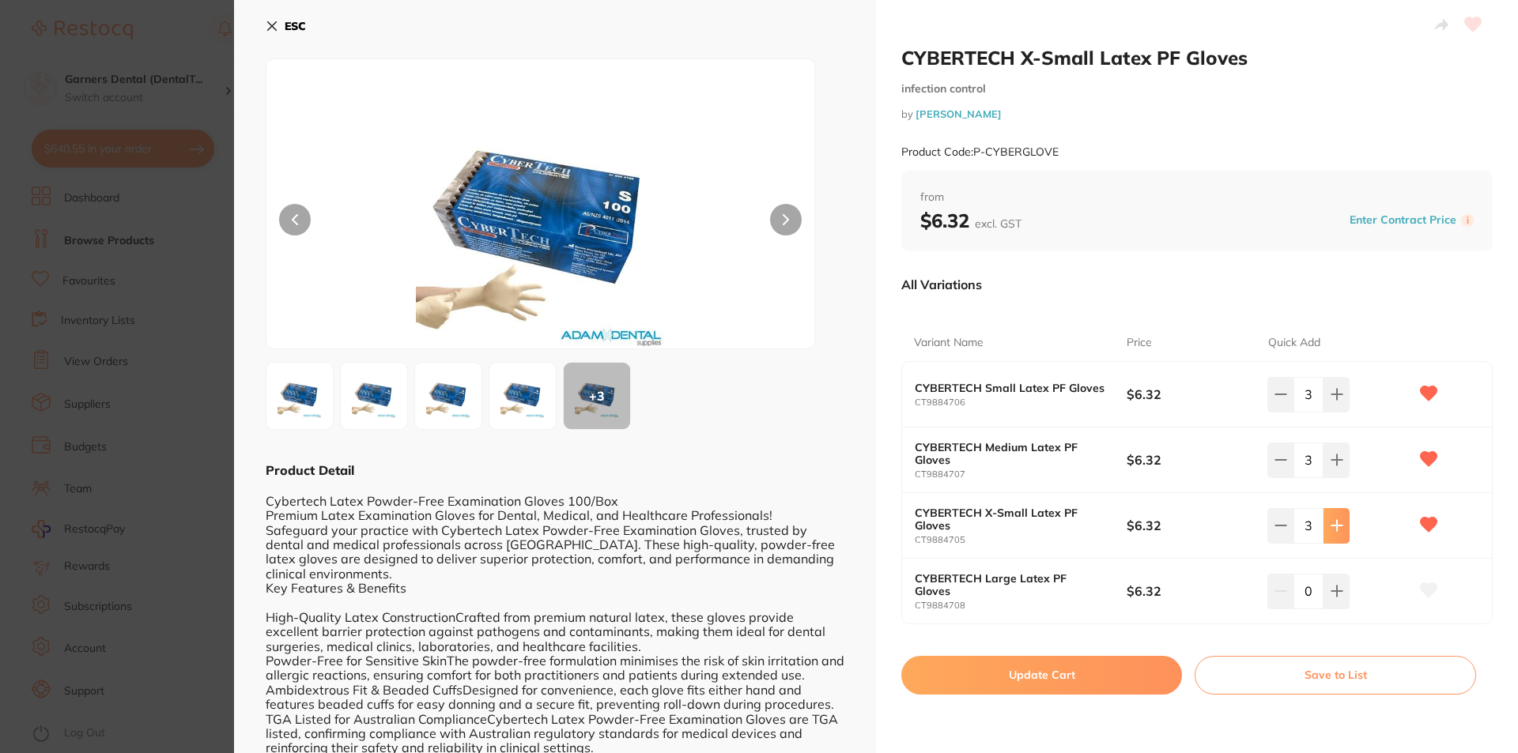
click at [1333, 521] on icon at bounding box center [1336, 526] width 10 height 10
type input "7"
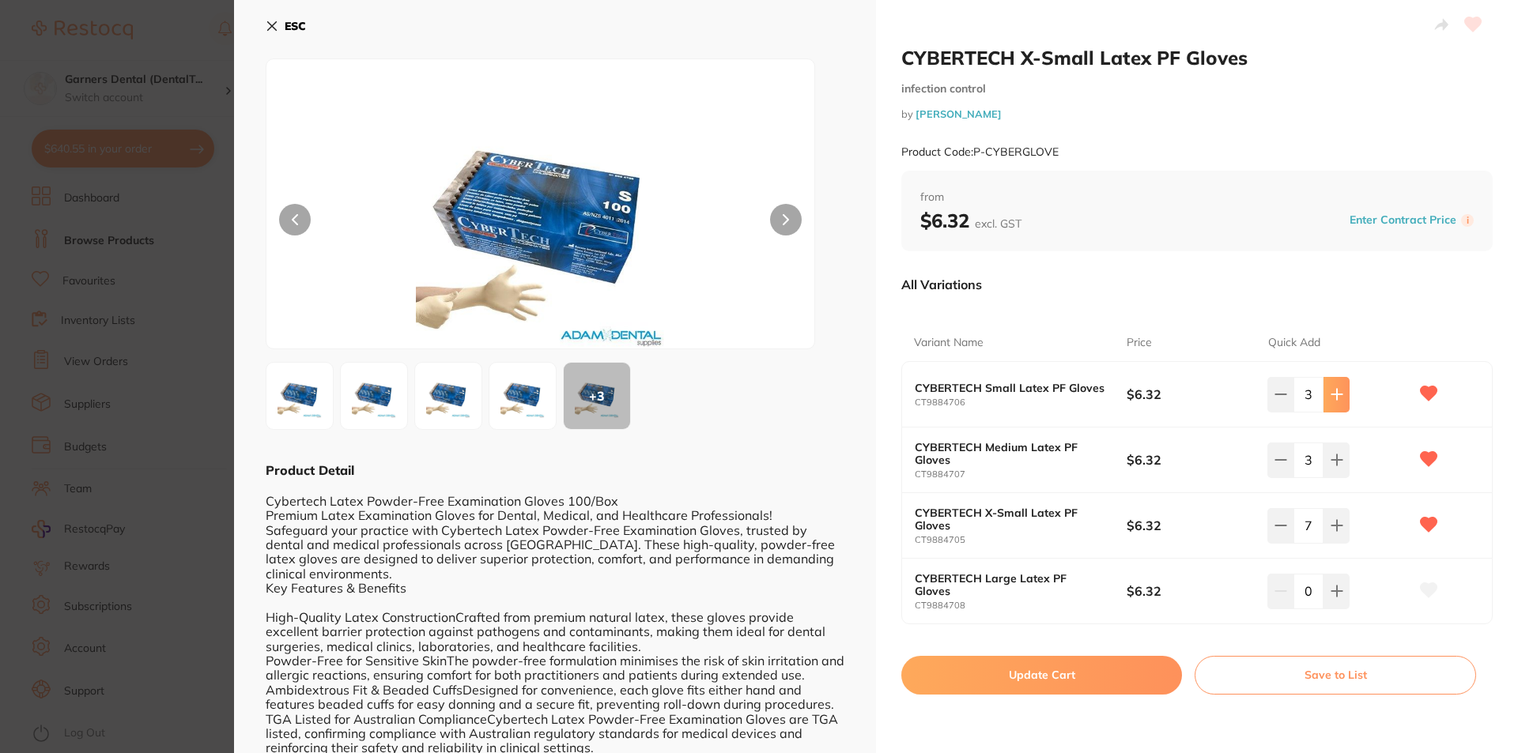
click at [1331, 395] on icon at bounding box center [1336, 395] width 10 height 10
type input "4"
click at [1338, 452] on button at bounding box center [1336, 460] width 26 height 35
type input "4"
drag, startPoint x: 1031, startPoint y: 674, endPoint x: 733, endPoint y: 541, distance: 326.2
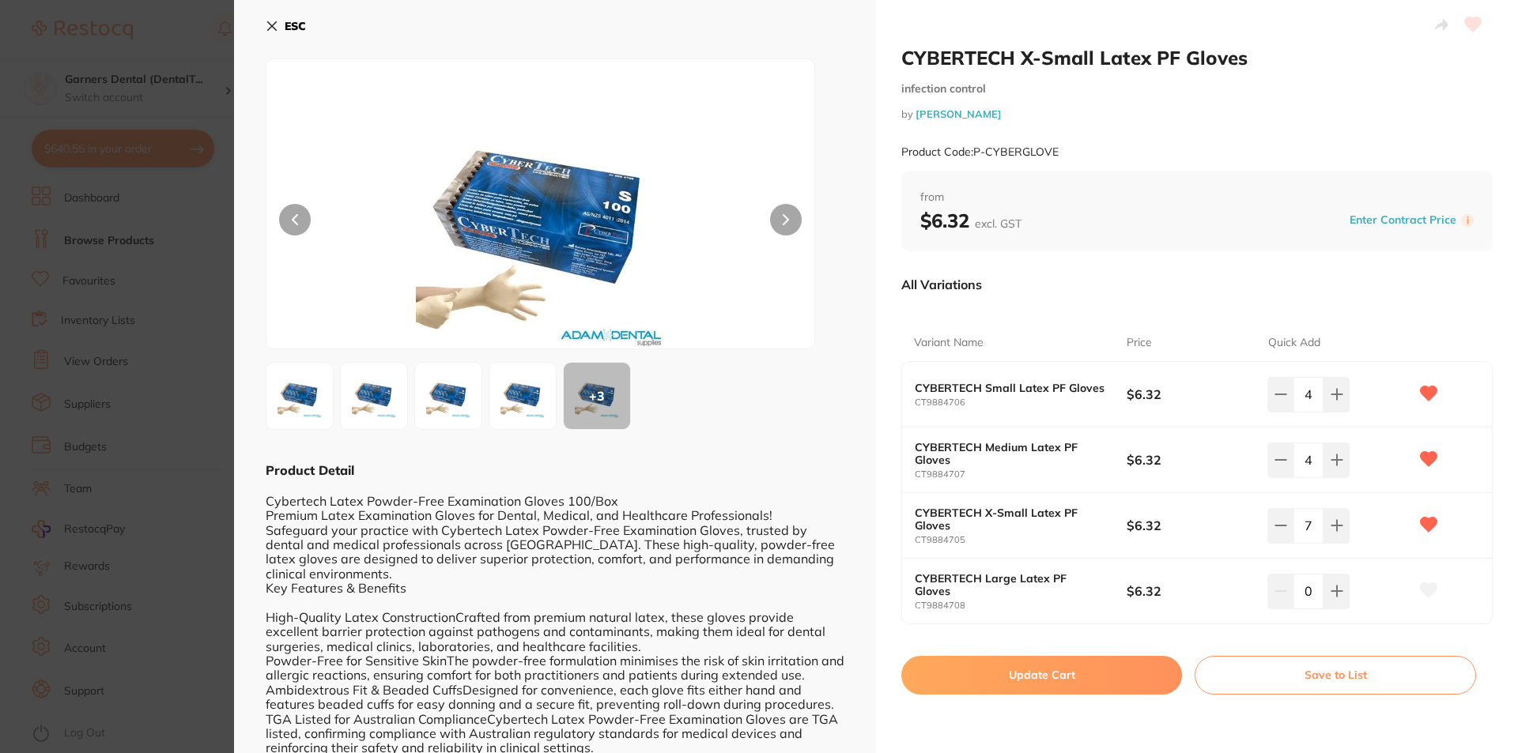
click at [1032, 674] on button "Update Cart" at bounding box center [1041, 675] width 281 height 38
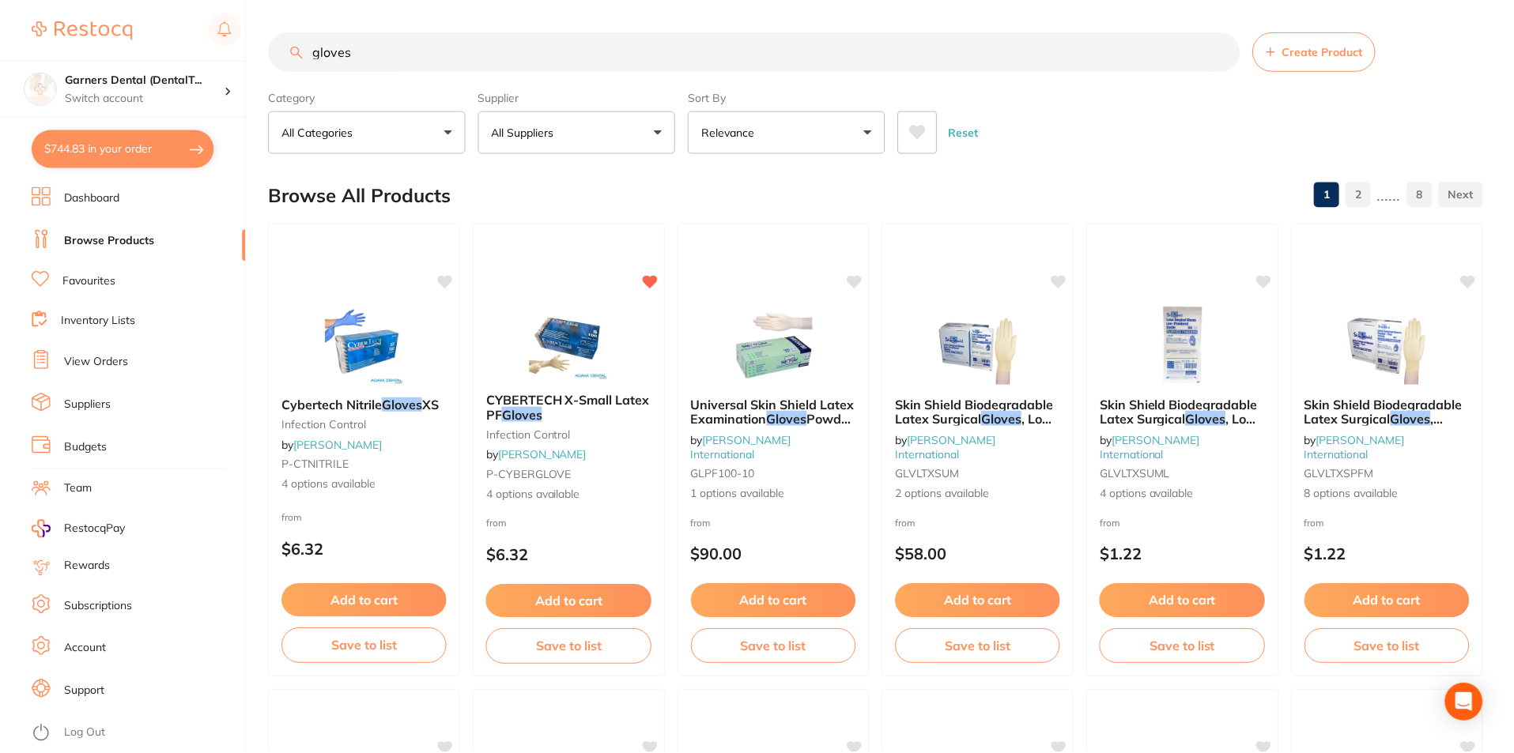
scroll to position [1, 0]
click at [138, 145] on button "$744.83 in your order" at bounding box center [123, 149] width 183 height 38
checkbox input "true"
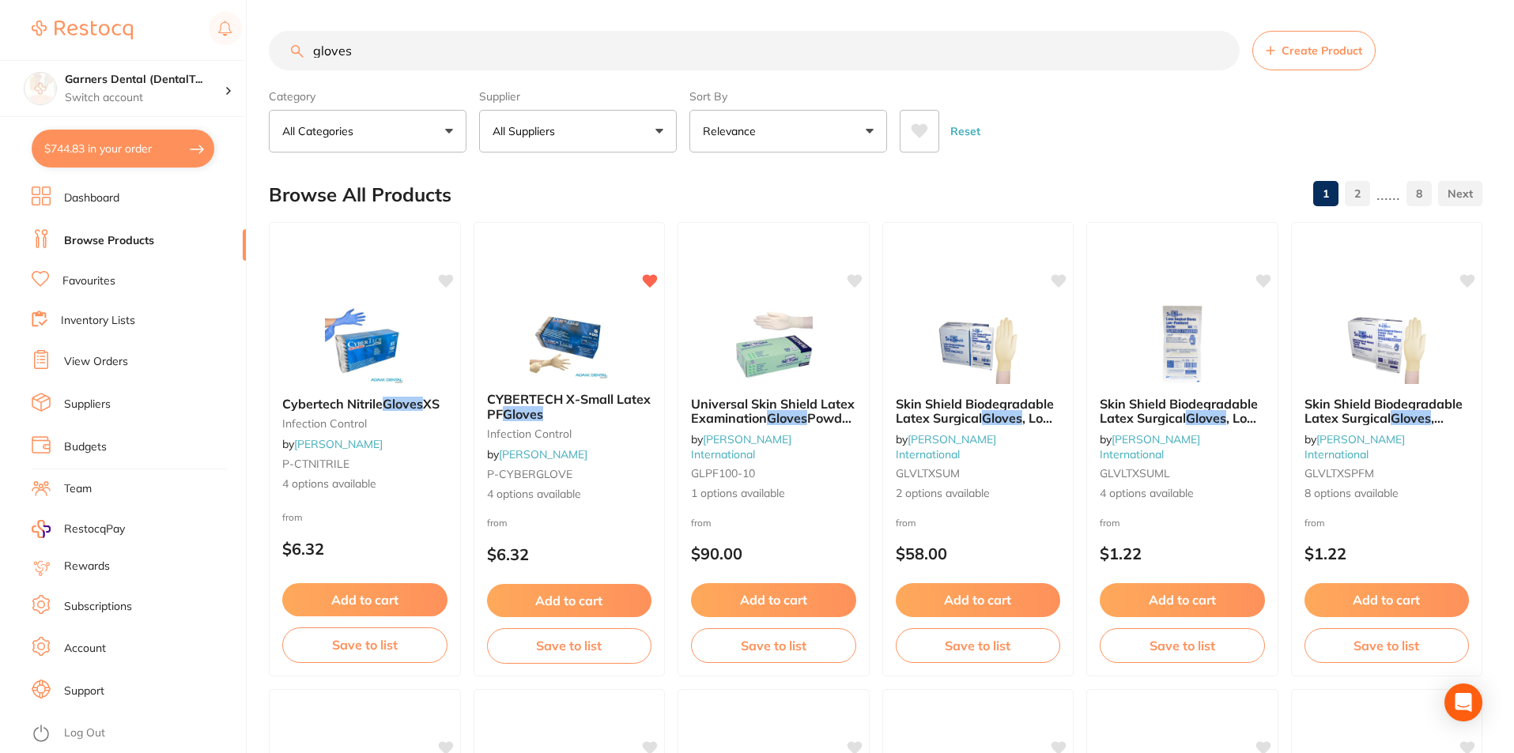
checkbox input "true"
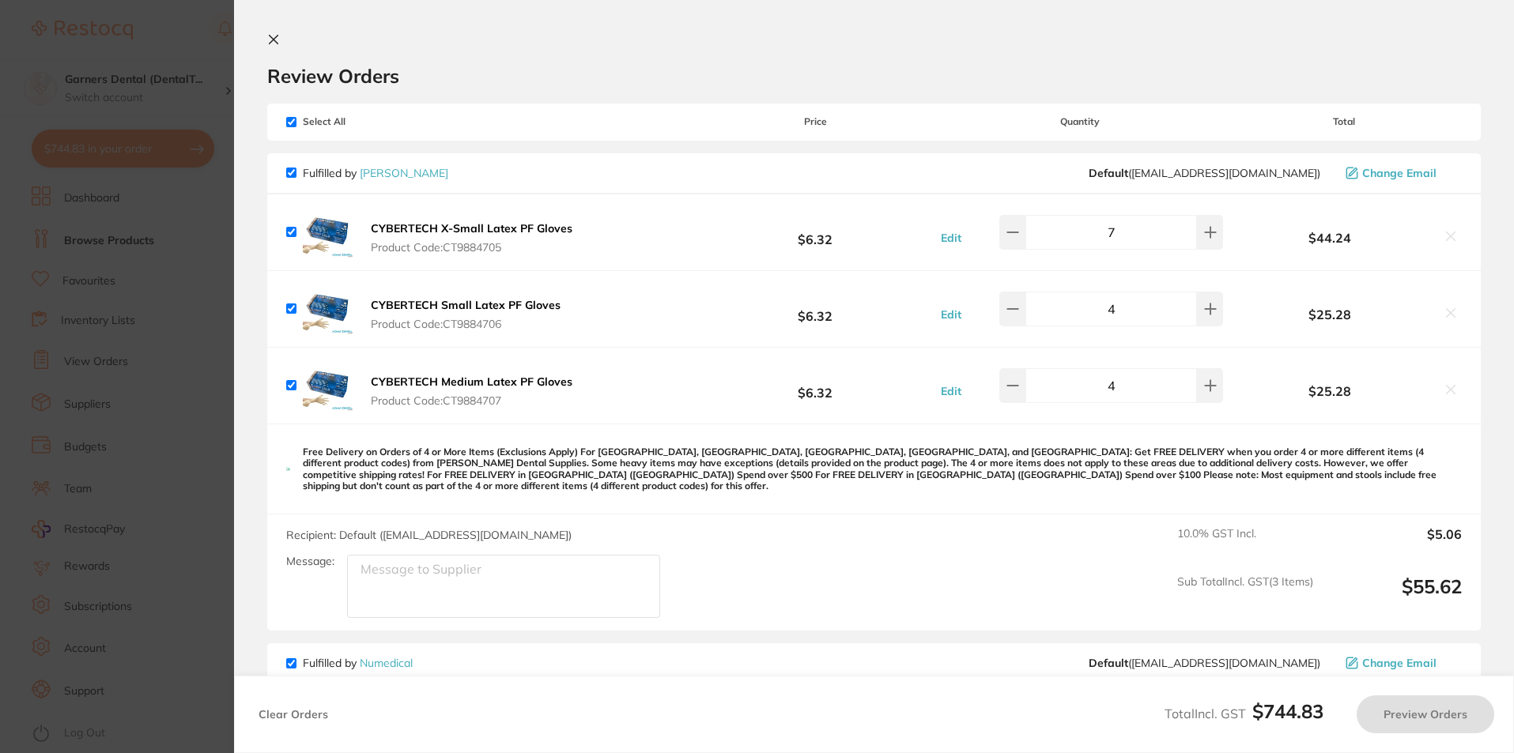
scroll to position [0, 0]
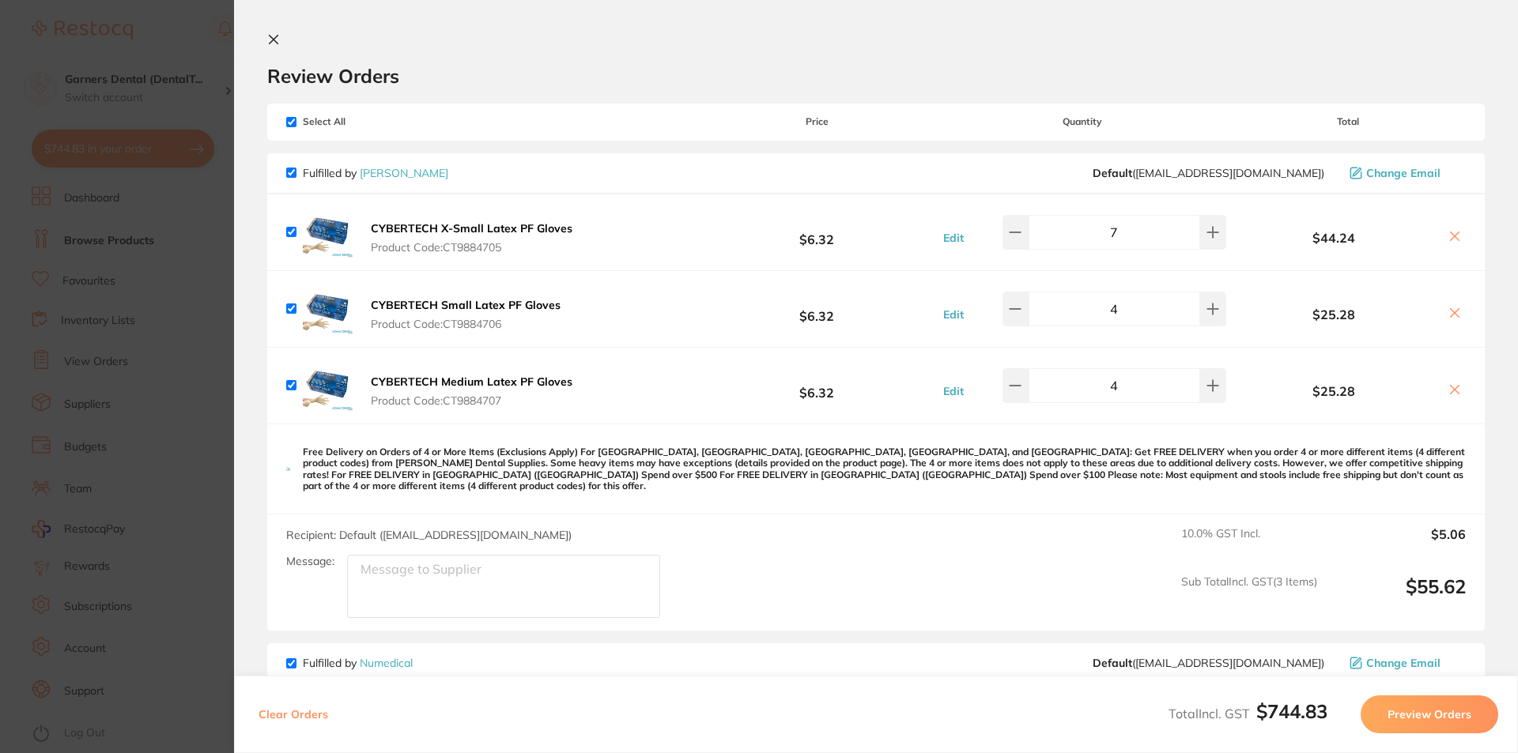
click at [398, 169] on link "[PERSON_NAME]" at bounding box center [404, 173] width 89 height 14
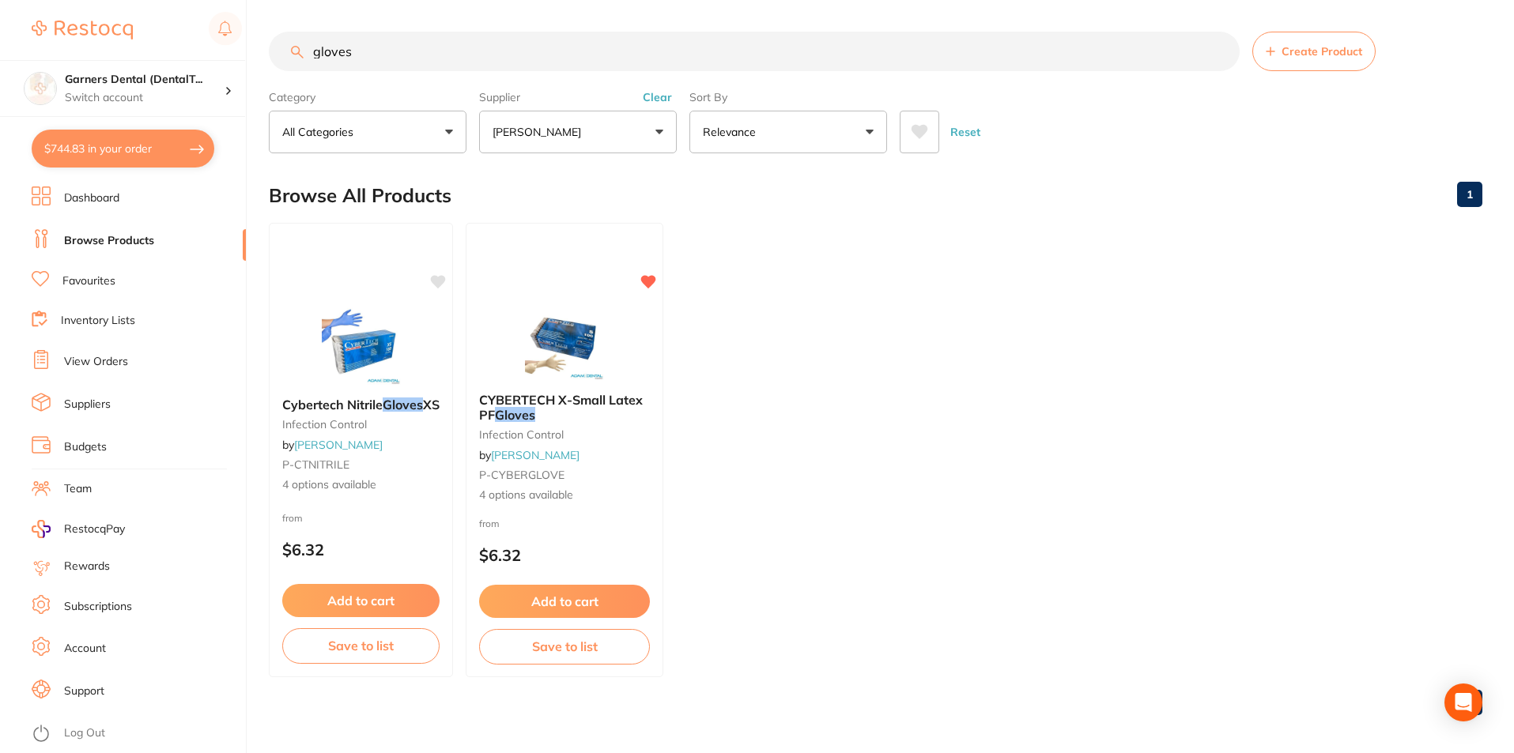
click at [1220, 51] on input "gloves" at bounding box center [754, 52] width 971 height 40
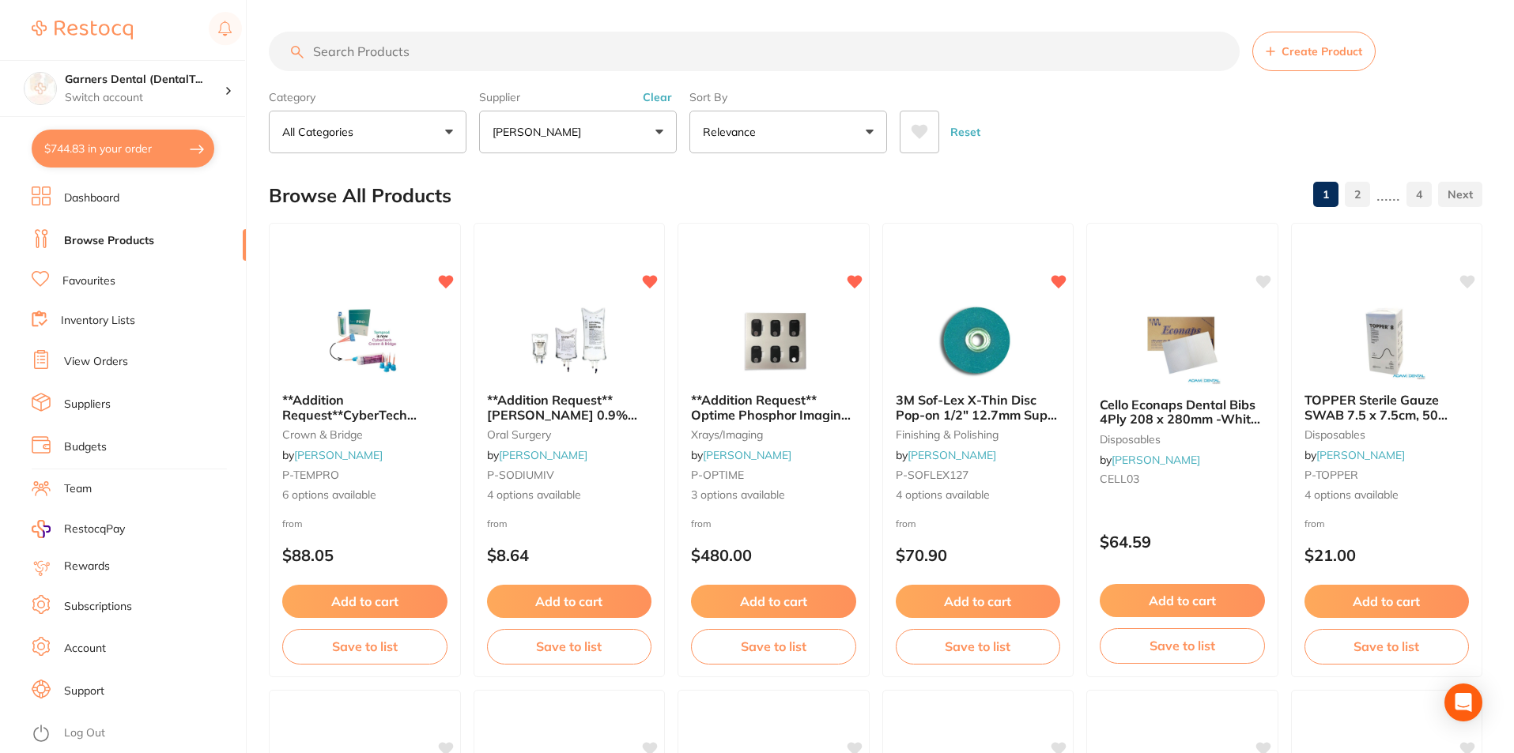
click at [503, 43] on input "search" at bounding box center [754, 52] width 971 height 40
type input "kids toothpaste"
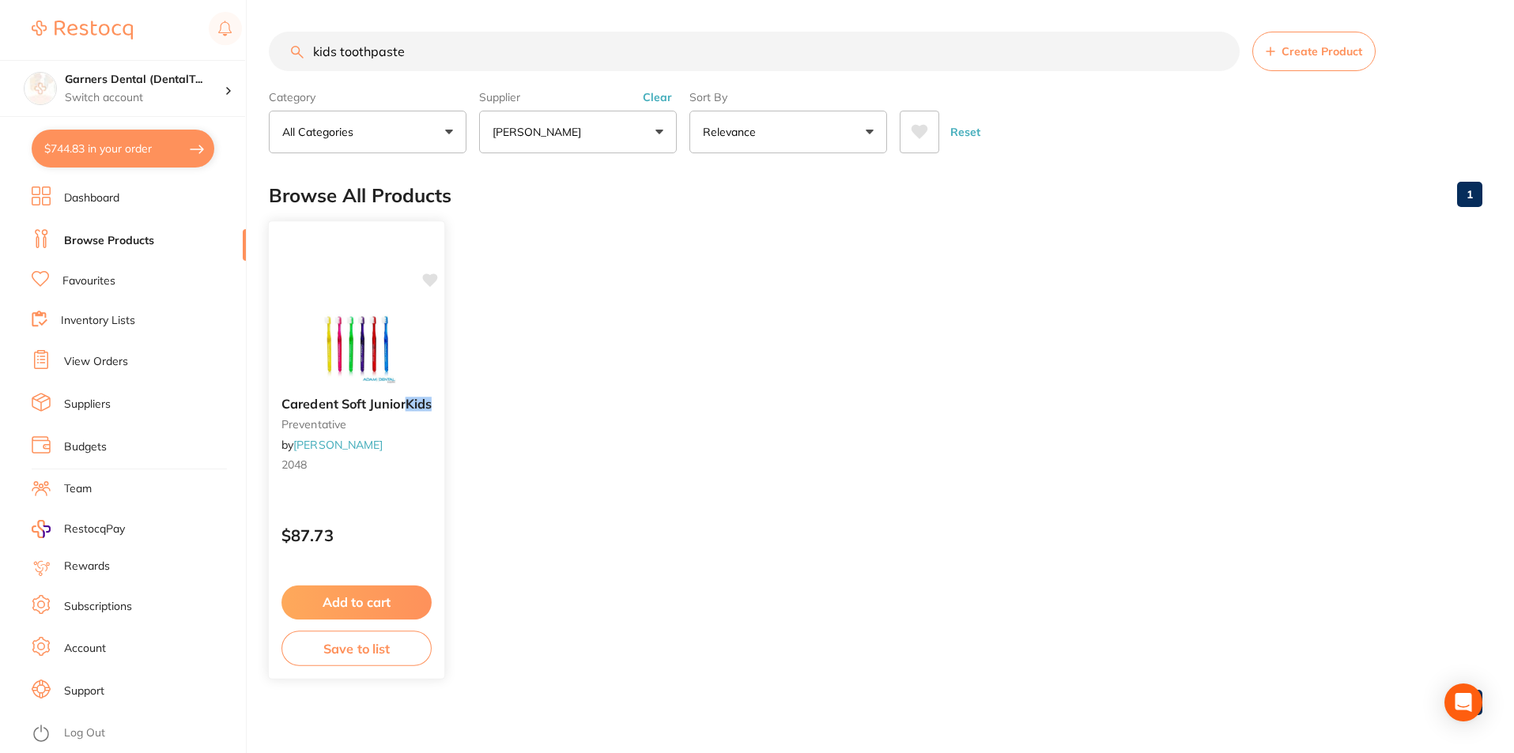
click at [362, 330] on img at bounding box center [356, 344] width 104 height 80
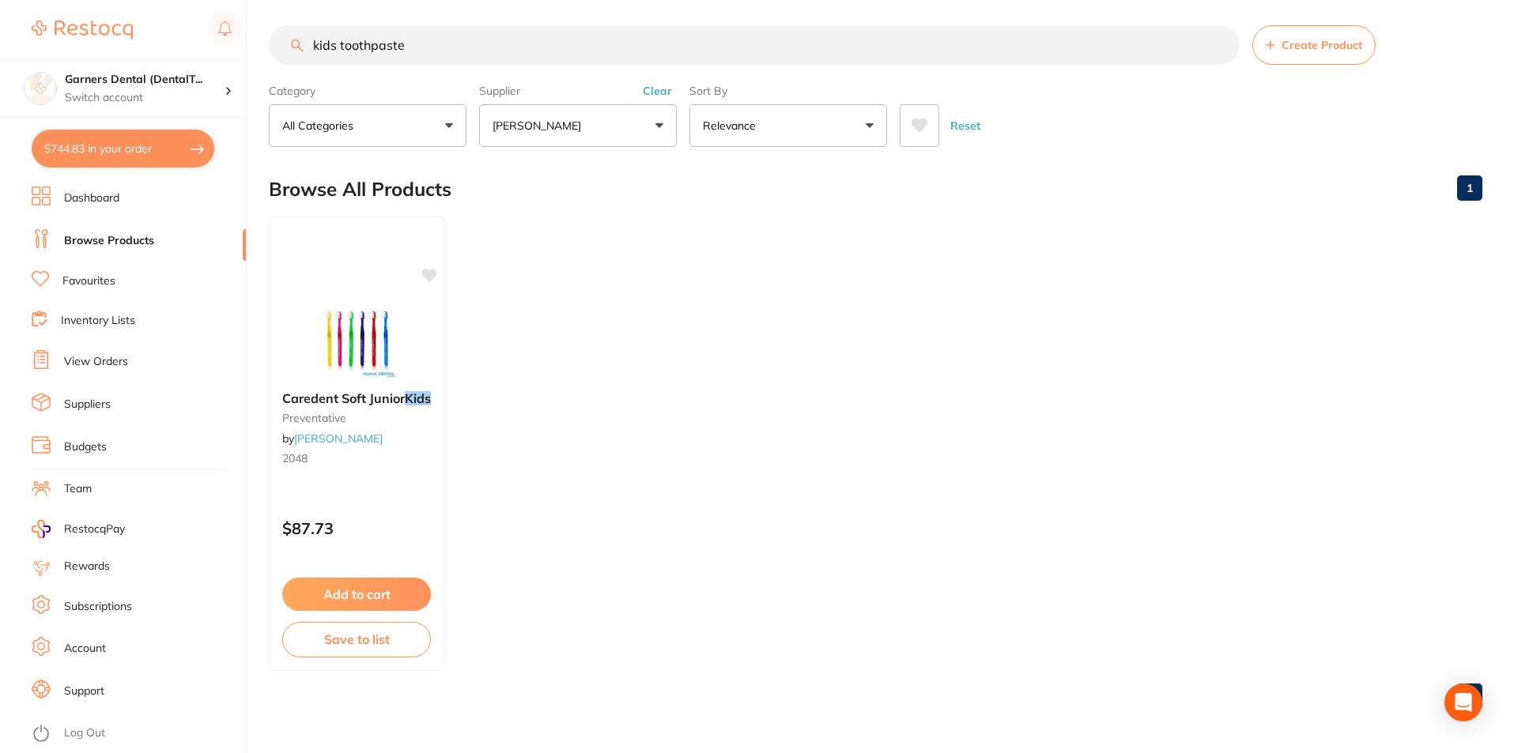
click at [107, 195] on link "Dashboard" at bounding box center [91, 198] width 55 height 16
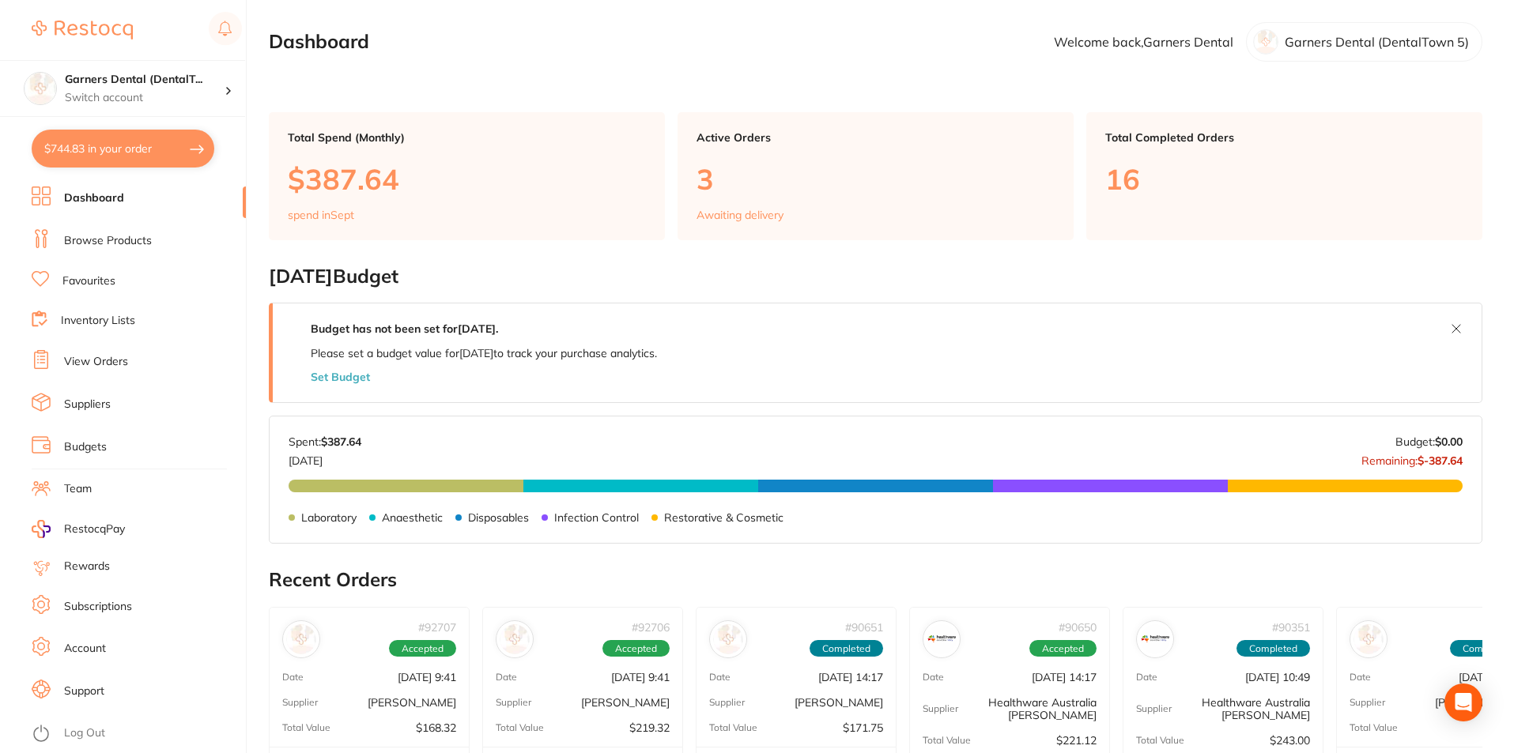
click at [126, 226] on ul "Dashboard Browse Products Favourites Inventory Lists View Orders Suppliers Budg…" at bounding box center [139, 470] width 214 height 567
click at [120, 239] on link "Browse Products" at bounding box center [108, 241] width 88 height 16
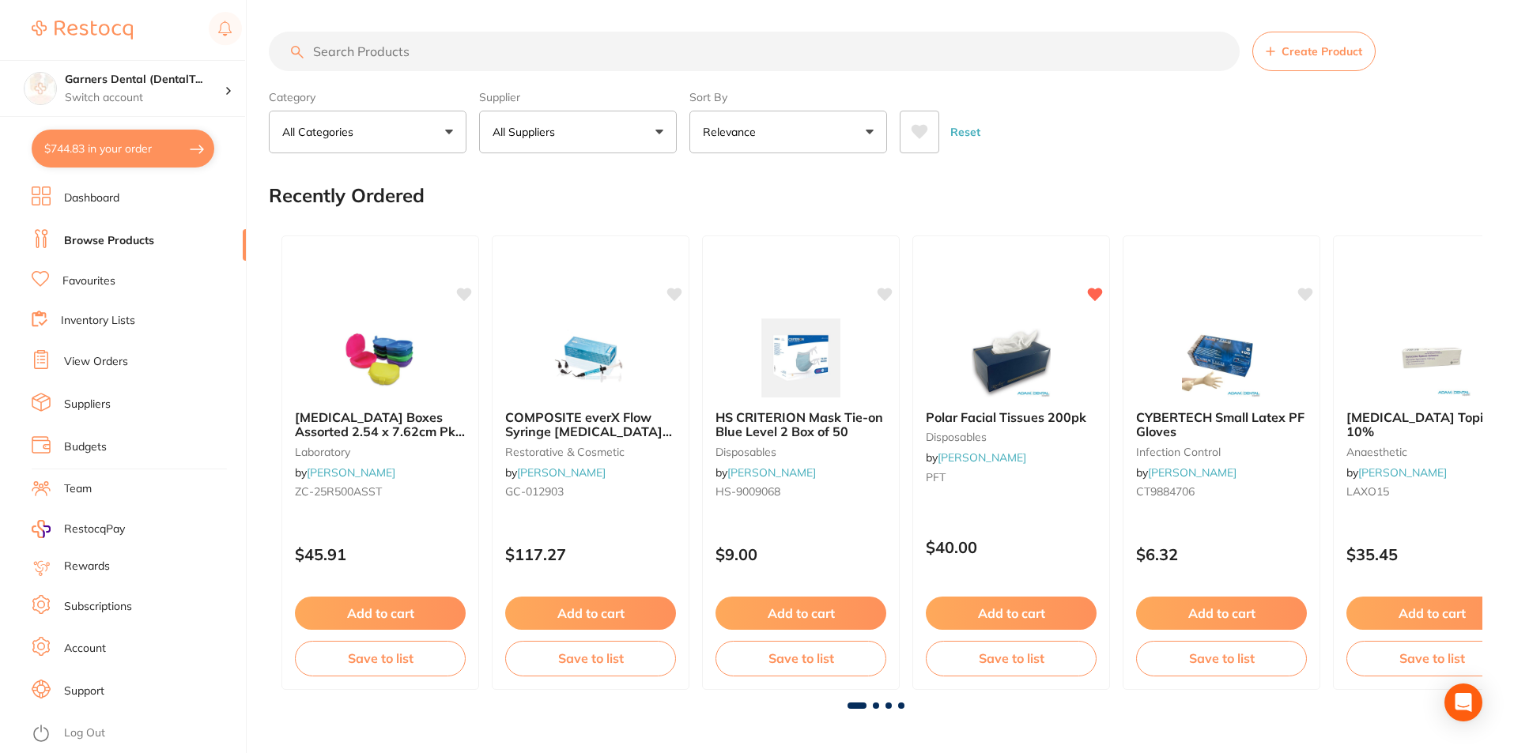
click at [680, 50] on input "search" at bounding box center [754, 52] width 971 height 40
type input "kids toothpaste"
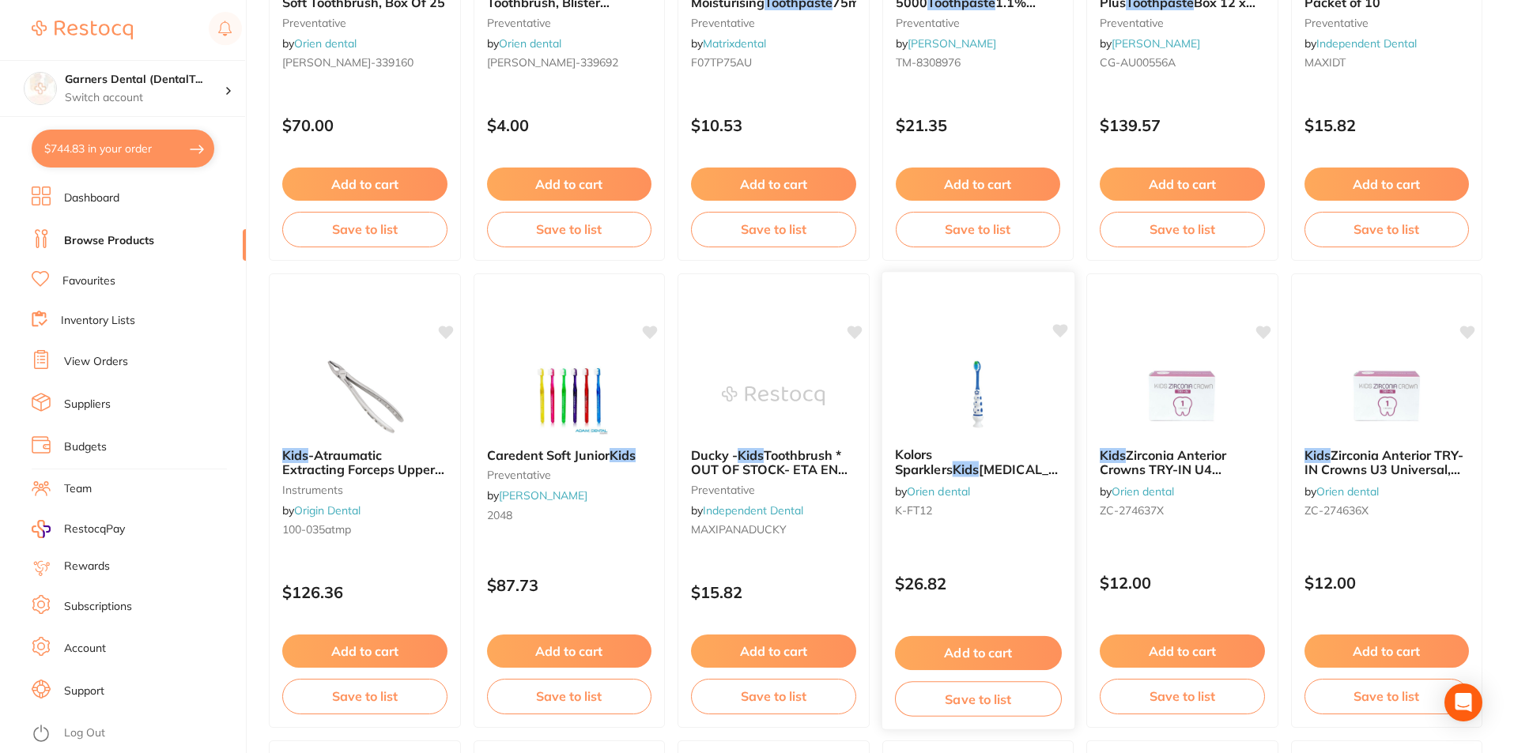
scroll to position [2292, 0]
